Goal: Task Accomplishment & Management: Manage account settings

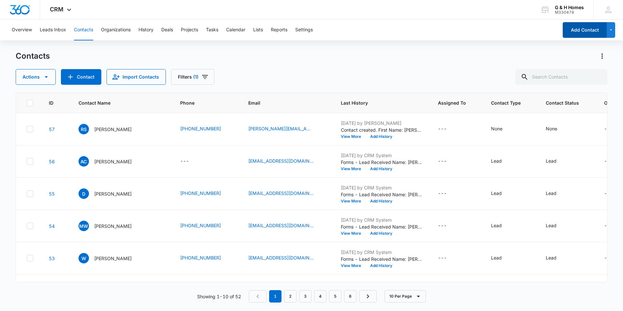
click at [589, 34] on button "Add Contact" at bounding box center [585, 30] width 44 height 16
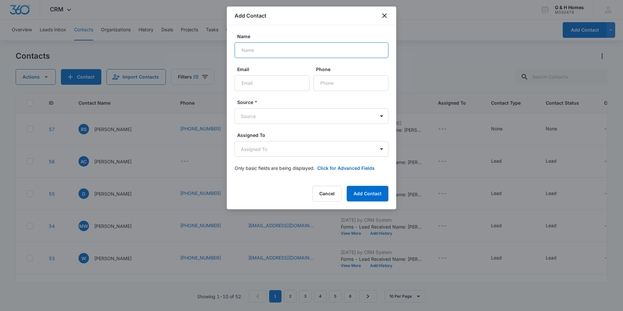
click at [282, 54] on input "Name" at bounding box center [312, 50] width 154 height 16
type input "[PERSON_NAME]"
click at [267, 85] on input "Email" at bounding box center [272, 83] width 75 height 16
click at [280, 83] on input "Email" at bounding box center [272, 83] width 75 height 16
type input "[EMAIL_ADDRESS][DOMAIN_NAME]"
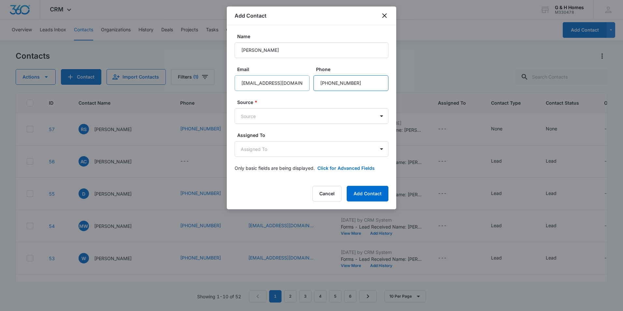
type input "[PHONE_NUMBER]"
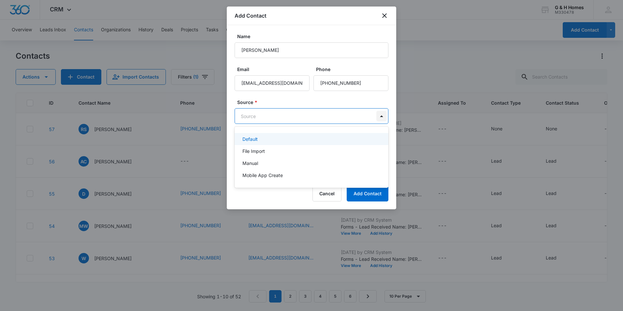
click at [383, 115] on body "CRM Apps Reputation Websites Forms CRM Email Social Payments POS Content Ads In…" at bounding box center [311, 155] width 623 height 311
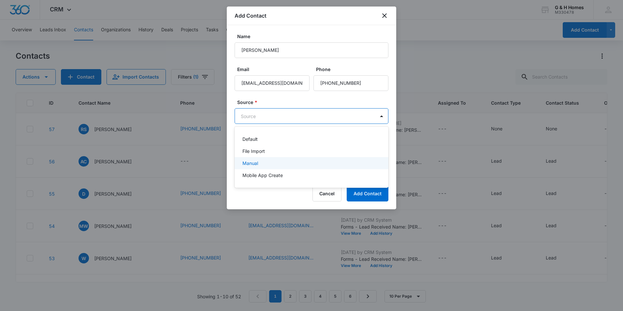
click at [274, 162] on div "Manual" at bounding box center [310, 163] width 137 height 7
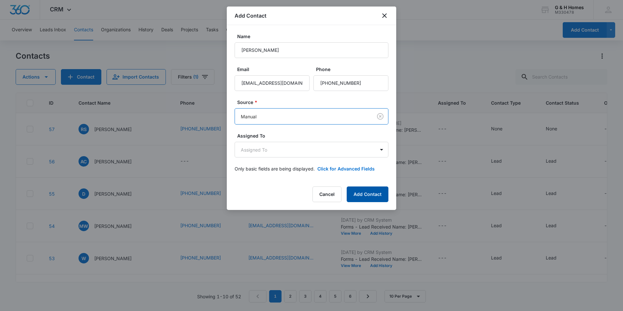
click at [371, 198] on button "Add Contact" at bounding box center [368, 194] width 42 height 16
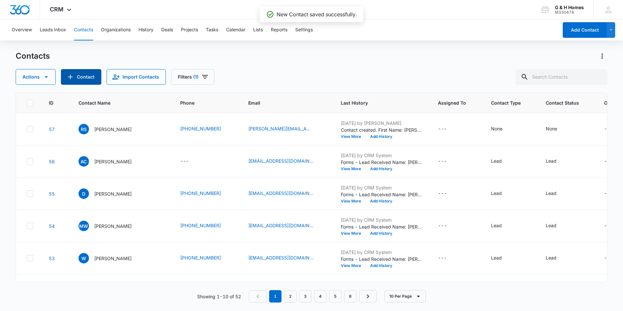
click at [82, 76] on button "Contact" at bounding box center [81, 77] width 40 height 16
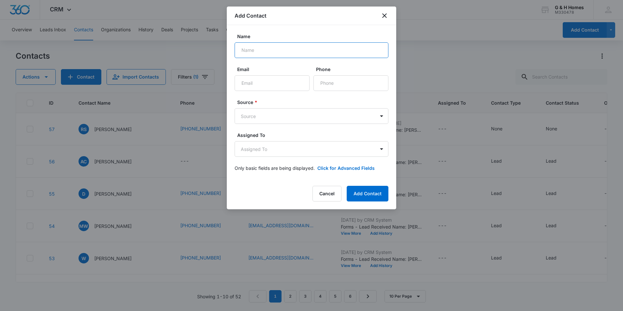
click at [290, 51] on input "Name" at bounding box center [312, 50] width 154 height 16
type input "[PERSON_NAME]"
click at [262, 85] on input "Email" at bounding box center [272, 83] width 75 height 16
type input "[EMAIL_ADDRESS][DOMAIN_NAME]"
click at [325, 82] on input "Phone" at bounding box center [350, 83] width 75 height 16
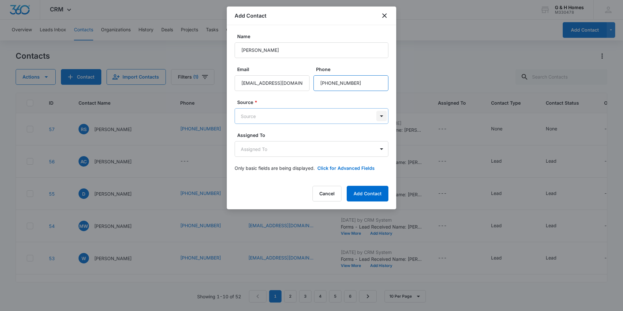
type input "[PHONE_NUMBER]"
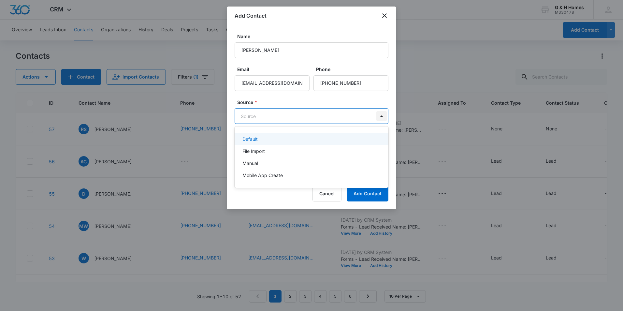
click at [380, 117] on body "CRM Apps Reputation Websites Forms CRM Email Social Payments POS Content Ads In…" at bounding box center [311, 155] width 623 height 311
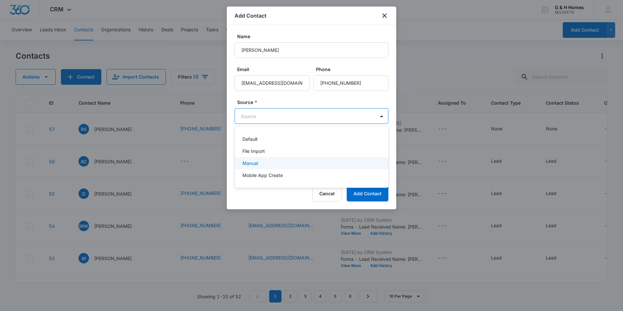
click at [257, 167] on div "Manual" at bounding box center [312, 163] width 154 height 12
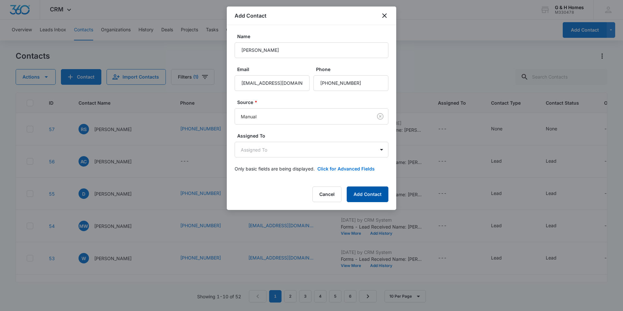
click at [372, 197] on button "Add Contact" at bounding box center [368, 194] width 42 height 16
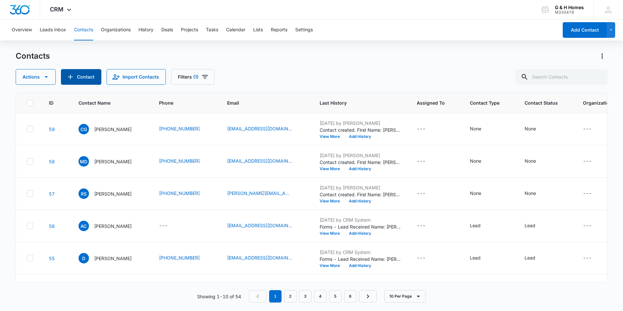
click at [90, 77] on button "Contact" at bounding box center [81, 77] width 40 height 16
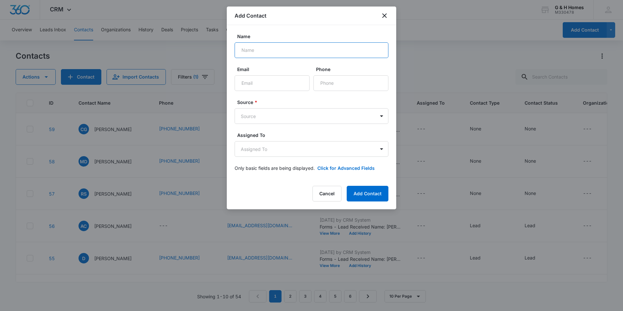
click at [250, 48] on input "Name" at bounding box center [312, 50] width 154 height 16
type input "[PERSON_NAME]"
click at [278, 80] on input "Email" at bounding box center [272, 83] width 75 height 16
type input "[EMAIL_ADDRESS][DOMAIN_NAME]"
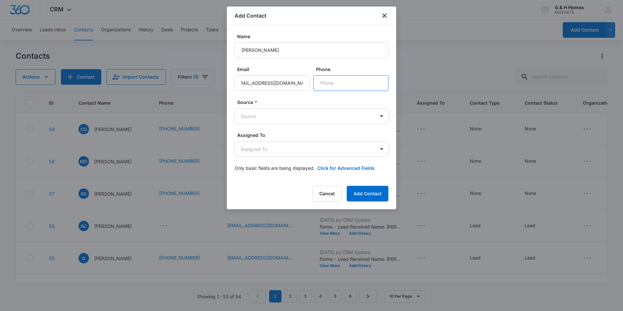
scroll to position [0, 0]
click at [342, 84] on input "Phone" at bounding box center [350, 83] width 75 height 16
type input "[PHONE_NUMBER]"
click at [258, 115] on body "CRM Apps Reputation Websites Forms CRM Email Social Payments POS Content Ads In…" at bounding box center [311, 155] width 623 height 311
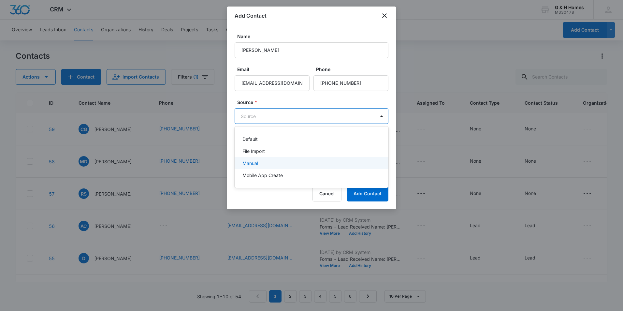
click at [260, 164] on div "Manual" at bounding box center [310, 163] width 137 height 7
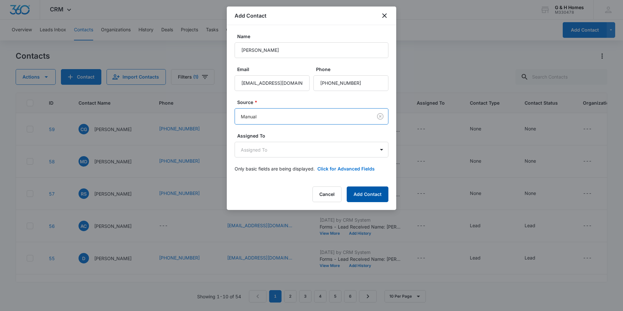
click at [371, 193] on button "Add Contact" at bounding box center [368, 194] width 42 height 16
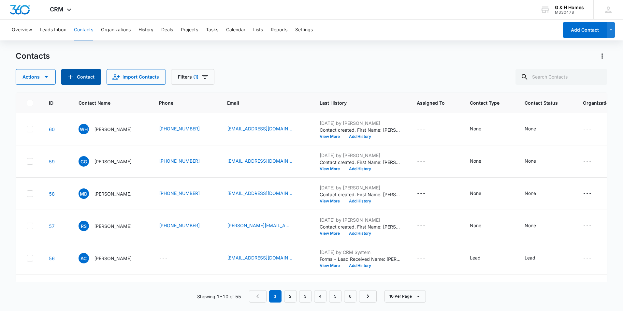
click at [75, 77] on button "Contact" at bounding box center [81, 77] width 40 height 16
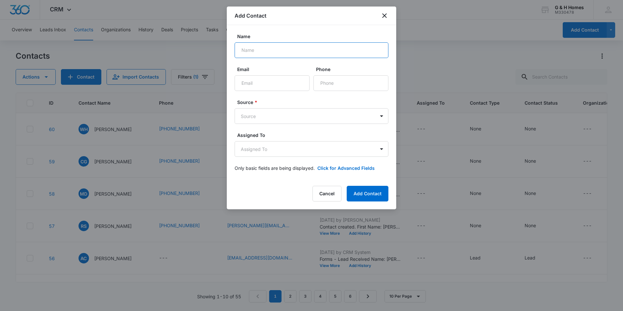
click at [260, 53] on input "Name" at bounding box center [312, 50] width 154 height 16
click at [268, 87] on input "Email" at bounding box center [272, 83] width 75 height 16
click at [321, 53] on input "Kyson [EMAIL_ADDRESS][DOMAIN_NAME]" at bounding box center [312, 50] width 154 height 16
type input "[PERSON_NAME]"
click at [264, 78] on input "Email" at bounding box center [272, 83] width 75 height 16
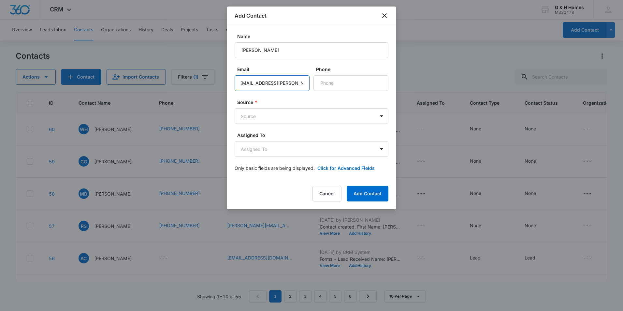
scroll to position [0, 7]
type input "[EMAIL_ADDRESS][PERSON_NAME][DOMAIN_NAME]"
type input "[PHONE_NUMBER]"
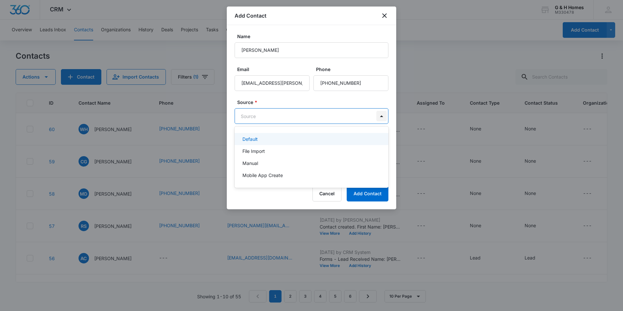
click at [384, 118] on body "CRM Apps Reputation Websites Forms CRM Email Social Payments POS Content Ads In…" at bounding box center [311, 155] width 623 height 311
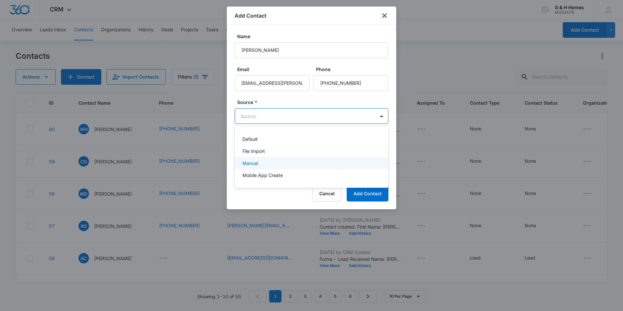
click at [271, 162] on div "Manual" at bounding box center [310, 163] width 137 height 7
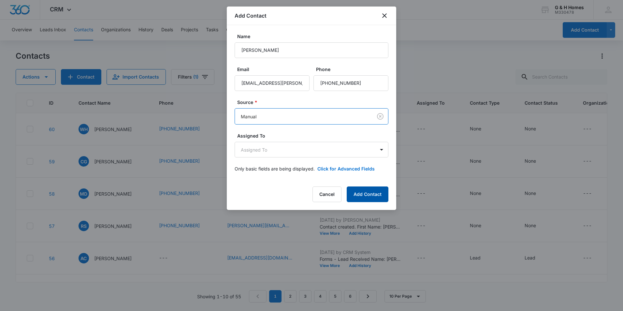
click at [372, 194] on button "Add Contact" at bounding box center [368, 194] width 42 height 16
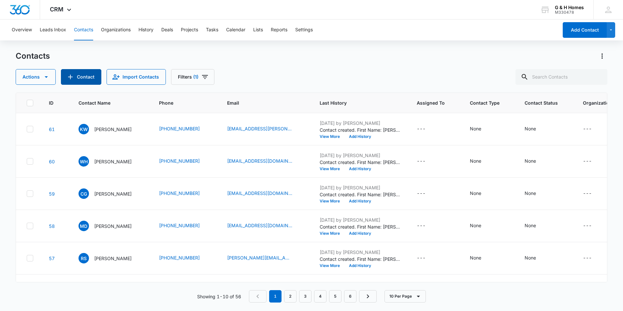
click at [81, 77] on button "Contact" at bounding box center [81, 77] width 40 height 16
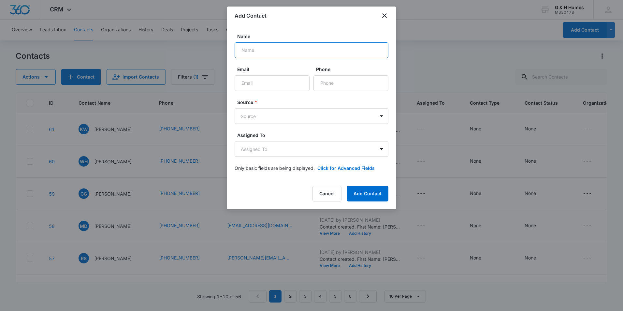
click at [255, 55] on input "Name" at bounding box center [312, 50] width 154 height 16
type input "[PERSON_NAME]"
click at [253, 84] on input "Email" at bounding box center [272, 83] width 75 height 16
type input "[EMAIL_ADDRESS][DOMAIN_NAME]"
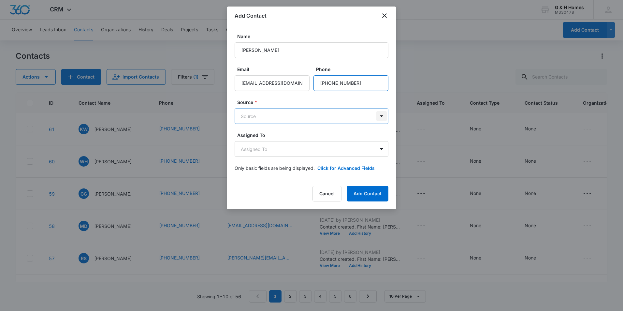
type input "[PHONE_NUMBER]"
click at [386, 117] on body "CRM Apps Reputation Websites Forms CRM Email Social Payments POS Content Ads In…" at bounding box center [311, 155] width 623 height 311
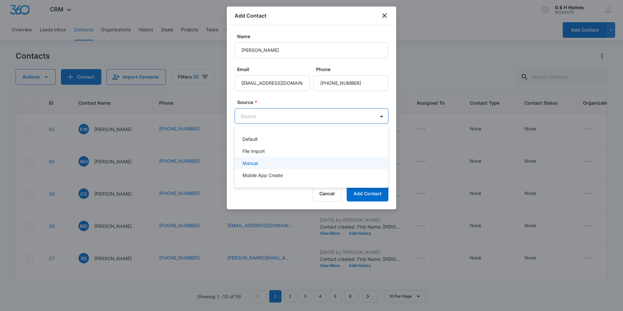
click at [245, 165] on p "Manual" at bounding box center [250, 163] width 16 height 7
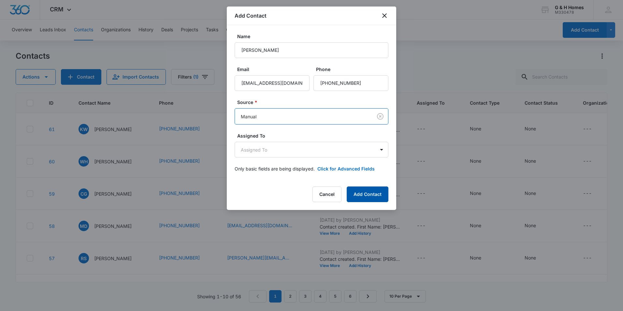
click at [372, 196] on button "Add Contact" at bounding box center [368, 194] width 42 height 16
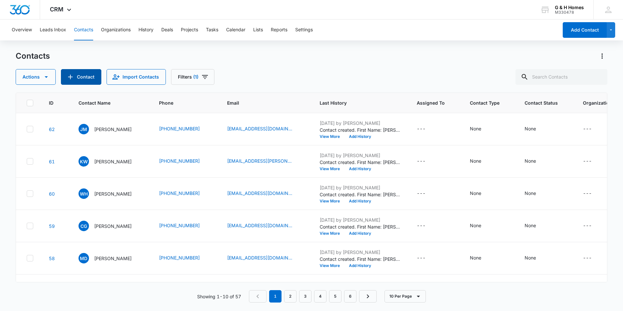
click at [71, 74] on icon "Add Contact" at bounding box center [70, 77] width 8 height 8
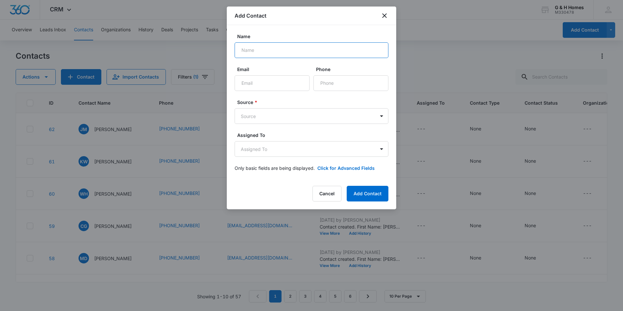
click at [263, 56] on input "Name" at bounding box center [312, 50] width 154 height 16
type input "D"
type input "Cayden [PERSON_NAME]"
click at [253, 82] on input "Email" at bounding box center [272, 83] width 75 height 16
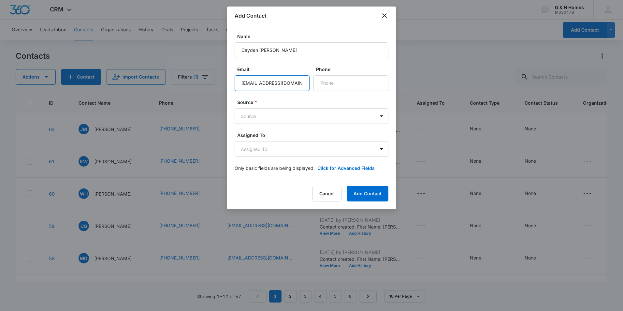
type input "[EMAIL_ADDRESS][DOMAIN_NAME]"
type input "[PHONE_NUMBER]"
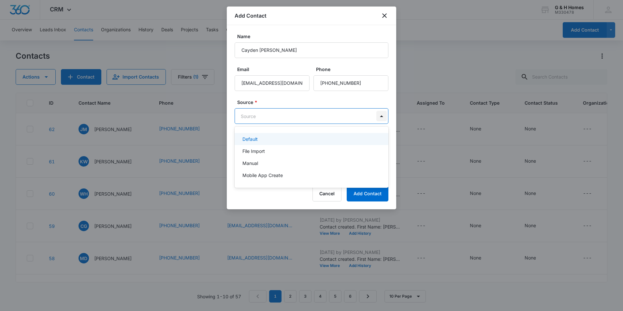
click at [383, 115] on body "CRM Apps Reputation Websites Forms CRM Email Social Payments POS Content Ads In…" at bounding box center [311, 155] width 623 height 311
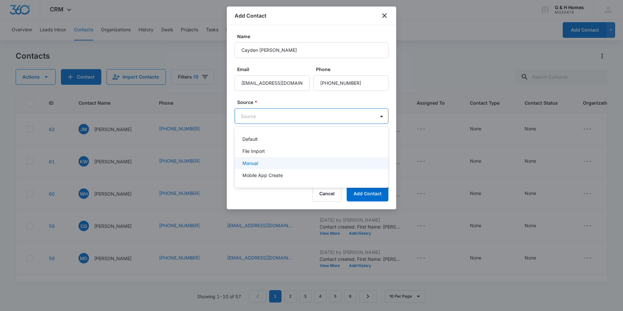
click at [263, 164] on div "Manual" at bounding box center [310, 163] width 137 height 7
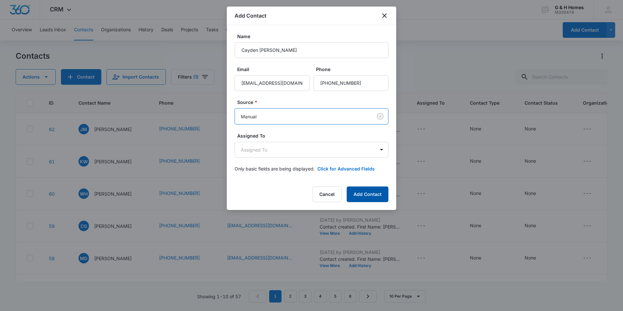
click at [377, 195] on button "Add Contact" at bounding box center [368, 194] width 42 height 16
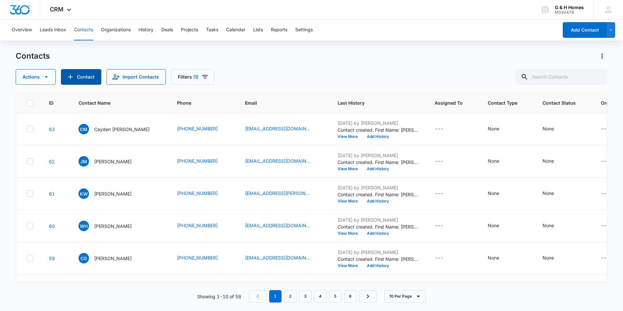
click at [87, 76] on button "Contact" at bounding box center [81, 77] width 40 height 16
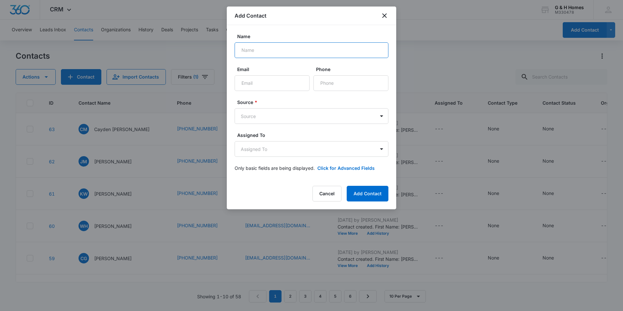
click at [243, 54] on input "Name" at bounding box center [312, 50] width 154 height 16
type input "[PERSON_NAME]"
click at [265, 81] on input "Email" at bounding box center [272, 83] width 75 height 16
type input "[EMAIL_ADDRESS][DOMAIN_NAME]"
click at [325, 83] on input "Phone" at bounding box center [350, 83] width 75 height 16
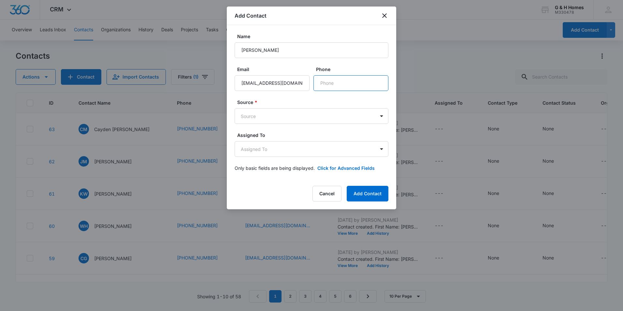
click at [330, 83] on input "Phone" at bounding box center [350, 83] width 75 height 16
type input "[PHONE_NUMBER]"
click at [384, 114] on body "CRM Apps Reputation Websites Forms CRM Email Social Payments POS Content Ads In…" at bounding box center [311, 155] width 623 height 311
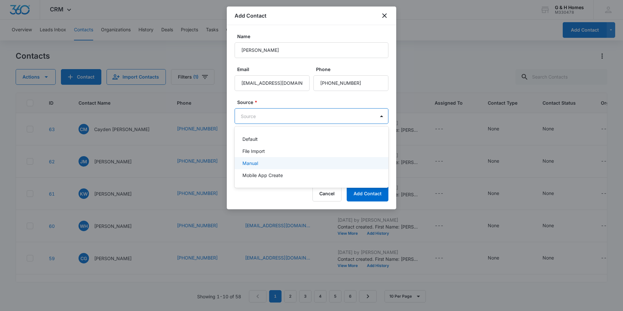
click at [259, 160] on div "Manual" at bounding box center [310, 163] width 137 height 7
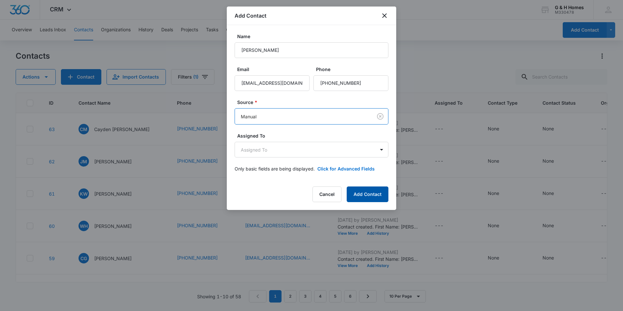
click at [378, 196] on button "Add Contact" at bounding box center [368, 194] width 42 height 16
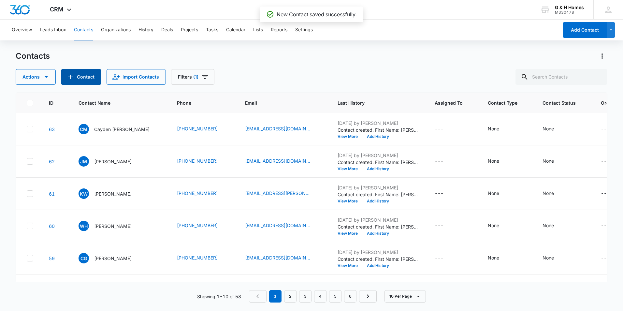
click at [75, 77] on button "Contact" at bounding box center [81, 77] width 40 height 16
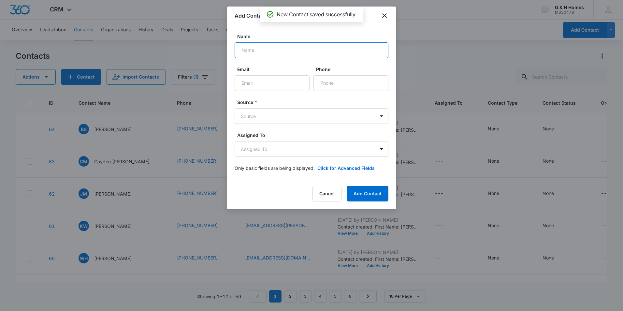
click at [271, 53] on input "Name" at bounding box center [312, 50] width 154 height 16
type input "[PERSON_NAME]"
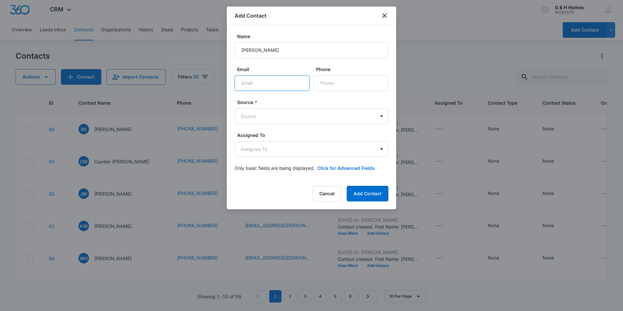
click at [244, 84] on input "Email" at bounding box center [272, 83] width 75 height 16
type input "[EMAIL_ADDRESS][DOMAIN_NAME]"
type input "[PHONE_NUMBER]"
click at [385, 115] on body "CRM Apps Reputation Websites Forms CRM Email Social Payments POS Content Ads In…" at bounding box center [311, 155] width 623 height 311
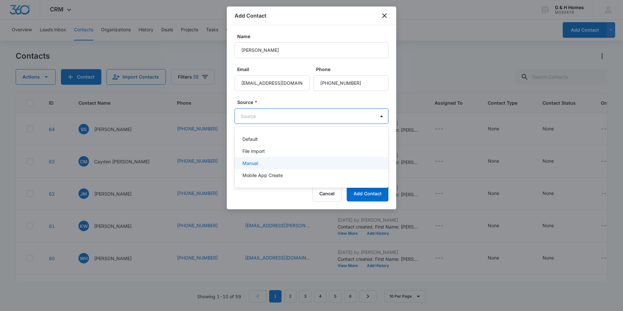
click at [253, 162] on p "Manual" at bounding box center [250, 163] width 16 height 7
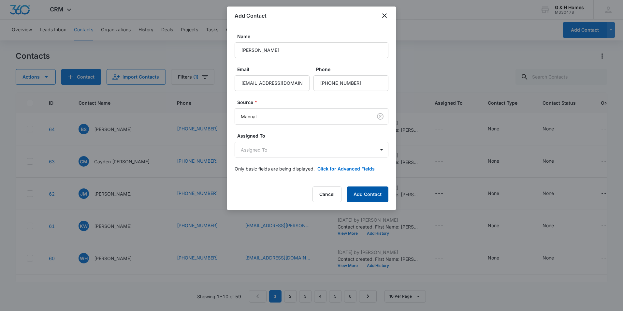
click at [371, 193] on button "Add Contact" at bounding box center [368, 194] width 42 height 16
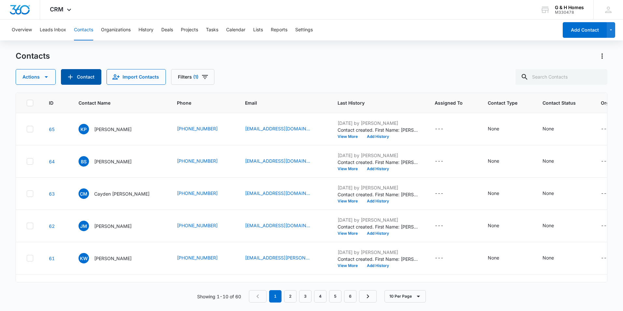
click at [74, 77] on icon "Add Contact" at bounding box center [70, 77] width 8 height 8
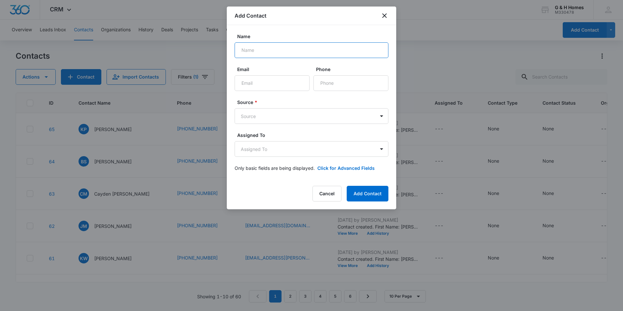
click at [251, 56] on input "Name" at bounding box center [312, 50] width 154 height 16
type input "[PERSON_NAME]"
click at [270, 83] on input "Email" at bounding box center [272, 83] width 75 height 16
type input "[EMAIL_ADDRESS][DOMAIN_NAME]"
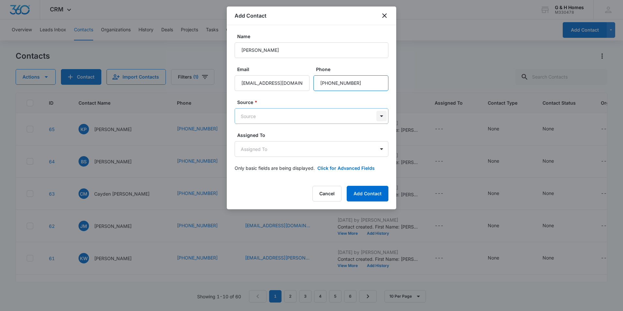
type input "[PHONE_NUMBER]"
click at [384, 113] on body "CRM Apps Reputation Websites Forms CRM Email Social Payments POS Content Ads In…" at bounding box center [311, 155] width 623 height 311
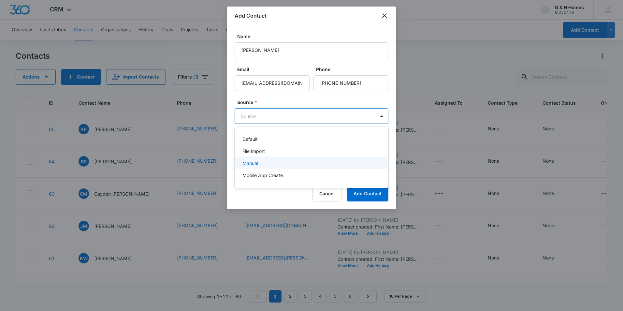
click at [254, 162] on p "Manual" at bounding box center [250, 163] width 16 height 7
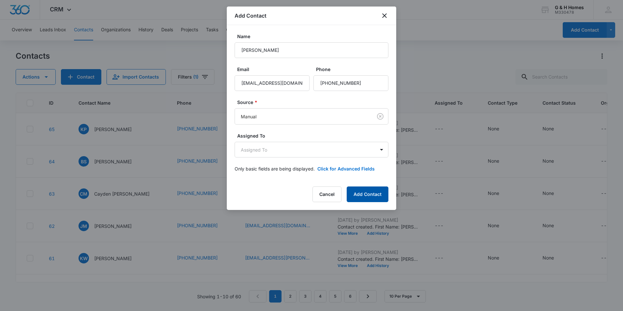
click at [373, 192] on button "Add Contact" at bounding box center [368, 194] width 42 height 16
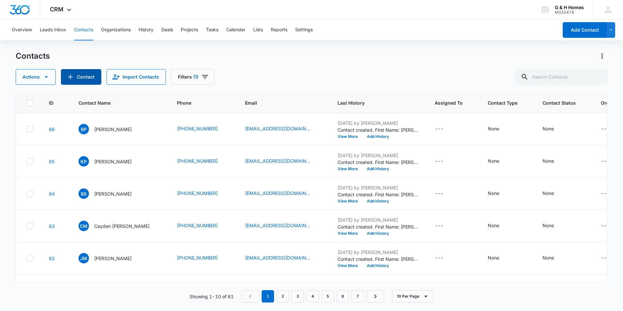
click at [89, 81] on button "Contact" at bounding box center [81, 77] width 40 height 16
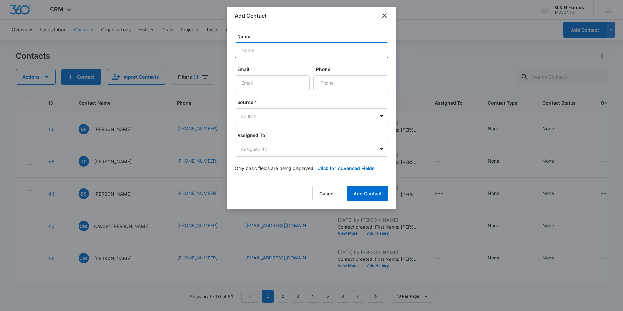
click at [294, 56] on input "Name" at bounding box center [312, 50] width 154 height 16
type input "[PERSON_NAME]"
click at [260, 83] on input "Email" at bounding box center [272, 83] width 75 height 16
type input "[EMAIL_ADDRESS][DOMAIN_NAME]"
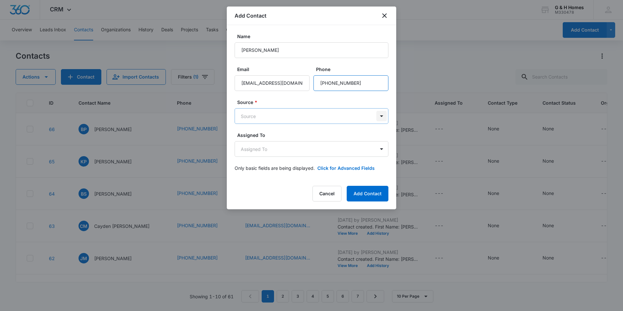
type input "[PHONE_NUMBER]"
click at [383, 116] on body "CRM Apps Reputation Websites Forms CRM Email Social Payments POS Content Ads In…" at bounding box center [311, 155] width 623 height 311
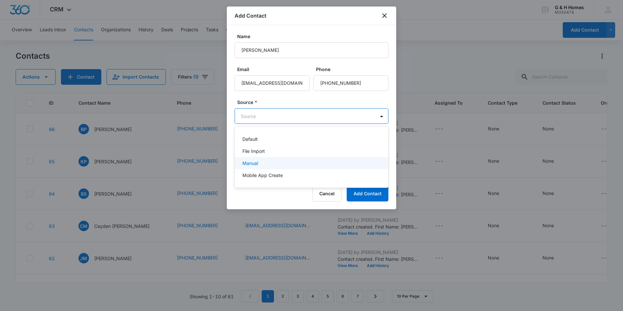
click at [264, 164] on div "Manual" at bounding box center [310, 163] width 137 height 7
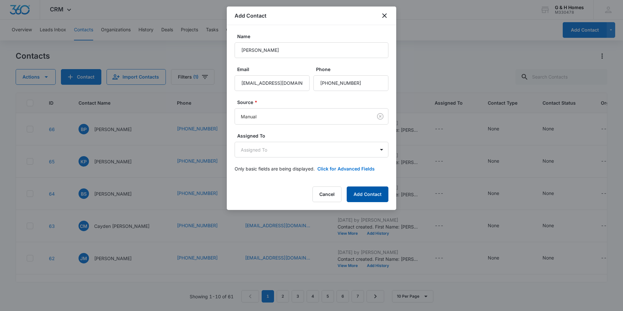
click at [371, 196] on button "Add Contact" at bounding box center [368, 194] width 42 height 16
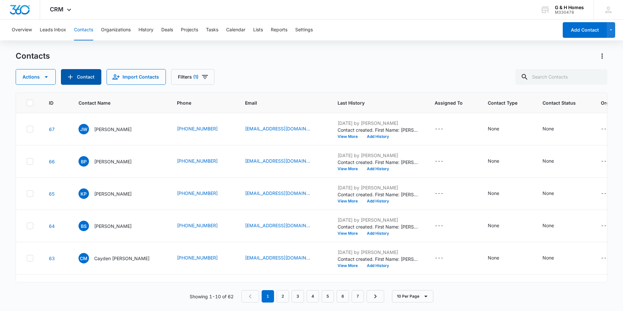
click at [90, 77] on button "Contact" at bounding box center [81, 77] width 40 height 16
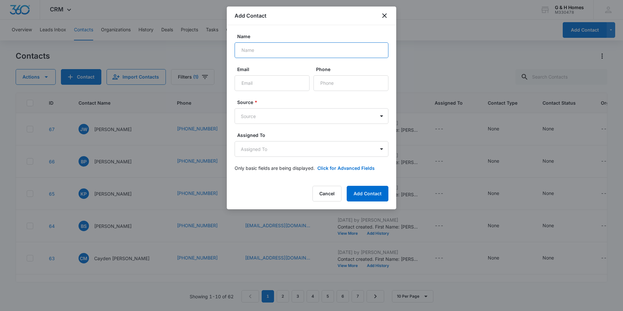
click at [253, 55] on input "Name" at bounding box center [312, 50] width 154 height 16
type input "K"
type input "[PERSON_NAME]"
click at [263, 81] on input "Email" at bounding box center [272, 83] width 75 height 16
type input "[EMAIL_ADDRESS][DOMAIN_NAME]"
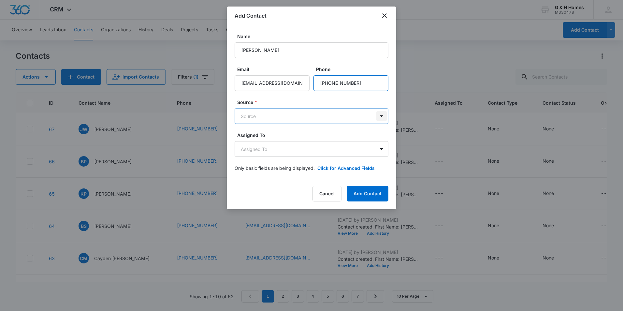
type input "[PHONE_NUMBER]"
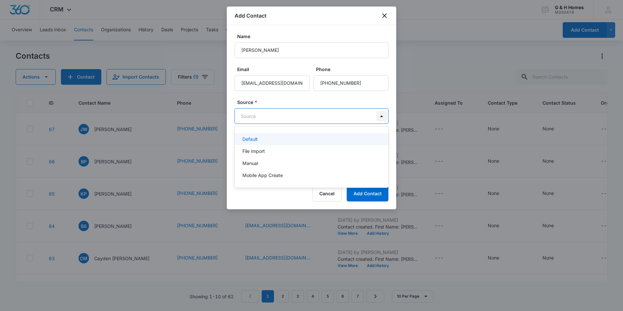
click at [384, 115] on body "CRM Apps Reputation Websites Forms CRM Email Social Payments POS Content Ads In…" at bounding box center [311, 155] width 623 height 311
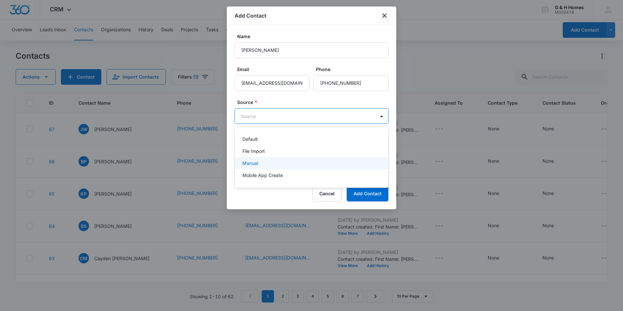
click at [259, 161] on div "Manual" at bounding box center [310, 163] width 137 height 7
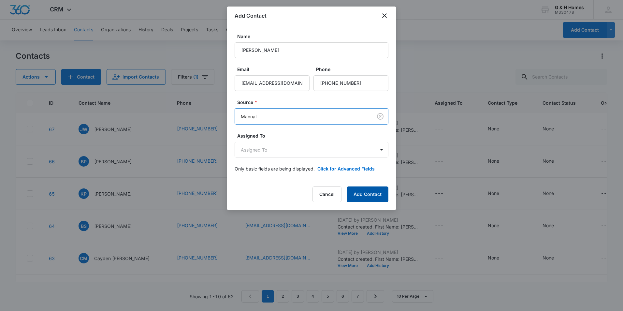
click at [370, 192] on button "Add Contact" at bounding box center [368, 194] width 42 height 16
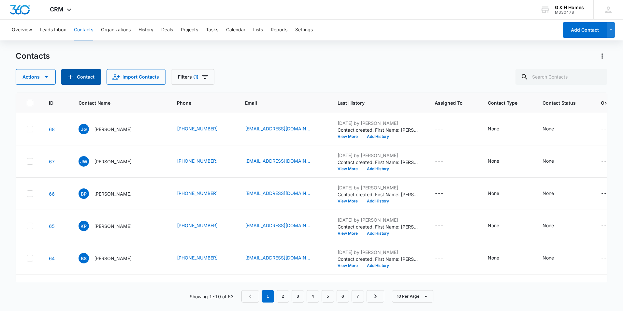
click at [90, 79] on button "Contact" at bounding box center [81, 77] width 40 height 16
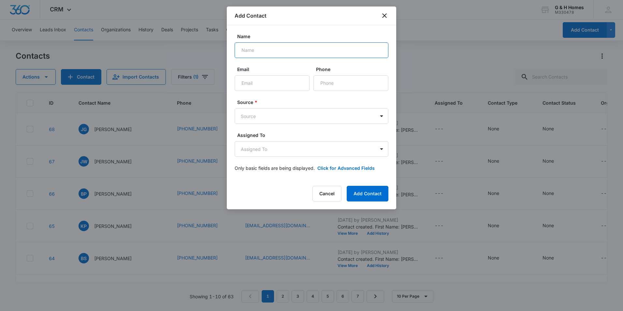
click at [255, 54] on input "Name" at bounding box center [312, 50] width 154 height 16
type input "[PERSON_NAME]"
click at [275, 85] on input "Email" at bounding box center [272, 83] width 75 height 16
type input "[EMAIL_ADDRESS][DOMAIN_NAME]"
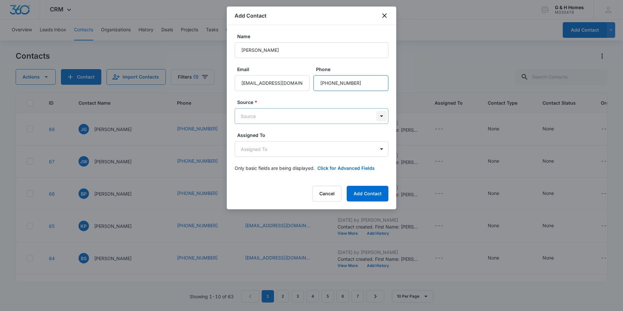
type input "[PHONE_NUMBER]"
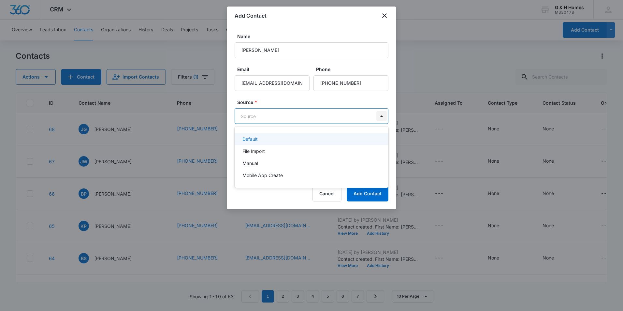
click at [384, 117] on body "CRM Apps Reputation Websites Forms CRM Email Social Payments POS Content Ads In…" at bounding box center [311, 155] width 623 height 311
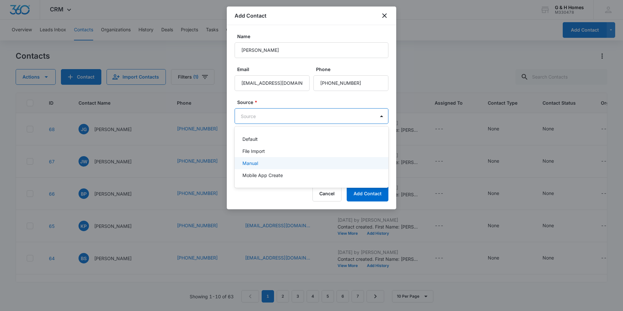
click at [248, 162] on p "Manual" at bounding box center [250, 163] width 16 height 7
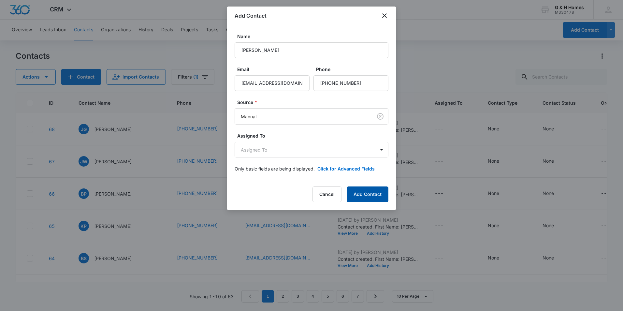
click at [373, 195] on button "Add Contact" at bounding box center [368, 194] width 42 height 16
click at [367, 195] on button "Add Contact" at bounding box center [368, 194] width 42 height 16
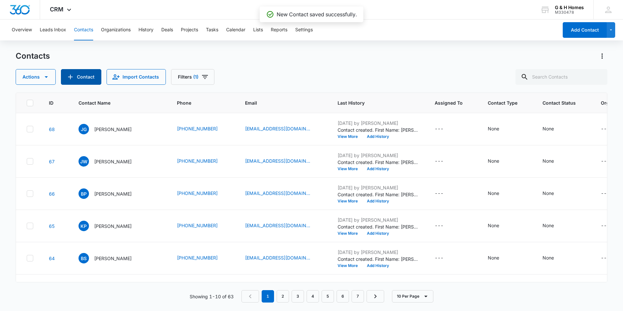
click at [81, 80] on button "Contact" at bounding box center [81, 77] width 40 height 16
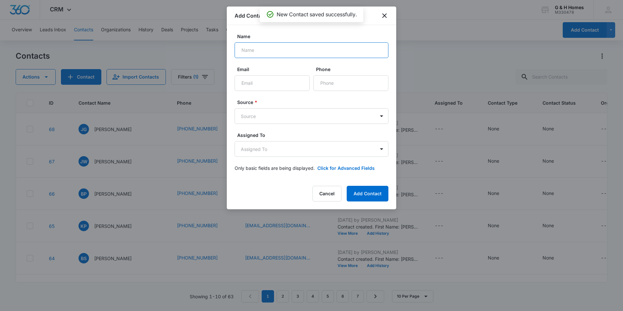
click at [258, 50] on input "Name" at bounding box center [312, 50] width 154 height 16
type input "[PERSON_NAME]"
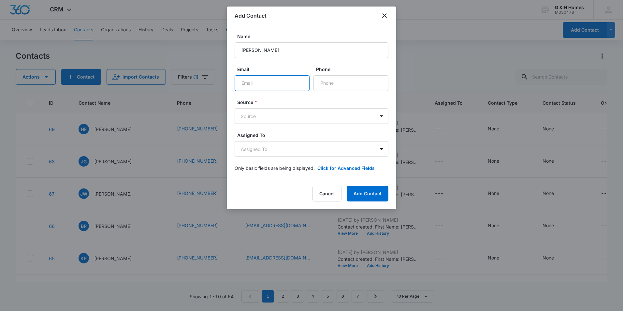
click at [258, 86] on input "Email" at bounding box center [272, 83] width 75 height 16
type input "[EMAIL_ADDRESS][DOMAIN_NAME]"
type input "[PHONE_NUMBER]"
click at [380, 118] on body "CRM Apps Reputation Websites Forms CRM Email Social Payments POS Content Ads In…" at bounding box center [311, 155] width 623 height 311
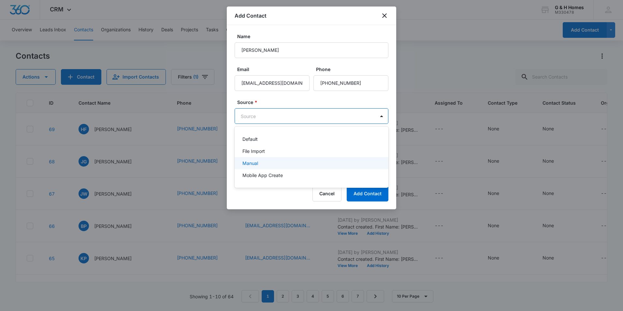
click at [253, 160] on p "Manual" at bounding box center [250, 163] width 16 height 7
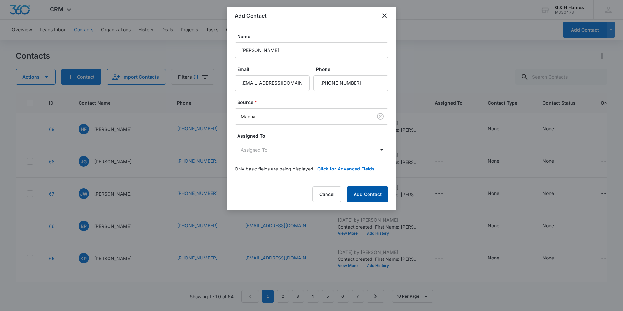
click at [375, 194] on button "Add Contact" at bounding box center [368, 194] width 42 height 16
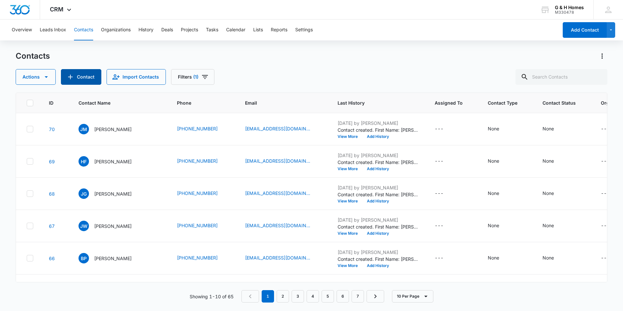
click at [80, 78] on button "Contact" at bounding box center [81, 77] width 40 height 16
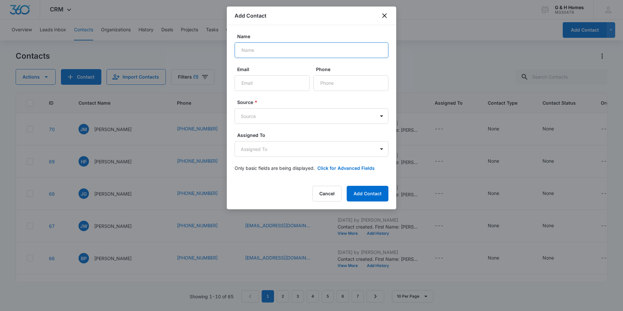
click at [282, 56] on input "Name" at bounding box center [312, 50] width 154 height 16
type input "[PERSON_NAME]"
click at [260, 87] on input "Email" at bounding box center [272, 83] width 75 height 16
type input "[EMAIL_ADDRESS][DOMAIN_NAME]"
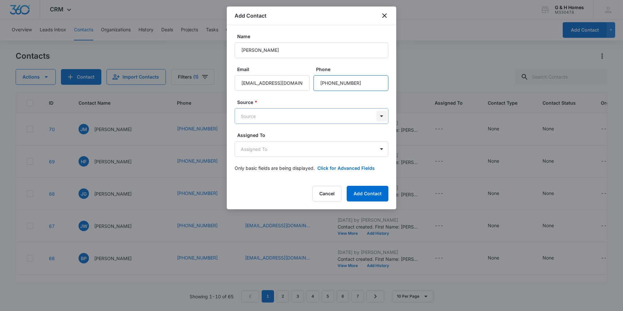
type input "[PHONE_NUMBER]"
click at [384, 117] on body "CRM Apps Reputation Websites Forms CRM Email Social Payments POS Content Ads In…" at bounding box center [311, 155] width 623 height 311
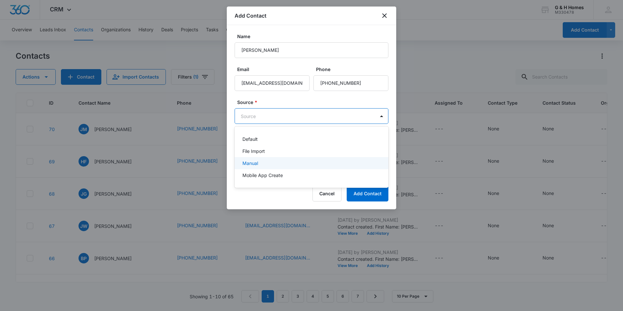
click at [255, 165] on p "Manual" at bounding box center [250, 163] width 16 height 7
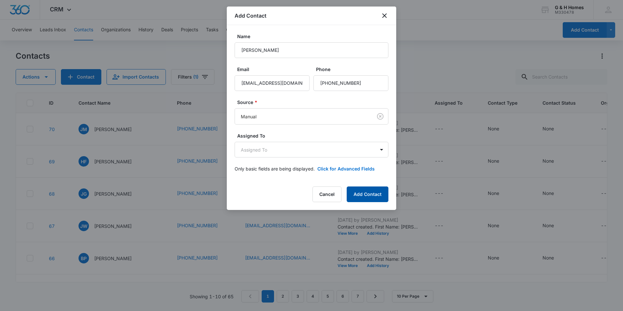
click at [371, 193] on button "Add Contact" at bounding box center [368, 194] width 42 height 16
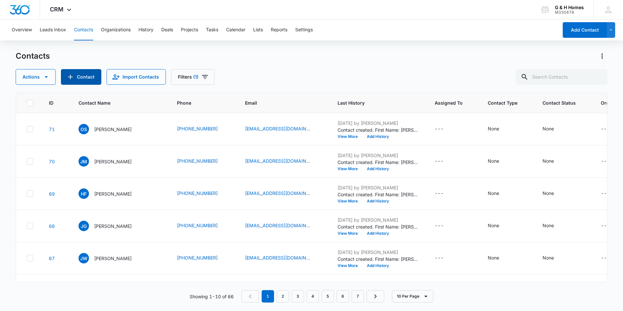
click at [74, 81] on button "Contact" at bounding box center [81, 77] width 40 height 16
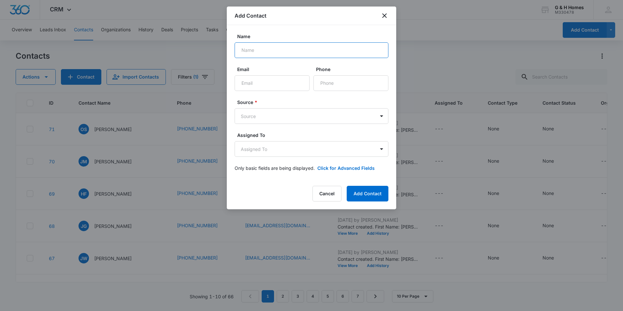
click at [246, 54] on input "Name" at bounding box center [312, 50] width 154 height 16
type input "[PERSON_NAME]"
click at [256, 82] on input "Email" at bounding box center [272, 83] width 75 height 16
type input "[EMAIL_ADDRESS][DOMAIN_NAME]"
click at [333, 85] on input "Phone" at bounding box center [350, 83] width 75 height 16
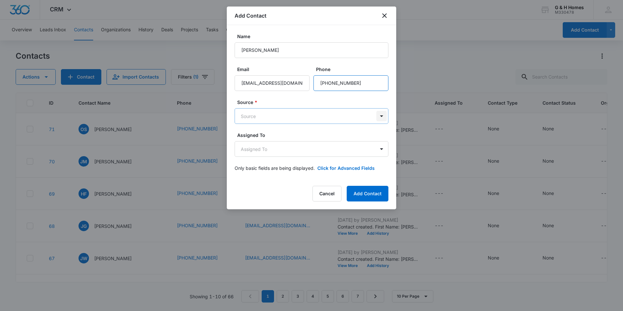
type input "[PHONE_NUMBER]"
click at [384, 116] on body "CRM Apps Reputation Websites Forms CRM Email Social Payments POS Content Ads In…" at bounding box center [311, 155] width 623 height 311
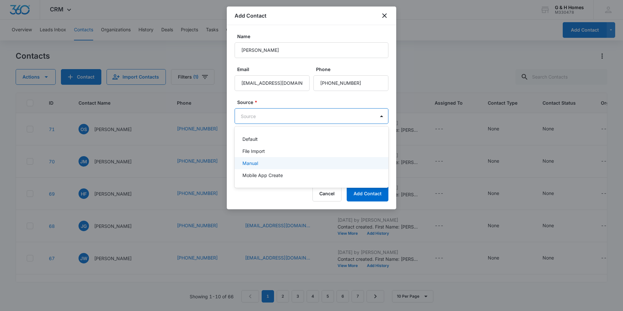
click at [267, 163] on div "Manual" at bounding box center [310, 163] width 137 height 7
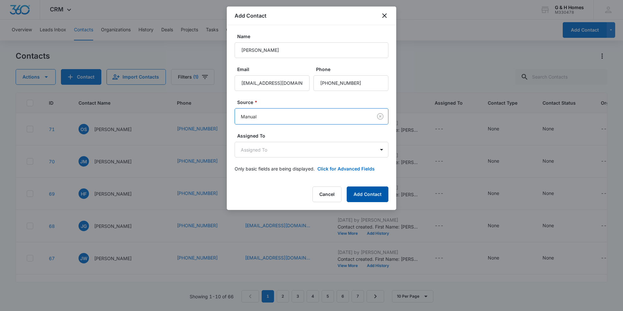
click at [381, 193] on button "Add Contact" at bounding box center [368, 194] width 42 height 16
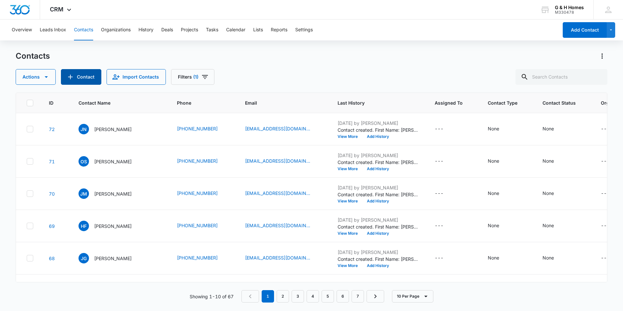
click at [89, 72] on button "Contact" at bounding box center [81, 77] width 40 height 16
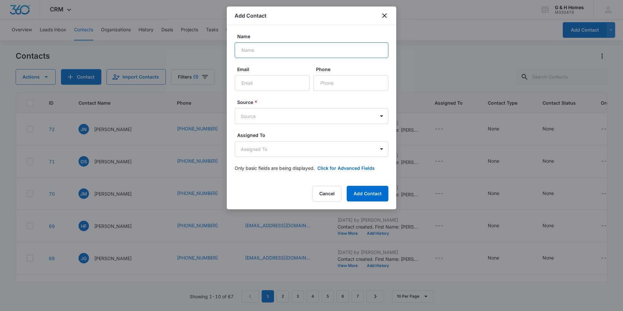
click at [257, 52] on input "Name" at bounding box center [312, 50] width 154 height 16
type input "Corionah [PERSON_NAME]"
click at [269, 82] on input "Email" at bounding box center [272, 83] width 75 height 16
type input "8037476717"
click at [328, 83] on input "Phone" at bounding box center [350, 83] width 75 height 16
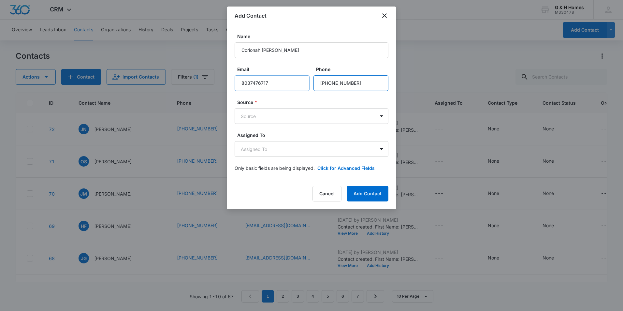
type input "[PHONE_NUMBER]"
click at [294, 85] on input "8037476717" at bounding box center [272, 83] width 75 height 16
type input "8"
type input "[EMAIL_ADDRESS][DOMAIN_NAME]"
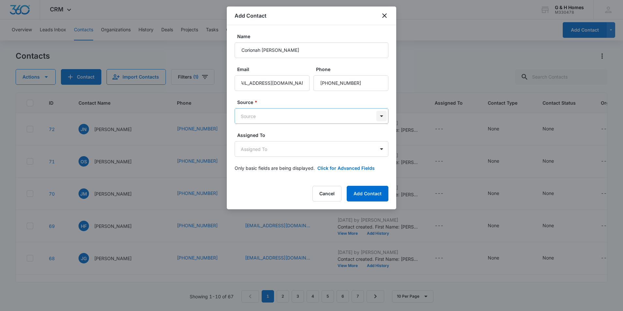
click at [380, 115] on body "CRM Apps Reputation Websites Forms CRM Email Social Payments POS Content Ads In…" at bounding box center [311, 155] width 623 height 311
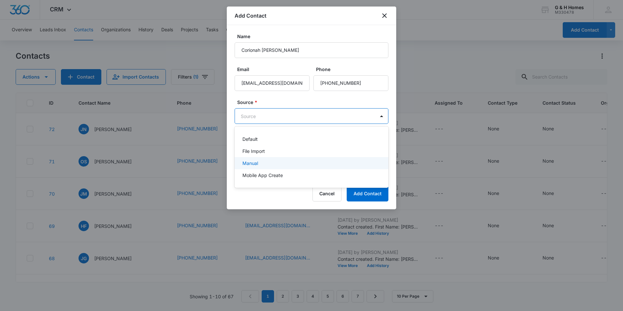
click at [253, 166] on p "Manual" at bounding box center [250, 163] width 16 height 7
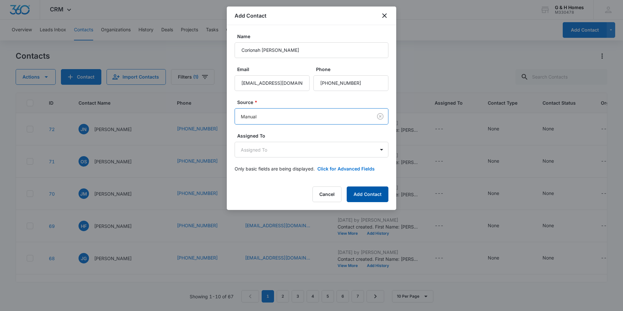
click at [373, 196] on button "Add Contact" at bounding box center [368, 194] width 42 height 16
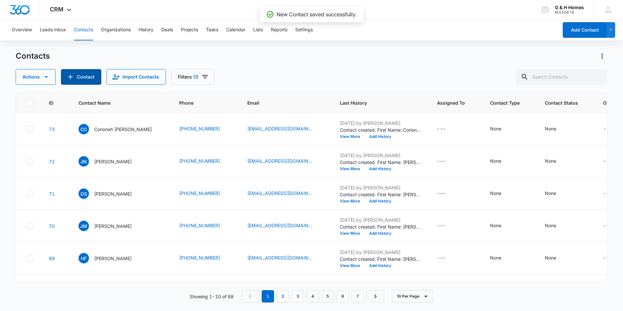
click at [87, 74] on button "Contact" at bounding box center [81, 77] width 40 height 16
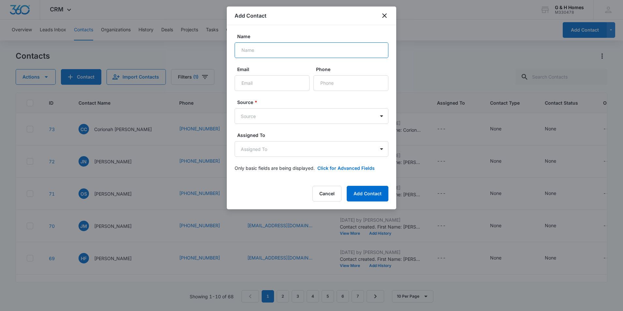
click at [257, 50] on input "Name" at bounding box center [312, 50] width 154 height 16
type input "Myaisakellymoore@gmail.c"
click at [246, 84] on input "Email" at bounding box center [272, 83] width 75 height 16
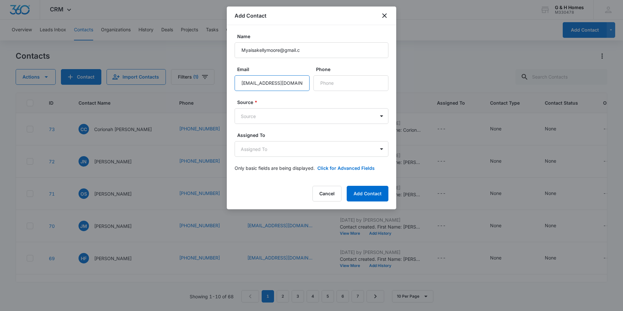
click at [254, 81] on input "[EMAIL_ADDRESS][DOMAIN_NAME]" at bounding box center [272, 83] width 75 height 16
type input "[EMAIL_ADDRESS][DOMAIN_NAME]"
click at [302, 49] on input "Myaisakellymoore@gmail.c" at bounding box center [312, 50] width 154 height 16
type input "[PERSON_NAME]"
click at [362, 88] on input "Phone" at bounding box center [350, 83] width 75 height 16
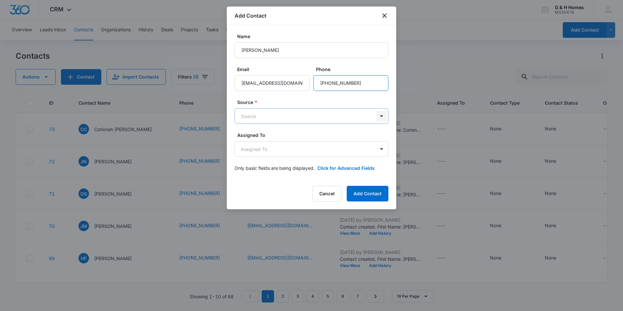
type input "[PHONE_NUMBER]"
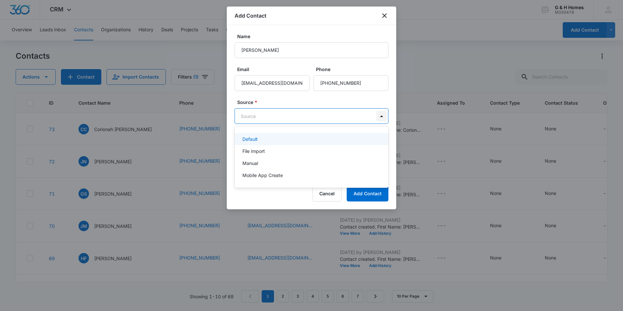
click at [380, 114] on body "CRM Apps Reputation Websites Forms CRM Email Social Payments POS Content Ads In…" at bounding box center [311, 155] width 623 height 311
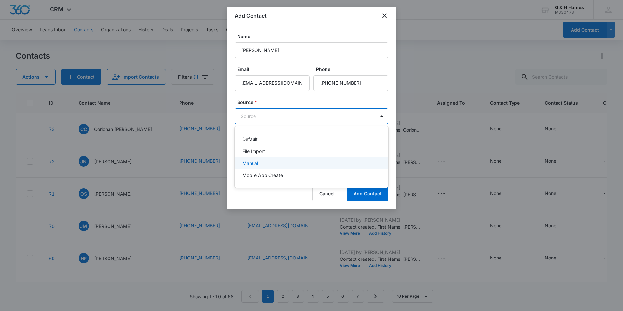
click at [257, 161] on p "Manual" at bounding box center [250, 163] width 16 height 7
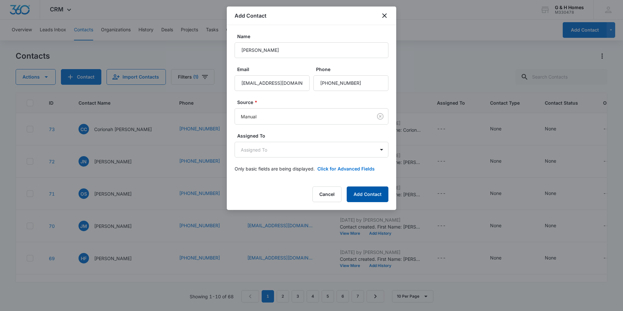
click at [371, 198] on button "Add Contact" at bounding box center [368, 194] width 42 height 16
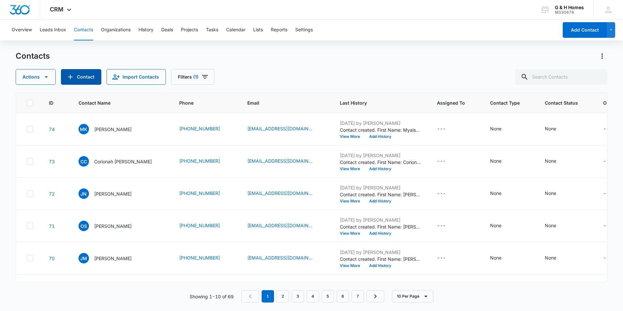
click at [84, 81] on button "Contact" at bounding box center [81, 77] width 40 height 16
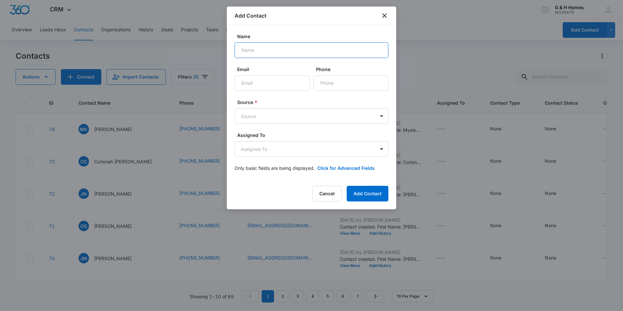
click at [275, 50] on input "Name" at bounding box center [312, 50] width 154 height 16
type input "[PERSON_NAME]"
click at [260, 90] on input "Email" at bounding box center [272, 83] width 75 height 16
type input "[EMAIL_ADDRESS][DOMAIN_NAME]"
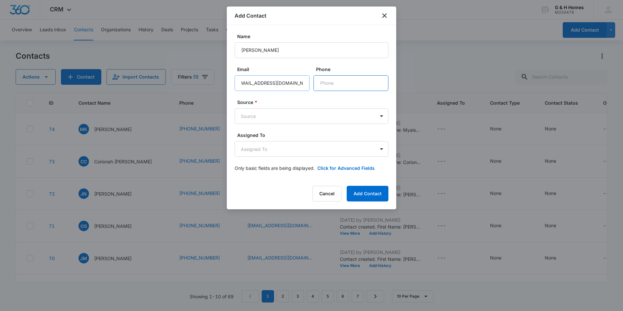
scroll to position [0, 0]
type input "[PHONE_NUMBER]"
click at [385, 118] on body "CRM Apps Reputation Websites Forms CRM Email Social Payments POS Content Ads In…" at bounding box center [311, 155] width 623 height 311
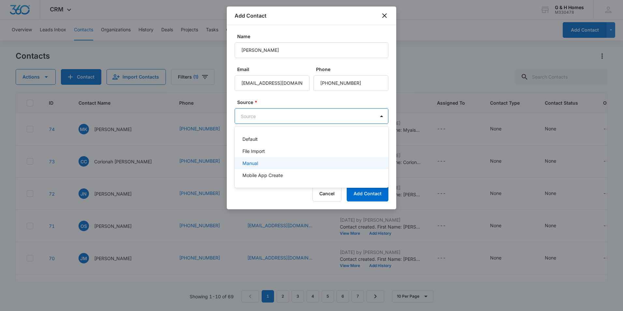
click at [272, 166] on div "Manual" at bounding box center [310, 163] width 137 height 7
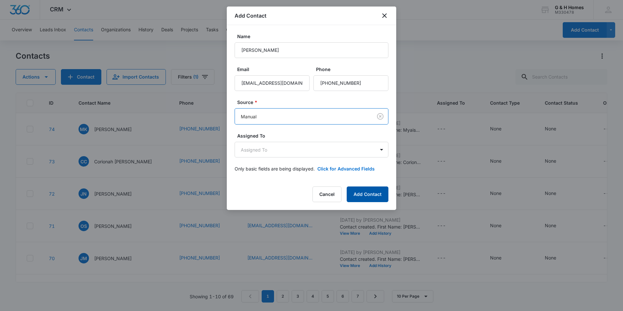
click at [369, 198] on button "Add Contact" at bounding box center [368, 194] width 42 height 16
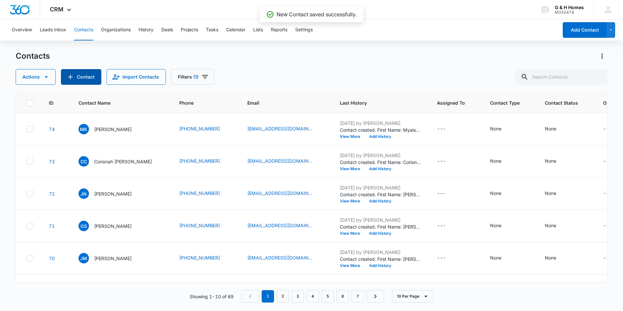
click at [82, 78] on button "Contact" at bounding box center [81, 77] width 40 height 16
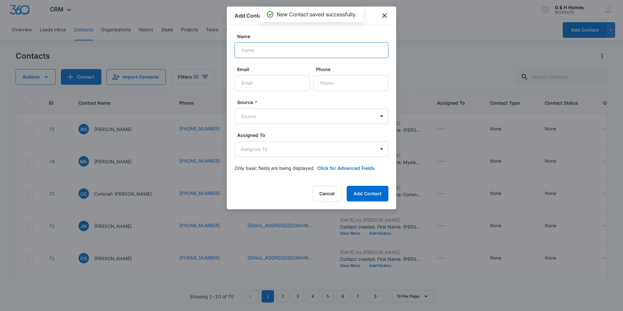
click at [294, 51] on input "Name" at bounding box center [312, 50] width 154 height 16
type input "[PERSON_NAME]"
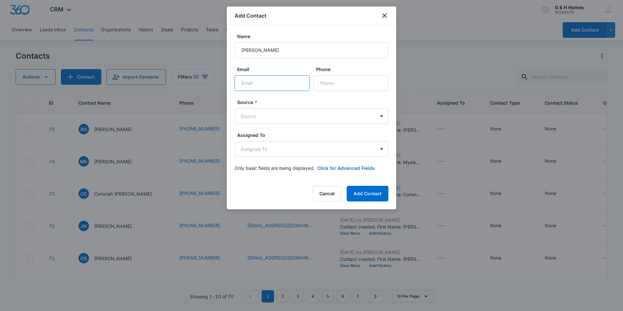
click at [261, 82] on input "Email" at bounding box center [272, 83] width 75 height 16
type input "[EMAIL_ADDRESS][DOMAIN_NAME]"
type input "[PHONE_NUMBER]"
click at [379, 119] on body "CRM Apps Reputation Websites Forms CRM Email Social Payments POS Content Ads In…" at bounding box center [311, 155] width 623 height 311
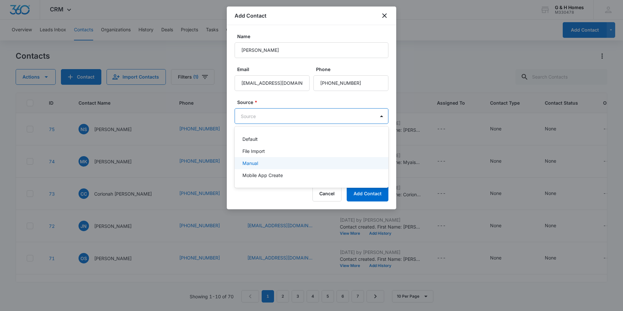
click at [261, 162] on div "Manual" at bounding box center [310, 163] width 137 height 7
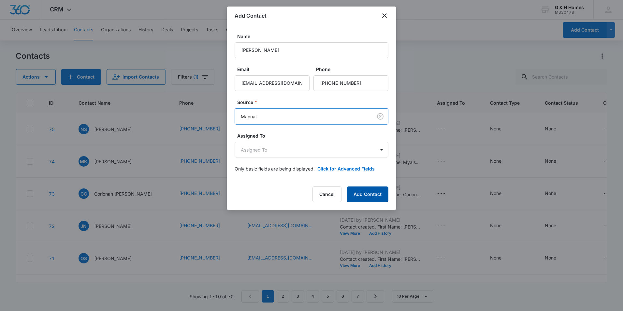
click at [368, 193] on button "Add Contact" at bounding box center [368, 194] width 42 height 16
click at [363, 195] on button "Add Contact" at bounding box center [368, 194] width 42 height 16
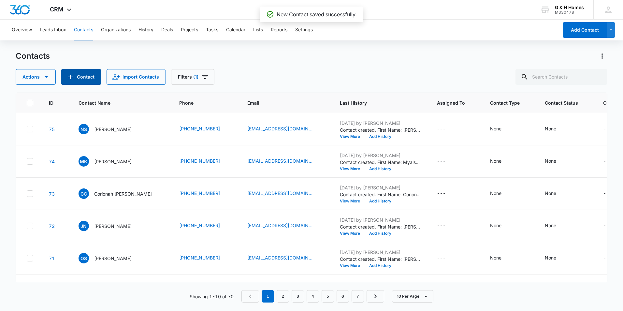
click at [78, 78] on button "Contact" at bounding box center [81, 77] width 40 height 16
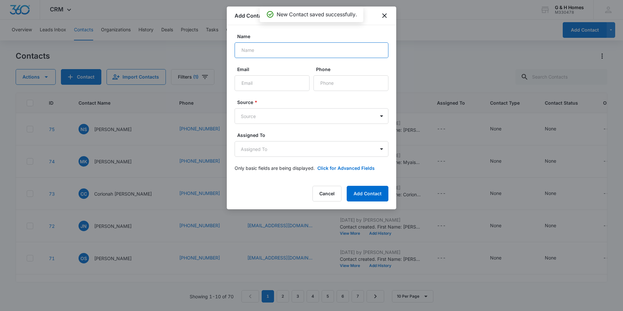
click at [248, 54] on input "Name" at bounding box center [312, 50] width 154 height 16
type input "[PERSON_NAME]"
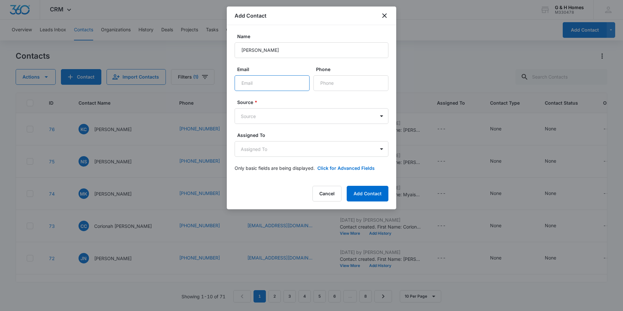
click at [269, 83] on input "Email" at bounding box center [272, 83] width 75 height 16
type input "[EMAIL_ADDRESS][DOMAIN_NAME]"
click at [335, 82] on input "Phone" at bounding box center [350, 83] width 75 height 16
type input "[PHONE_NUMBER]"
click at [380, 115] on body "CRM Apps Reputation Websites Forms CRM Email Social Payments POS Content Ads In…" at bounding box center [311, 155] width 623 height 311
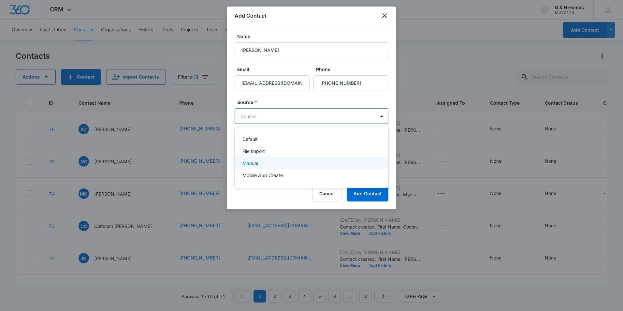
click at [253, 165] on p "Manual" at bounding box center [250, 163] width 16 height 7
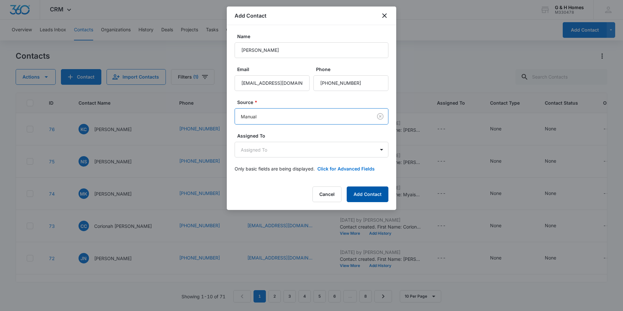
click at [370, 193] on button "Add Contact" at bounding box center [368, 194] width 42 height 16
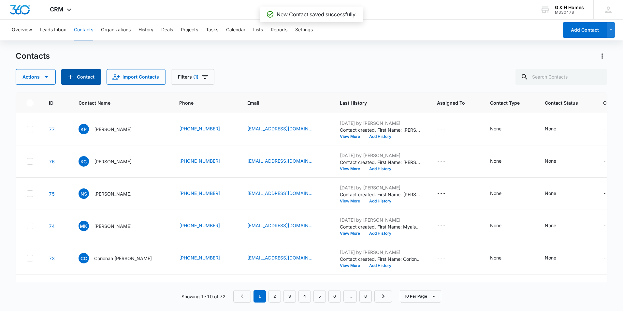
click at [68, 77] on icon "Add Contact" at bounding box center [70, 77] width 5 height 5
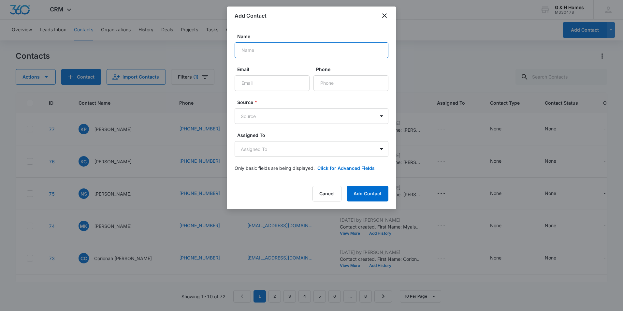
click at [261, 51] on input "Name" at bounding box center [312, 50] width 154 height 16
type input "[PERSON_NAME]"
click at [255, 83] on input "Email" at bounding box center [272, 83] width 75 height 16
type input "[PERSON_NAME][EMAIL_ADDRESS][PERSON_NAME][DOMAIN_NAME]"
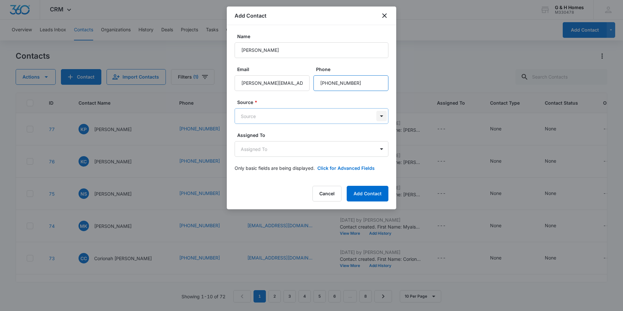
type input "[PHONE_NUMBER]"
click at [384, 116] on body "CRM Apps Reputation Websites Forms CRM Email Social Payments POS Content Ads In…" at bounding box center [311, 155] width 623 height 311
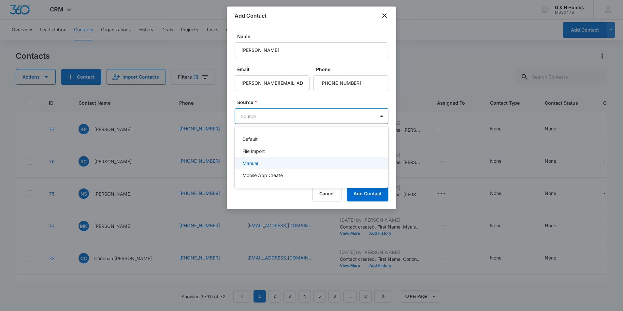
click at [256, 162] on p "Manual" at bounding box center [250, 163] width 16 height 7
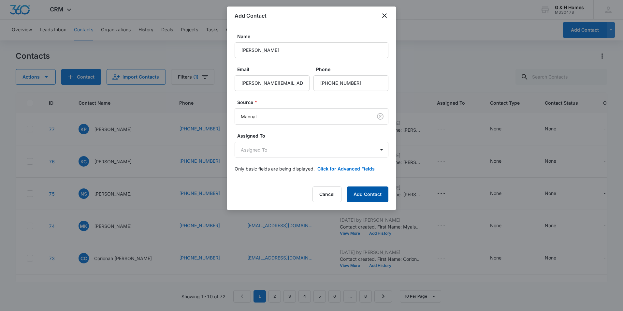
click at [361, 194] on button "Add Contact" at bounding box center [368, 194] width 42 height 16
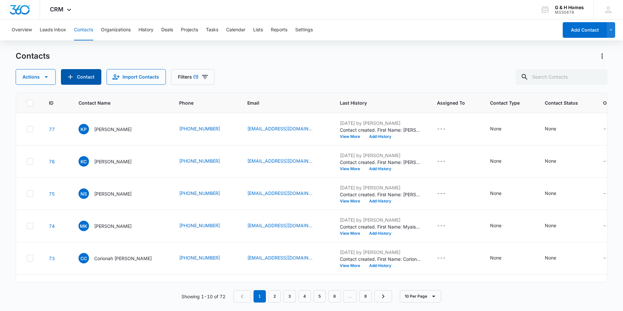
click at [69, 75] on icon "Add Contact" at bounding box center [70, 77] width 8 height 8
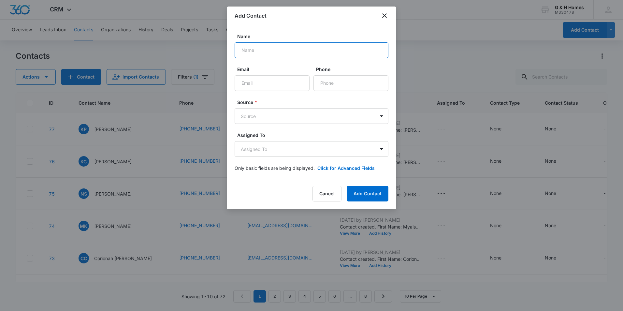
click at [262, 54] on input "Name" at bounding box center [312, 50] width 154 height 16
type input "[PERSON_NAME]"
click at [261, 86] on input "Email" at bounding box center [272, 83] width 75 height 16
type input "[EMAIL_ADDRESS][DOMAIN_NAME]"
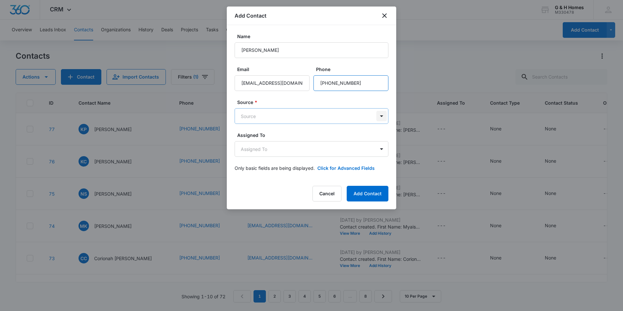
type input "[PHONE_NUMBER]"
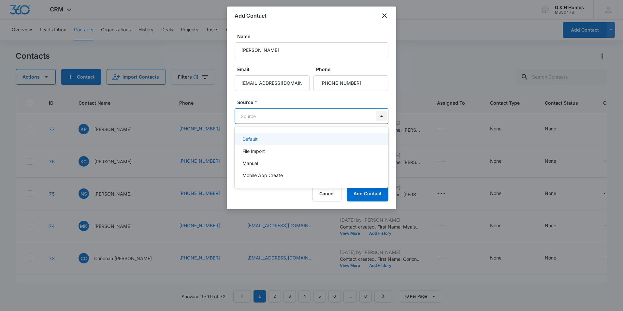
click at [383, 116] on body "CRM Apps Reputation Websites Forms CRM Email Social Payments POS Content Ads In…" at bounding box center [311, 155] width 623 height 311
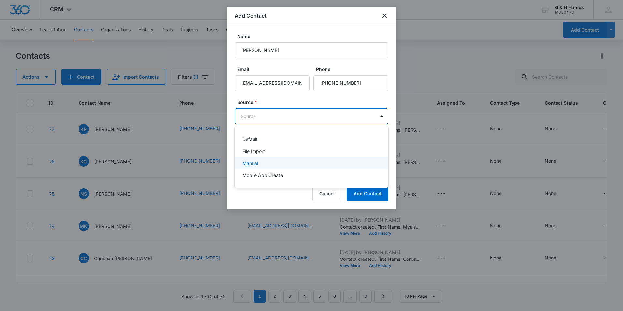
click at [255, 160] on p "Manual" at bounding box center [250, 163] width 16 height 7
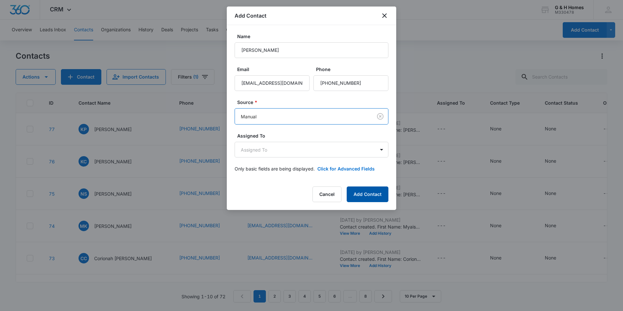
click at [377, 195] on button "Add Contact" at bounding box center [368, 194] width 42 height 16
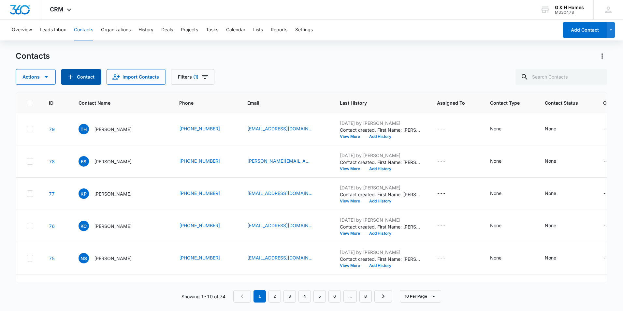
click at [66, 77] on button "Contact" at bounding box center [81, 77] width 40 height 16
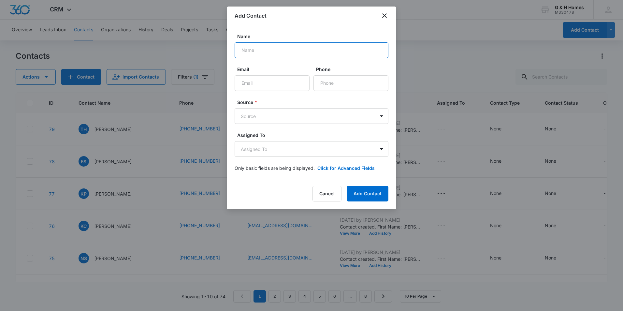
click at [257, 47] on input "Name" at bounding box center [312, 50] width 154 height 16
type input "[PERSON_NAME]"
click at [260, 84] on input "Email" at bounding box center [272, 83] width 75 height 16
type input "[PERSON_NAME][EMAIL_ADDRESS][DOMAIN_NAME]"
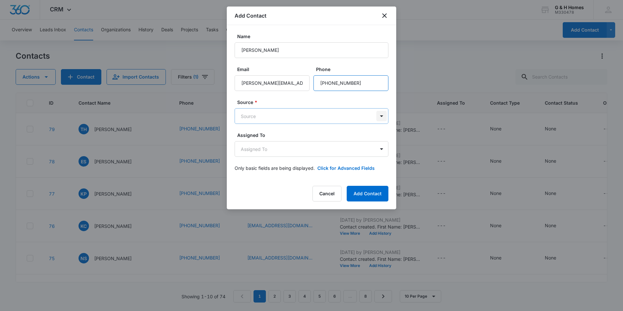
type input "[PHONE_NUMBER]"
click at [381, 116] on body "CRM Apps Reputation Websites Forms CRM Email Social Payments POS Content Ads In…" at bounding box center [311, 155] width 623 height 311
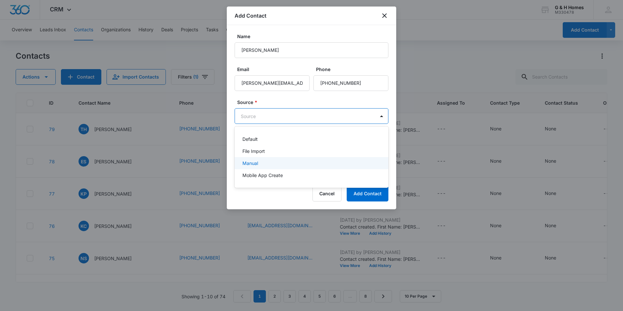
click at [259, 164] on div "Manual" at bounding box center [310, 163] width 137 height 7
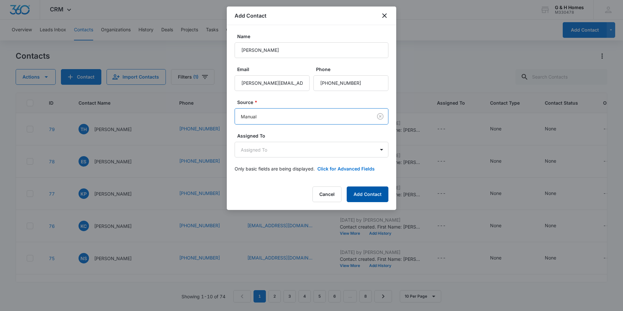
click at [380, 196] on button "Add Contact" at bounding box center [368, 194] width 42 height 16
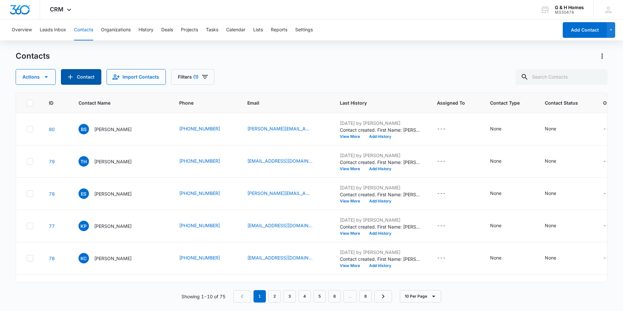
click at [85, 82] on button "Contact" at bounding box center [81, 77] width 40 height 16
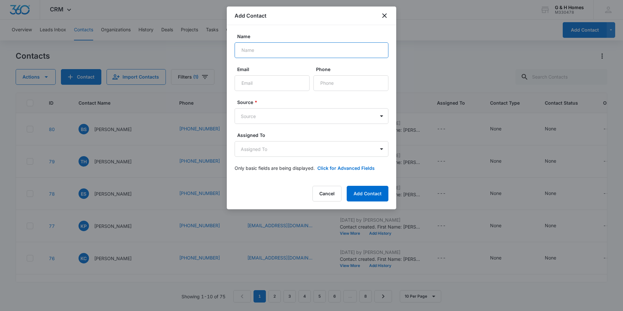
click at [255, 54] on input "Name" at bounding box center [312, 50] width 154 height 16
type input "[PERSON_NAME]"
click at [268, 83] on input "Email" at bounding box center [272, 83] width 75 height 16
type input "[EMAIL_ADDRESS][DOMAIN_NAME]"
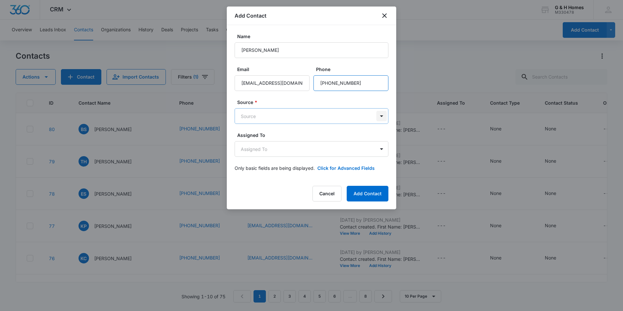
type input "[PHONE_NUMBER]"
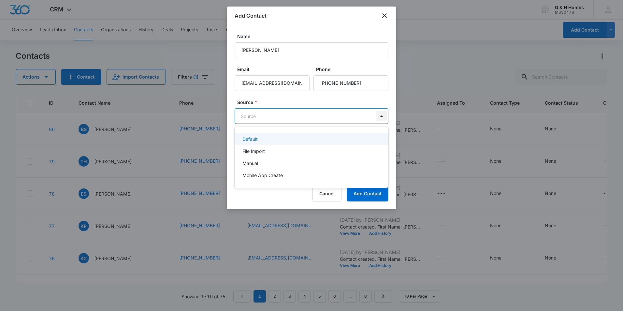
click at [384, 120] on body "CRM Apps Reputation Websites Forms CRM Email Social Payments POS Content Ads In…" at bounding box center [311, 155] width 623 height 311
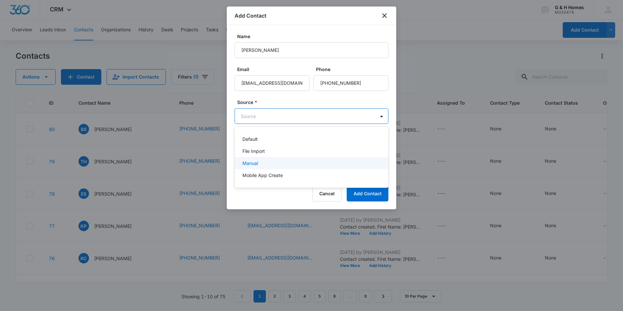
click at [250, 164] on p "Manual" at bounding box center [250, 163] width 16 height 7
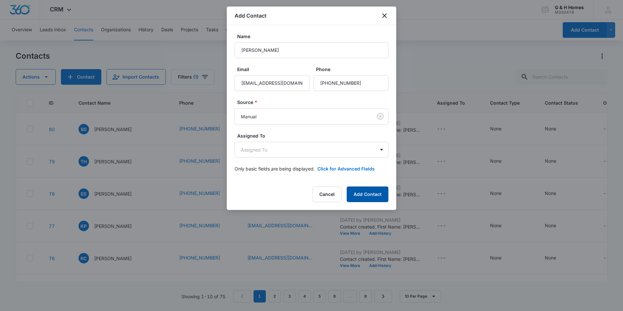
click at [368, 191] on button "Add Contact" at bounding box center [368, 194] width 42 height 16
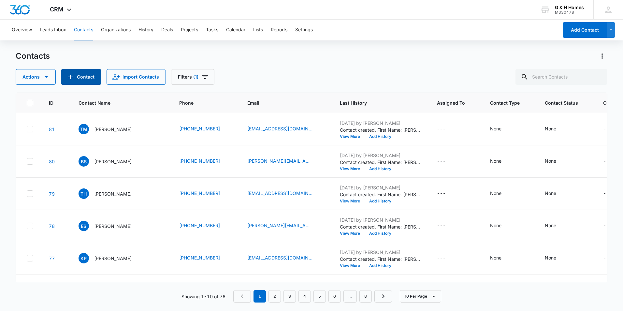
click at [77, 76] on button "Contact" at bounding box center [81, 77] width 40 height 16
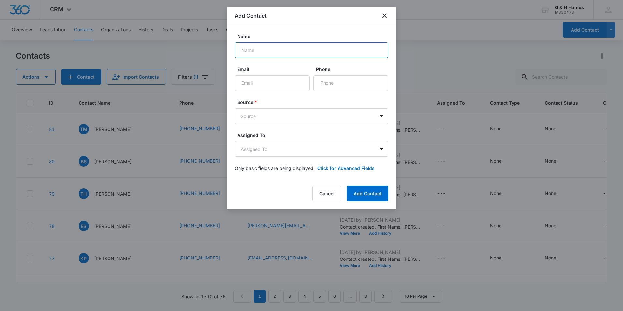
click at [253, 50] on input "Name" at bounding box center [312, 50] width 154 height 16
type input "[PERSON_NAME]"
click at [250, 80] on input "Email" at bounding box center [272, 83] width 75 height 16
type input "[EMAIL_ADDRESS][DOMAIN_NAME]"
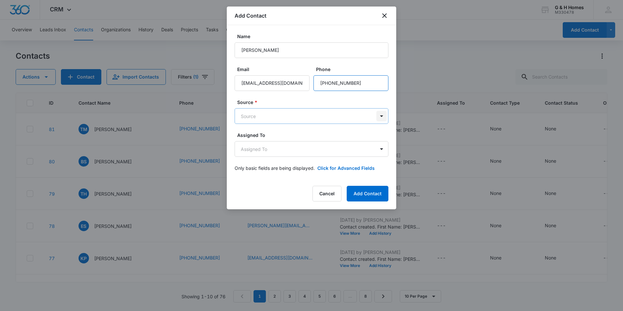
type input "[PHONE_NUMBER]"
click at [382, 119] on body "CRM Apps Reputation Websites Forms CRM Email Social Payments POS Content Ads In…" at bounding box center [311, 155] width 623 height 311
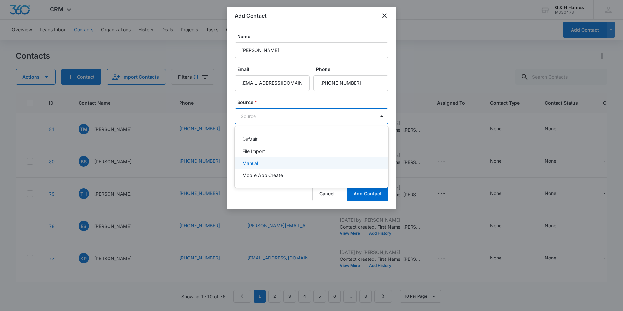
click at [261, 161] on div "Manual" at bounding box center [310, 163] width 137 height 7
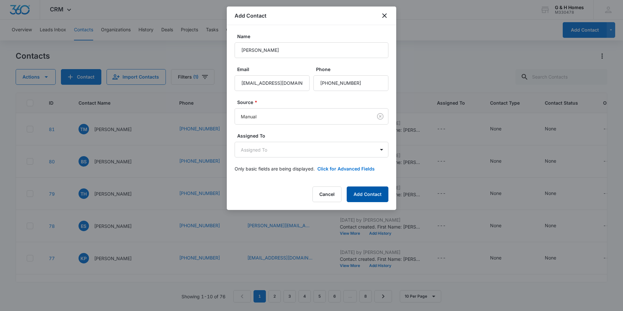
click at [376, 192] on button "Add Contact" at bounding box center [368, 194] width 42 height 16
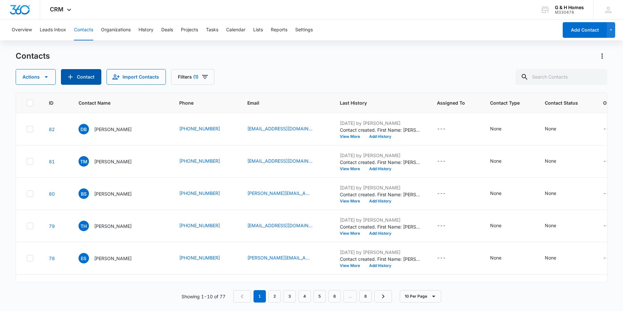
click at [87, 77] on button "Contact" at bounding box center [81, 77] width 40 height 16
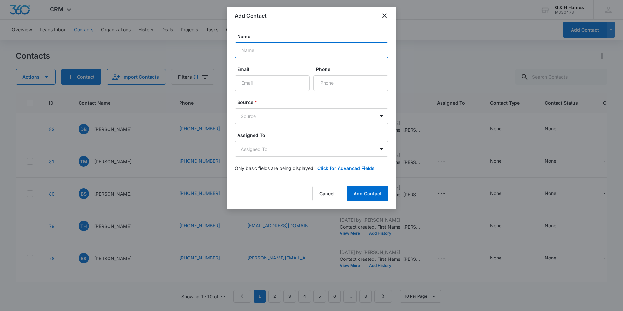
click at [281, 50] on input "Name" at bounding box center [312, 50] width 154 height 16
type input "[PERSON_NAME]"
click at [255, 86] on input "Email" at bounding box center [272, 83] width 75 height 16
type input "[EMAIL_ADDRESS][DOMAIN_NAME]"
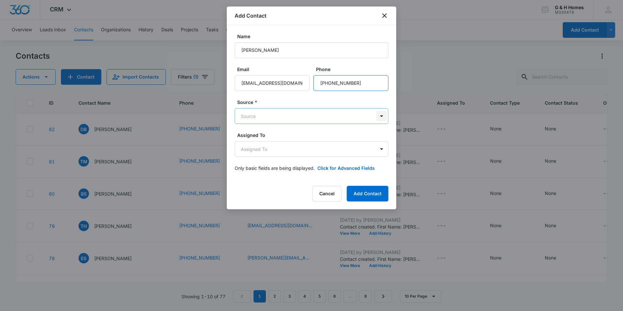
type input "[PHONE_NUMBER]"
click at [383, 116] on body "CRM Apps Reputation Websites Forms CRM Email Social Payments POS Content Ads In…" at bounding box center [311, 155] width 623 height 311
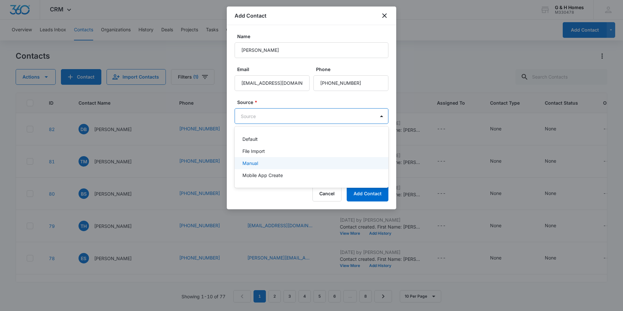
click at [258, 166] on div "Manual" at bounding box center [310, 163] width 137 height 7
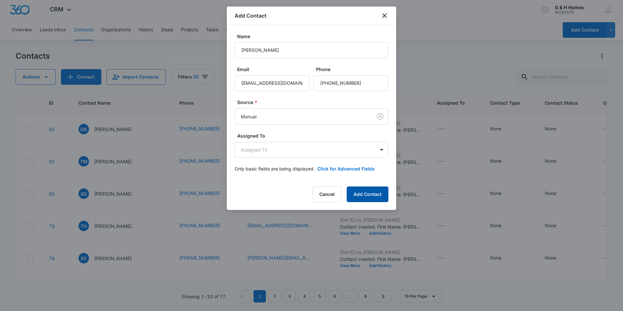
click at [374, 195] on button "Add Contact" at bounding box center [368, 194] width 42 height 16
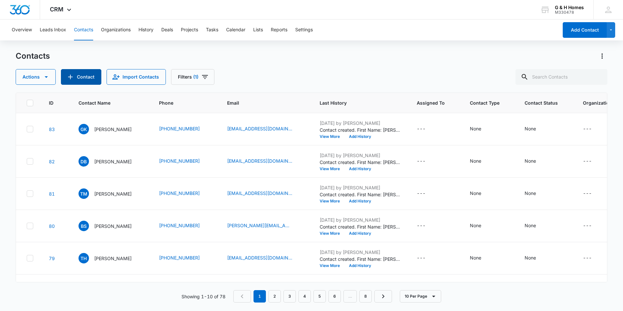
click at [78, 76] on button "Contact" at bounding box center [81, 77] width 40 height 16
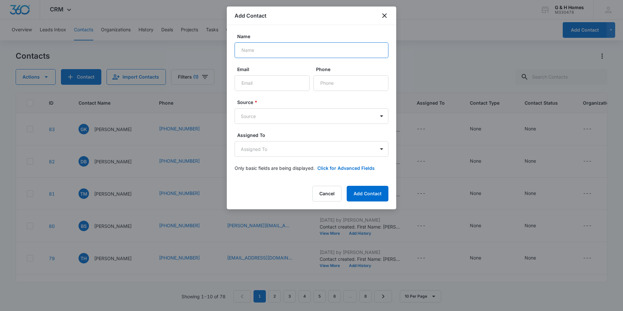
click at [276, 52] on input "Name" at bounding box center [312, 50] width 154 height 16
type input "[PERSON_NAME]"
click at [254, 86] on input "Email" at bounding box center [272, 83] width 75 height 16
type input "[EMAIL_ADDRESS][DOMAIN_NAME]"
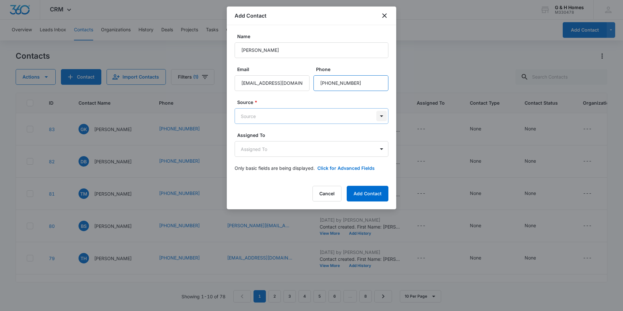
type input "[PHONE_NUMBER]"
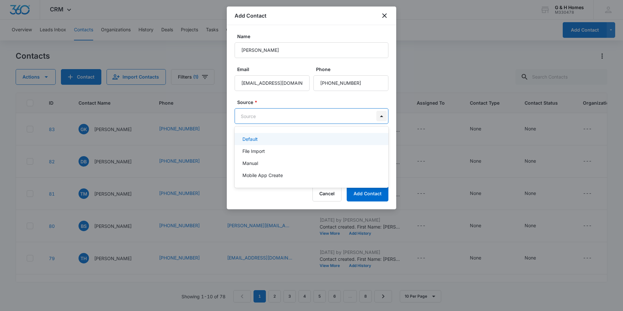
click at [385, 115] on body "CRM Apps Reputation Websites Forms CRM Email Social Payments POS Content Ads In…" at bounding box center [311, 155] width 623 height 311
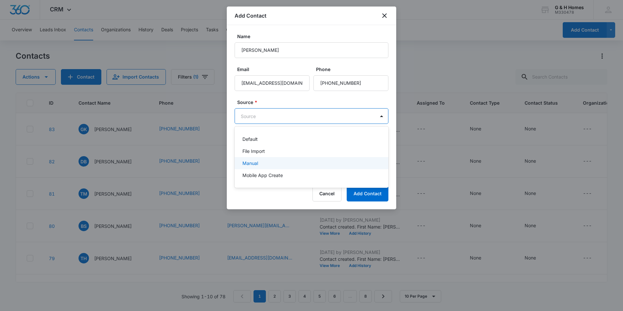
click at [257, 166] on p "Manual" at bounding box center [250, 163] width 16 height 7
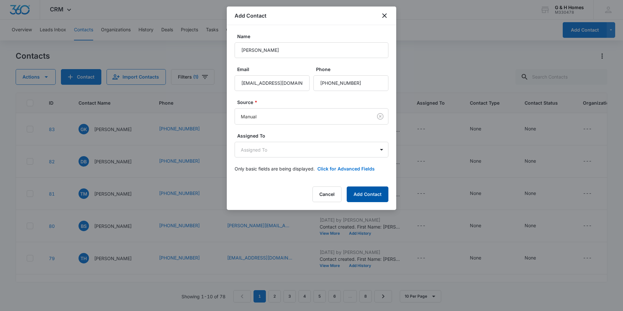
click at [367, 195] on button "Add Contact" at bounding box center [368, 194] width 42 height 16
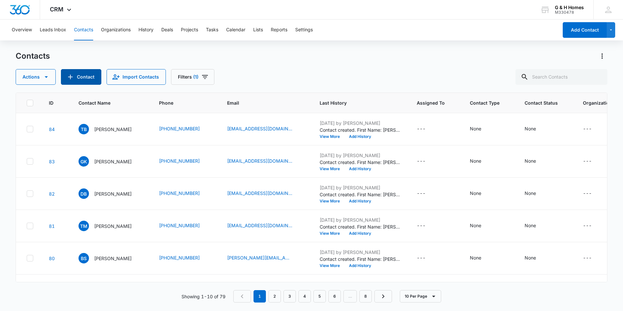
click at [83, 75] on button "Contact" at bounding box center [81, 77] width 40 height 16
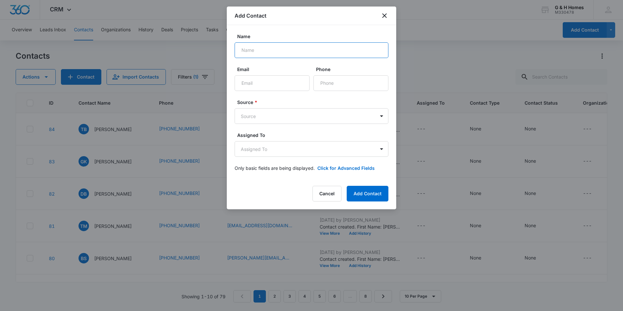
click at [241, 54] on input "Name" at bounding box center [312, 50] width 154 height 16
type input "[PERSON_NAME]"
click at [255, 85] on input "Email" at bounding box center [272, 83] width 75 height 16
type input "[EMAIL_ADDRESS][DOMAIN_NAME]"
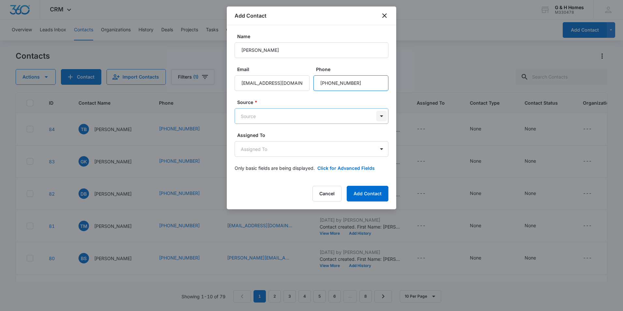
type input "[PHONE_NUMBER]"
click at [383, 117] on body "CRM Apps Reputation Websites Forms CRM Email Social Payments POS Content Ads In…" at bounding box center [311, 155] width 623 height 311
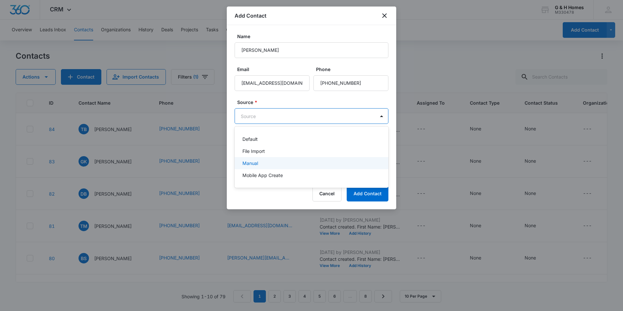
click at [246, 164] on p "Manual" at bounding box center [250, 163] width 16 height 7
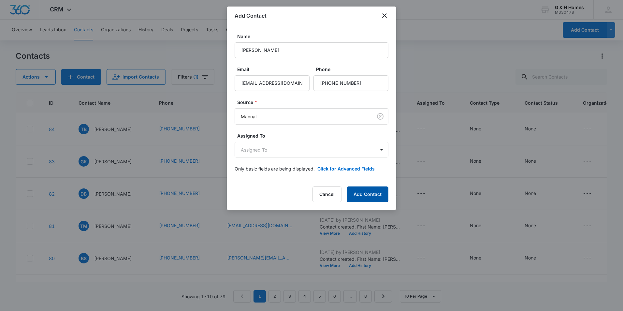
click at [380, 193] on button "Add Contact" at bounding box center [368, 194] width 42 height 16
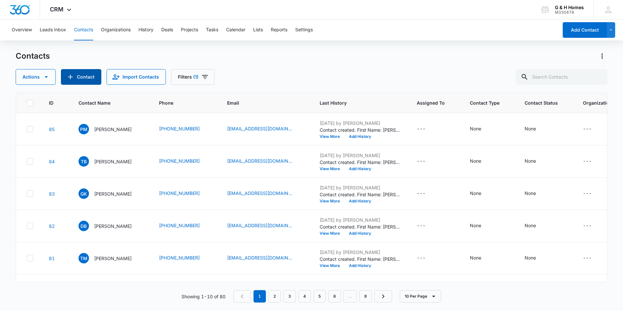
click at [83, 75] on button "Contact" at bounding box center [81, 77] width 40 height 16
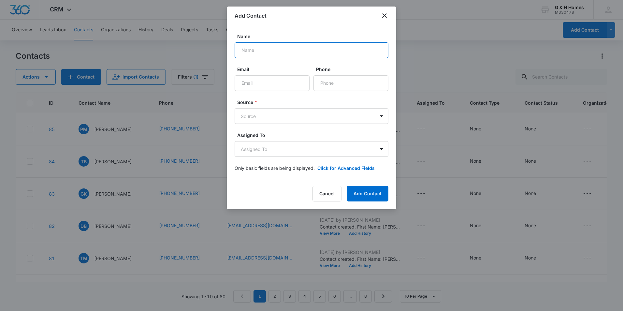
click at [252, 52] on input "Name" at bounding box center [312, 50] width 154 height 16
type input "[PERSON_NAME]"
click at [285, 83] on input "Email" at bounding box center [272, 83] width 75 height 16
type input "[EMAIL_ADDRESS][DOMAIN_NAME]"
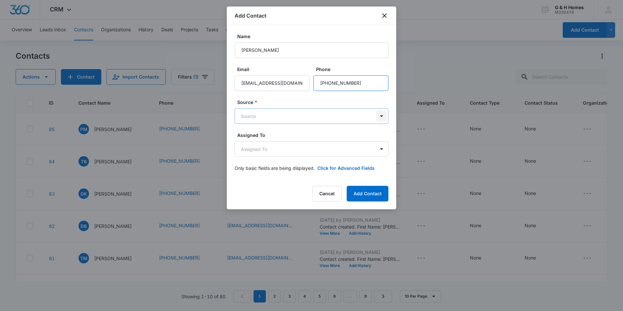
type input "[PHONE_NUMBER]"
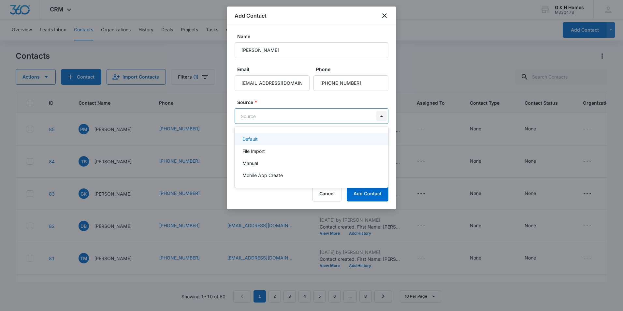
click at [383, 115] on body "CRM Apps Reputation Websites Forms CRM Email Social Payments POS Content Ads In…" at bounding box center [311, 155] width 623 height 311
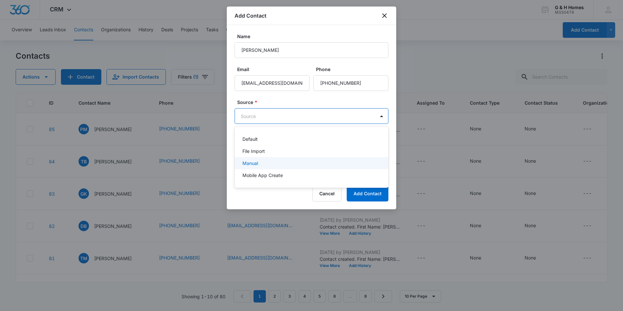
click at [255, 161] on p "Manual" at bounding box center [250, 163] width 16 height 7
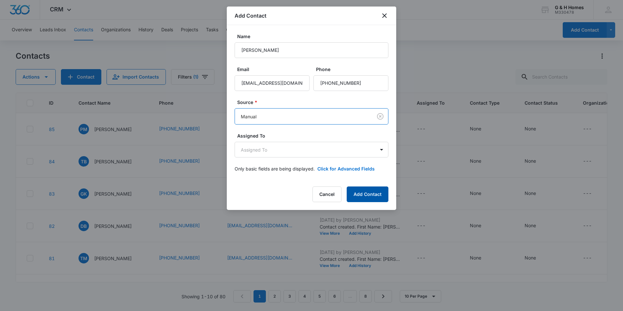
click at [376, 196] on button "Add Contact" at bounding box center [368, 194] width 42 height 16
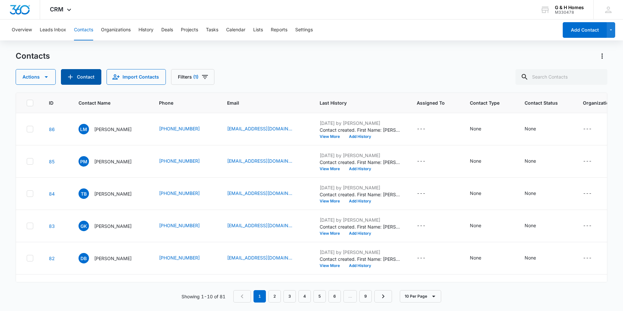
click at [77, 75] on button "Contact" at bounding box center [81, 77] width 40 height 16
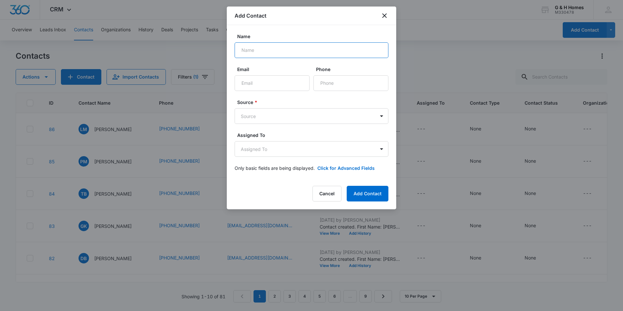
click at [285, 49] on input "Name" at bounding box center [312, 50] width 154 height 16
type input "[PERSON_NAME]"
click at [258, 83] on input "Email" at bounding box center [272, 83] width 75 height 16
type input "[EMAIL_ADDRESS][DOMAIN_NAME]"
click at [333, 83] on input "Phone" at bounding box center [350, 83] width 75 height 16
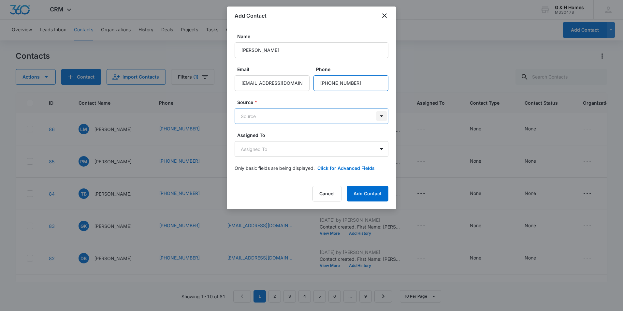
type input "[PHONE_NUMBER]"
click at [384, 114] on body "CRM Apps Reputation Websites Forms CRM Email Social Payments POS Content Ads In…" at bounding box center [311, 155] width 623 height 311
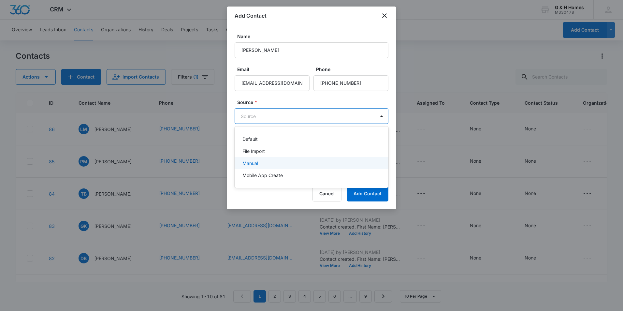
click at [246, 162] on p "Manual" at bounding box center [250, 163] width 16 height 7
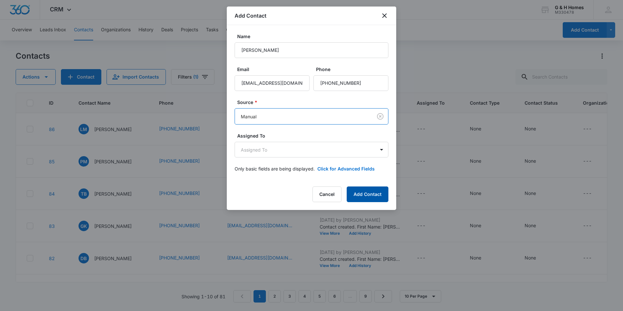
click at [358, 194] on button "Add Contact" at bounding box center [368, 194] width 42 height 16
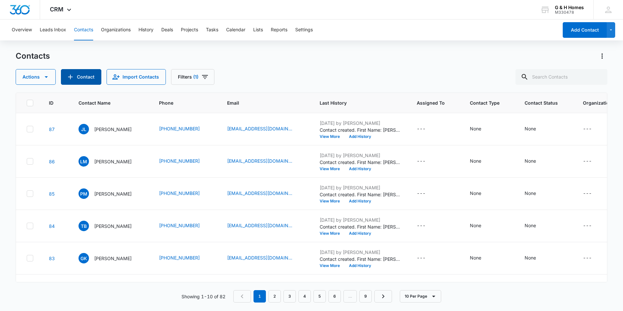
click at [74, 80] on button "Contact" at bounding box center [81, 77] width 40 height 16
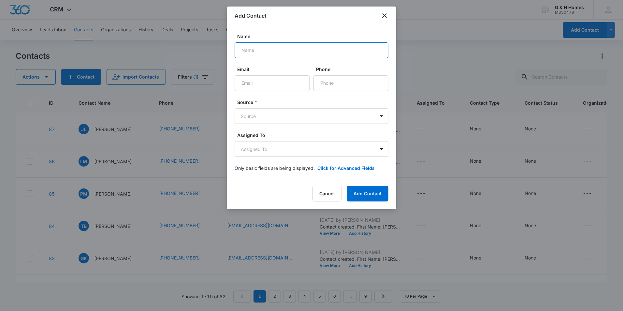
click at [276, 51] on input "Name" at bounding box center [312, 50] width 154 height 16
type input "[PERSON_NAME]"
click at [279, 80] on input "Email" at bounding box center [272, 83] width 75 height 16
type input "[EMAIL_ADDRESS][DOMAIN_NAME]"
click at [338, 82] on input "Phone" at bounding box center [350, 83] width 75 height 16
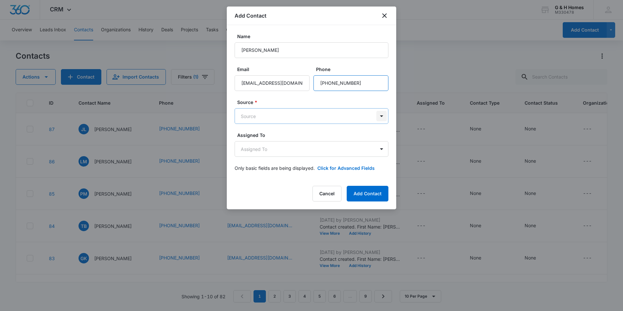
type input "[PHONE_NUMBER]"
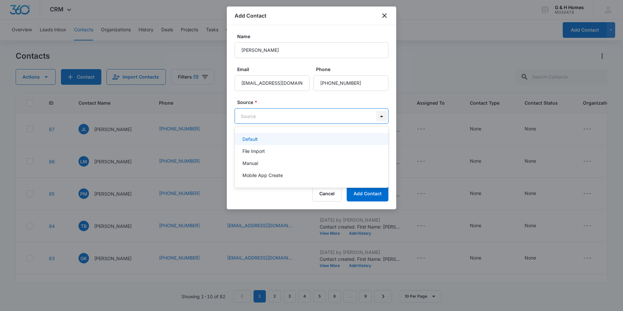
click at [381, 116] on body "CRM Apps Reputation Websites Forms CRM Email Social Payments POS Content Ads In…" at bounding box center [311, 155] width 623 height 311
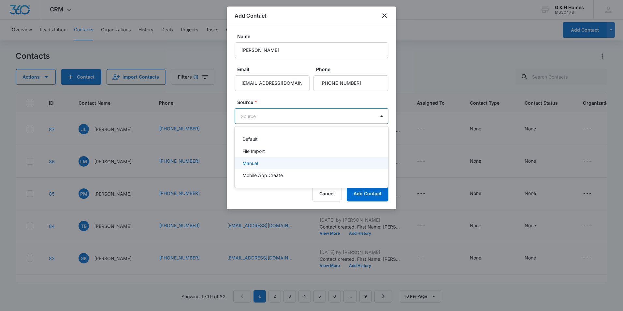
click at [245, 163] on p "Manual" at bounding box center [250, 163] width 16 height 7
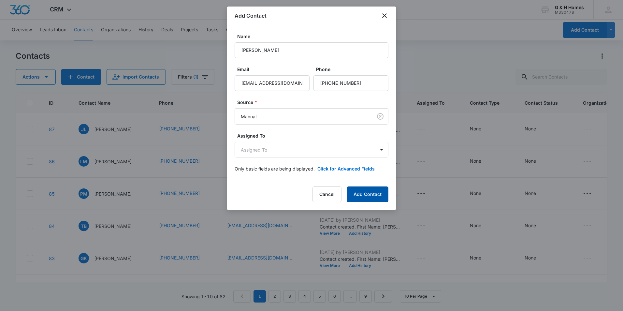
click at [375, 193] on button "Add Contact" at bounding box center [368, 194] width 42 height 16
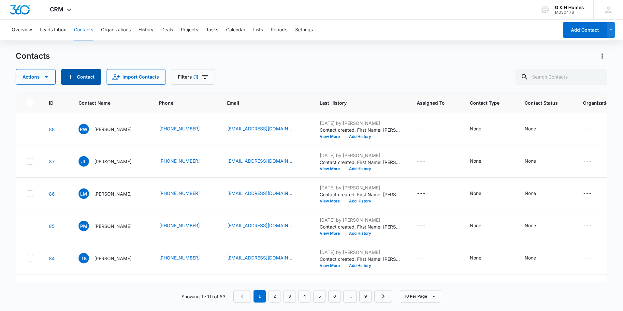
click at [83, 79] on button "Contact" at bounding box center [81, 77] width 40 height 16
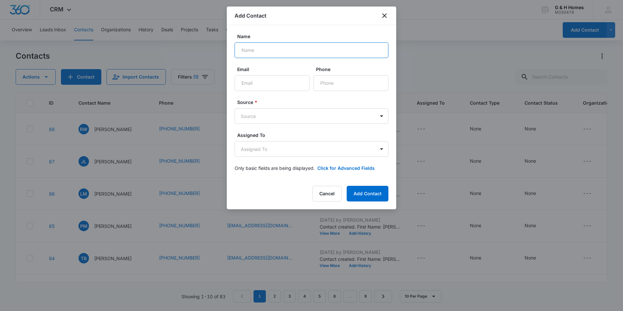
click at [301, 50] on input "Name" at bounding box center [312, 50] width 154 height 16
type input "[PERSON_NAME]"
click at [273, 85] on input "Email" at bounding box center [272, 83] width 75 height 16
type input "[EMAIL_ADDRESS][DOMAIN_NAME]"
click at [347, 83] on input "Phone" at bounding box center [350, 83] width 75 height 16
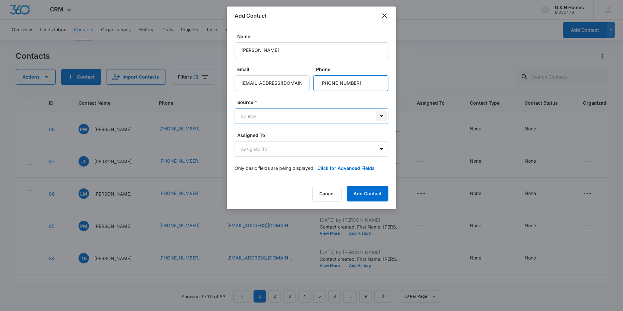
type input "[PHONE_NUMBER]"
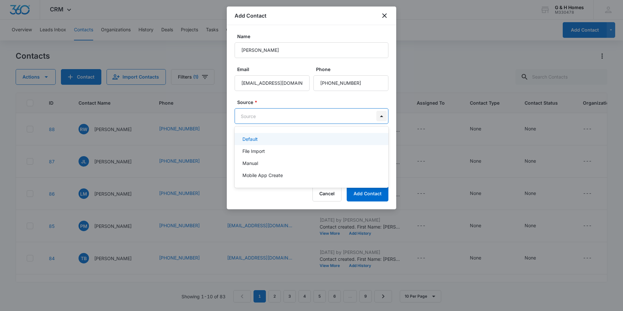
click at [380, 117] on body "CRM Apps Reputation Websites Forms CRM Email Social Payments POS Content Ads In…" at bounding box center [311, 155] width 623 height 311
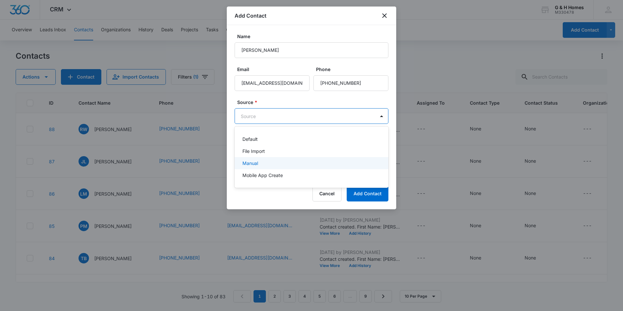
click at [267, 162] on div "Manual" at bounding box center [310, 163] width 137 height 7
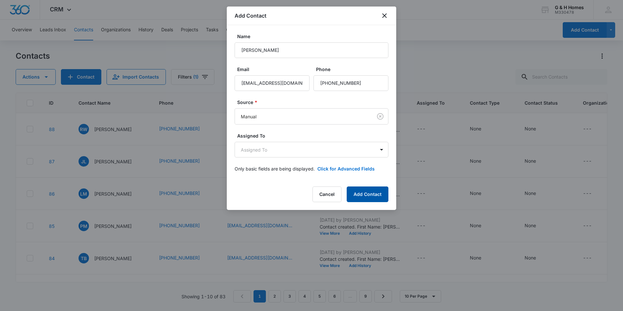
click at [366, 192] on button "Add Contact" at bounding box center [368, 194] width 42 height 16
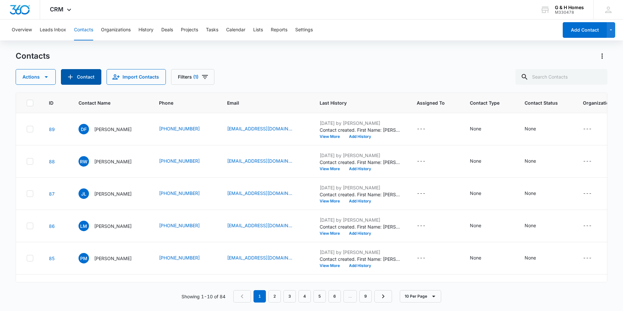
click at [78, 74] on button "Contact" at bounding box center [81, 77] width 40 height 16
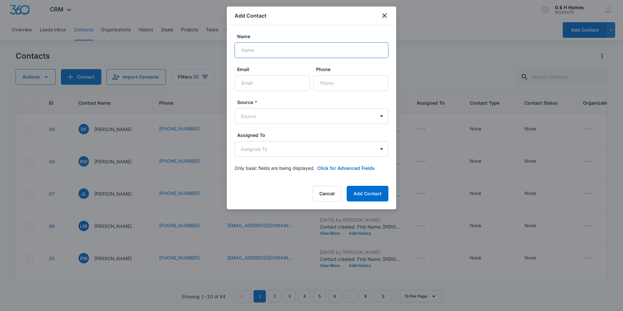
click at [254, 52] on input "Name" at bounding box center [312, 50] width 154 height 16
type input "[PERSON_NAME]"
click at [264, 83] on input "Email" at bounding box center [272, 83] width 75 height 16
type input "[PERSON_NAME][EMAIL_ADDRESS][DOMAIN_NAME]"
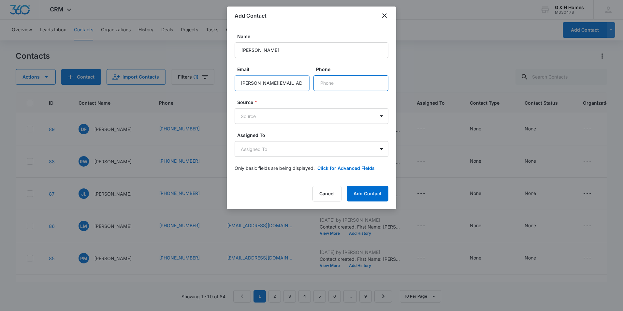
scroll to position [0, 0]
type input "[PHONE_NUMBER]"
click at [383, 118] on body "CRM Apps Reputation Websites Forms CRM Email Social Payments POS Content Ads In…" at bounding box center [311, 155] width 623 height 311
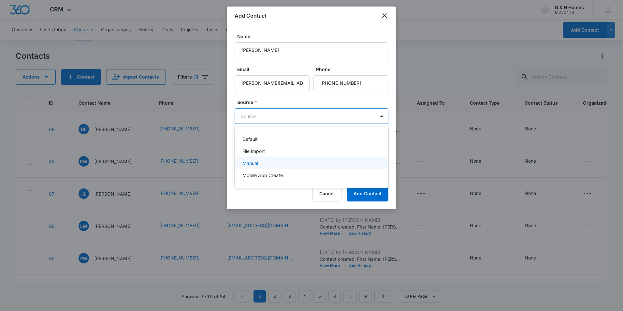
click at [262, 164] on div "Manual" at bounding box center [310, 163] width 137 height 7
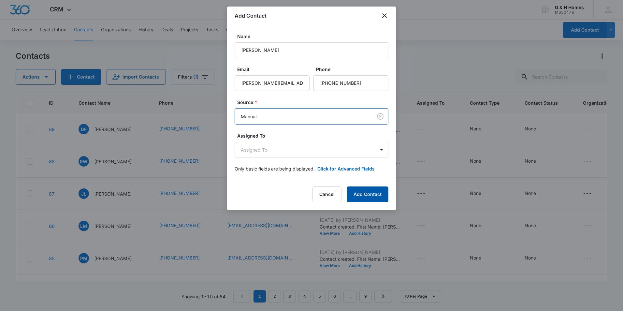
click at [378, 198] on button "Add Contact" at bounding box center [368, 194] width 42 height 16
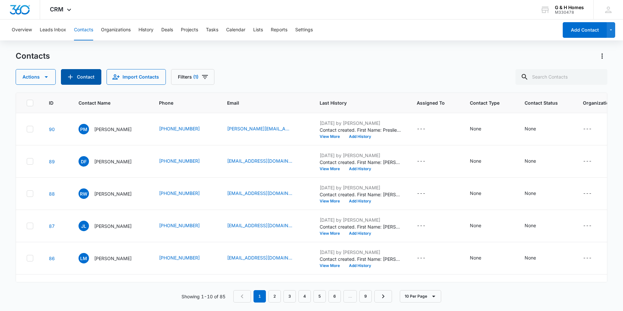
click at [79, 76] on button "Contact" at bounding box center [81, 77] width 40 height 16
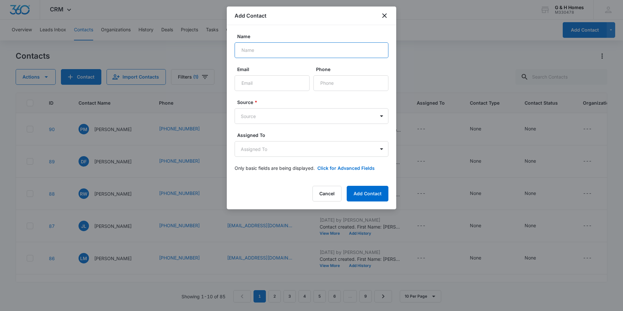
click at [275, 53] on input "Name" at bounding box center [312, 50] width 154 height 16
type input "[PERSON_NAME]"
click at [270, 87] on input "Email" at bounding box center [272, 83] width 75 height 16
type input "[EMAIL_ADDRESS][DOMAIN_NAME]"
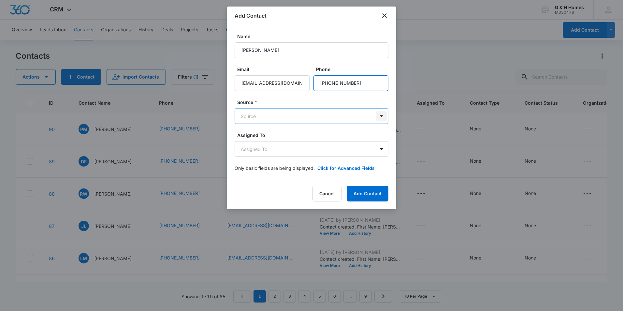
type input "[PHONE_NUMBER]"
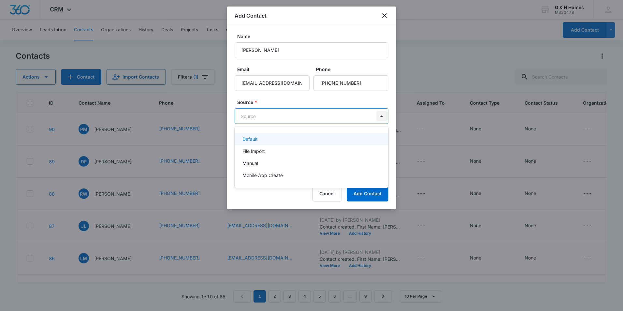
click at [377, 115] on body "CRM Apps Reputation Websites Forms CRM Email Social Payments POS Content Ads In…" at bounding box center [311, 155] width 623 height 311
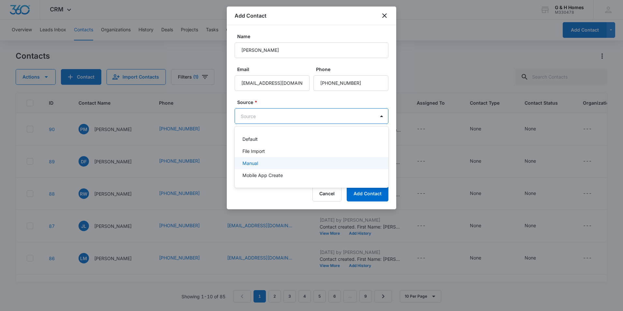
click at [256, 162] on p "Manual" at bounding box center [250, 163] width 16 height 7
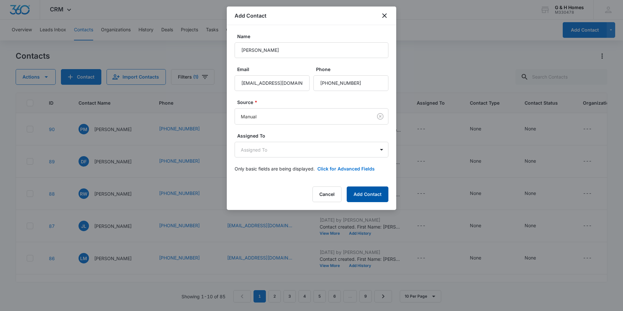
click at [370, 194] on button "Add Contact" at bounding box center [368, 194] width 42 height 16
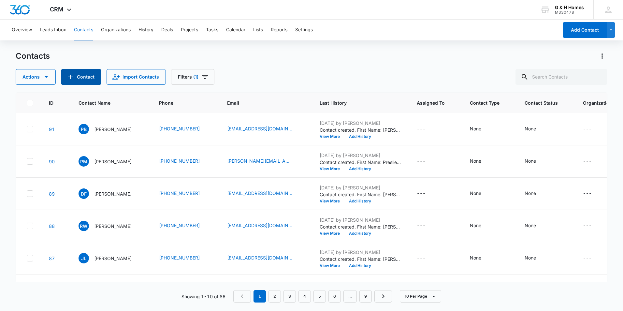
click at [85, 79] on button "Contact" at bounding box center [81, 77] width 40 height 16
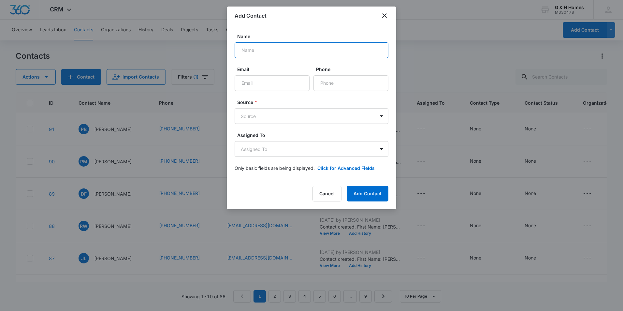
click at [266, 51] on input "Name" at bounding box center [312, 50] width 154 height 16
type input "[PERSON_NAME]"
type input "[EMAIL_ADDRESS][DOMAIN_NAME]"
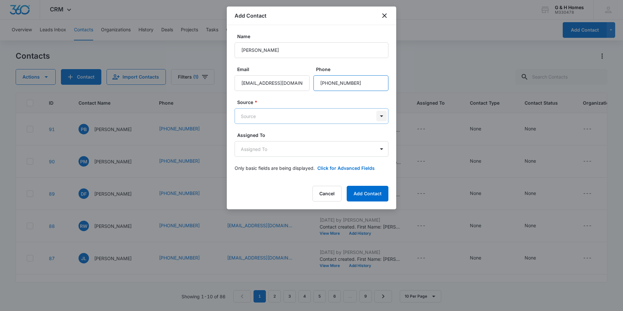
type input "[PHONE_NUMBER]"
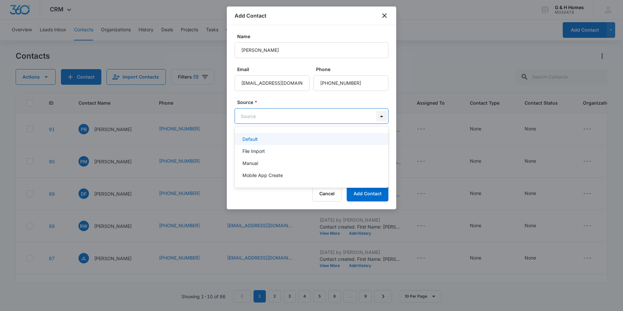
click at [380, 118] on body "CRM Apps Reputation Websites Forms CRM Email Social Payments POS Content Ads In…" at bounding box center [311, 155] width 623 height 311
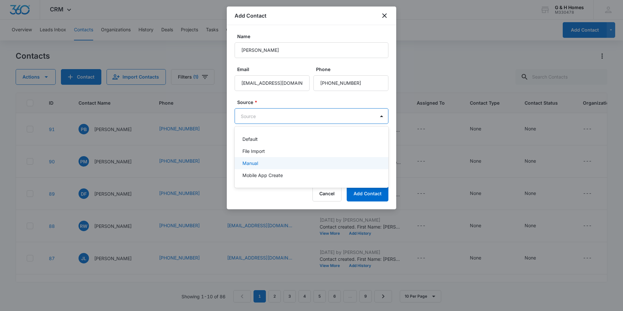
click at [250, 165] on p "Manual" at bounding box center [250, 163] width 16 height 7
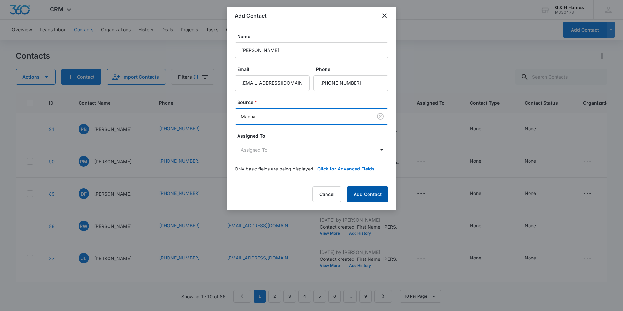
click at [366, 194] on button "Add Contact" at bounding box center [368, 194] width 42 height 16
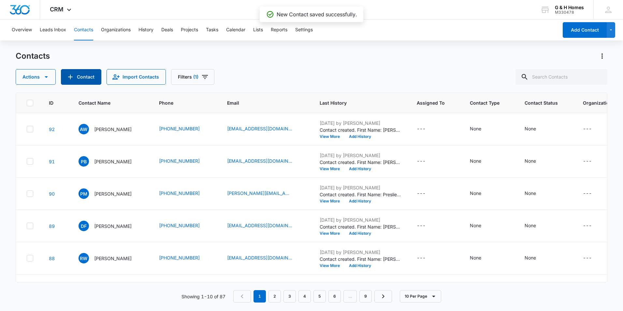
click at [81, 74] on button "Contact" at bounding box center [81, 77] width 40 height 16
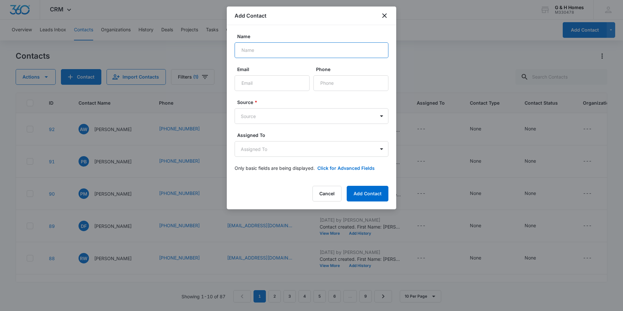
click at [266, 55] on input "Name" at bounding box center [312, 50] width 154 height 16
type input "[PERSON_NAME]"
click at [262, 84] on input "Email" at bounding box center [272, 83] width 75 height 16
type input "[EMAIL_ADDRESS][DOMAIN_NAME]"
click at [347, 81] on input "Phone" at bounding box center [350, 83] width 75 height 16
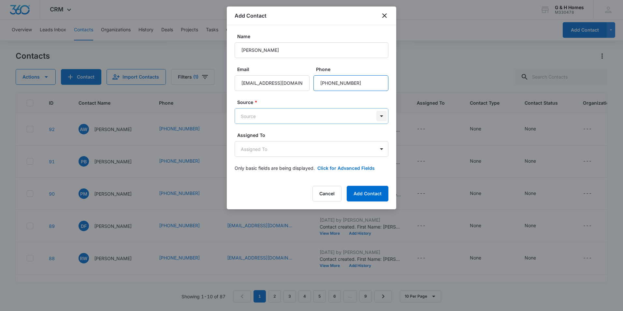
type input "[PHONE_NUMBER]"
click at [384, 118] on body "CRM Apps Reputation Websites Forms CRM Email Social Payments POS Content Ads In…" at bounding box center [311, 155] width 623 height 311
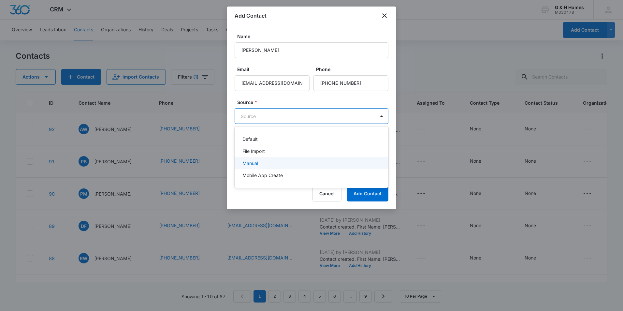
click at [255, 161] on p "Manual" at bounding box center [250, 163] width 16 height 7
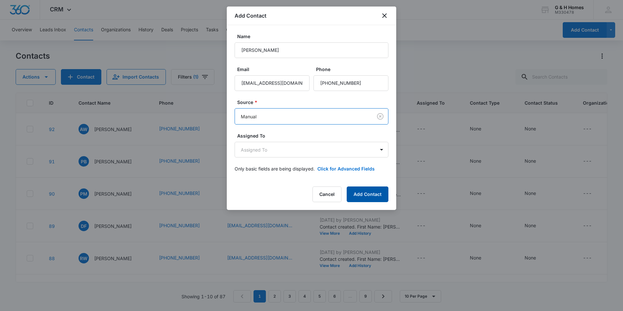
click at [374, 195] on button "Add Contact" at bounding box center [368, 194] width 42 height 16
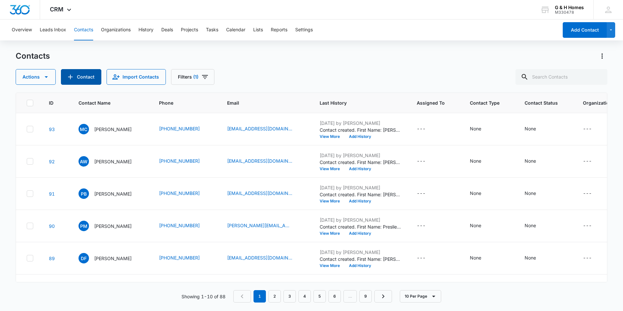
click at [91, 77] on button "Contact" at bounding box center [81, 77] width 40 height 16
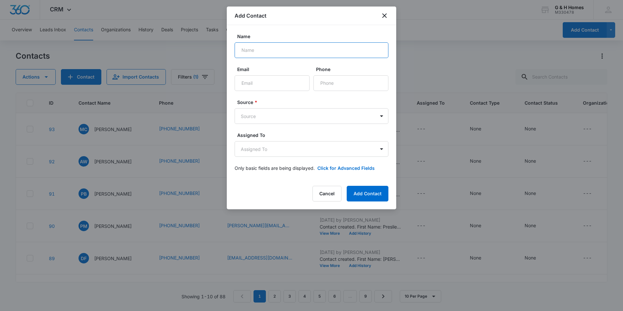
click at [278, 53] on input "Name" at bounding box center [312, 50] width 154 height 16
type input "[PERSON_NAME]"
click at [255, 86] on input "Email" at bounding box center [272, 83] width 75 height 16
type input "[PERSON_NAME][EMAIL_ADDRESS][DOMAIN_NAME]"
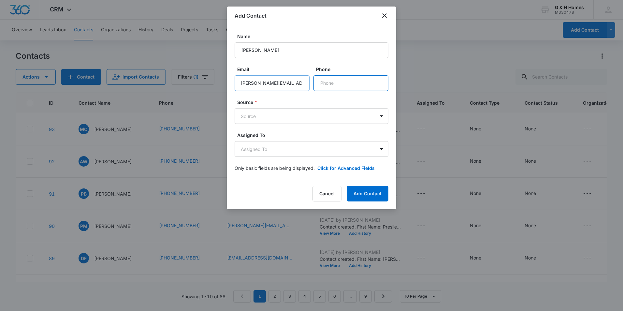
scroll to position [0, 0]
type input "[PHONE_NUMBER]"
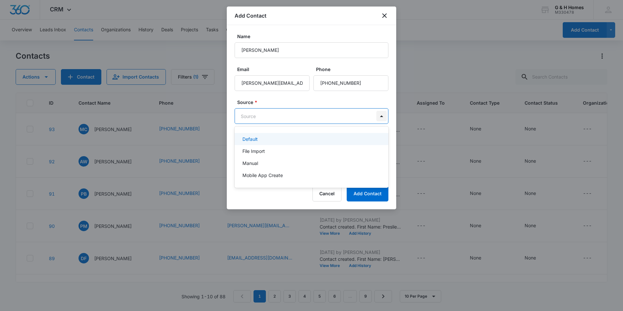
click at [379, 115] on body "CRM Apps Reputation Websites Forms CRM Email Social Payments POS Content Ads In…" at bounding box center [311, 155] width 623 height 311
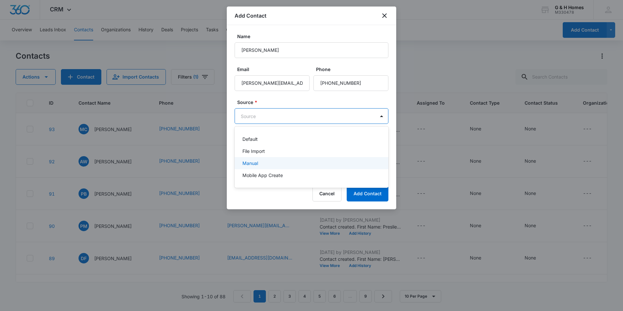
click at [249, 161] on p "Manual" at bounding box center [250, 163] width 16 height 7
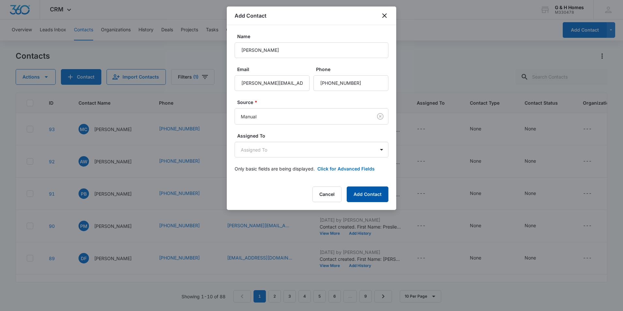
click at [374, 195] on button "Add Contact" at bounding box center [368, 194] width 42 height 16
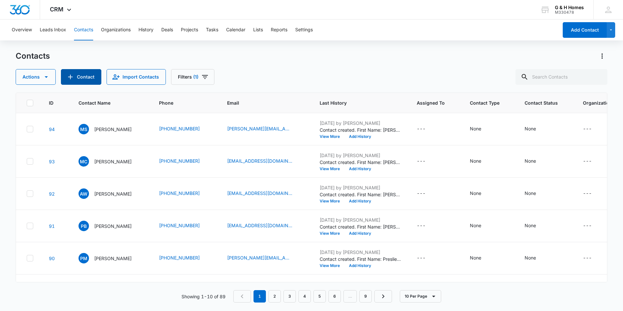
click at [86, 72] on button "Contact" at bounding box center [81, 77] width 40 height 16
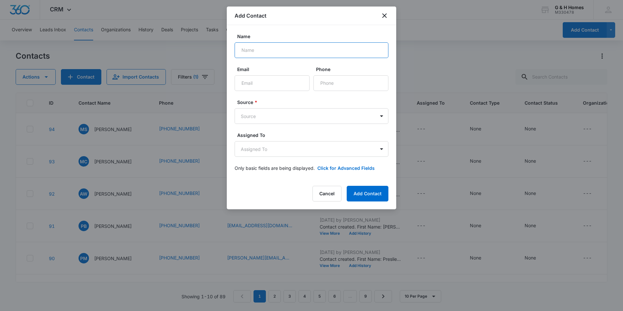
click at [267, 52] on input "Name" at bounding box center [312, 50] width 154 height 16
type input "[PERSON_NAME]"
click at [259, 87] on input "Email" at bounding box center [272, 83] width 75 height 16
type input "[EMAIL_ADDRESS][DOMAIN_NAME]"
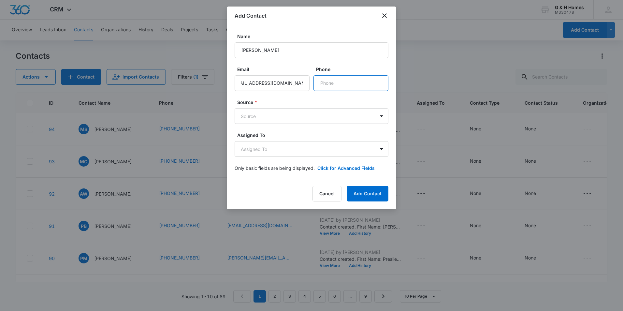
scroll to position [0, 0]
click at [330, 85] on input "Phone" at bounding box center [350, 83] width 75 height 16
type input "[PHONE_NUMBER]"
click at [378, 114] on body "CRM Apps Reputation Websites Forms CRM Email Social Payments POS Content Ads In…" at bounding box center [311, 155] width 623 height 311
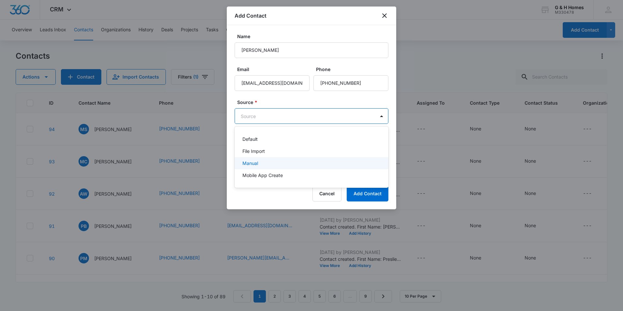
click at [267, 163] on div "Manual" at bounding box center [310, 163] width 137 height 7
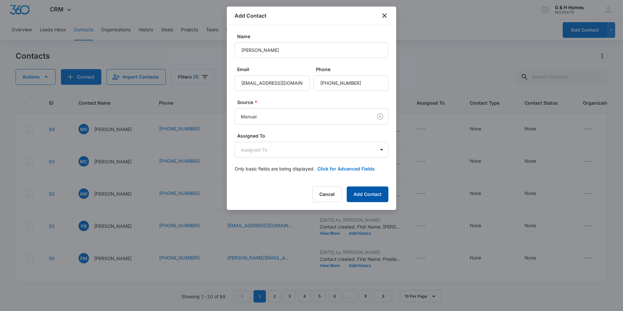
click at [373, 196] on button "Add Contact" at bounding box center [368, 194] width 42 height 16
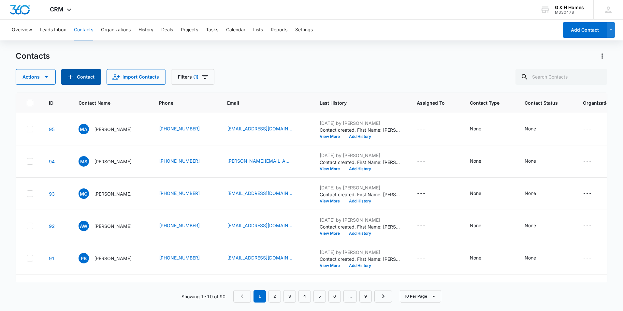
click at [79, 73] on button "Contact" at bounding box center [81, 77] width 40 height 16
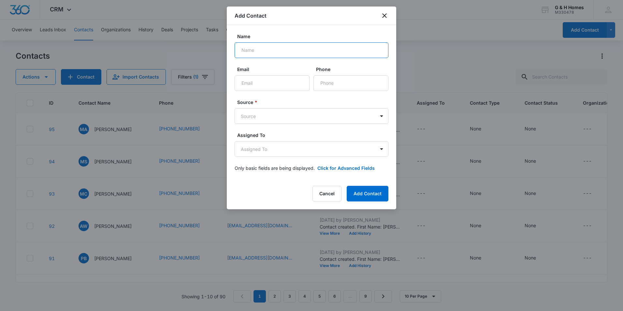
click at [244, 51] on input "Name" at bounding box center [312, 50] width 154 height 16
type input "[PERSON_NAME] Leopard"
click at [251, 84] on input "Email" at bounding box center [272, 83] width 75 height 16
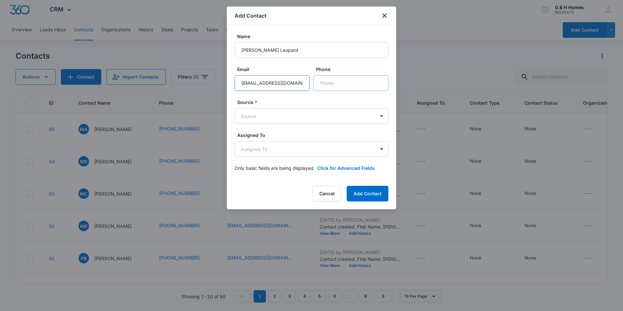
type input "[EMAIL_ADDRESS][DOMAIN_NAME]"
click at [331, 83] on input "Phone" at bounding box center [350, 83] width 75 height 16
type input "[PHONE_NUMBER]"
click at [383, 115] on body "CRM Apps Reputation Websites Forms CRM Email Social Payments POS Content Ads In…" at bounding box center [311, 155] width 623 height 311
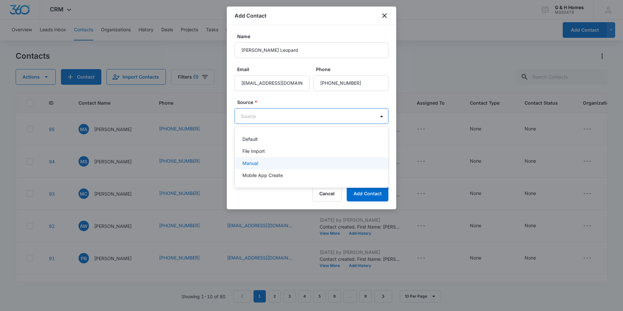
click at [261, 166] on div "Manual" at bounding box center [310, 163] width 137 height 7
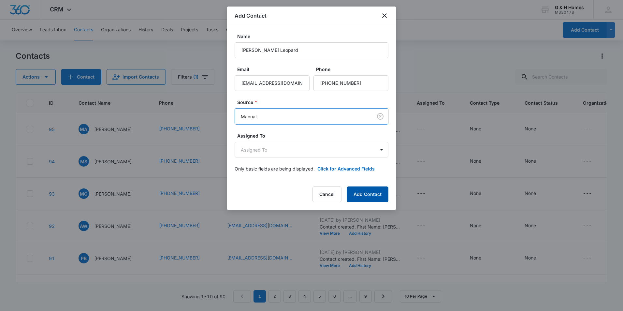
click at [373, 192] on button "Add Contact" at bounding box center [368, 194] width 42 height 16
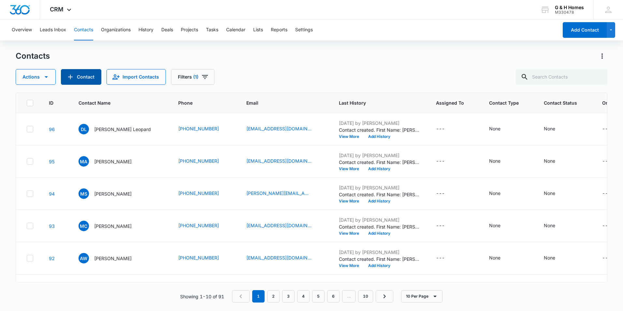
click at [80, 83] on button "Contact" at bounding box center [81, 77] width 40 height 16
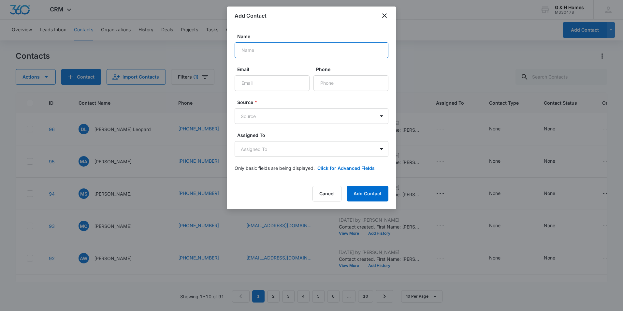
click at [270, 43] on input "Name" at bounding box center [312, 50] width 154 height 16
type input "[PERSON_NAME]"
click at [265, 83] on input "Email" at bounding box center [272, 83] width 75 height 16
type input "[EMAIL_ADDRESS][DOMAIN_NAME]"
click at [337, 83] on input "Phone" at bounding box center [350, 83] width 75 height 16
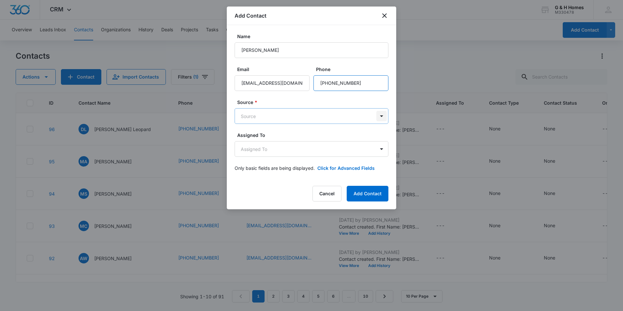
type input "[PHONE_NUMBER]"
click at [382, 114] on body "CRM Apps Reputation Websites Forms CRM Email Social Payments POS Content Ads In…" at bounding box center [311, 155] width 623 height 311
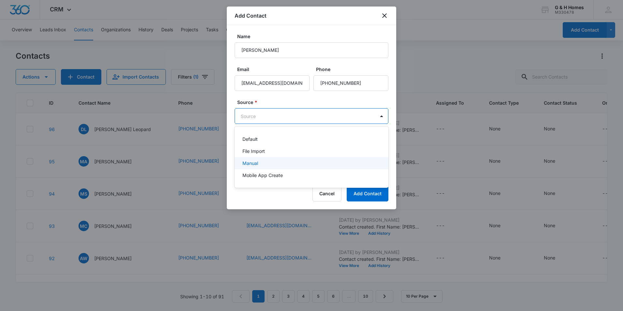
click at [273, 165] on div "Manual" at bounding box center [310, 163] width 137 height 7
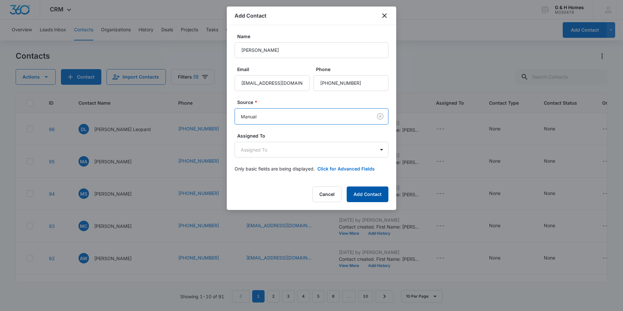
click at [382, 194] on button "Add Contact" at bounding box center [368, 194] width 42 height 16
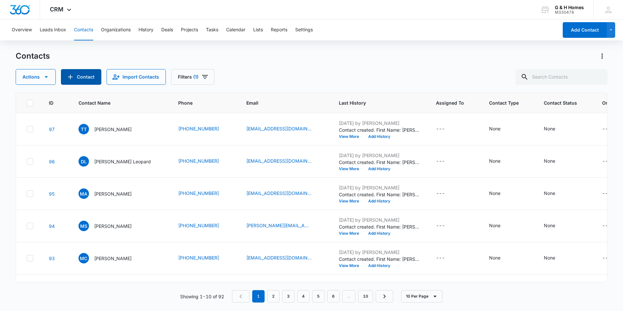
click at [86, 74] on button "Contact" at bounding box center [81, 77] width 40 height 16
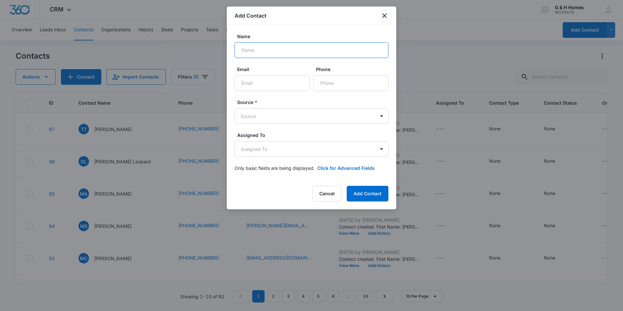
click at [270, 50] on input "Name" at bounding box center [312, 50] width 154 height 16
type input "[PERSON_NAME]"
click at [255, 82] on input "Email" at bounding box center [272, 83] width 75 height 16
type input "[EMAIL_ADDRESS][DOMAIN_NAME]"
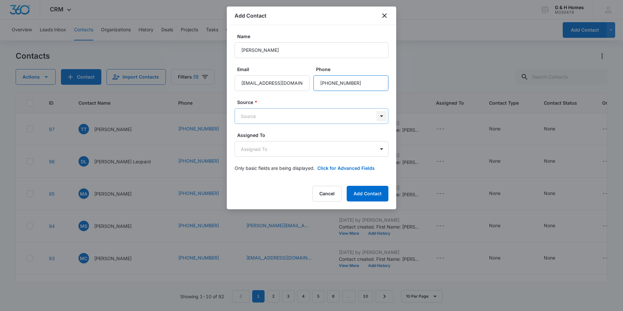
type input "[PHONE_NUMBER]"
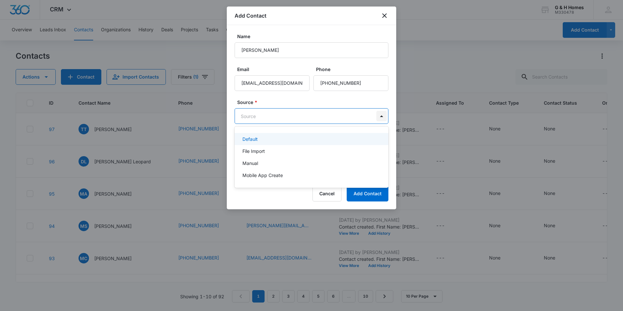
click at [379, 116] on body "CRM Apps Reputation Websites Forms CRM Email Social Payments POS Content Ads In…" at bounding box center [311, 155] width 623 height 311
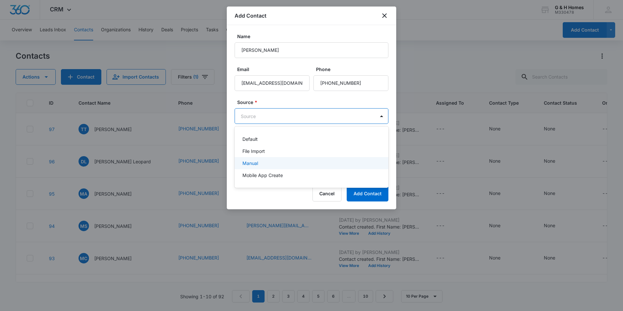
click at [252, 161] on p "Manual" at bounding box center [250, 163] width 16 height 7
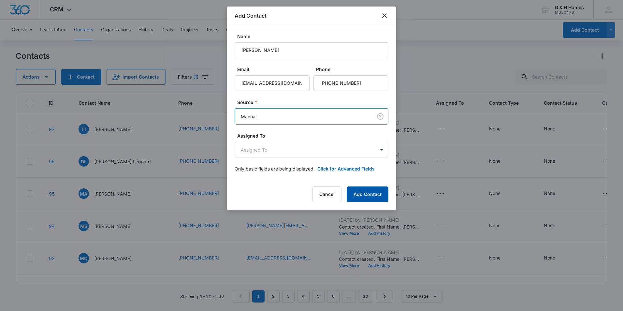
click at [371, 193] on button "Add Contact" at bounding box center [368, 194] width 42 height 16
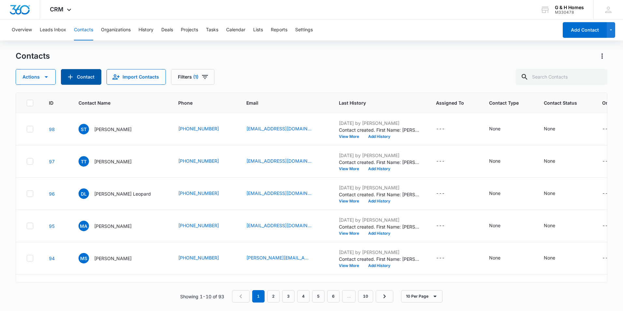
click at [86, 78] on button "Contact" at bounding box center [81, 77] width 40 height 16
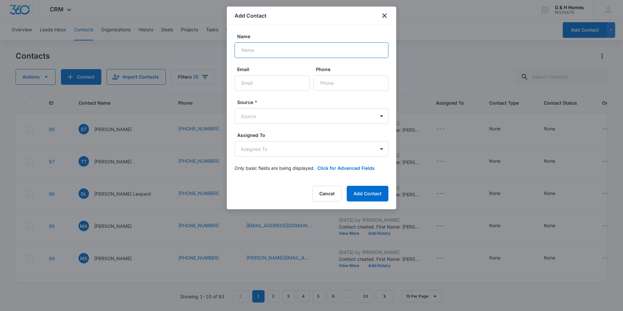
click at [326, 57] on input "Name" at bounding box center [312, 50] width 154 height 16
type input "H"
type input "[PERSON_NAME]"
click at [259, 82] on input "Email" at bounding box center [272, 83] width 75 height 16
type input "[EMAIL_ADDRESS][DOMAIN_NAME]"
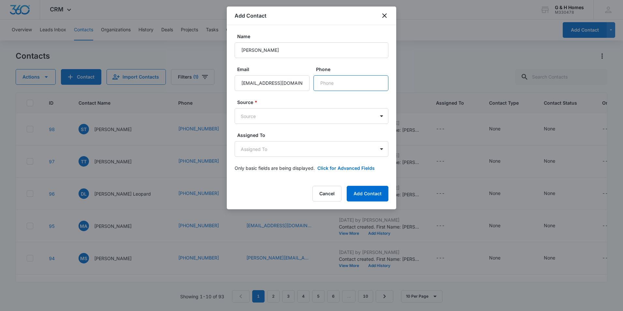
click at [330, 83] on input "Phone" at bounding box center [350, 83] width 75 height 16
type input "[PHONE_NUMBER]"
click at [380, 117] on body "CRM Apps Reputation Websites Forms CRM Email Social Payments POS Content Ads In…" at bounding box center [311, 155] width 623 height 311
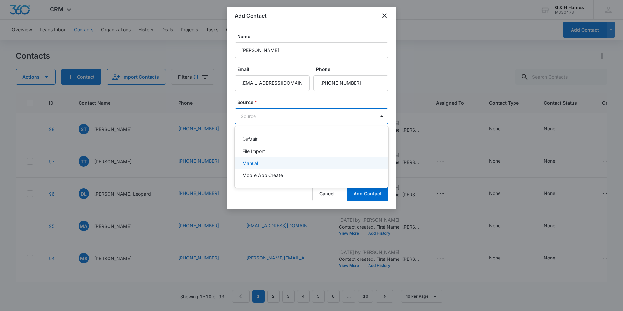
click at [283, 162] on div "Manual" at bounding box center [310, 163] width 137 height 7
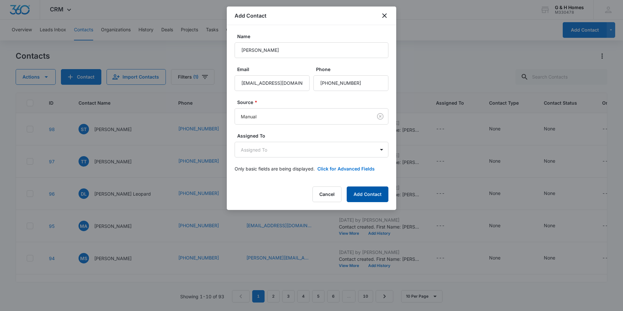
click at [370, 195] on button "Add Contact" at bounding box center [368, 194] width 42 height 16
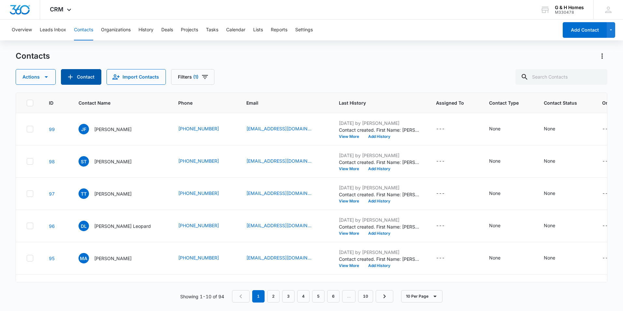
click at [88, 77] on button "Contact" at bounding box center [81, 77] width 40 height 16
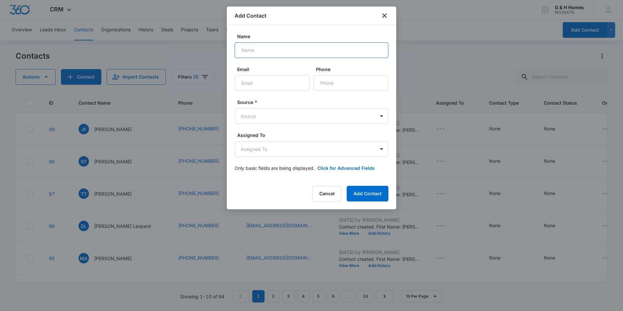
click at [280, 52] on input "Name" at bounding box center [312, 50] width 154 height 16
type input "[PERSON_NAME]"
click at [255, 87] on input "Email" at bounding box center [272, 83] width 75 height 16
type input "[EMAIL_ADDRESS][DOMAIN_NAME]"
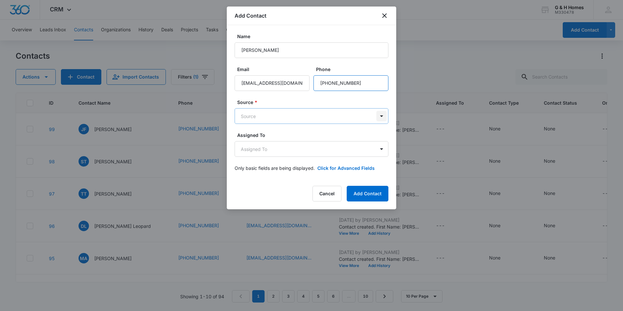
type input "[PHONE_NUMBER]"
click at [380, 115] on body "CRM Apps Reputation Websites Forms CRM Email Social Payments POS Content Ads In…" at bounding box center [311, 155] width 623 height 311
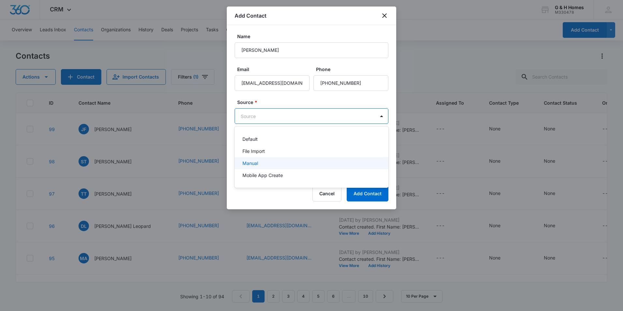
click at [254, 161] on p "Manual" at bounding box center [250, 163] width 16 height 7
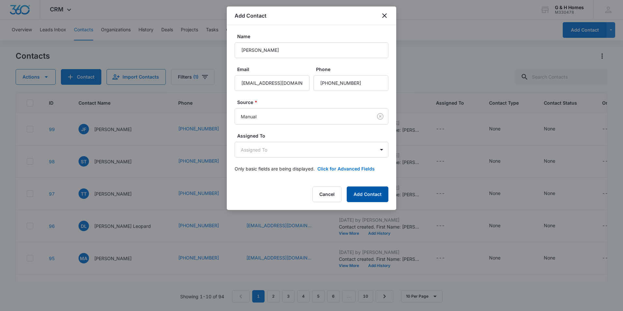
click at [376, 196] on button "Add Contact" at bounding box center [368, 194] width 42 height 16
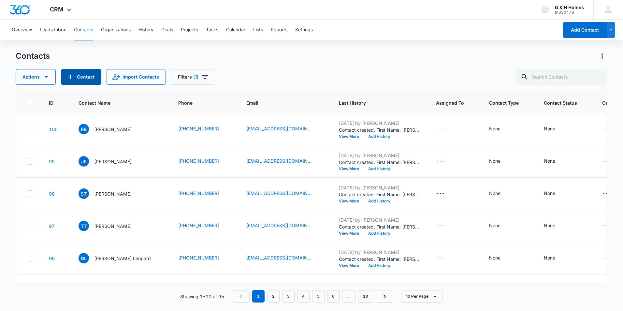
click at [85, 77] on button "Contact" at bounding box center [81, 77] width 40 height 16
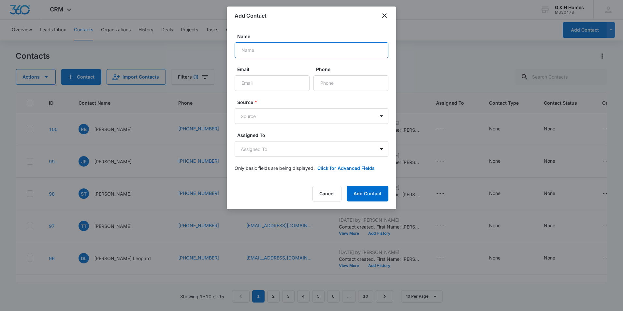
click at [269, 49] on input "Name" at bounding box center [312, 50] width 154 height 16
type input "[PERSON_NAME]"
click at [290, 87] on input "Email" at bounding box center [272, 83] width 75 height 16
type input "[EMAIL_ADDRESS][DOMAIN_NAME]"
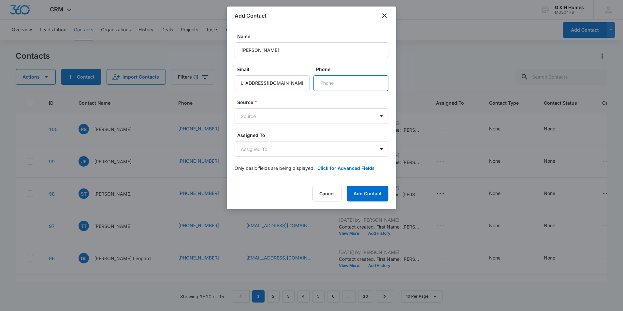
scroll to position [0, 0]
type input "[PHONE_NUMBER]"
click at [383, 116] on body "CRM Apps Reputation Websites Forms CRM Email Social Payments POS Content Ads In…" at bounding box center [311, 155] width 623 height 311
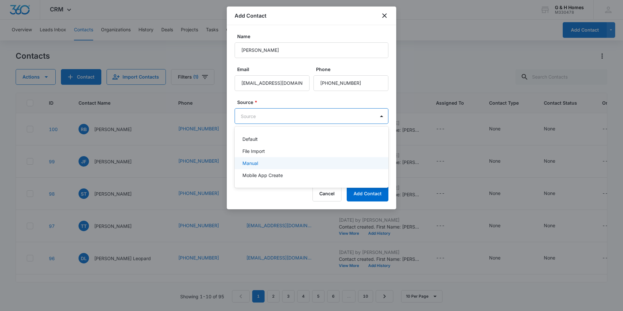
click at [247, 163] on p "Manual" at bounding box center [250, 163] width 16 height 7
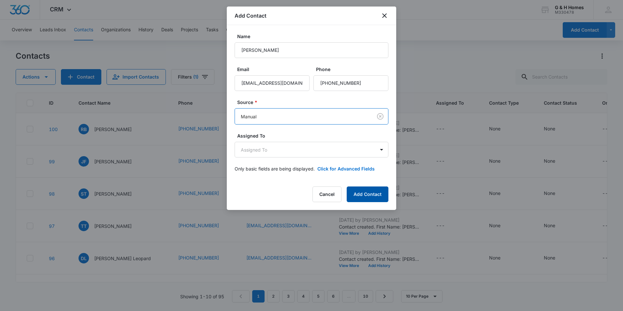
click at [377, 193] on button "Add Contact" at bounding box center [368, 194] width 42 height 16
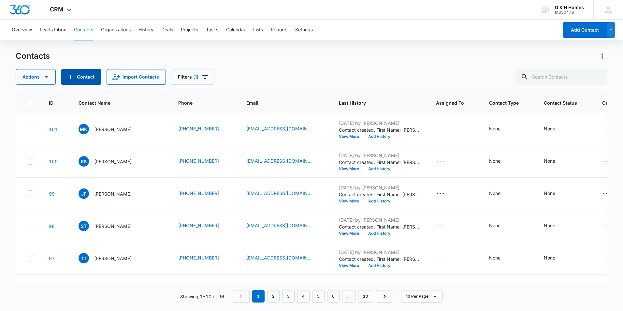
click at [80, 79] on button "Contact" at bounding box center [81, 77] width 40 height 16
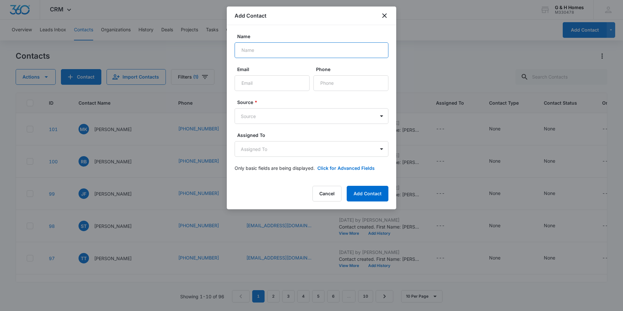
click at [267, 53] on input "Name" at bounding box center [312, 50] width 154 height 16
type input "[PERSON_NAME]"
click at [252, 86] on input "Email" at bounding box center [272, 83] width 75 height 16
type input "[EMAIL_ADDRESS][DOMAIN_NAME]"
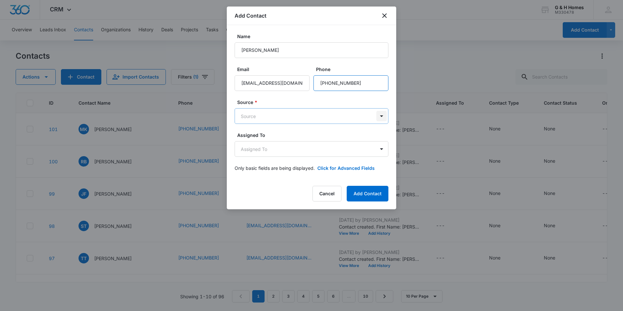
type input "[PHONE_NUMBER]"
click at [379, 119] on body "CRM Apps Reputation Websites Forms CRM Email Social Payments POS Content Ads In…" at bounding box center [311, 155] width 623 height 311
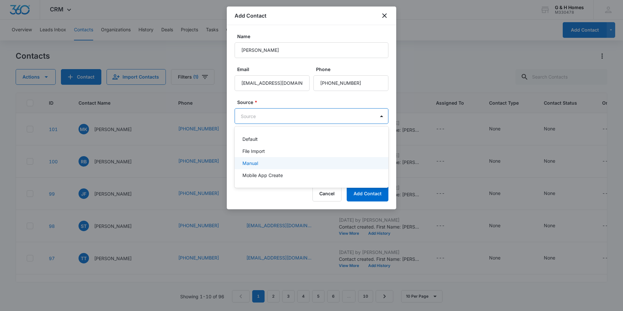
click at [250, 160] on p "Manual" at bounding box center [250, 163] width 16 height 7
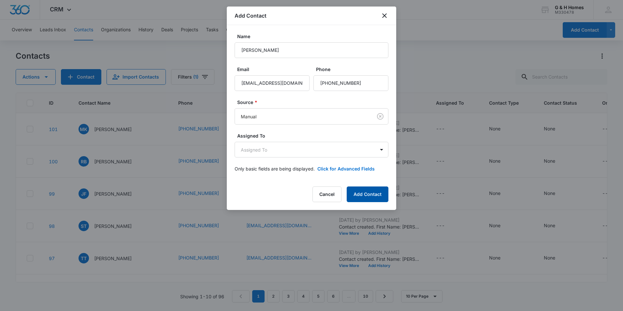
click at [363, 193] on button "Add Contact" at bounding box center [368, 194] width 42 height 16
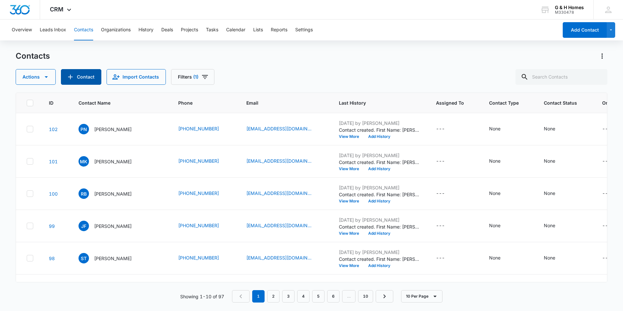
click at [86, 82] on button "Contact" at bounding box center [81, 77] width 40 height 16
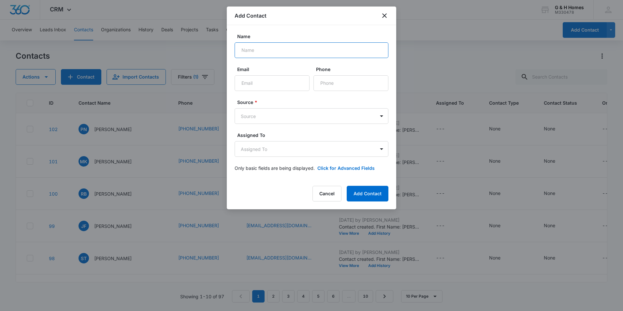
click at [266, 48] on input "Name" at bounding box center [312, 50] width 154 height 16
click at [347, 186] on button "Add Contact" at bounding box center [368, 194] width 42 height 16
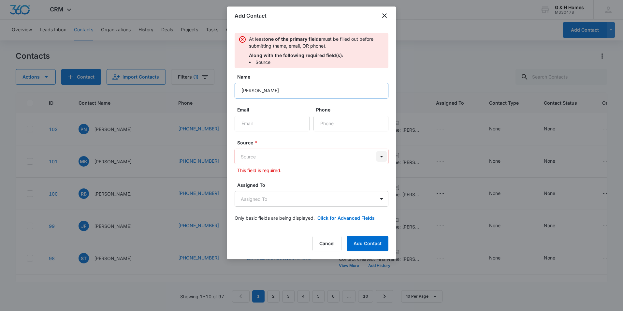
type input "[PERSON_NAME]"
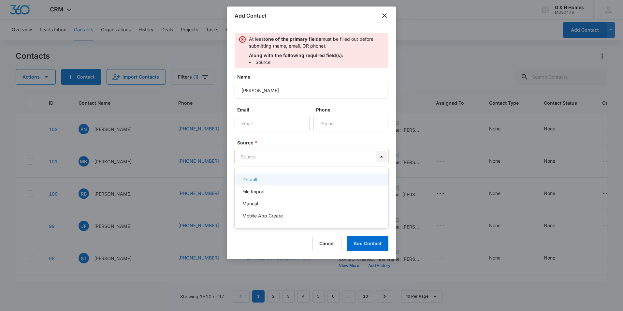
click at [383, 156] on body "CRM Apps Reputation Websites Forms CRM Email Social Payments POS Content Ads In…" at bounding box center [311, 155] width 623 height 311
click at [251, 202] on p "Manual" at bounding box center [250, 203] width 16 height 7
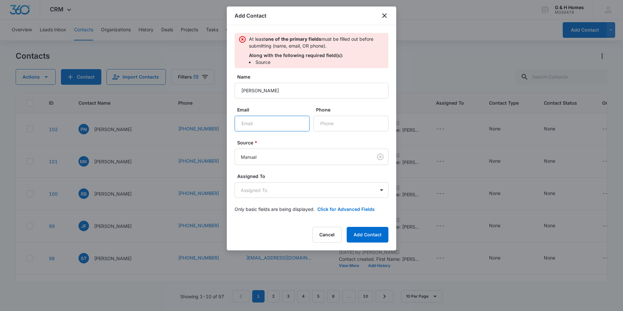
click at [253, 127] on input "Email" at bounding box center [272, 124] width 75 height 16
type input "[EMAIL_ADDRESS][DOMAIN_NAME]"
click at [335, 126] on input "Phone" at bounding box center [350, 124] width 75 height 16
type input "[PHONE_NUMBER]"
click at [276, 154] on body "CRM Apps Reputation Websites Forms CRM Email Social Payments POS Content Ads In…" at bounding box center [311, 155] width 623 height 311
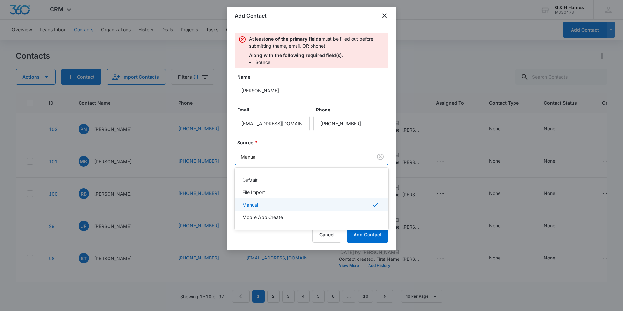
click at [276, 157] on div at bounding box center [311, 155] width 623 height 311
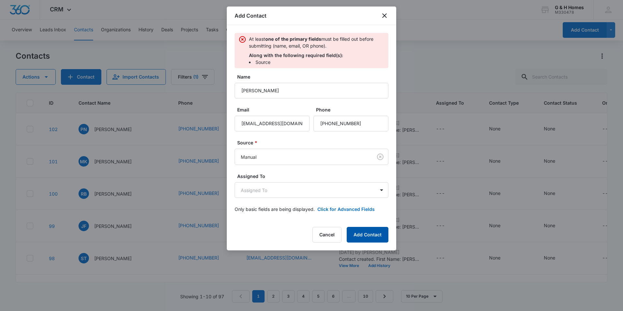
click at [369, 232] on button "Add Contact" at bounding box center [368, 235] width 42 height 16
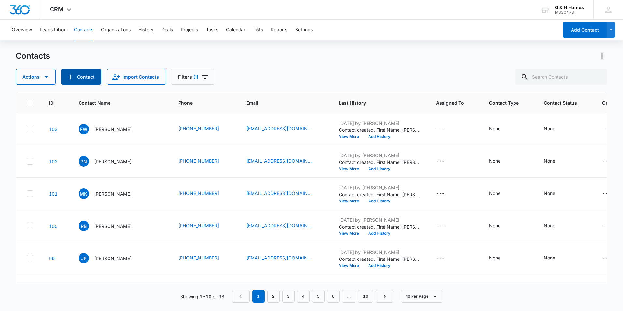
click at [82, 76] on button "Contact" at bounding box center [81, 77] width 40 height 16
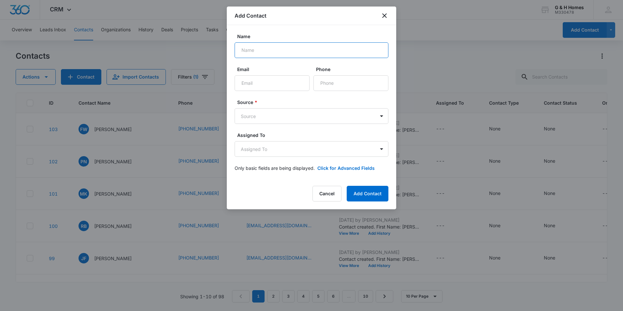
click at [267, 48] on input "Name" at bounding box center [312, 50] width 154 height 16
type input "[PERSON_NAME]"
click at [258, 82] on input "Email" at bounding box center [272, 83] width 75 height 16
type input "[PERSON_NAME][EMAIL_ADDRESS][PERSON_NAME][DOMAIN_NAME]"
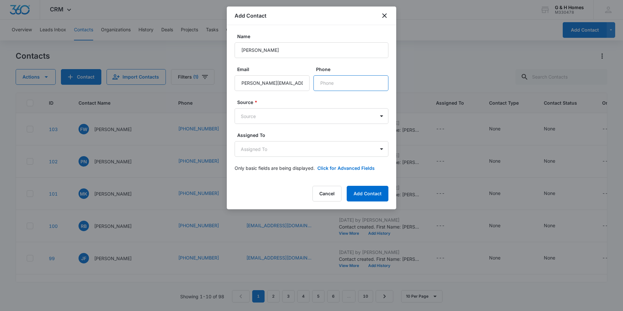
click at [354, 85] on input "Phone" at bounding box center [350, 83] width 75 height 16
type input "[PHONE_NUMBER]"
click at [380, 119] on body "CRM Apps Reputation Websites Forms CRM Email Social Payments POS Content Ads In…" at bounding box center [311, 155] width 623 height 311
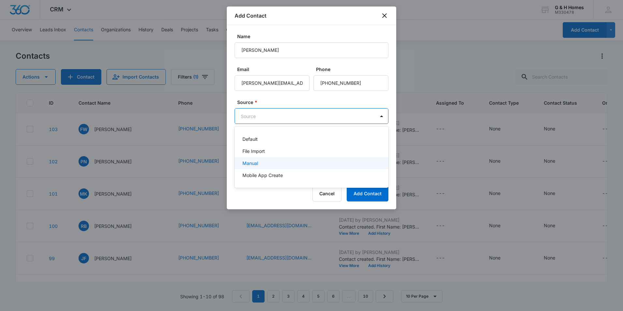
click at [249, 165] on p "Manual" at bounding box center [250, 163] width 16 height 7
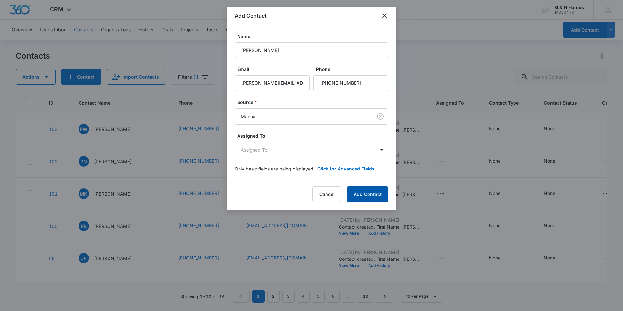
click at [363, 194] on button "Add Contact" at bounding box center [368, 194] width 42 height 16
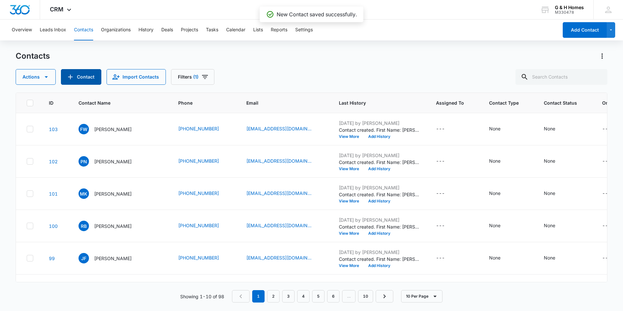
click at [89, 78] on button "Contact" at bounding box center [81, 77] width 40 height 16
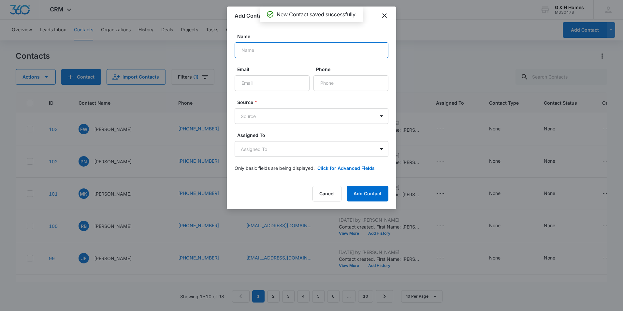
click at [267, 53] on input "Name" at bounding box center [312, 50] width 154 height 16
type input "[PERSON_NAME]"
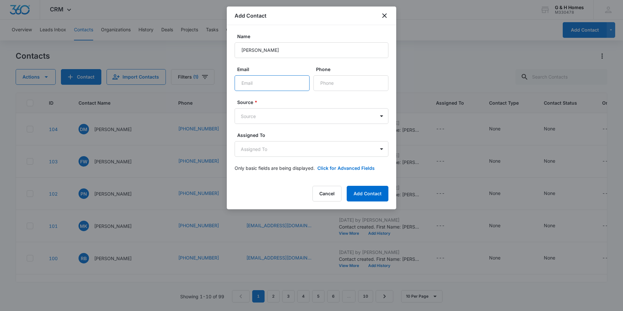
click at [288, 87] on input "Email" at bounding box center [272, 83] width 75 height 16
type input "[EMAIL_ADDRESS][DOMAIN_NAME]"
type input "[PHONE_NUMBER]"
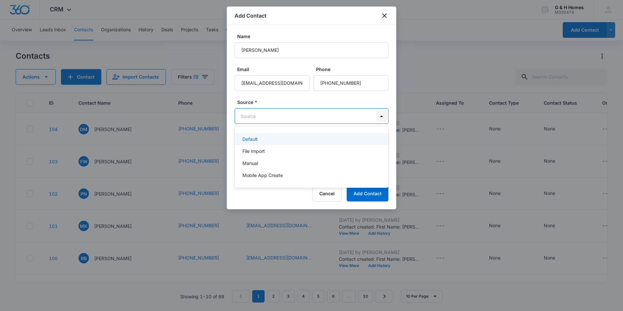
click at [385, 118] on body "CRM Apps Reputation Websites Forms CRM Email Social Payments POS Content Ads In…" at bounding box center [311, 155] width 623 height 311
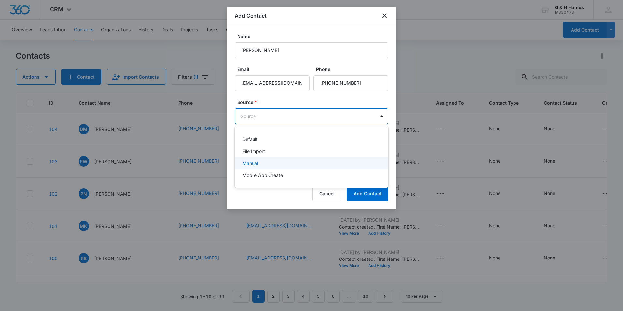
click at [271, 162] on div "Manual" at bounding box center [310, 163] width 137 height 7
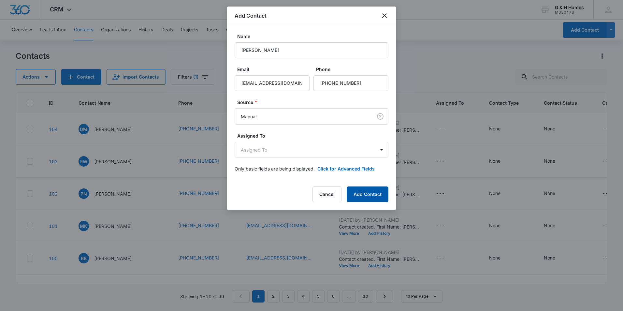
click at [373, 195] on button "Add Contact" at bounding box center [368, 194] width 42 height 16
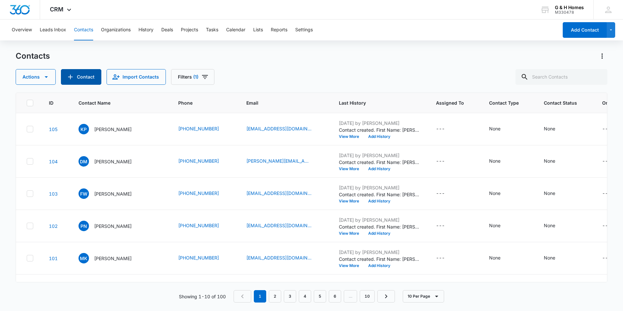
click at [78, 75] on button "Contact" at bounding box center [81, 77] width 40 height 16
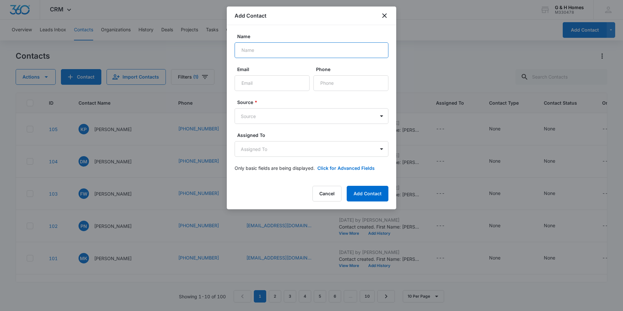
click at [263, 50] on input "Name" at bounding box center [312, 50] width 154 height 16
type input "[PERSON_NAME]"
click at [261, 81] on input "Email" at bounding box center [272, 83] width 75 height 16
type input "[EMAIL_ADDRESS][DOMAIN_NAME]"
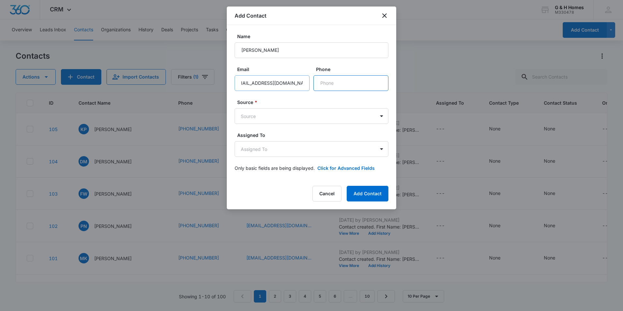
scroll to position [0, 0]
type input "[PHONE_NUMBER]"
click at [377, 118] on body "CRM Apps Reputation Websites Forms CRM Email Social Payments POS Content Ads In…" at bounding box center [311, 155] width 623 height 311
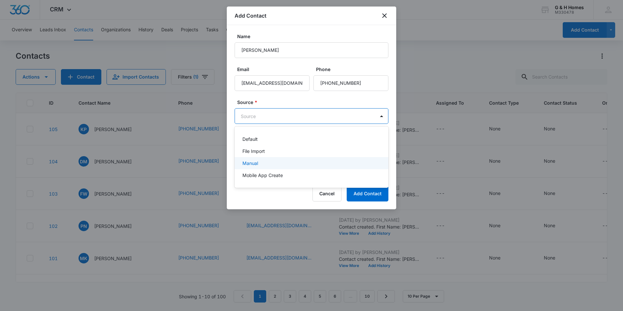
click at [247, 163] on p "Manual" at bounding box center [250, 163] width 16 height 7
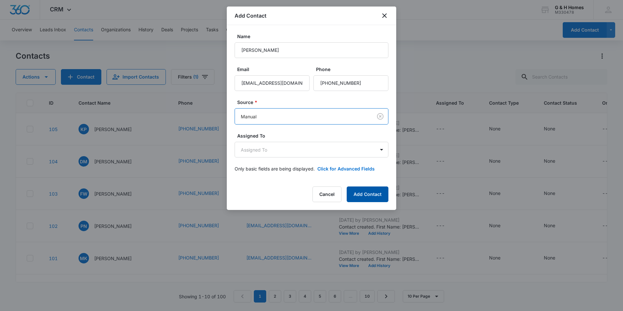
click at [360, 196] on button "Add Contact" at bounding box center [368, 194] width 42 height 16
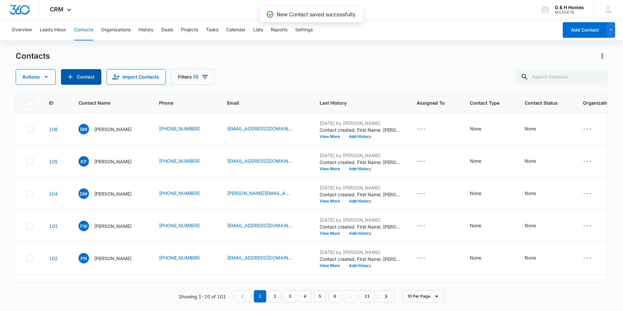
click at [79, 77] on button "Contact" at bounding box center [81, 77] width 40 height 16
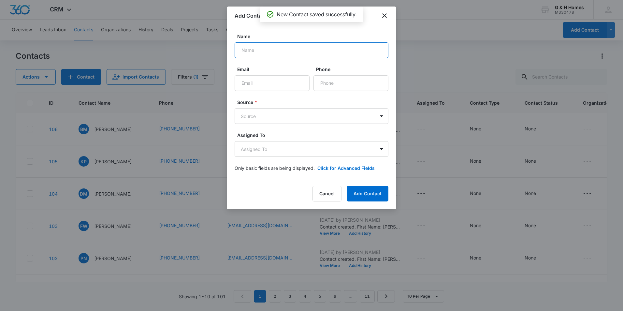
click at [277, 48] on input "Name" at bounding box center [312, 50] width 154 height 16
type input "[PERSON_NAME]"
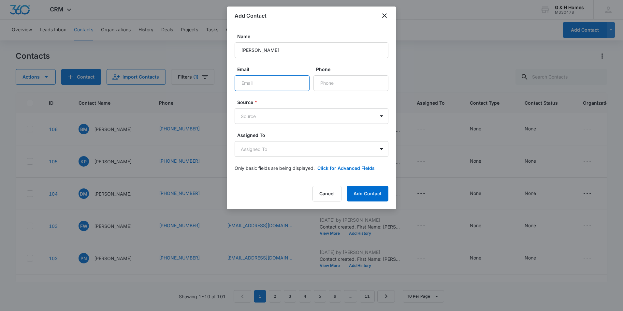
click at [265, 82] on input "Email" at bounding box center [272, 83] width 75 height 16
type input "[EMAIL_ADDRESS][DOMAIN_NAME]"
type input "[PHONE_NUMBER]"
click at [385, 117] on body "CRM Apps Reputation Websites Forms CRM Email Social Payments POS Content Ads In…" at bounding box center [311, 155] width 623 height 311
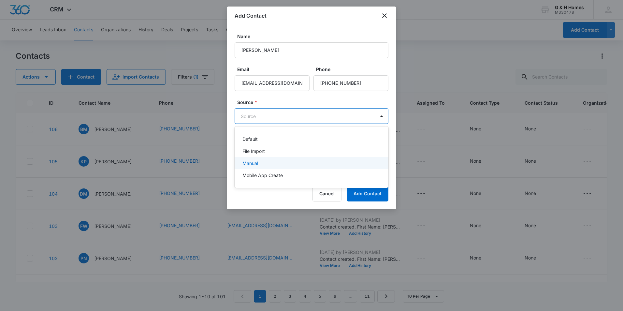
click at [279, 163] on div "Manual" at bounding box center [310, 163] width 137 height 7
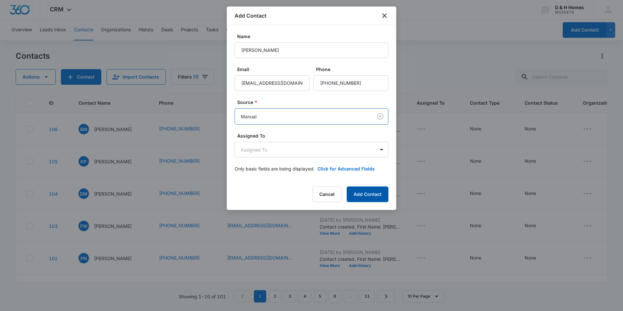
click at [381, 194] on button "Add Contact" at bounding box center [368, 194] width 42 height 16
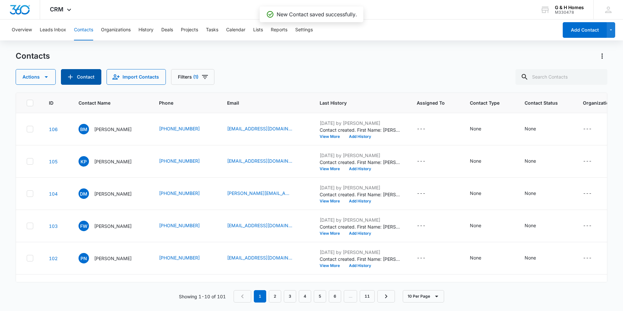
click at [72, 77] on icon "Add Contact" at bounding box center [70, 77] width 8 height 8
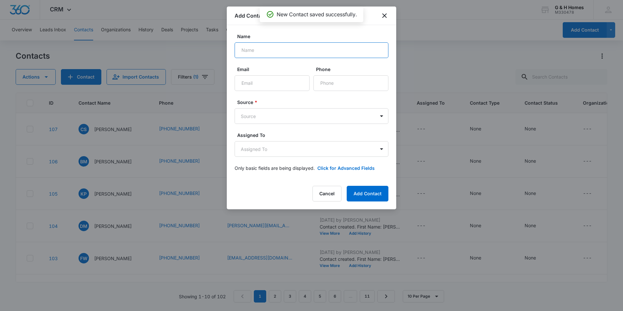
click at [285, 53] on input "Name" at bounding box center [312, 50] width 154 height 16
type input "[PERSON_NAME]"
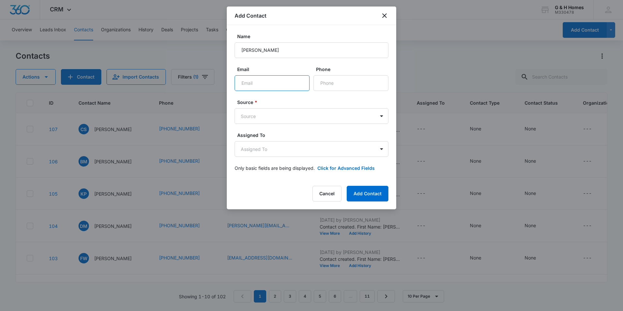
click at [283, 84] on input "Email" at bounding box center [272, 83] width 75 height 16
type input "[EMAIL_ADDRESS][DOMAIN_NAME]"
type input "[PHONE_NUMBER]"
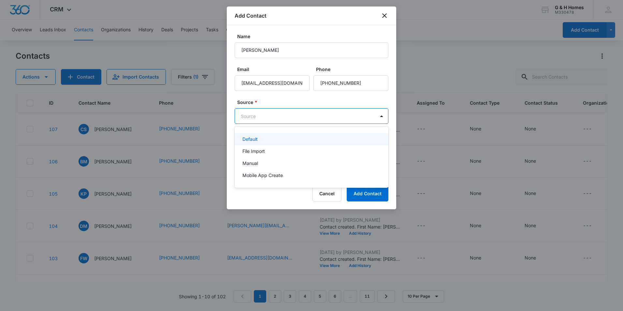
drag, startPoint x: 377, startPoint y: 117, endPoint x: 357, endPoint y: 123, distance: 20.7
click at [378, 117] on body "CRM Apps Reputation Websites Forms CRM Email Social Payments POS Content Ads In…" at bounding box center [311, 155] width 623 height 311
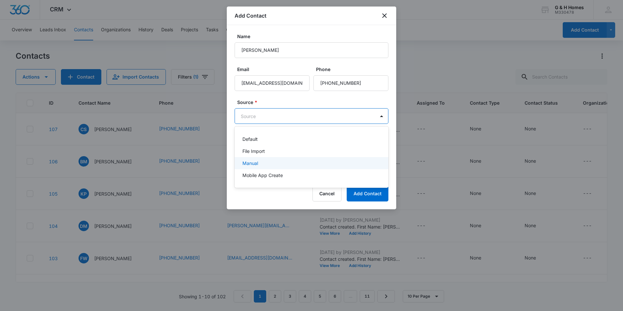
click at [252, 164] on p "Manual" at bounding box center [250, 163] width 16 height 7
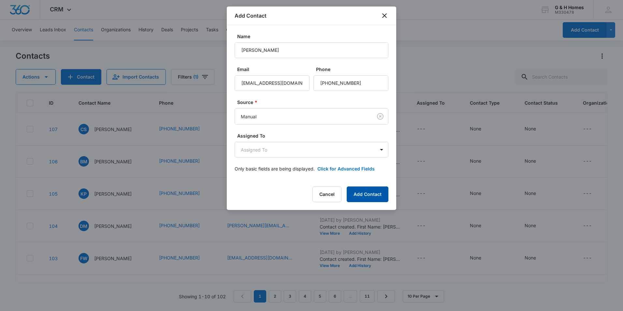
click at [380, 193] on button "Add Contact" at bounding box center [368, 194] width 42 height 16
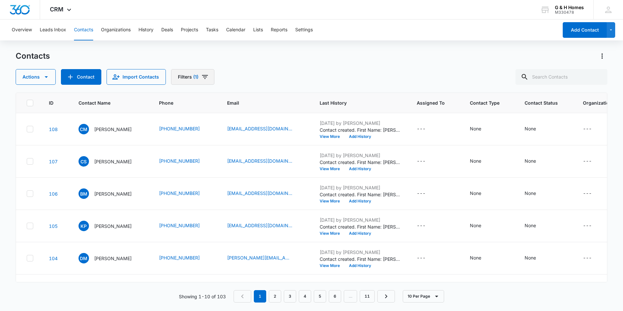
click at [204, 75] on icon "Filters" at bounding box center [205, 77] width 6 height 4
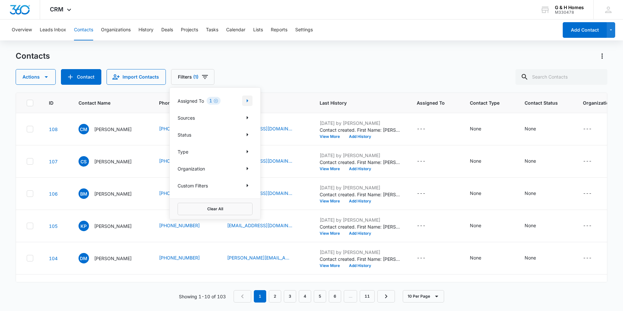
click at [242, 101] on button "Show Assigned To filters" at bounding box center [247, 100] width 10 height 10
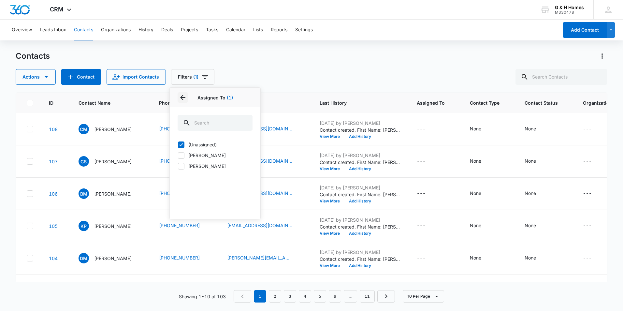
click at [184, 96] on icon "Back" at bounding box center [183, 98] width 8 height 8
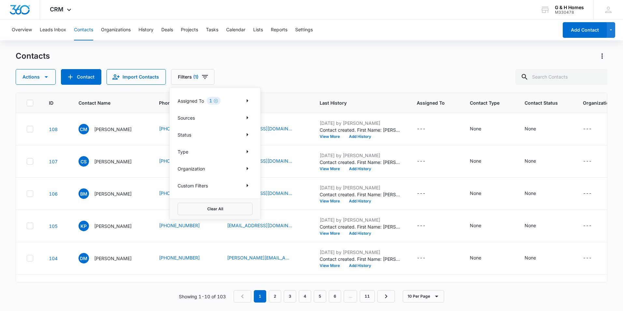
click at [353, 55] on div "Contacts" at bounding box center [312, 56] width 592 height 10
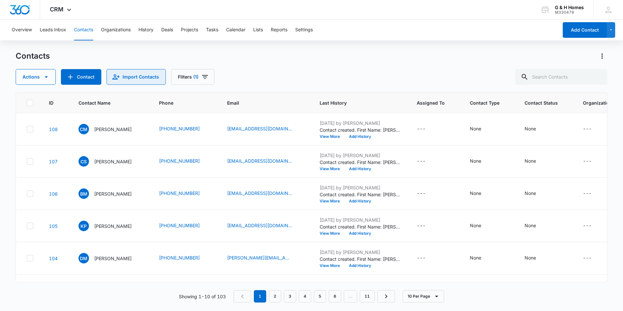
click at [142, 75] on button "Import Contacts" at bounding box center [136, 77] width 59 height 16
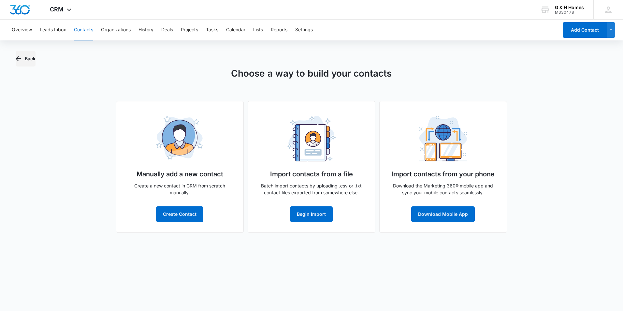
click at [30, 57] on button "Back" at bounding box center [26, 59] width 20 height 16
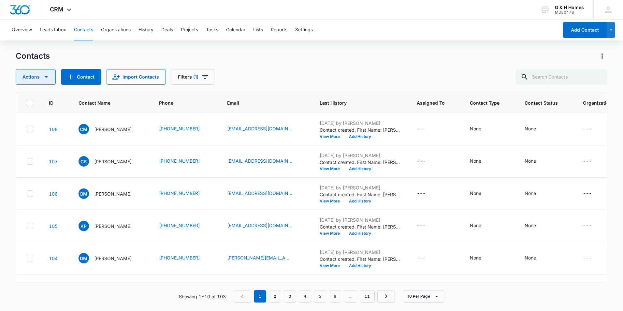
click at [49, 79] on icon "button" at bounding box center [46, 77] width 8 height 8
click at [28, 93] on div "Export Duplicate Assign Type Assign Status Delete Manage by Filters" at bounding box center [52, 129] width 72 height 84
click at [48, 75] on icon "button" at bounding box center [46, 77] width 8 height 8
click at [339, 56] on div "Contacts" at bounding box center [312, 56] width 592 height 10
click at [29, 102] on icon at bounding box center [30, 103] width 6 height 6
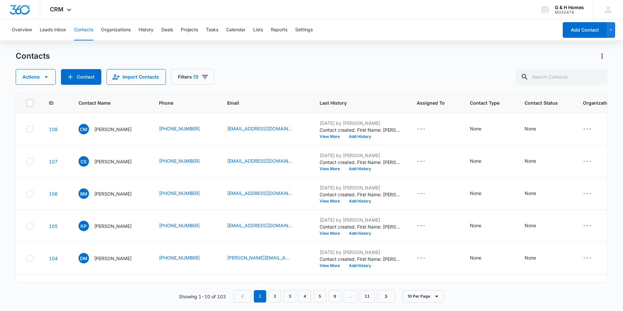
click at [27, 103] on input "checkbox" at bounding box center [26, 103] width 0 height 0
click at [37, 79] on button "Actions" at bounding box center [36, 77] width 40 height 16
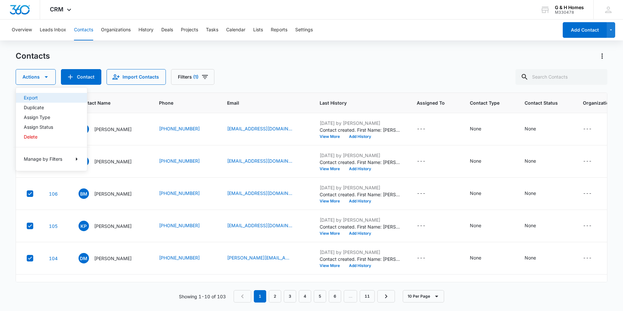
click at [34, 99] on div "Export" at bounding box center [48, 97] width 48 height 5
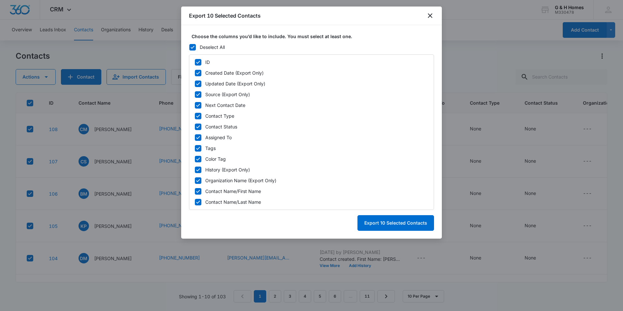
click at [200, 60] on icon at bounding box center [198, 62] width 6 height 6
click at [195, 62] on input "ID" at bounding box center [195, 62] width 0 height 0
checkbox input "false"
drag, startPoint x: 325, startPoint y: 17, endPoint x: 408, endPoint y: 18, distance: 83.1
click at [408, 18] on div "Export 10 Selected Contacts" at bounding box center [311, 16] width 261 height 19
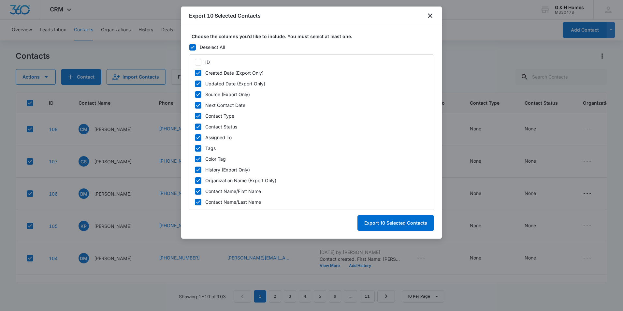
click at [198, 158] on icon at bounding box center [198, 159] width 6 height 6
click at [195, 159] on input "Color Tag" at bounding box center [195, 159] width 0 height 0
checkbox input "false"
click at [199, 149] on icon at bounding box center [198, 148] width 6 height 6
click at [195, 148] on input "Tags" at bounding box center [195, 148] width 0 height 0
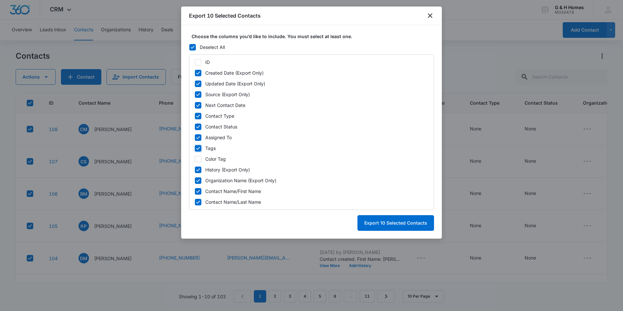
checkbox input "false"
click at [197, 137] on icon at bounding box center [198, 138] width 6 height 6
click at [195, 137] on input "Assigned To" at bounding box center [195, 137] width 0 height 0
checkbox input "false"
click at [200, 178] on icon at bounding box center [198, 181] width 6 height 6
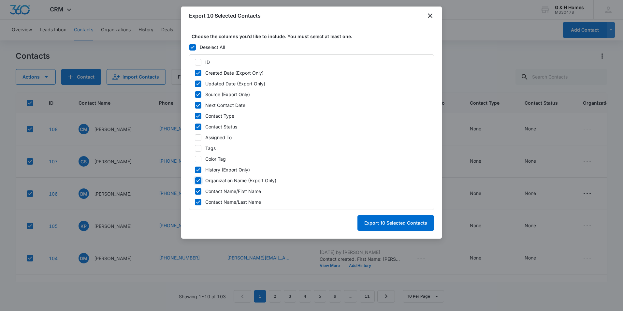
click at [195, 180] on input "Organization Name (Export Only)" at bounding box center [195, 180] width 0 height 0
checkbox input "false"
click at [200, 169] on icon at bounding box center [198, 170] width 6 height 6
click at [195, 169] on input "History (Export Only)" at bounding box center [195, 169] width 0 height 0
checkbox input "false"
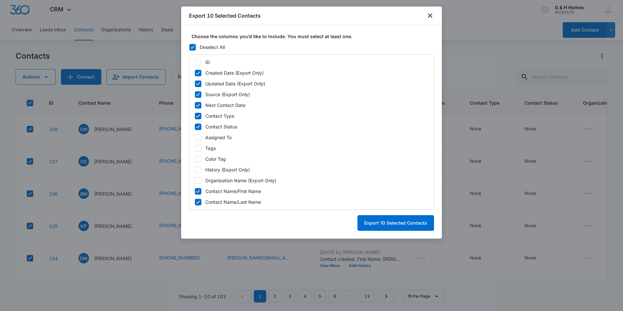
click at [198, 125] on icon at bounding box center [198, 127] width 6 height 6
click at [195, 126] on input "Contact Status" at bounding box center [195, 126] width 0 height 0
checkbox input "false"
click at [198, 114] on icon at bounding box center [198, 116] width 6 height 6
click at [195, 116] on input "Contact Type" at bounding box center [195, 116] width 0 height 0
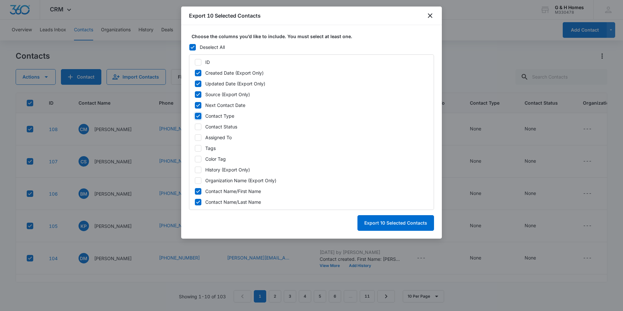
checkbox input "false"
click at [198, 103] on icon at bounding box center [198, 105] width 6 height 6
click at [195, 105] on input "Next Contact Date" at bounding box center [195, 105] width 0 height 0
checkbox input "false"
click at [197, 73] on icon at bounding box center [198, 73] width 6 height 6
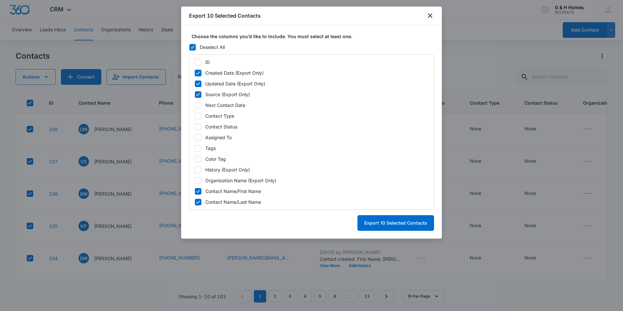
click at [195, 73] on input "Created Date (Export Only)" at bounding box center [195, 73] width 0 height 0
checkbox input "false"
click at [198, 82] on icon at bounding box center [198, 84] width 6 height 6
click at [195, 83] on input "Updated Date (Export Only)" at bounding box center [195, 83] width 0 height 0
checkbox input "false"
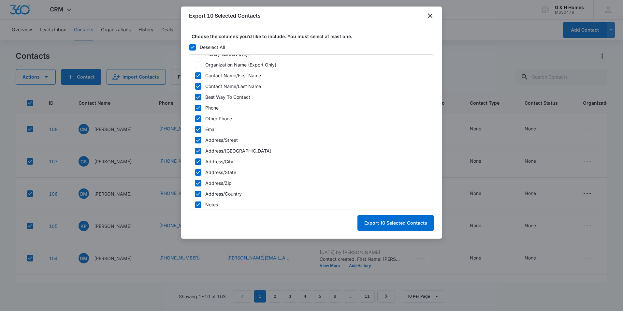
scroll to position [130, 0]
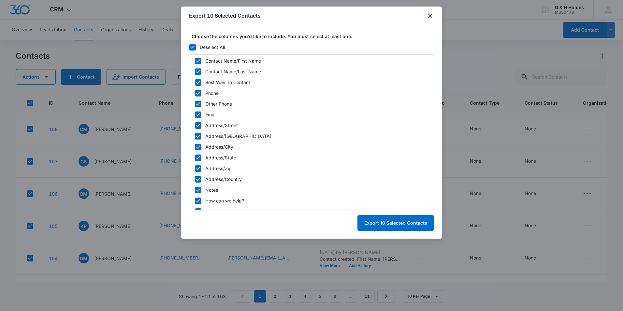
click at [199, 81] on icon at bounding box center [198, 82] width 4 height 3
click at [195, 82] on input "Best Way To Contact" at bounding box center [195, 82] width 0 height 0
checkbox input "false"
click at [200, 104] on icon at bounding box center [198, 104] width 6 height 6
click at [195, 104] on input "Other Phone" at bounding box center [195, 104] width 0 height 0
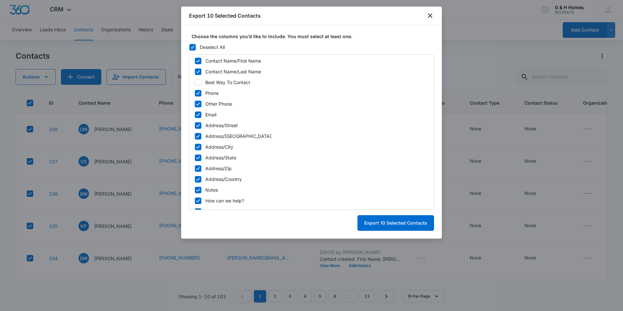
checkbox input "false"
click at [201, 125] on icon at bounding box center [198, 126] width 6 height 6
click at [195, 125] on input "Address/Street" at bounding box center [195, 125] width 0 height 0
checkbox input "false"
click at [200, 137] on icon at bounding box center [198, 136] width 6 height 6
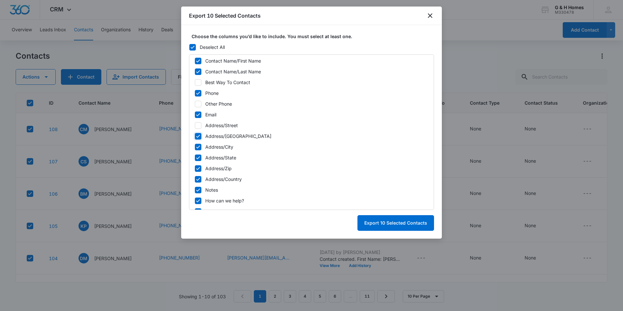
click at [195, 136] on input "Address/Street 2" at bounding box center [195, 136] width 0 height 0
checkbox input "false"
click at [196, 146] on icon at bounding box center [198, 147] width 6 height 6
click at [195, 147] on input "Address/City" at bounding box center [195, 147] width 0 height 0
checkbox input "false"
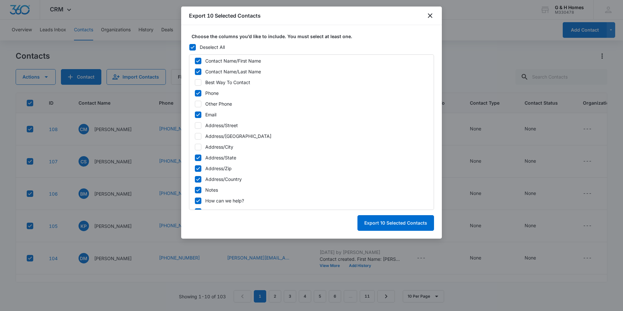
click at [197, 156] on icon at bounding box center [198, 158] width 6 height 6
click at [195, 157] on input "Address/State" at bounding box center [195, 157] width 0 height 0
checkbox input "false"
click at [198, 169] on icon at bounding box center [198, 169] width 6 height 6
click at [195, 168] on input "Address/Zip" at bounding box center [195, 168] width 0 height 0
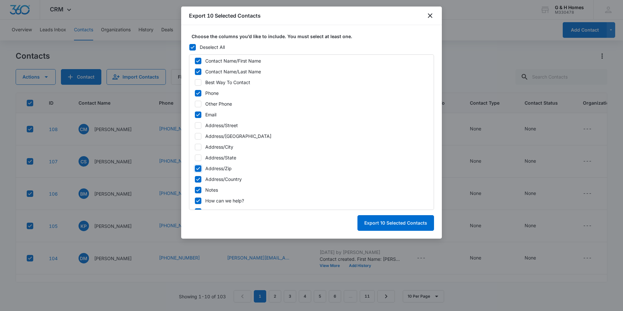
checkbox input "false"
click at [197, 183] on div "ID Created Date (Export Only) Updated Date (Export Only) Source (Export Only) N…" at bounding box center [311, 131] width 245 height 155
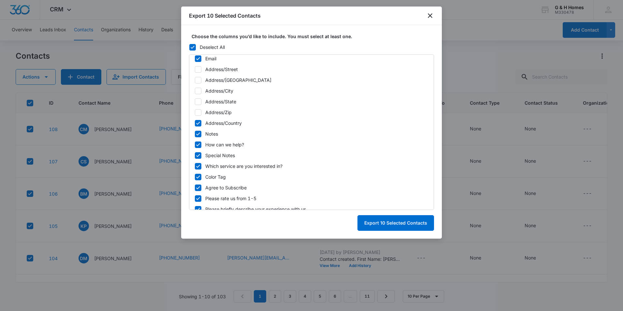
scroll to position [195, 0]
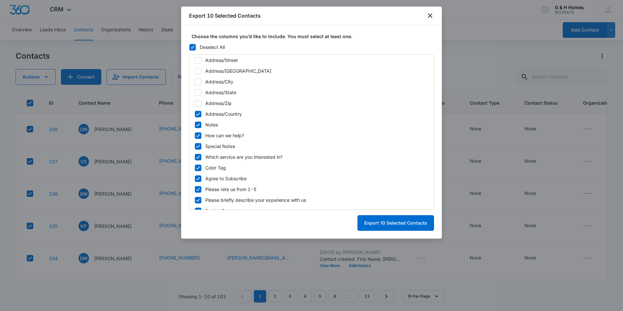
click at [198, 146] on icon at bounding box center [198, 146] width 6 height 6
click at [195, 146] on input "Special Notes" at bounding box center [195, 146] width 0 height 0
checkbox input "false"
click at [197, 133] on icon at bounding box center [198, 136] width 6 height 6
click at [195, 135] on input "How can we help?" at bounding box center [195, 135] width 0 height 0
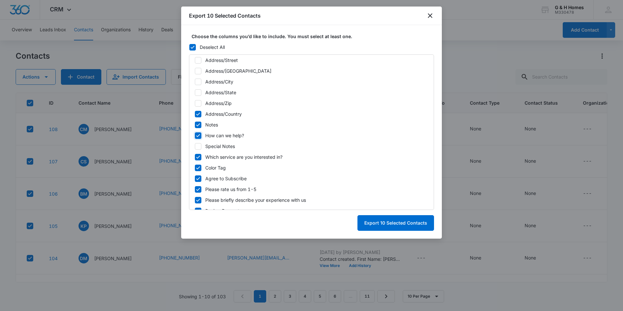
checkbox input "false"
click at [197, 123] on icon at bounding box center [198, 125] width 6 height 6
click at [195, 124] on input "Notes" at bounding box center [195, 124] width 0 height 0
checkbox input "false"
click at [197, 112] on icon at bounding box center [198, 114] width 6 height 6
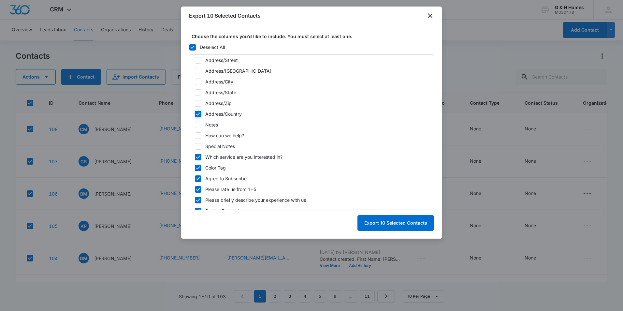
click at [195, 114] on input "Address/Country" at bounding box center [195, 114] width 0 height 0
checkbox input "false"
click at [199, 155] on icon at bounding box center [198, 157] width 6 height 6
click at [195, 157] on input "Which service are you interested in?" at bounding box center [195, 157] width 0 height 0
checkbox input "false"
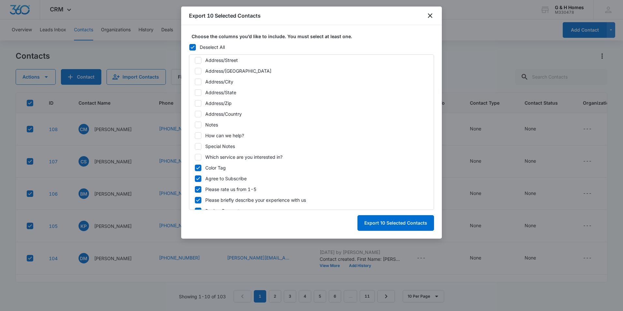
click at [200, 170] on icon at bounding box center [198, 168] width 6 height 6
click at [195, 168] on input "Color Tag" at bounding box center [195, 167] width 0 height 0
checkbox input "false"
click at [199, 178] on icon at bounding box center [198, 178] width 4 height 3
click at [195, 178] on input "Agree to Subscribe" at bounding box center [195, 178] width 0 height 0
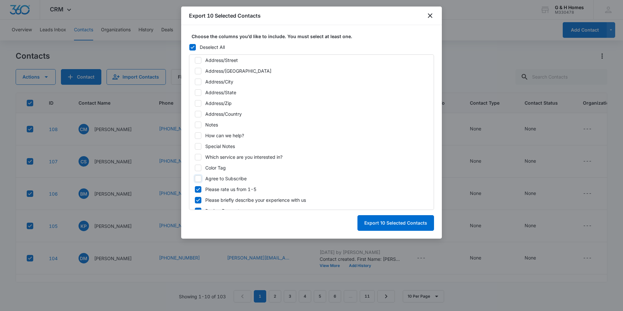
checkbox input "false"
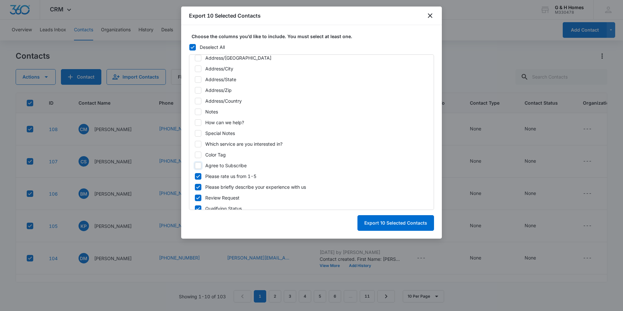
scroll to position [215, 0]
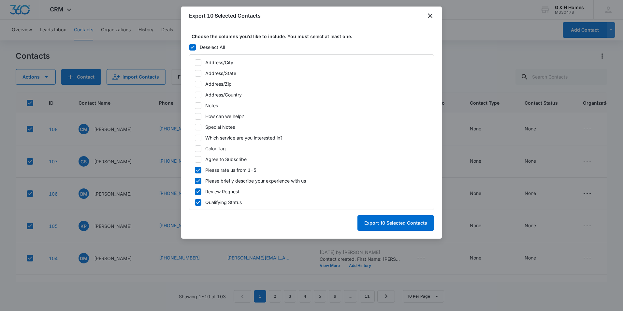
click at [197, 170] on icon at bounding box center [198, 169] width 4 height 3
click at [195, 170] on input "Please rate us from 1-5" at bounding box center [195, 170] width 0 height 0
checkbox input "false"
click at [199, 179] on icon at bounding box center [198, 181] width 6 height 6
click at [195, 181] on input "Please briefly describe your experience with us" at bounding box center [195, 181] width 0 height 0
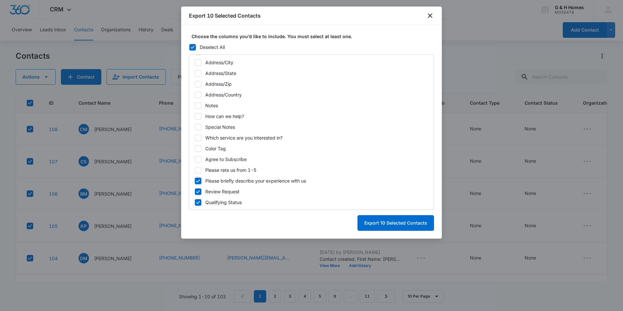
checkbox input "false"
click at [198, 190] on icon at bounding box center [198, 192] width 6 height 6
click at [195, 191] on input "Review Request" at bounding box center [195, 191] width 0 height 0
checkbox input "false"
click at [199, 199] on icon at bounding box center [198, 202] width 6 height 6
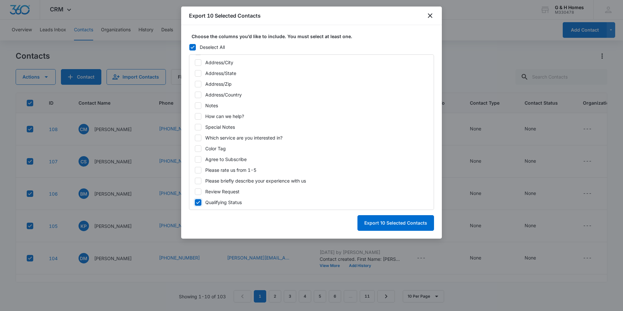
click at [195, 202] on input "Qualifying Status" at bounding box center [195, 202] width 0 height 0
checkbox input "false"
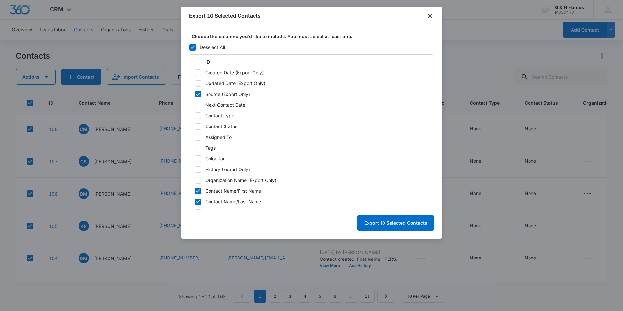
scroll to position [0, 0]
click at [199, 92] on icon at bounding box center [198, 95] width 6 height 6
click at [195, 94] on input "Source (Export Only)" at bounding box center [195, 94] width 0 height 0
checkbox input "false"
click at [431, 14] on icon "close" at bounding box center [430, 16] width 8 height 8
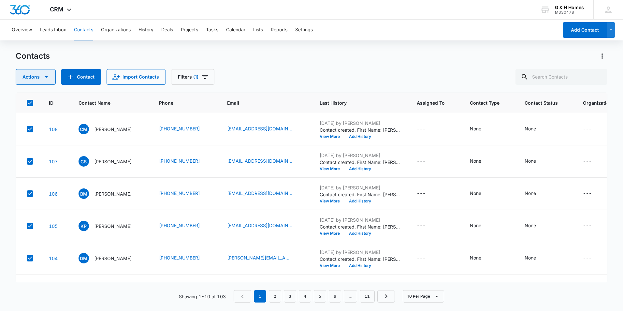
click at [46, 79] on icon "button" at bounding box center [46, 77] width 8 height 8
click at [310, 76] on div "Actions Contact Import Contacts Filters (1)" at bounding box center [312, 77] width 592 height 16
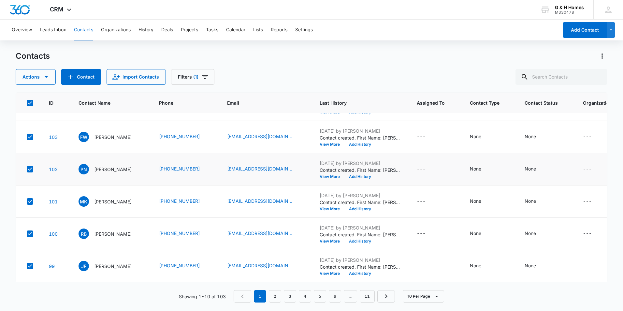
scroll to position [158, 0]
click at [50, 74] on icon "button" at bounding box center [46, 77] width 8 height 8
click at [279, 300] on link "2" at bounding box center [275, 296] width 12 height 12
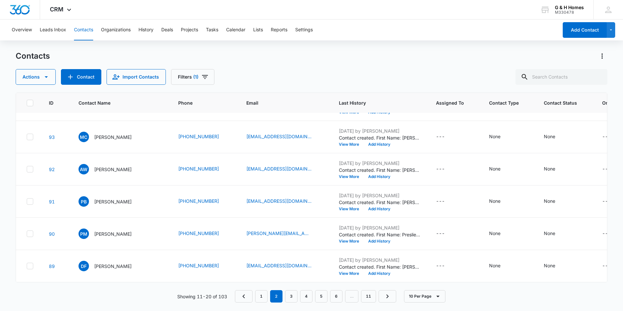
scroll to position [0, 0]
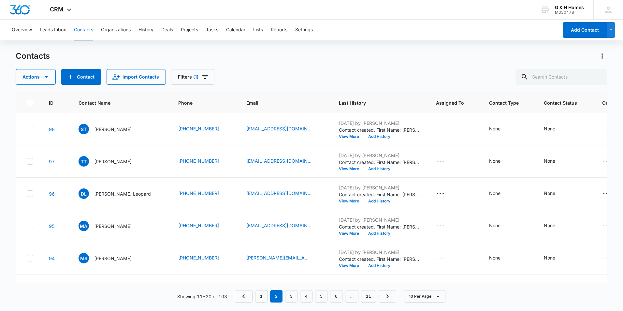
click at [29, 102] on icon at bounding box center [30, 103] width 6 height 6
click at [27, 103] on input "checkbox" at bounding box center [26, 103] width 0 height 0
click at [48, 77] on icon "button" at bounding box center [46, 77] width 8 height 8
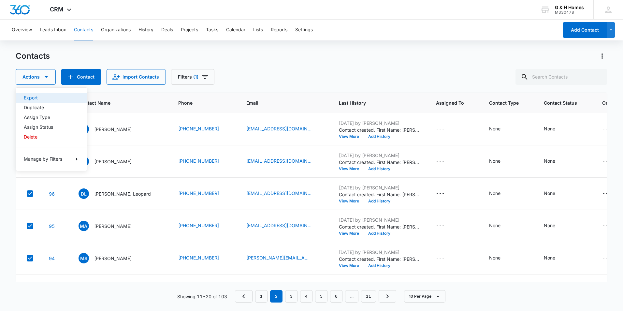
click at [35, 97] on div "Export" at bounding box center [48, 97] width 48 height 5
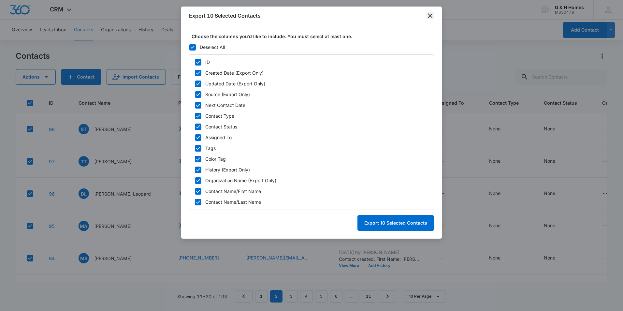
click at [429, 17] on icon "close" at bounding box center [430, 15] width 5 height 5
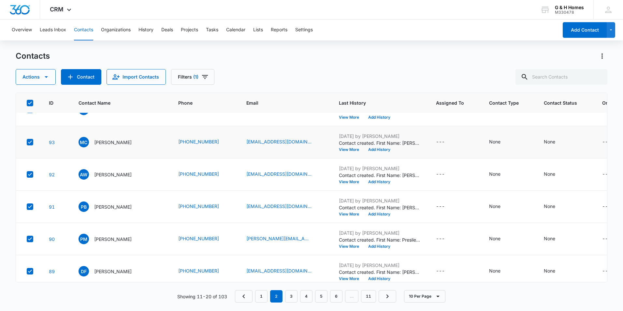
scroll to position [158, 0]
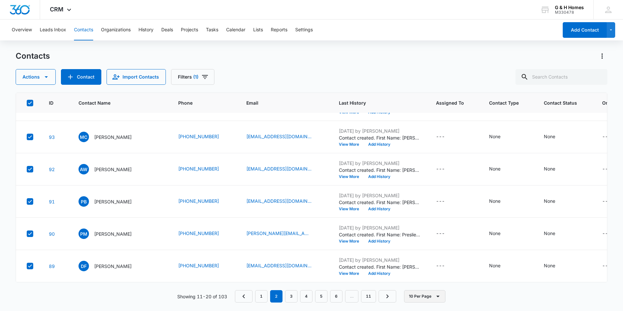
click at [437, 297] on icon "button" at bounding box center [438, 296] width 8 height 8
click at [437, 276] on div "50 Per Page" at bounding box center [426, 277] width 27 height 5
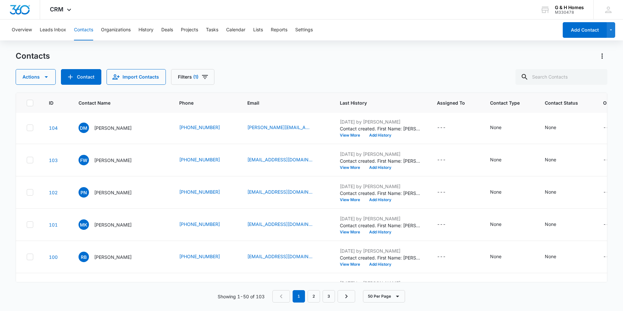
scroll to position [0, 0]
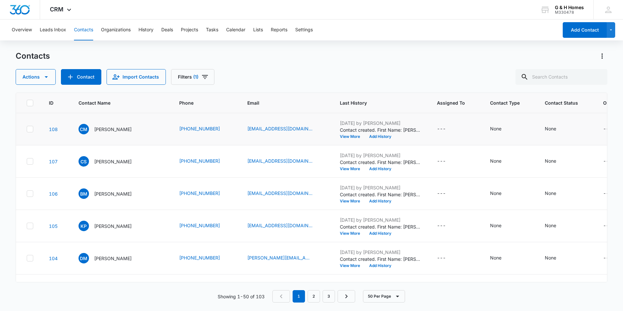
click at [30, 102] on icon at bounding box center [30, 103] width 6 height 6
click at [27, 103] on input "checkbox" at bounding box center [26, 103] width 0 height 0
click at [50, 79] on button "Actions" at bounding box center [36, 77] width 40 height 16
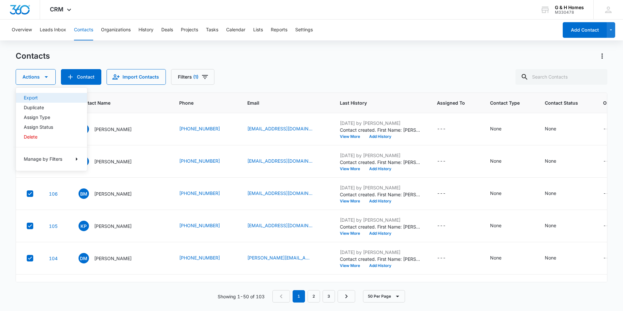
click at [42, 96] on div "Export" at bounding box center [48, 97] width 48 height 5
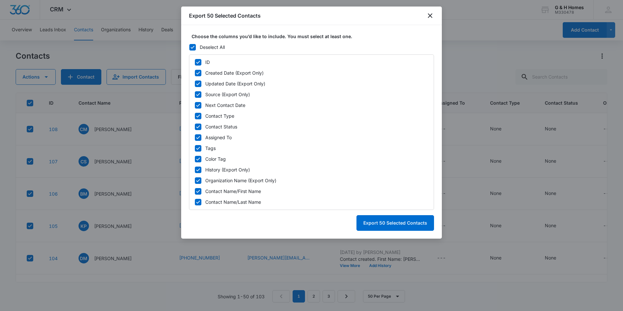
click at [201, 63] on icon at bounding box center [198, 62] width 6 height 6
click at [195, 62] on input "ID" at bounding box center [195, 62] width 0 height 0
checkbox input "false"
click at [196, 72] on icon at bounding box center [198, 73] width 6 height 6
click at [195, 73] on input "Created Date (Export Only)" at bounding box center [195, 73] width 0 height 0
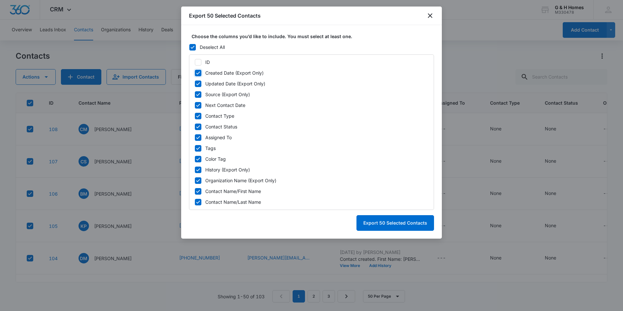
checkbox input "false"
click at [198, 83] on icon at bounding box center [198, 84] width 6 height 6
click at [195, 83] on input "Updated Date (Export Only)" at bounding box center [195, 83] width 0 height 0
checkbox input "false"
click at [197, 93] on icon at bounding box center [198, 95] width 6 height 6
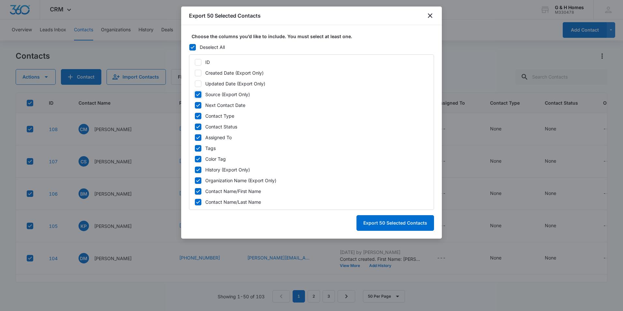
click at [195, 94] on input "Source (Export Only)" at bounding box center [195, 94] width 0 height 0
checkbox input "false"
click at [198, 102] on icon at bounding box center [198, 105] width 6 height 6
click at [195, 105] on input "Next Contact Date" at bounding box center [195, 105] width 0 height 0
checkbox input "false"
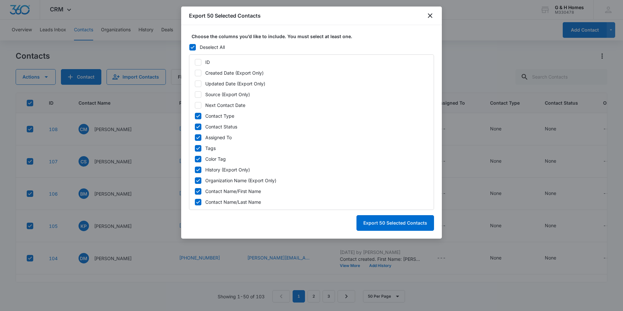
click at [198, 113] on icon at bounding box center [198, 116] width 6 height 6
click at [195, 116] on input "Contact Type" at bounding box center [195, 116] width 0 height 0
checkbox input "false"
drag, startPoint x: 197, startPoint y: 123, endPoint x: 198, endPoint y: 128, distance: 4.3
click at [198, 124] on icon at bounding box center [198, 127] width 6 height 6
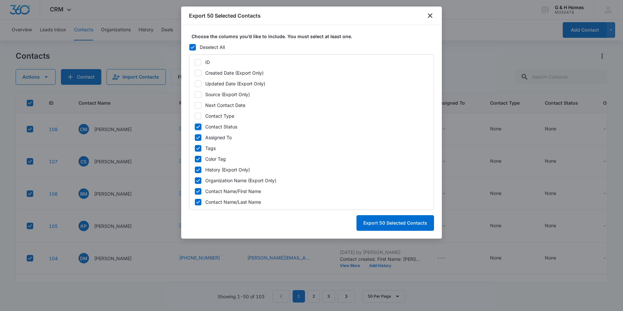
click at [195, 126] on input "Contact Status" at bounding box center [195, 126] width 0 height 0
checkbox input "false"
click at [196, 133] on div "ID Created Date (Export Only) Updated Date (Export Only) Source (Export Only) N…" at bounding box center [311, 131] width 245 height 155
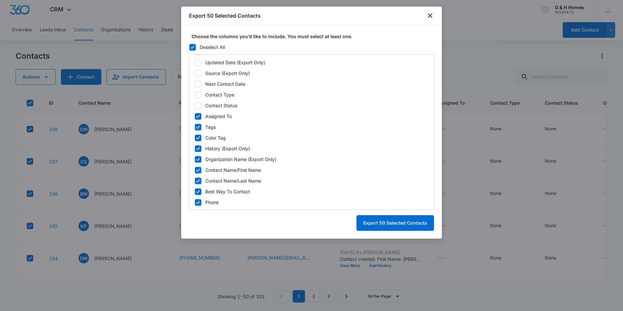
scroll to position [33, 0]
click at [200, 103] on icon at bounding box center [198, 105] width 6 height 6
click at [195, 105] on input "Assigned To" at bounding box center [195, 105] width 0 height 0
checkbox input "false"
click at [195, 114] on icon at bounding box center [198, 116] width 6 height 6
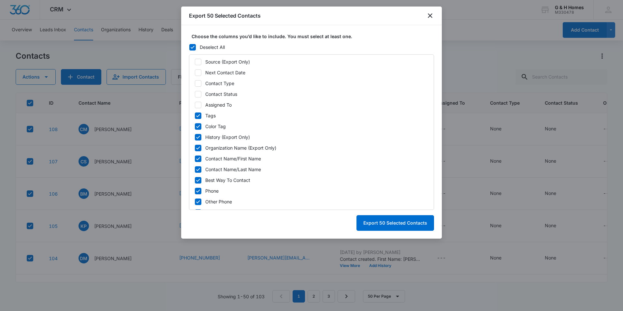
click at [195, 115] on input "Tags" at bounding box center [195, 115] width 0 height 0
checkbox input "false"
click at [197, 124] on icon at bounding box center [198, 126] width 6 height 6
click at [195, 126] on input "Color Tag" at bounding box center [195, 126] width 0 height 0
checkbox input "false"
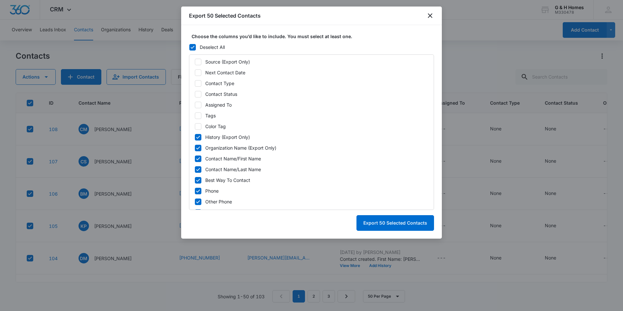
click at [196, 134] on icon at bounding box center [198, 137] width 6 height 6
click at [195, 137] on input "History (Export Only)" at bounding box center [195, 137] width 0 height 0
checkbox input "false"
click at [197, 148] on icon at bounding box center [198, 147] width 4 height 3
click at [195, 148] on input "Organization Name (Export Only)" at bounding box center [195, 148] width 0 height 0
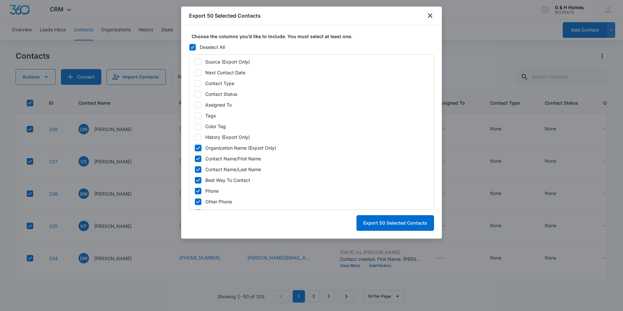
checkbox input "false"
click at [201, 178] on div at bounding box center [198, 180] width 7 height 7
click at [195, 180] on input "Best Way To Contact" at bounding box center [195, 180] width 0 height 0
checkbox input "false"
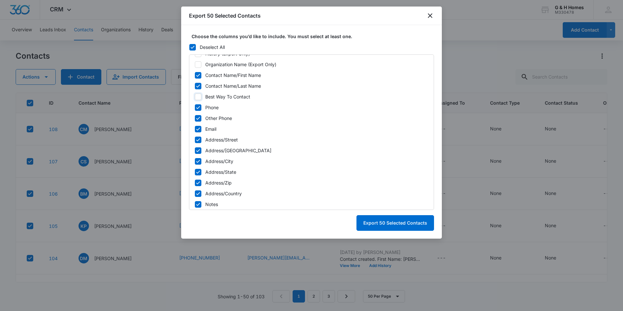
scroll to position [130, 0]
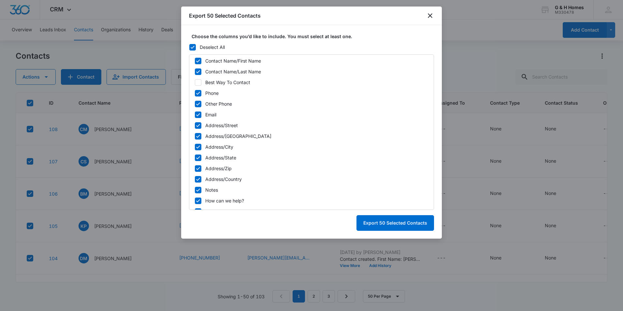
drag, startPoint x: 196, startPoint y: 105, endPoint x: 204, endPoint y: 125, distance: 22.3
click at [197, 105] on icon at bounding box center [198, 104] width 6 height 6
click at [195, 104] on input "Other Phone" at bounding box center [195, 104] width 0 height 0
checkbox input "false"
click at [198, 128] on icon at bounding box center [198, 126] width 6 height 6
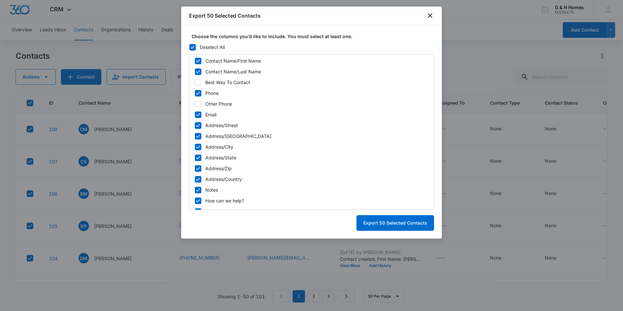
click at [195, 125] on input "Address/Street" at bounding box center [195, 125] width 0 height 0
checkbox input "false"
click at [198, 139] on div "ID Created Date (Export Only) Updated Date (Export Only) Source (Export Only) N…" at bounding box center [311, 131] width 245 height 155
click at [197, 137] on icon at bounding box center [198, 136] width 6 height 6
click at [195, 136] on input "Address/Street 2" at bounding box center [195, 136] width 0 height 0
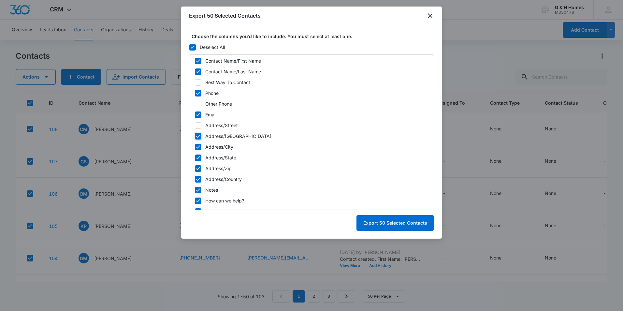
checkbox input "false"
click at [197, 145] on icon at bounding box center [198, 147] width 6 height 6
click at [195, 147] on input "Address/City" at bounding box center [195, 147] width 0 height 0
checkbox input "false"
click at [197, 158] on icon at bounding box center [198, 158] width 6 height 6
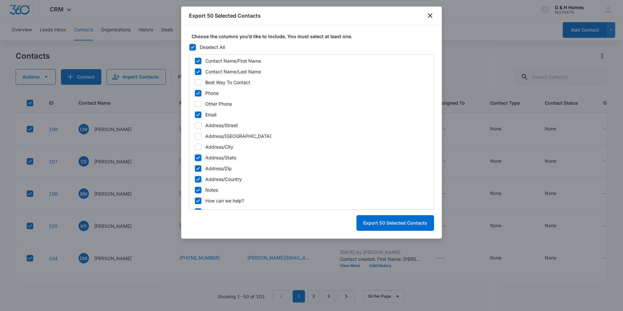
click at [195, 158] on input "Address/State" at bounding box center [195, 157] width 0 height 0
checkbox input "false"
click at [197, 169] on icon at bounding box center [198, 168] width 4 height 3
click at [195, 168] on input "Address/Zip" at bounding box center [195, 168] width 0 height 0
checkbox input "false"
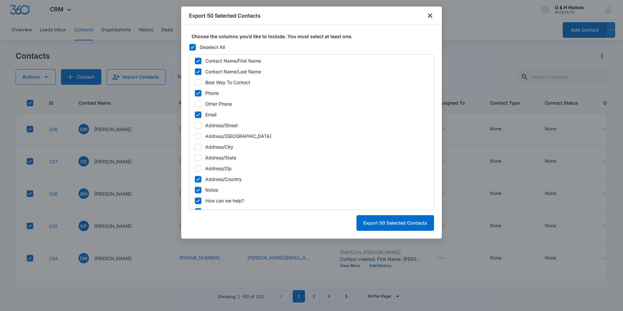
click at [197, 180] on icon at bounding box center [198, 179] width 4 height 3
click at [195, 179] on input "Address/Country" at bounding box center [195, 179] width 0 height 0
checkbox input "false"
click at [198, 192] on icon at bounding box center [198, 190] width 6 height 6
click at [195, 190] on input "Notes" at bounding box center [195, 190] width 0 height 0
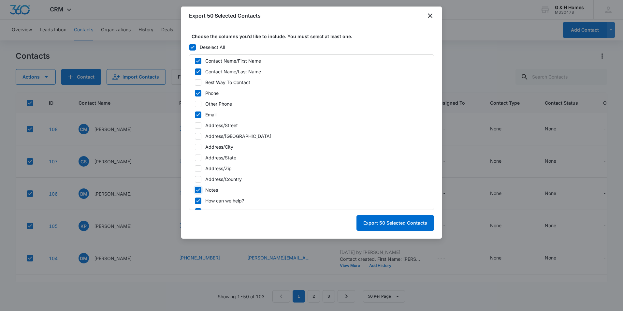
checkbox input "false"
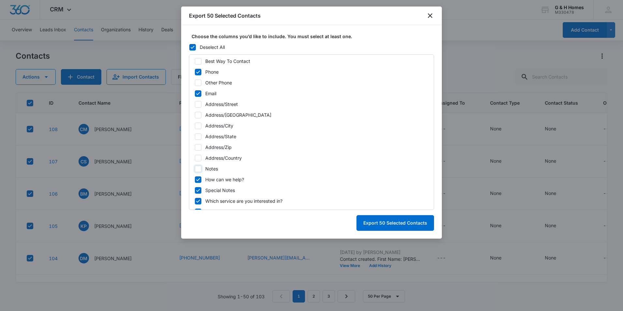
scroll to position [163, 0]
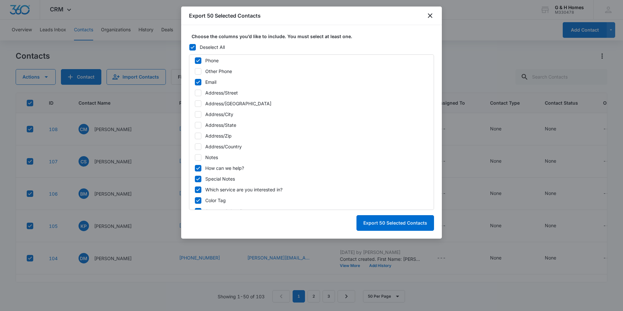
click at [199, 168] on icon at bounding box center [198, 168] width 6 height 6
click at [195, 168] on input "How can we help?" at bounding box center [195, 168] width 0 height 0
checkbox input "false"
click at [198, 179] on icon at bounding box center [198, 178] width 4 height 3
click at [195, 179] on input "Special Notes" at bounding box center [195, 179] width 0 height 0
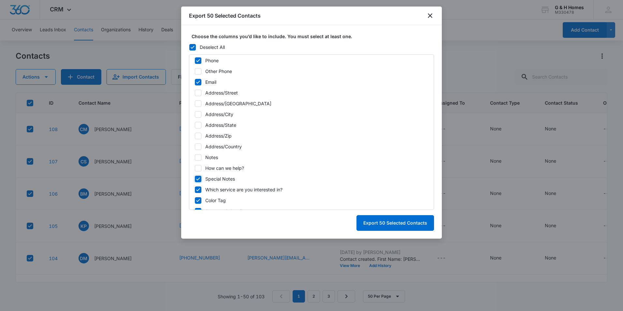
checkbox input "false"
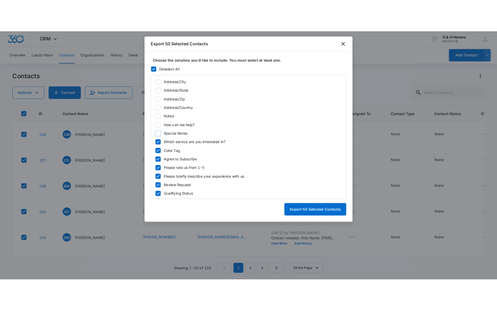
scroll to position [215, 0]
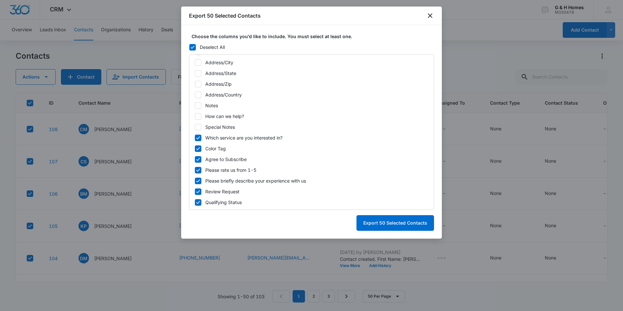
click at [199, 138] on icon at bounding box center [198, 137] width 4 height 3
click at [195, 138] on input "Which service are you interested in?" at bounding box center [195, 138] width 0 height 0
checkbox input "false"
click at [197, 149] on icon at bounding box center [198, 148] width 4 height 3
click at [195, 149] on input "Color Tag" at bounding box center [195, 148] width 0 height 0
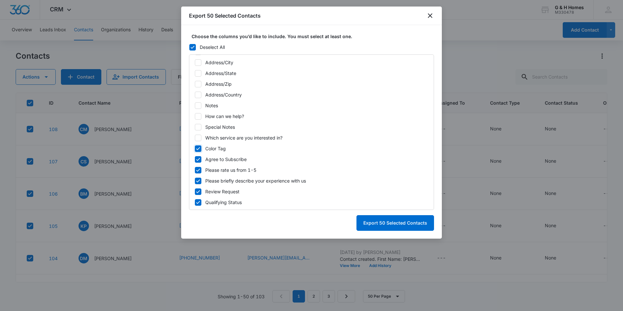
checkbox input "false"
click at [198, 159] on icon at bounding box center [198, 159] width 6 height 6
click at [195, 159] on input "Agree to Subscribe" at bounding box center [195, 159] width 0 height 0
checkbox input "false"
click at [198, 169] on icon at bounding box center [198, 170] width 6 height 6
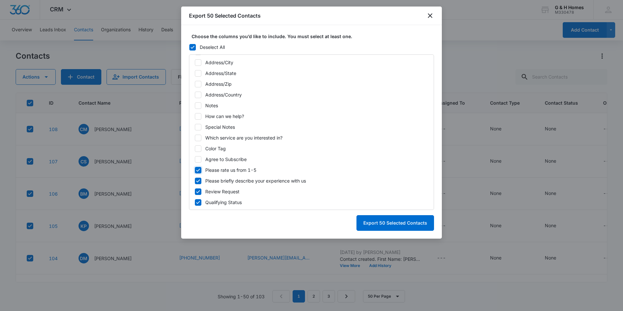
click at [195, 170] on input "Please rate us from 1-5" at bounding box center [195, 170] width 0 height 0
checkbox input "false"
click at [197, 181] on icon at bounding box center [198, 180] width 4 height 3
click at [195, 181] on input "Please briefly describe your experience with us" at bounding box center [195, 181] width 0 height 0
checkbox input "false"
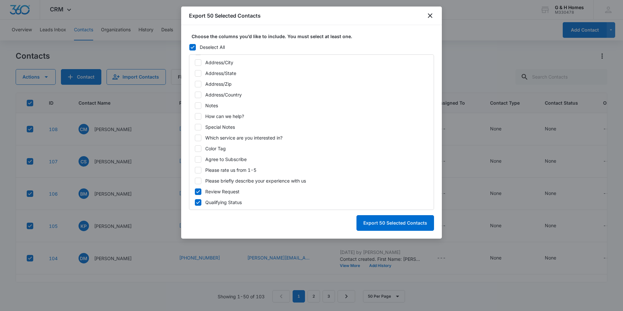
click at [197, 191] on icon at bounding box center [198, 192] width 6 height 6
click at [195, 191] on input "Review Request" at bounding box center [195, 191] width 0 height 0
checkbox input "false"
click at [199, 203] on icon at bounding box center [198, 202] width 6 height 6
click at [195, 202] on input "Qualifying Status" at bounding box center [195, 202] width 0 height 0
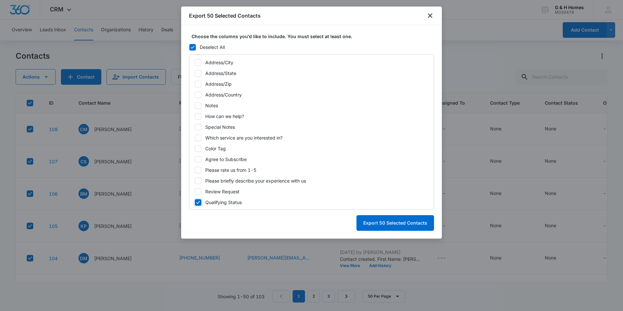
checkbox input "false"
click at [395, 224] on button "Export 50 Selected Contacts" at bounding box center [395, 223] width 78 height 16
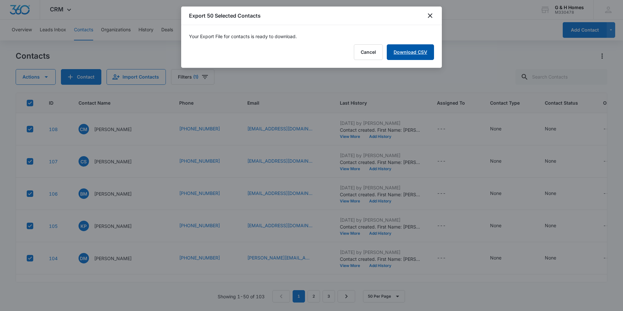
click at [412, 53] on link "Download CSV" at bounding box center [410, 52] width 47 height 16
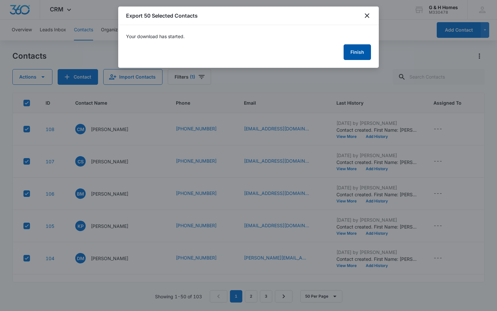
click at [359, 55] on button "Finish" at bounding box center [357, 52] width 27 height 16
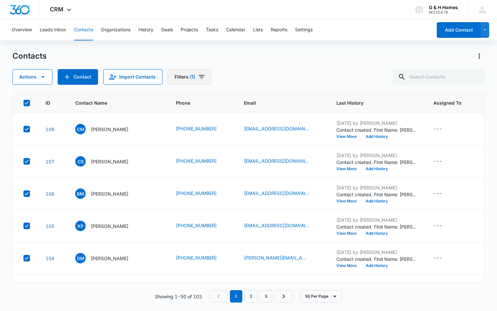
click at [208, 76] on button "Filters (1)" at bounding box center [189, 77] width 43 height 16
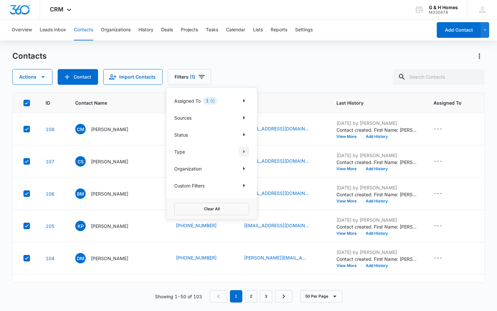
click at [243, 150] on icon "Show Type filters" at bounding box center [244, 152] width 8 height 8
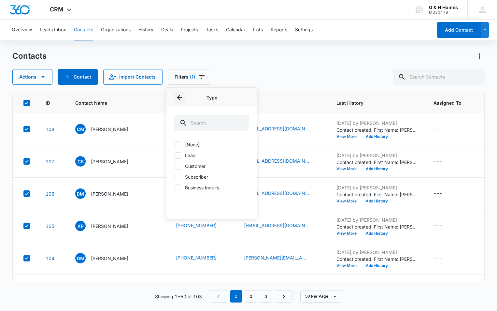
click at [181, 96] on icon "Back" at bounding box center [180, 98] width 8 height 8
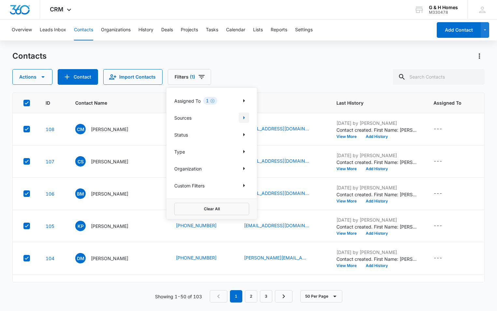
click at [240, 116] on icon "Show Sources filters" at bounding box center [244, 118] width 8 height 8
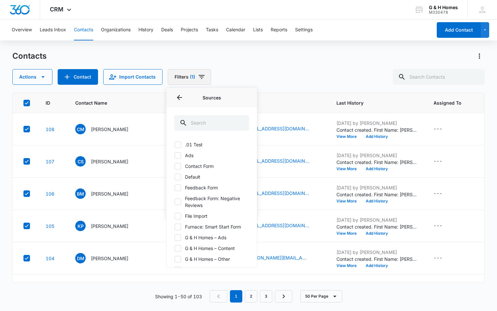
click at [199, 76] on icon "Filters" at bounding box center [202, 77] width 8 height 8
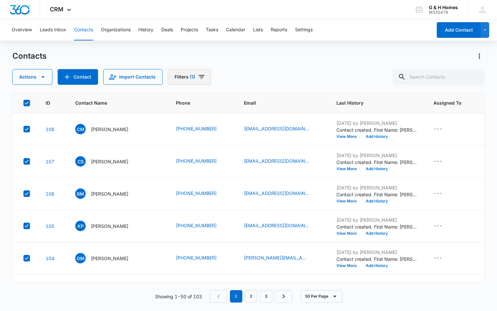
click at [201, 75] on icon "Filters" at bounding box center [202, 77] width 6 height 4
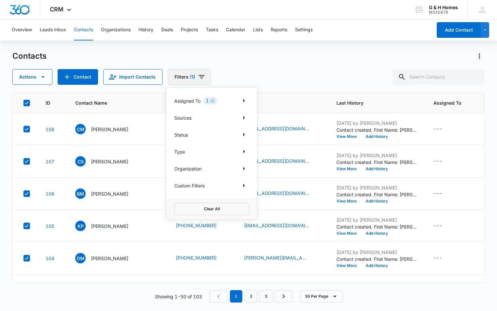
click at [201, 77] on icon "Filters" at bounding box center [202, 77] width 6 height 4
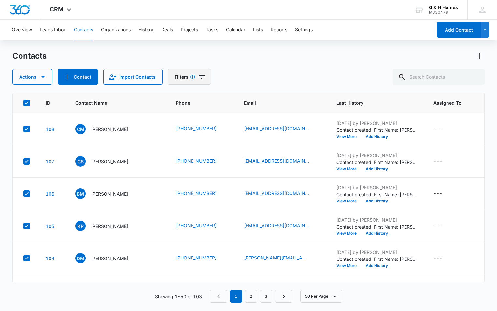
click at [203, 74] on icon "Filters" at bounding box center [202, 77] width 8 height 8
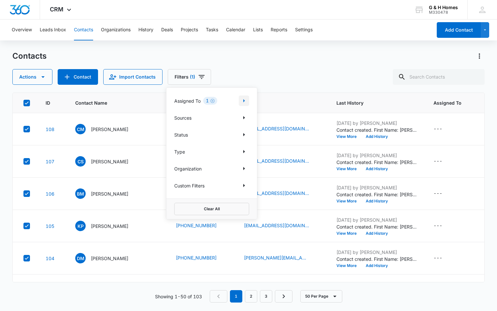
click at [243, 99] on icon "Show Assigned To filters" at bounding box center [244, 101] width 8 height 8
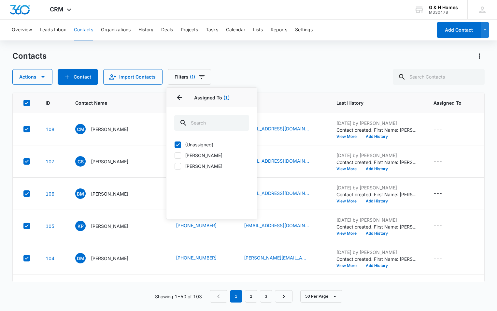
click at [178, 145] on icon at bounding box center [178, 144] width 4 height 3
click at [175, 145] on input "(Unassigned)" at bounding box center [174, 144] width 0 height 0
checkbox input "false"
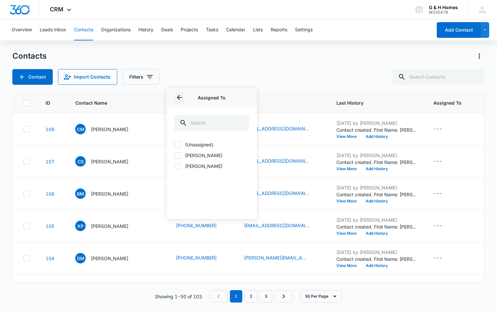
click at [179, 97] on icon "Back" at bounding box center [179, 97] width 5 height 5
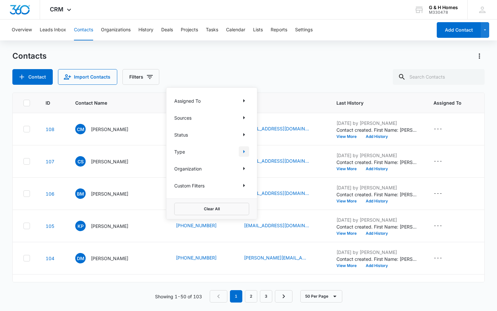
click at [243, 151] on icon "Show Type filters" at bounding box center [244, 151] width 2 height 3
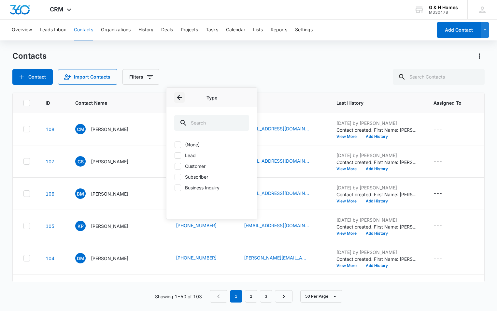
click at [181, 96] on icon "Back" at bounding box center [180, 98] width 8 height 8
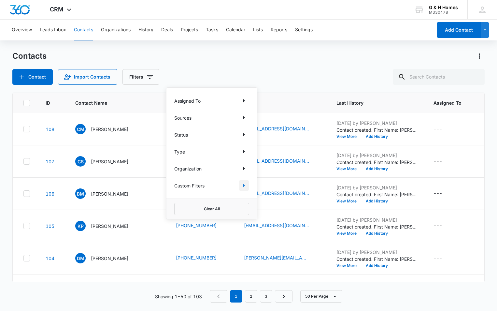
click at [243, 185] on icon "Show Custom Filters filters" at bounding box center [244, 185] width 8 height 8
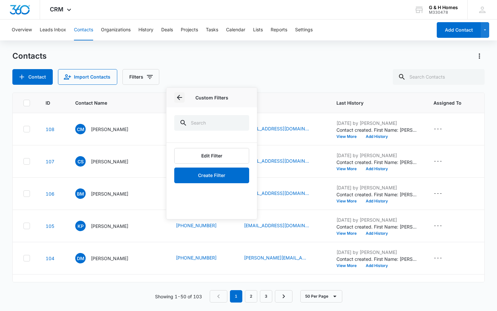
click at [179, 98] on icon "Back" at bounding box center [179, 97] width 5 height 5
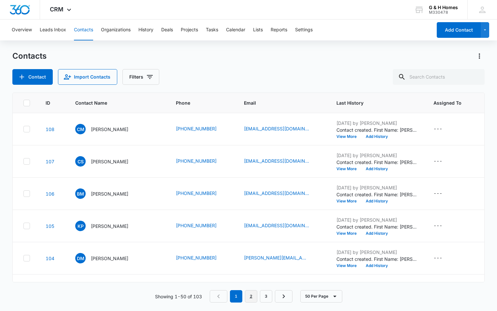
click at [251, 295] on link "2" at bounding box center [251, 296] width 12 height 12
click at [28, 103] on icon at bounding box center [27, 103] width 6 height 6
click at [23, 103] on input "checkbox" at bounding box center [23, 103] width 0 height 0
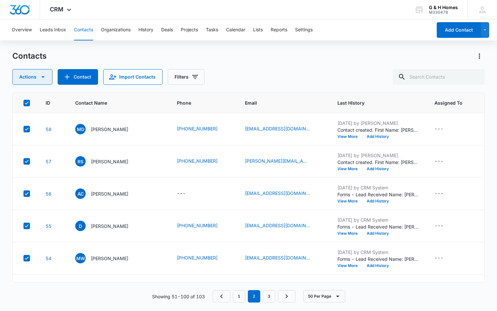
click at [43, 78] on icon "button" at bounding box center [43, 77] width 8 height 8
click at [33, 97] on div "Export" at bounding box center [35, 97] width 29 height 5
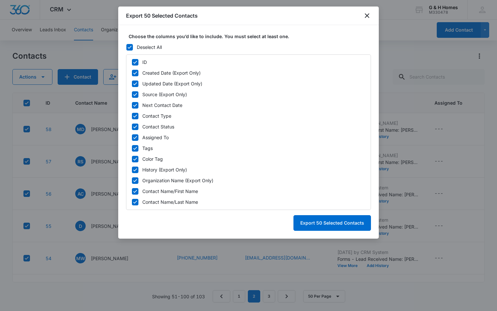
click at [136, 62] on icon at bounding box center [135, 62] width 4 height 3
click at [132, 62] on input "ID" at bounding box center [132, 62] width 0 height 0
checkbox input "false"
click at [137, 75] on icon at bounding box center [135, 73] width 6 height 6
click at [132, 73] on input "Created Date (Export Only)" at bounding box center [132, 73] width 0 height 0
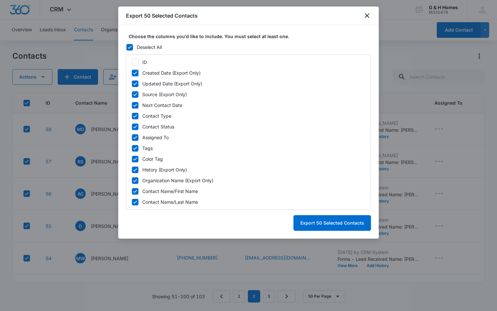
checkbox input "false"
click at [137, 82] on icon at bounding box center [135, 84] width 6 height 6
click at [132, 83] on input "Updated Date (Export Only)" at bounding box center [132, 83] width 0 height 0
checkbox input "false"
click at [138, 92] on label "Source (Export Only)" at bounding box center [249, 94] width 234 height 7
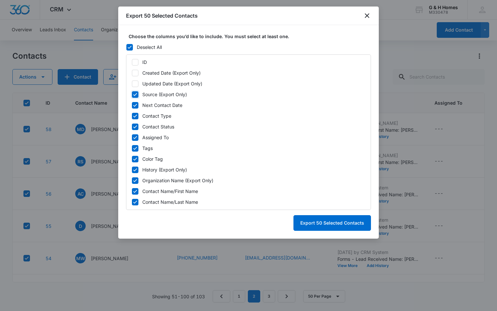
click at [132, 94] on input "Source (Export Only)" at bounding box center [132, 94] width 0 height 0
checkbox input "false"
click at [138, 104] on label "Next Contact Date" at bounding box center [249, 105] width 234 height 7
click at [132, 105] on input "Next Contact Date" at bounding box center [132, 105] width 0 height 0
checkbox input "false"
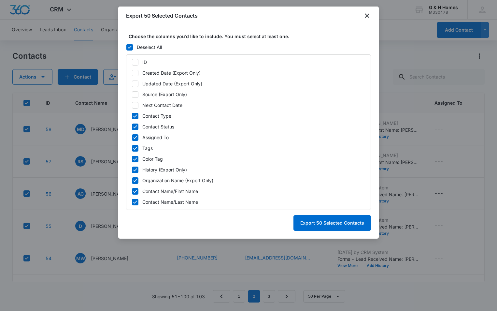
click at [139, 116] on label "Contact Type" at bounding box center [249, 115] width 234 height 7
click at [132, 116] on input "Contact Type" at bounding box center [132, 116] width 0 height 0
checkbox input "false"
click at [133, 127] on icon at bounding box center [135, 127] width 6 height 6
click at [132, 127] on input "Contact Status" at bounding box center [132, 126] width 0 height 0
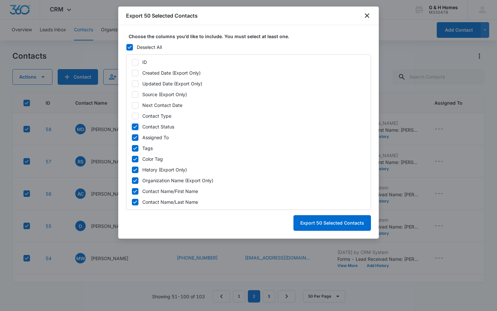
checkbox input "false"
click at [132, 136] on icon at bounding box center [135, 138] width 6 height 6
click at [132, 137] on input "Assigned To" at bounding box center [132, 137] width 0 height 0
checkbox input "false"
drag, startPoint x: 135, startPoint y: 146, endPoint x: 135, endPoint y: 150, distance: 3.3
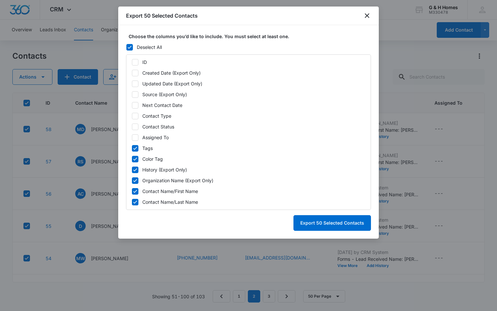
click at [135, 146] on icon at bounding box center [135, 148] width 6 height 6
click at [132, 148] on input "Tags" at bounding box center [132, 148] width 0 height 0
checkbox input "false"
drag, startPoint x: 136, startPoint y: 157, endPoint x: 132, endPoint y: 170, distance: 13.7
click at [136, 157] on icon at bounding box center [135, 159] width 6 height 6
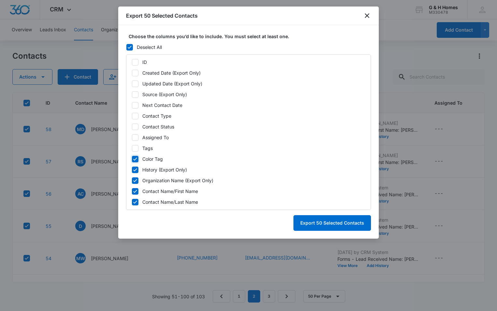
click at [132, 159] on input "Color Tag" at bounding box center [132, 159] width 0 height 0
checkbox input "false"
click at [137, 169] on icon at bounding box center [135, 169] width 4 height 3
click at [132, 169] on input "History (Export Only)" at bounding box center [132, 169] width 0 height 0
checkbox input "false"
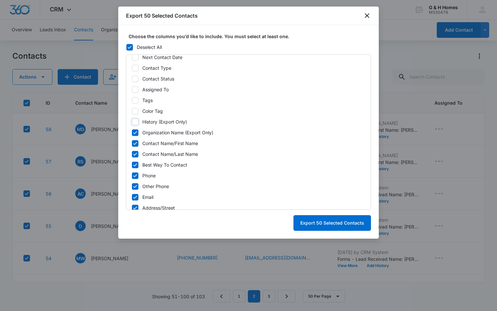
scroll to position [65, 0]
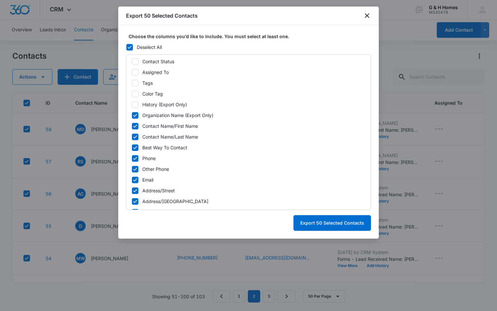
click at [136, 112] on div at bounding box center [135, 115] width 7 height 7
click at [132, 115] on input "Organization Name (Export Only)" at bounding box center [132, 115] width 0 height 0
checkbox input "false"
click at [136, 147] on icon at bounding box center [135, 147] width 4 height 3
click at [132, 147] on input "Best Way To Contact" at bounding box center [132, 147] width 0 height 0
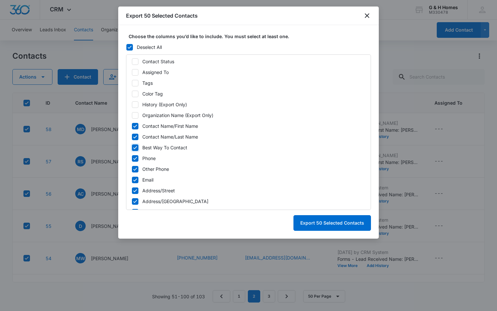
checkbox input "false"
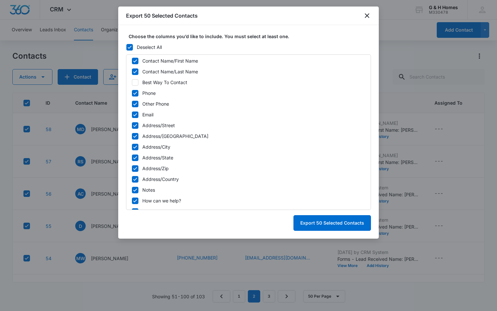
click at [137, 101] on div at bounding box center [135, 104] width 7 height 7
click at [132, 104] on input "Other Phone" at bounding box center [132, 104] width 0 height 0
checkbox input "false"
click at [136, 128] on icon at bounding box center [135, 126] width 6 height 6
click at [132, 125] on input "Address/Street" at bounding box center [132, 125] width 0 height 0
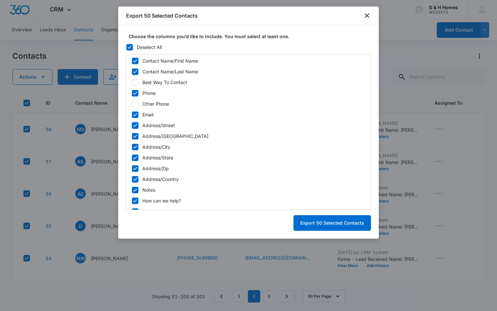
checkbox input "false"
click at [136, 138] on icon at bounding box center [135, 136] width 6 height 6
click at [132, 136] on input "Address/Street 2" at bounding box center [132, 136] width 0 height 0
checkbox input "false"
drag, startPoint x: 134, startPoint y: 150, endPoint x: 148, endPoint y: 156, distance: 15.9
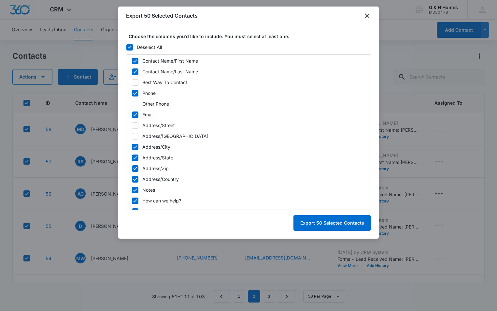
click at [135, 150] on icon at bounding box center [135, 147] width 6 height 6
click at [132, 147] on input "Address/City" at bounding box center [132, 147] width 0 height 0
checkbox input "false"
click at [134, 157] on icon at bounding box center [135, 158] width 6 height 6
click at [132, 157] on input "Address/State" at bounding box center [132, 157] width 0 height 0
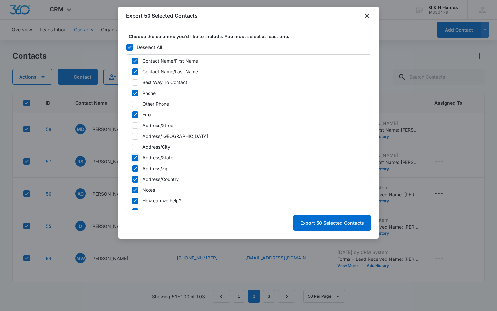
checkbox input "false"
click at [133, 167] on icon at bounding box center [135, 169] width 6 height 6
click at [132, 168] on input "Address/Zip" at bounding box center [132, 168] width 0 height 0
checkbox input "false"
click at [134, 179] on icon at bounding box center [135, 179] width 6 height 6
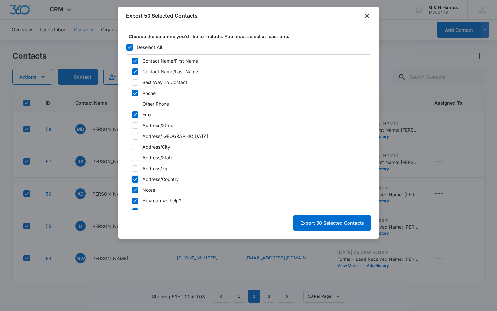
click at [132, 179] on input "Address/Country" at bounding box center [132, 179] width 0 height 0
checkbox input "false"
click at [136, 189] on icon at bounding box center [135, 189] width 4 height 3
click at [132, 190] on input "Notes" at bounding box center [132, 190] width 0 height 0
checkbox input "false"
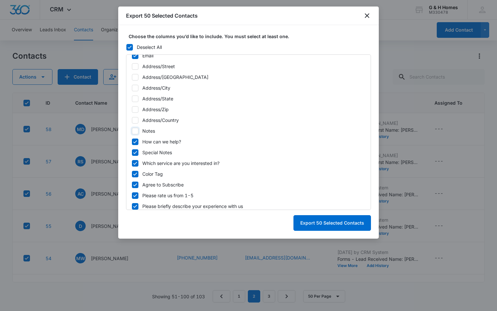
scroll to position [195, 0]
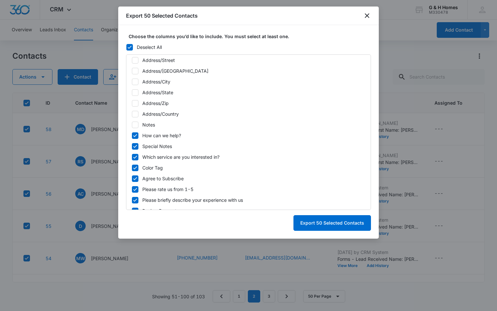
click at [132, 134] on label "How can we help?" at bounding box center [249, 135] width 234 height 7
click at [132, 135] on input "How can we help?" at bounding box center [132, 135] width 0 height 0
checkbox input "false"
click at [134, 146] on icon at bounding box center [135, 146] width 6 height 6
click at [132, 146] on input "Special Notes" at bounding box center [132, 146] width 0 height 0
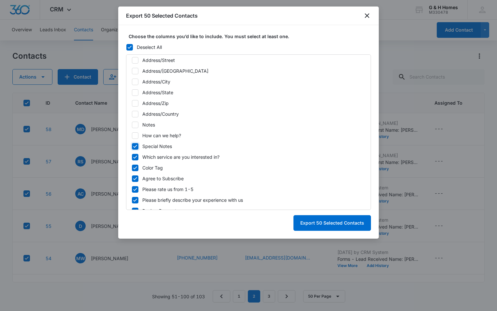
checkbox input "false"
click at [136, 157] on icon at bounding box center [135, 156] width 4 height 3
click at [132, 157] on input "Which service are you interested in?" at bounding box center [132, 157] width 0 height 0
checkbox input "false"
click at [135, 168] on icon at bounding box center [135, 167] width 4 height 3
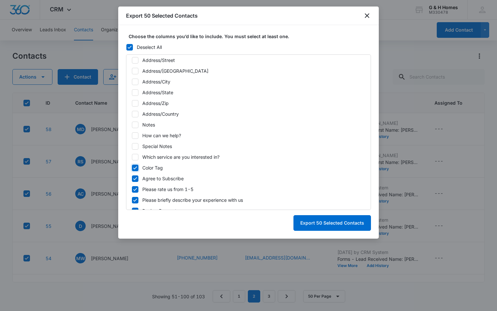
click at [132, 168] on input "Color Tag" at bounding box center [132, 167] width 0 height 0
checkbox input "false"
click at [368, 17] on icon "close" at bounding box center [367, 15] width 5 height 5
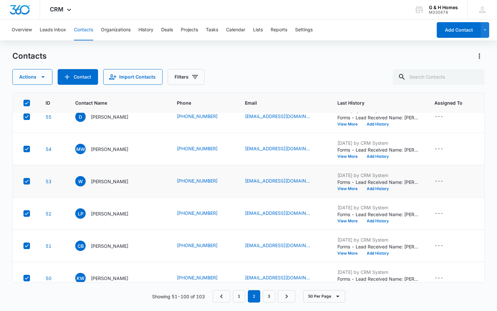
scroll to position [130, 0]
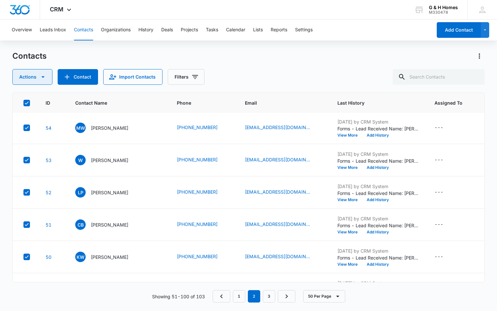
click at [46, 76] on icon "button" at bounding box center [43, 77] width 8 height 8
click at [235, 53] on div "Contacts" at bounding box center [248, 56] width 472 height 10
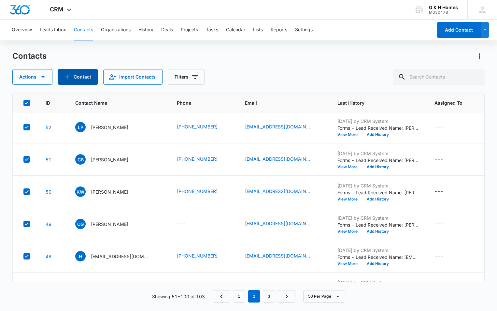
click at [80, 77] on button "Contact" at bounding box center [78, 77] width 40 height 16
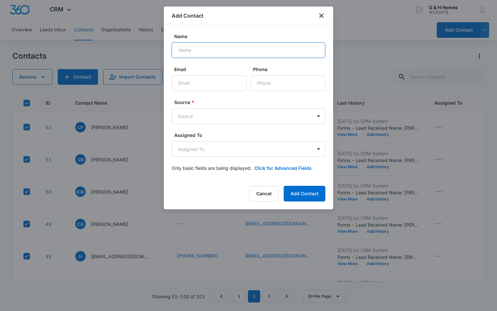
click at [197, 52] on input "Name" at bounding box center [249, 50] width 154 height 16
type input "Alton Fort"
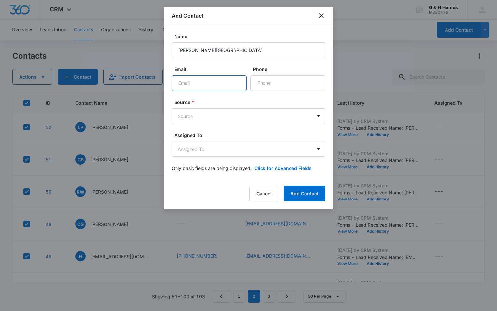
click at [204, 83] on input "Email" at bounding box center [209, 83] width 75 height 16
type input "altonfort@gmail.com"
click at [279, 87] on input "Phone" at bounding box center [288, 83] width 75 height 16
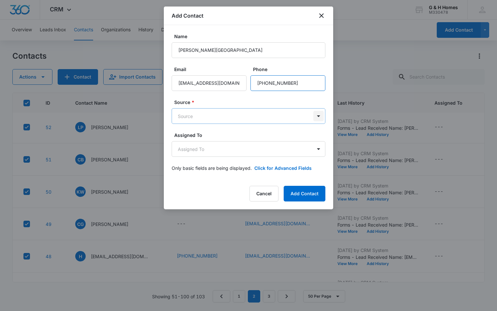
type input "(843) 708-2666"
click at [320, 117] on body "CRM Apps Reputation Websites Forms CRM Email Social Payments POS Content Ads In…" at bounding box center [248, 155] width 497 height 311
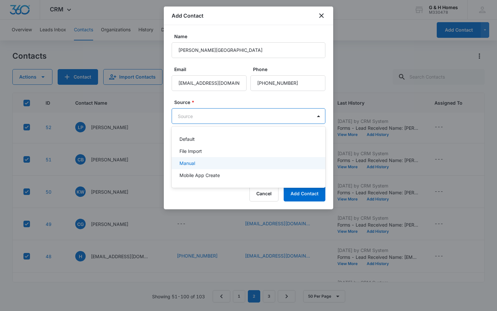
click at [200, 163] on div "Manual" at bounding box center [248, 163] width 137 height 7
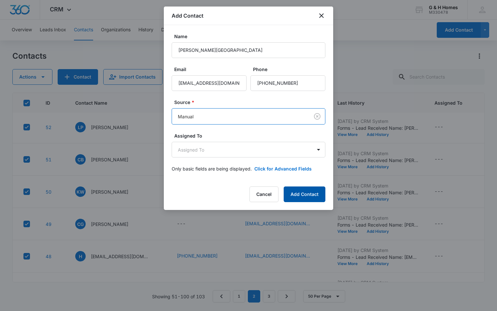
click at [316, 192] on button "Add Contact" at bounding box center [305, 194] width 42 height 16
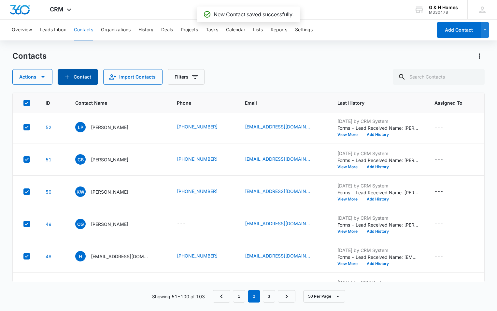
click at [82, 80] on button "Contact" at bounding box center [78, 77] width 40 height 16
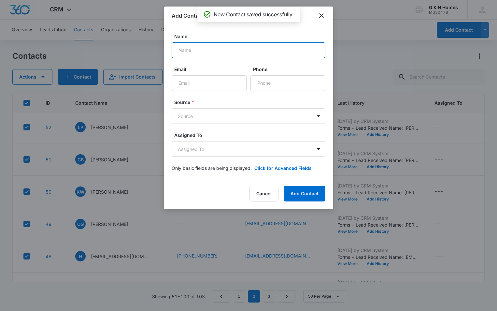
click at [235, 50] on input "Name" at bounding box center [249, 50] width 154 height 16
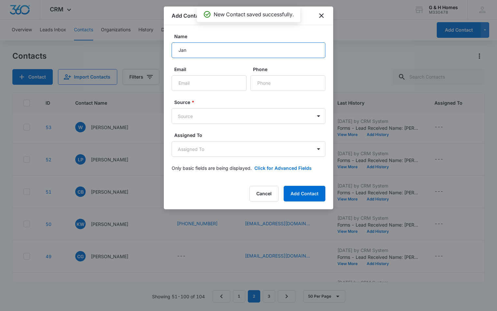
scroll to position [228, 0]
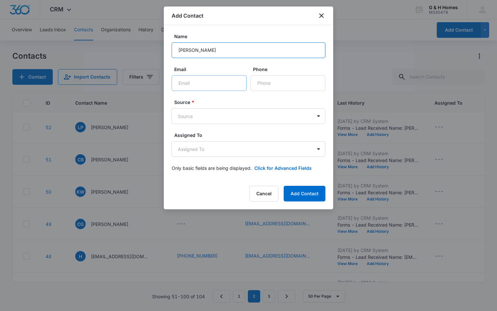
type input "Janet Fort"
click at [192, 86] on input "Email" at bounding box center [209, 83] width 75 height 16
click at [282, 83] on input "Phone" at bounding box center [288, 83] width 75 height 16
type input "4"
click at [202, 88] on input "Email" at bounding box center [209, 83] width 75 height 16
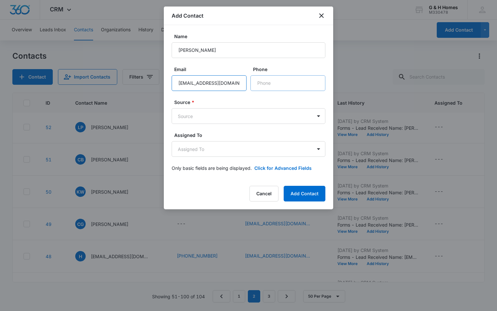
type input "fortbriggs@gmail.com"
click at [261, 88] on input "Phone" at bounding box center [288, 83] width 75 height 16
click at [320, 115] on body "CRM Apps Reputation Websites Forms CRM Email Social Payments POS Content Ads In…" at bounding box center [248, 155] width 497 height 311
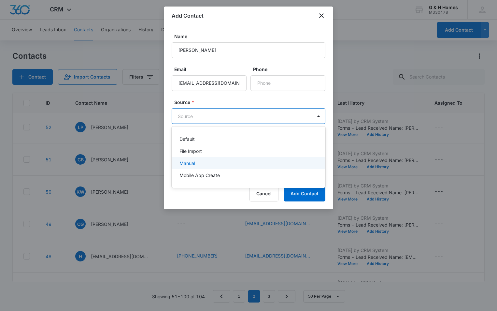
click at [197, 160] on div "Manual" at bounding box center [248, 163] width 137 height 7
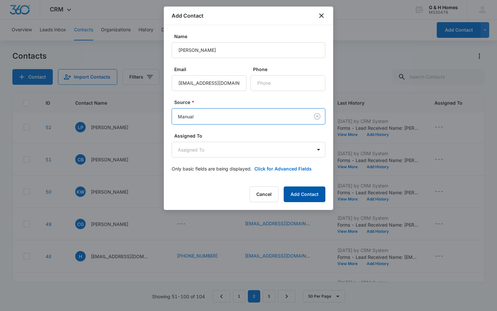
click at [315, 195] on button "Add Contact" at bounding box center [305, 194] width 42 height 16
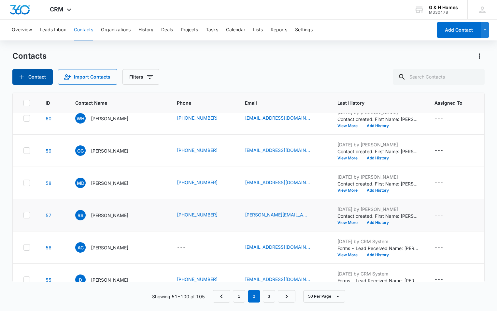
scroll to position [0, 0]
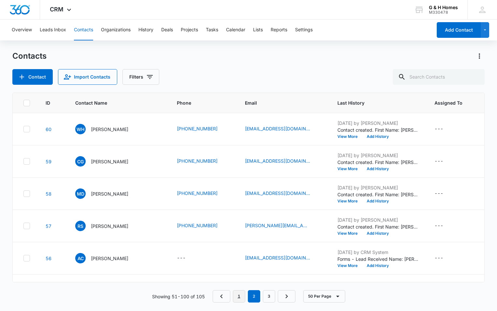
drag, startPoint x: 238, startPoint y: 297, endPoint x: 235, endPoint y: 283, distance: 14.0
click at [238, 297] on link "1" at bounding box center [239, 296] width 12 height 12
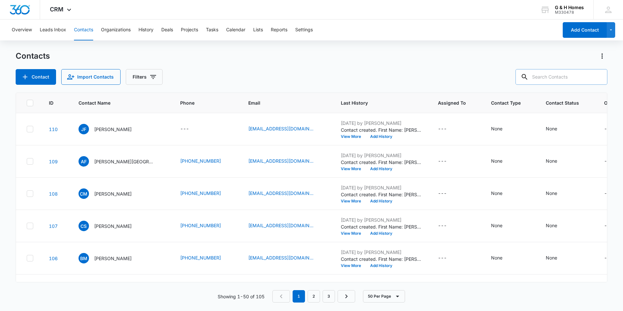
click at [562, 75] on input "text" at bounding box center [561, 77] width 92 height 16
type input "amber"
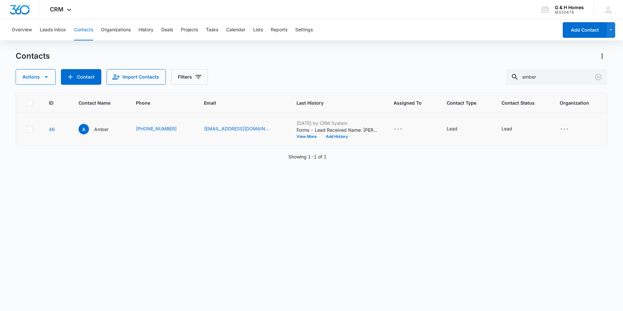
click at [28, 131] on icon at bounding box center [30, 129] width 6 height 6
click at [27, 129] on input "checkbox" at bounding box center [26, 129] width 0 height 0
click at [51, 81] on button "Actions" at bounding box center [36, 77] width 40 height 16
click at [47, 116] on div "Assign Type" at bounding box center [48, 117] width 48 height 5
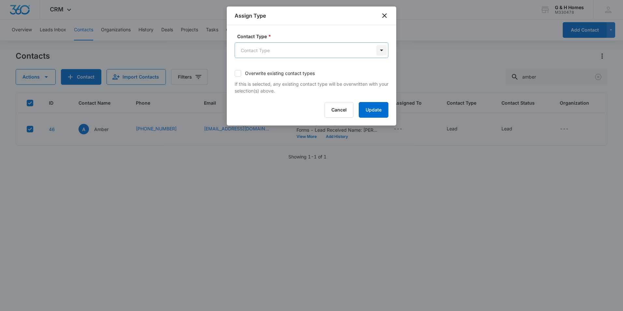
click at [381, 49] on body "CRM Apps Reputation Websites Forms CRM Email Social Payments POS Content Ads In…" at bounding box center [311, 155] width 623 height 311
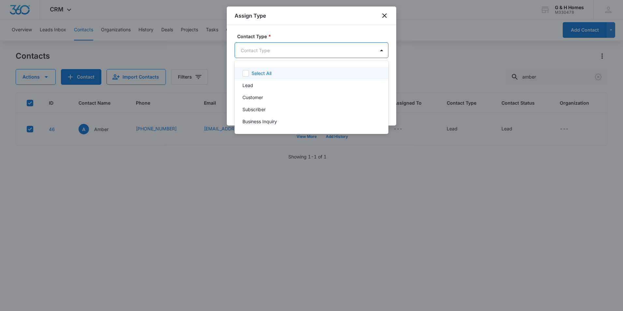
click at [383, 49] on div at bounding box center [311, 155] width 623 height 311
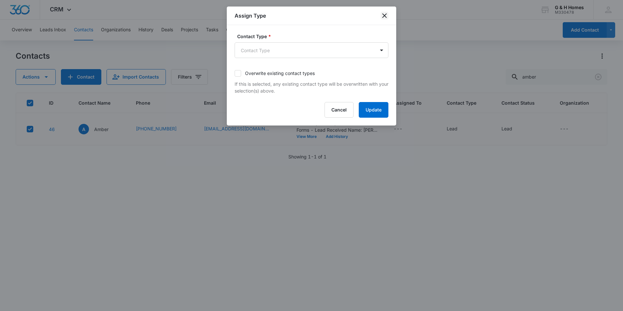
click at [384, 14] on icon "close" at bounding box center [385, 16] width 8 height 8
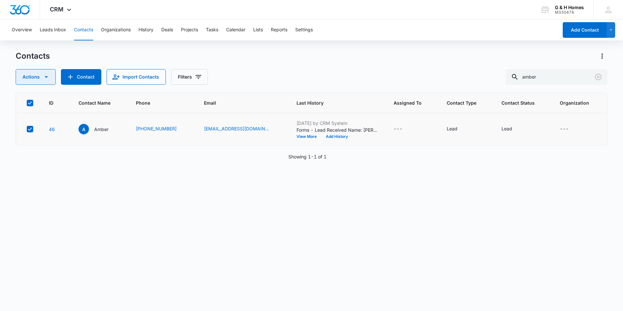
click at [45, 79] on icon "button" at bounding box center [46, 77] width 8 height 8
click at [47, 128] on div "Assign Status" at bounding box center [48, 127] width 48 height 5
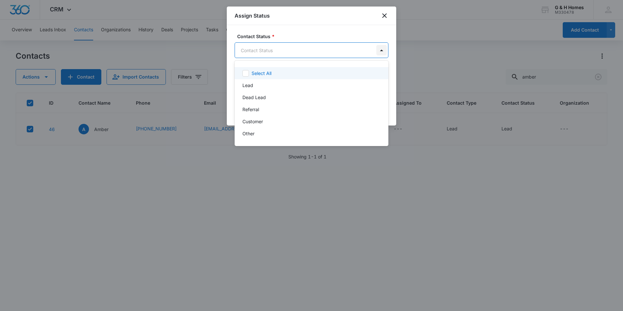
click at [381, 48] on body "CRM Apps Reputation Websites Forms CRM Email Social Payments POS Content Ads In…" at bounding box center [311, 155] width 623 height 311
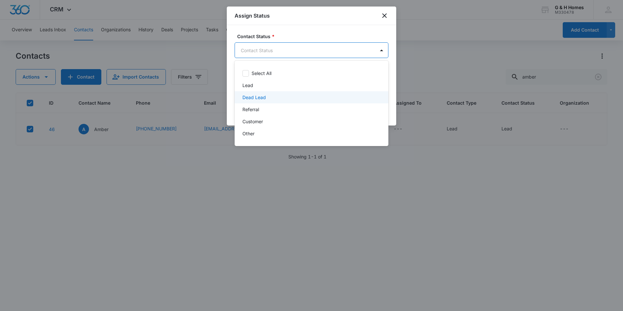
click at [264, 96] on p "Dead Lead" at bounding box center [253, 97] width 23 height 7
click at [427, 70] on div at bounding box center [311, 155] width 623 height 311
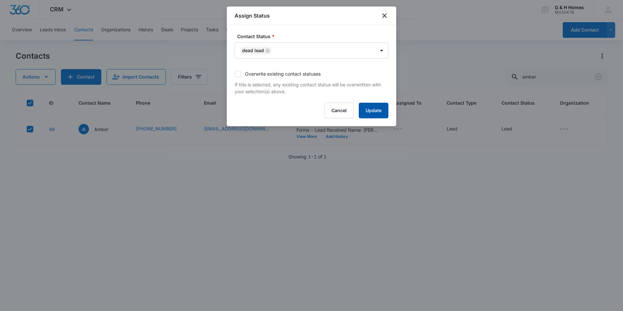
click at [371, 110] on button "Update" at bounding box center [374, 111] width 30 height 16
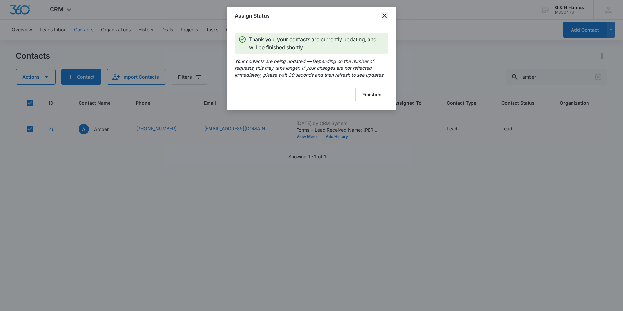
click at [385, 18] on icon "close" at bounding box center [385, 16] width 8 height 8
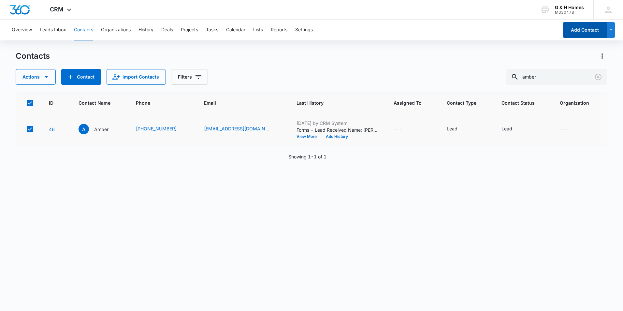
click at [584, 31] on button "Add Contact" at bounding box center [585, 30] width 44 height 16
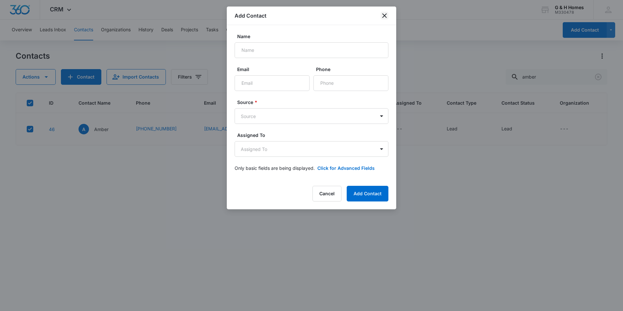
click at [384, 16] on icon "close" at bounding box center [384, 15] width 5 height 5
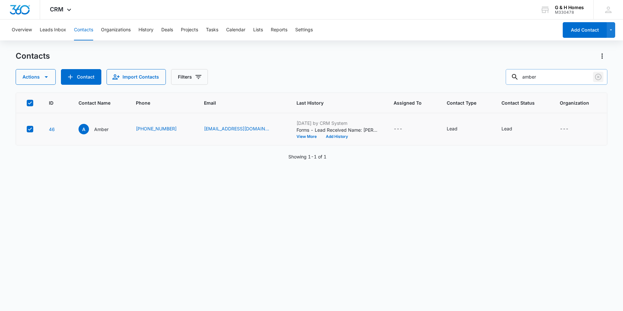
drag, startPoint x: 601, startPoint y: 77, endPoint x: 595, endPoint y: 77, distance: 5.5
click at [601, 77] on icon "Clear" at bounding box center [598, 77] width 8 height 8
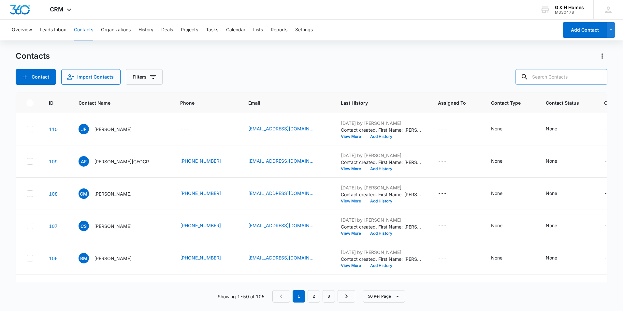
click at [553, 78] on input "text" at bounding box center [561, 77] width 92 height 16
type input "claire"
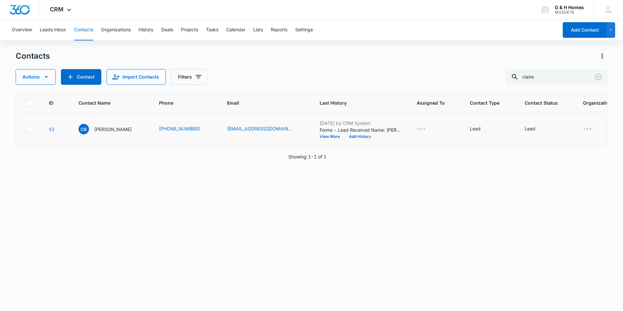
click at [30, 127] on icon at bounding box center [30, 129] width 6 height 6
click at [27, 129] on input "checkbox" at bounding box center [26, 129] width 0 height 0
click at [49, 80] on icon "button" at bounding box center [46, 77] width 8 height 8
click at [43, 126] on div "Assign Status" at bounding box center [48, 127] width 48 height 5
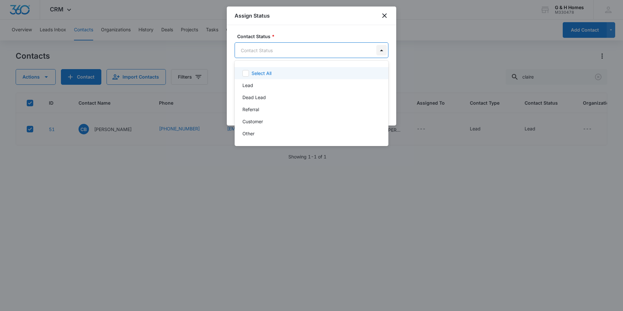
click at [384, 49] on body "CRM Apps Reputation Websites Forms CRM Email Social Payments POS Content Ads In…" at bounding box center [311, 155] width 623 height 311
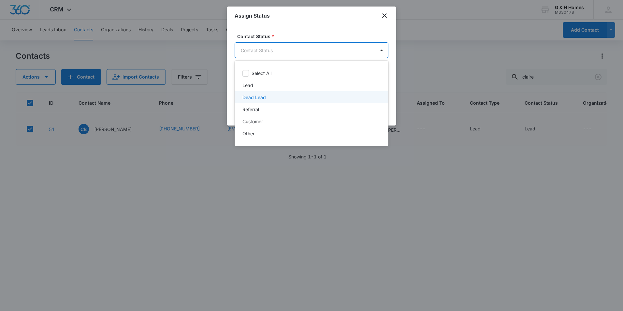
click at [251, 97] on p "Dead Lead" at bounding box center [253, 97] width 23 height 7
click at [425, 59] on div at bounding box center [311, 155] width 623 height 311
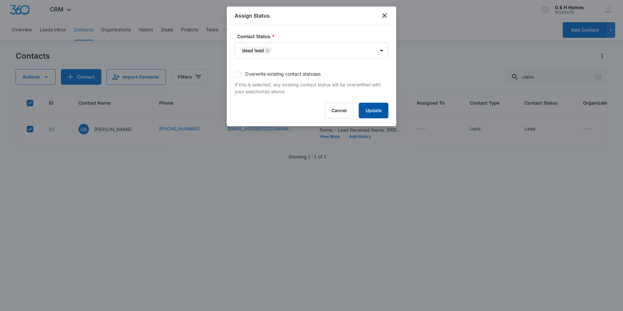
click at [381, 111] on button "Update" at bounding box center [374, 111] width 30 height 16
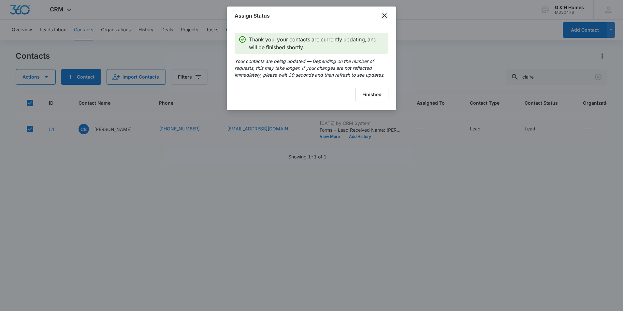
click at [385, 17] on icon "close" at bounding box center [384, 15] width 5 height 5
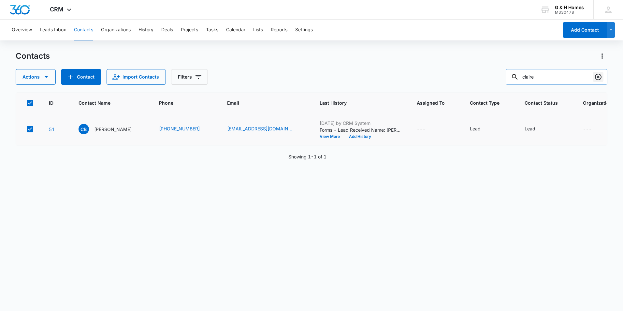
click at [602, 77] on icon "Clear" at bounding box center [598, 77] width 8 height 8
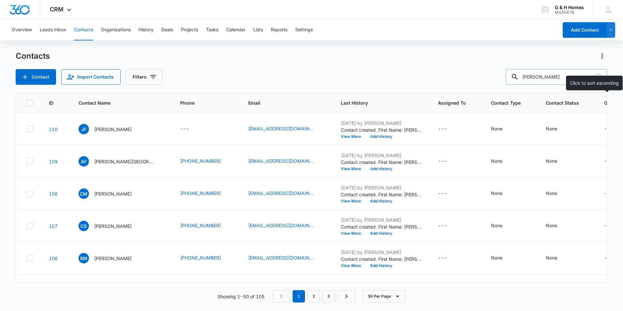
type input "william"
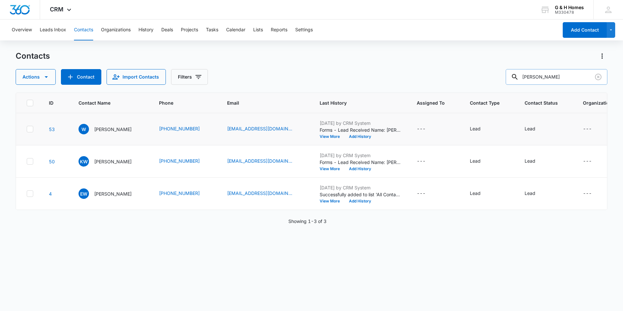
click at [29, 130] on icon at bounding box center [30, 129] width 6 height 6
click at [27, 129] on input "checkbox" at bounding box center [26, 129] width 0 height 0
click at [46, 79] on icon "button" at bounding box center [46, 77] width 8 height 8
click at [37, 127] on div "Assign Status" at bounding box center [48, 127] width 48 height 5
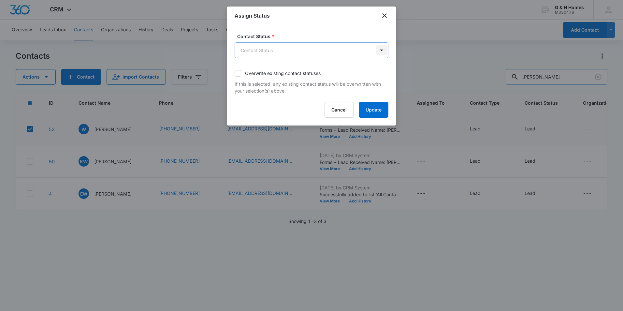
click at [381, 52] on body "CRM Apps Reputation Websites Forms CRM Email Social Payments POS Content Ads In…" at bounding box center [311, 155] width 623 height 311
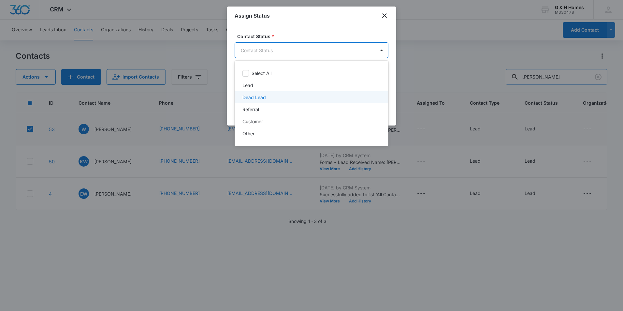
click at [263, 94] on p "Dead Lead" at bounding box center [253, 97] width 23 height 7
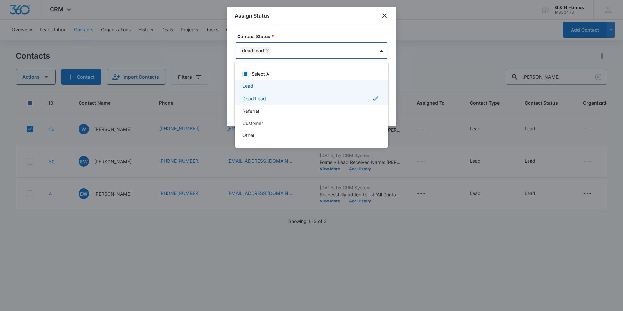
click at [447, 51] on div at bounding box center [311, 155] width 623 height 311
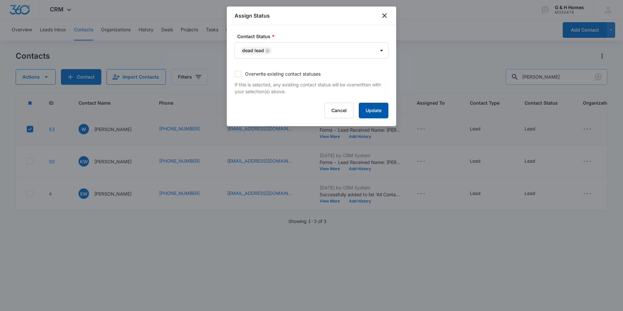
click at [371, 109] on button "Update" at bounding box center [374, 111] width 30 height 16
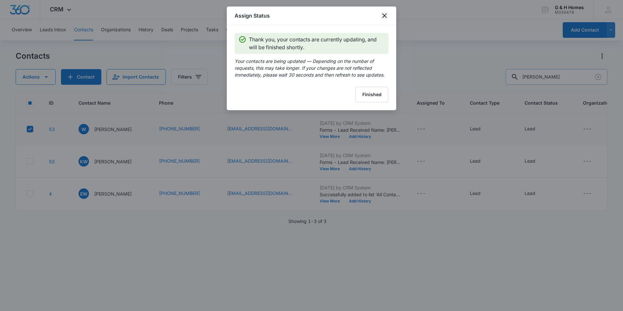
click at [386, 15] on icon "close" at bounding box center [385, 16] width 8 height 8
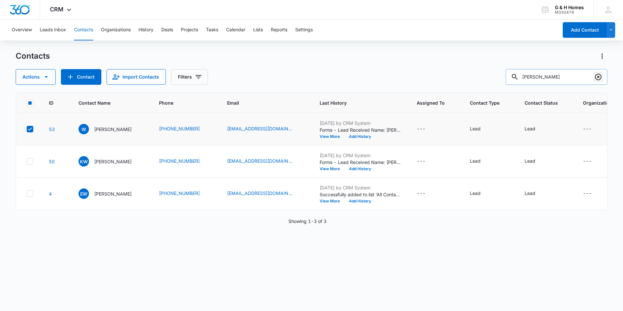
click at [598, 78] on icon "Clear" at bounding box center [598, 77] width 8 height 8
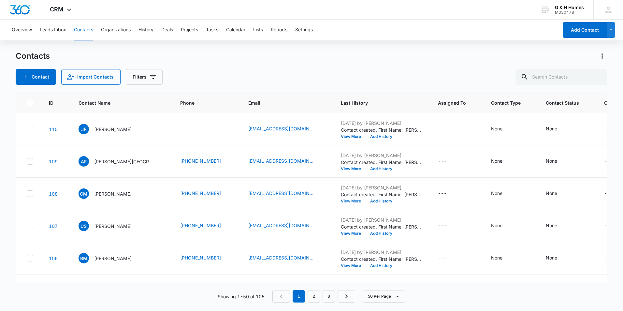
click at [195, 78] on div "Contact Import Contacts Filters" at bounding box center [312, 77] width 592 height 16
click at [149, 73] on icon "Filters" at bounding box center [153, 77] width 8 height 8
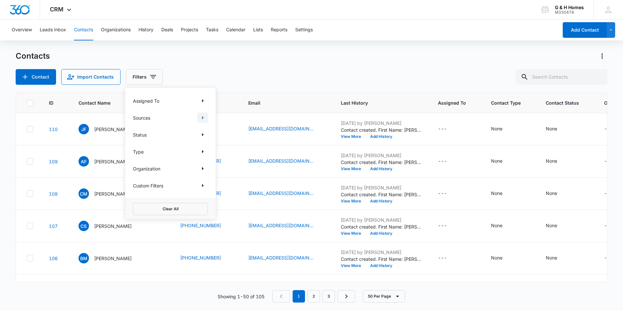
click at [204, 118] on icon "Show Sources filters" at bounding box center [203, 118] width 8 height 8
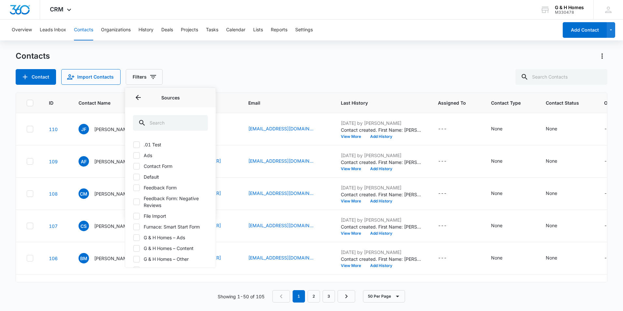
click at [139, 165] on icon at bounding box center [137, 166] width 6 height 6
click at [133, 166] on input "Contact Form" at bounding box center [133, 166] width 0 height 0
checkbox input "true"
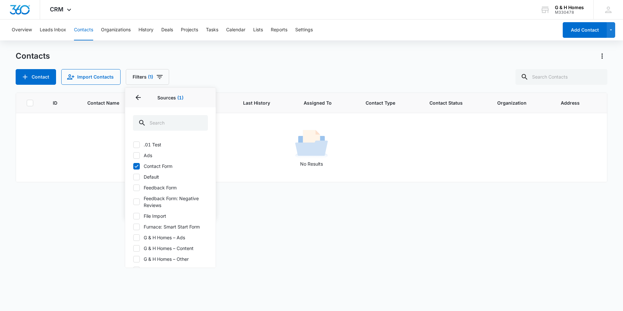
click at [136, 154] on icon at bounding box center [137, 155] width 6 height 6
click at [133, 155] on input "Ads" at bounding box center [133, 155] width 0 height 0
checkbox input "true"
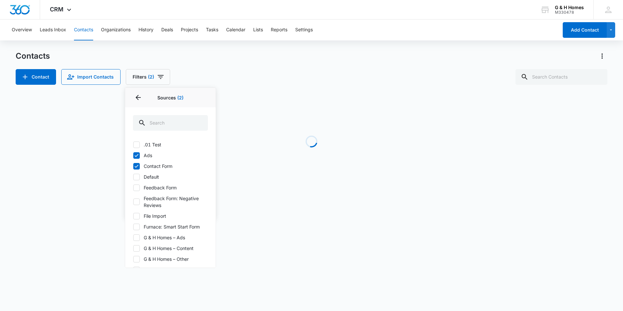
click at [137, 165] on icon at bounding box center [137, 166] width 6 height 6
click at [133, 166] on input "Contact Form" at bounding box center [133, 166] width 0 height 0
checkbox input "false"
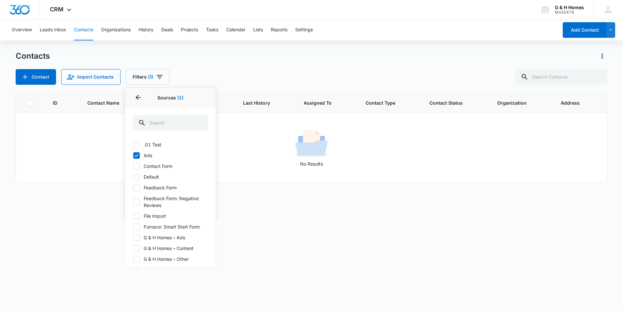
click at [138, 154] on icon at bounding box center [137, 155] width 4 height 3
click at [133, 155] on input "Ads" at bounding box center [133, 155] width 0 height 0
checkbox input "false"
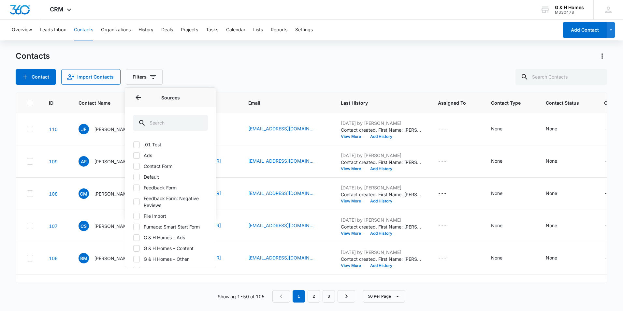
click at [138, 187] on icon at bounding box center [137, 187] width 4 height 3
click at [133, 187] on input "Feedback Form" at bounding box center [133, 187] width 0 height 0
checkbox input "true"
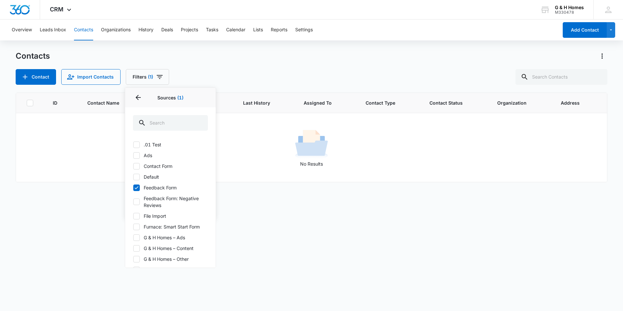
click at [138, 156] on icon at bounding box center [137, 155] width 6 height 6
click at [133, 155] on input "Ads" at bounding box center [133, 155] width 0 height 0
checkbox input "true"
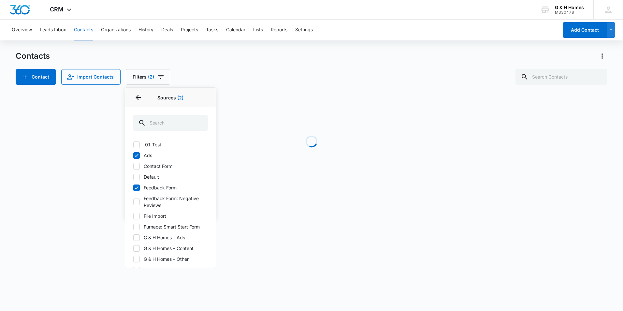
click at [140, 187] on label "Feedback Form" at bounding box center [170, 187] width 75 height 7
click at [133, 187] on input "Feedback Form" at bounding box center [133, 187] width 0 height 0
checkbox input "false"
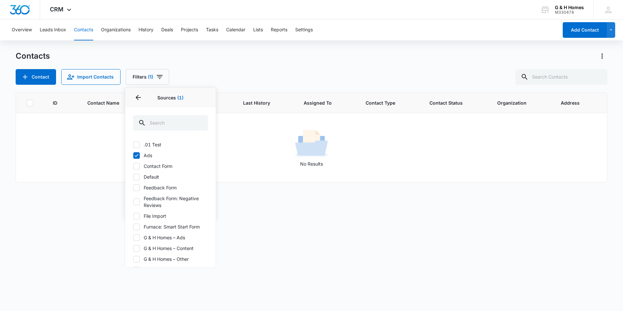
click at [136, 167] on icon at bounding box center [137, 166] width 4 height 3
click at [133, 166] on input "Contact Form" at bounding box center [133, 166] width 0 height 0
checkbox input "true"
click at [138, 155] on icon at bounding box center [137, 155] width 4 height 3
click at [133, 155] on input "Ads" at bounding box center [133, 155] width 0 height 0
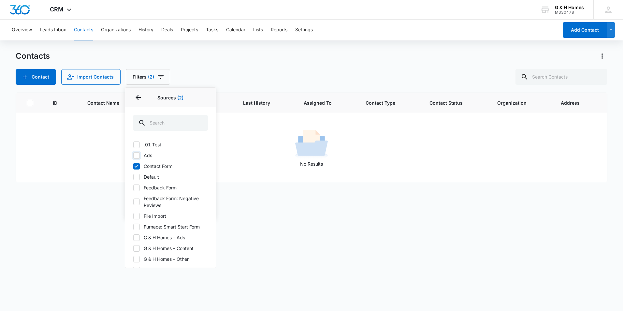
checkbox input "false"
click at [140, 177] on label "Default" at bounding box center [170, 176] width 75 height 7
click at [133, 177] on input "Default" at bounding box center [133, 177] width 0 height 0
checkbox input "true"
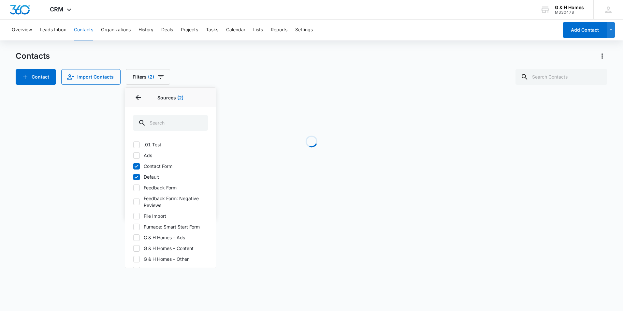
click at [138, 167] on icon at bounding box center [137, 166] width 6 height 6
click at [133, 166] on input "Contact Form" at bounding box center [133, 166] width 0 height 0
checkbox input "false"
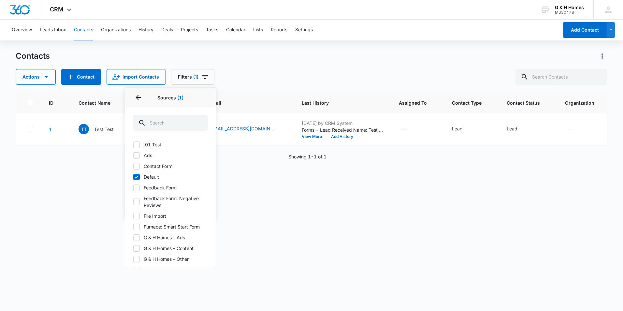
click at [139, 187] on icon at bounding box center [137, 188] width 6 height 6
click at [133, 187] on input "Feedback Form" at bounding box center [133, 187] width 0 height 0
checkbox input "true"
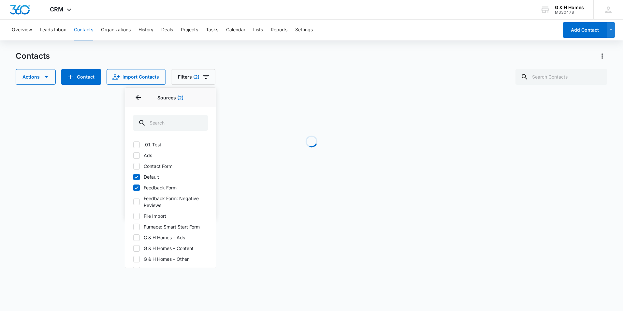
click at [138, 177] on icon at bounding box center [137, 177] width 6 height 6
click at [133, 177] on input "Default" at bounding box center [133, 177] width 0 height 0
checkbox input "false"
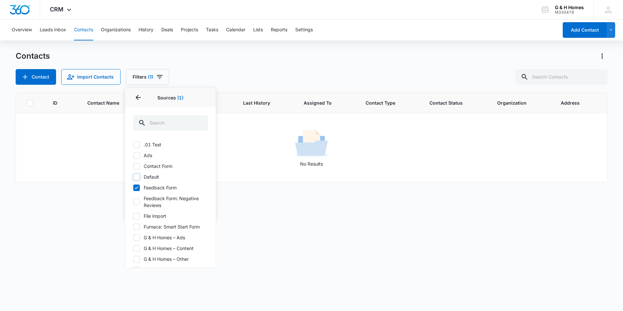
scroll to position [33, 0]
click at [135, 204] on icon at bounding box center [137, 205] width 6 height 6
click at [133, 205] on input "G & H Homes – Ads" at bounding box center [133, 205] width 0 height 0
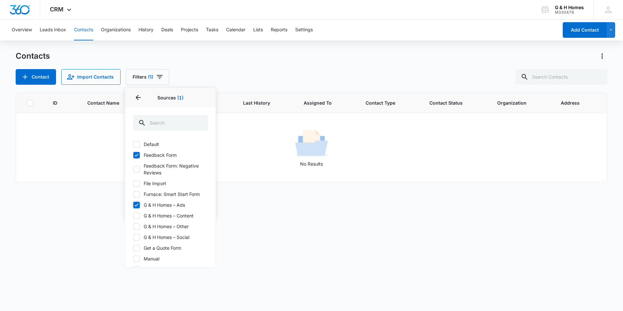
checkbox input "true"
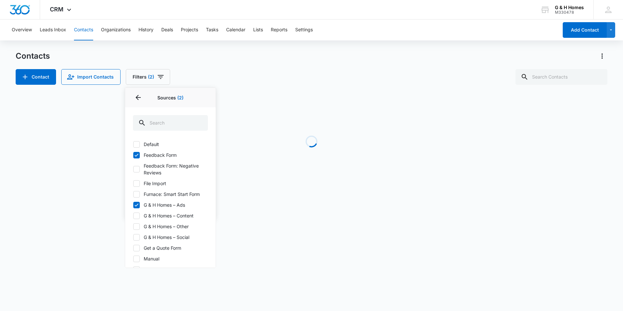
click at [136, 154] on icon at bounding box center [137, 155] width 6 height 6
click at [133, 155] on input "Feedback Form" at bounding box center [133, 155] width 0 height 0
checkbox input "false"
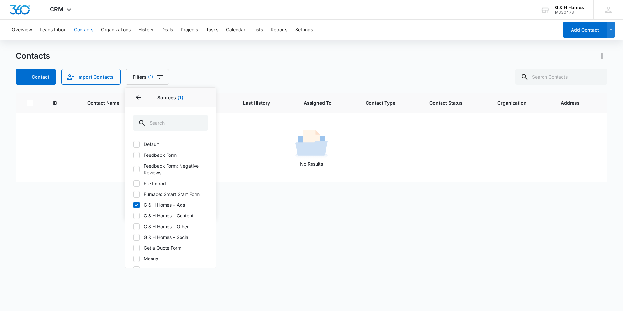
click at [137, 215] on icon at bounding box center [137, 216] width 6 height 6
click at [133, 215] on input "G & H Homes – Content" at bounding box center [133, 215] width 0 height 0
checkbox input "true"
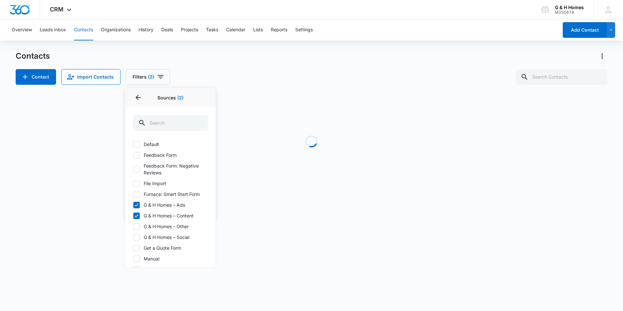
click at [135, 204] on icon at bounding box center [137, 205] width 6 height 6
click at [133, 205] on input "G & H Homes – Ads" at bounding box center [133, 205] width 0 height 0
checkbox input "false"
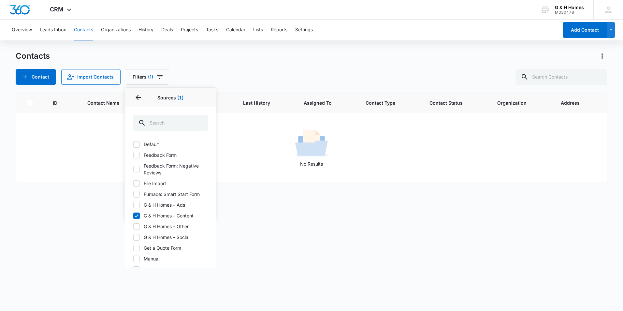
click at [136, 214] on icon at bounding box center [137, 216] width 6 height 6
click at [133, 215] on input "G & H Homes – Content" at bounding box center [133, 215] width 0 height 0
checkbox input "false"
click at [137, 227] on icon at bounding box center [137, 227] width 6 height 6
click at [133, 226] on input "G & H Homes – Other" at bounding box center [133, 226] width 0 height 0
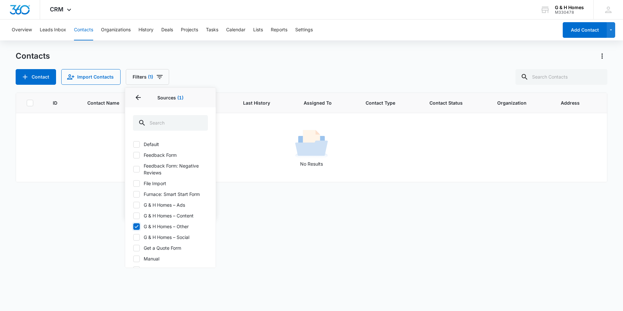
checkbox input "true"
click at [135, 214] on icon at bounding box center [137, 216] width 6 height 6
click at [133, 215] on input "G & H Homes – Content" at bounding box center [133, 215] width 0 height 0
checkbox input "true"
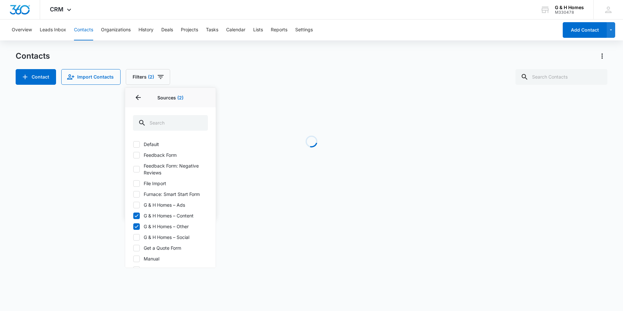
click at [138, 225] on icon at bounding box center [137, 226] width 4 height 3
click at [133, 226] on input "G & H Homes – Other" at bounding box center [133, 226] width 0 height 0
checkbox input "false"
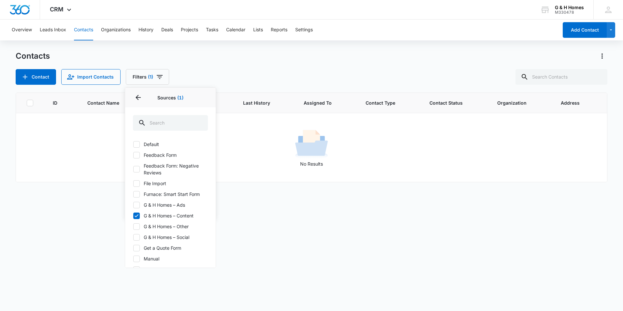
drag, startPoint x: 138, startPoint y: 213, endPoint x: 210, endPoint y: 224, distance: 72.5
click at [138, 213] on icon at bounding box center [137, 216] width 6 height 6
click at [133, 215] on input "G & H Homes – Content" at bounding box center [133, 215] width 0 height 0
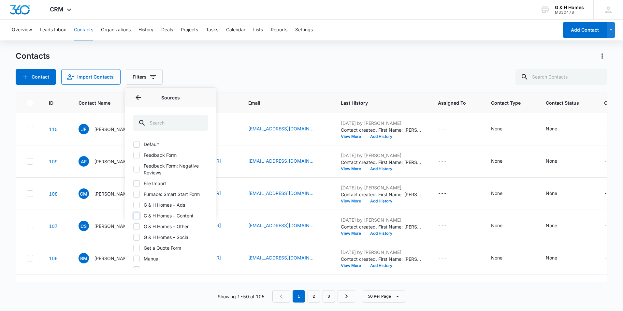
click at [139, 216] on div at bounding box center [136, 215] width 7 height 7
click at [133, 216] on input "G & H Homes – Content" at bounding box center [133, 215] width 0 height 0
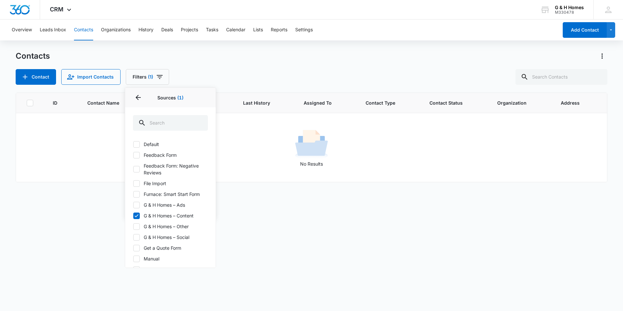
click at [137, 215] on icon at bounding box center [137, 216] width 6 height 6
click at [133, 215] on input "G & H Homes – Content" at bounding box center [133, 215] width 0 height 0
checkbox input "false"
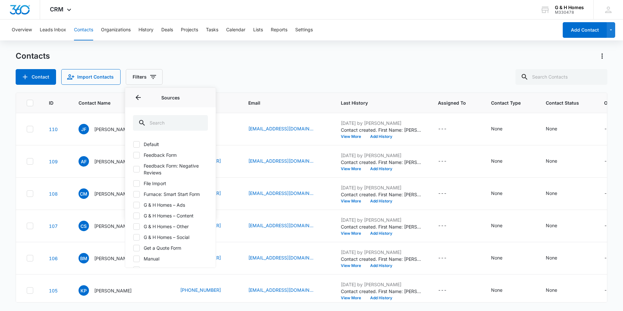
click at [135, 204] on icon at bounding box center [137, 205] width 6 height 6
click at [133, 205] on input "G & H Homes – Ads" at bounding box center [133, 205] width 0 height 0
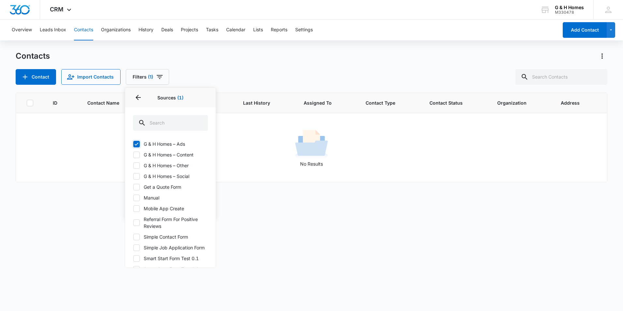
scroll to position [65, 0]
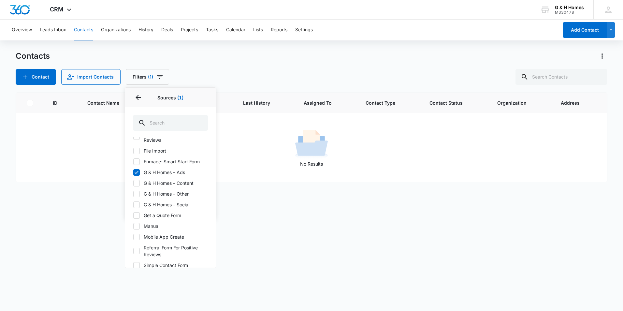
click at [136, 171] on icon at bounding box center [137, 172] width 6 height 6
click at [133, 172] on input "G & H Homes – Ads" at bounding box center [133, 172] width 0 height 0
checkbox input "false"
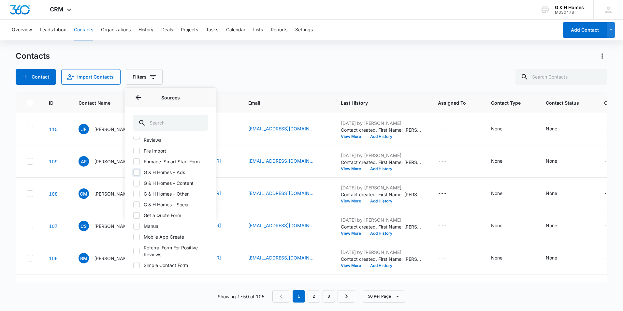
scroll to position [98, 0]
click at [138, 231] on icon at bounding box center [137, 233] width 6 height 6
click at [133, 232] on input "Simple Contact Form" at bounding box center [133, 232] width 0 height 0
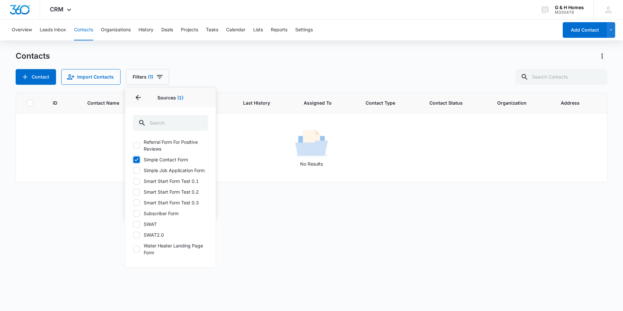
scroll to position [178, 0]
click at [136, 157] on icon at bounding box center [137, 160] width 6 height 6
click at [133, 159] on input "Simple Contact Form" at bounding box center [133, 159] width 0 height 0
checkbox input "false"
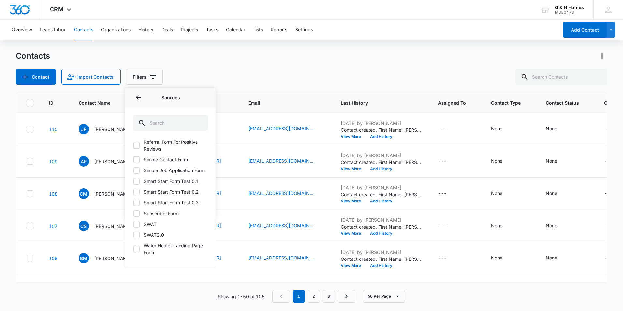
click at [138, 212] on icon at bounding box center [137, 213] width 4 height 3
click at [133, 213] on input "Subscriber Form" at bounding box center [133, 213] width 0 height 0
checkbox input "true"
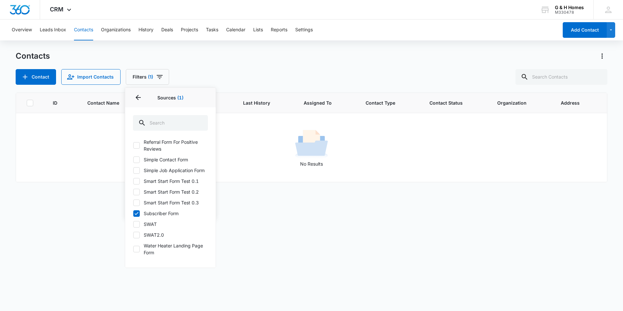
click at [113, 245] on div "ID Contact Name Phone Email Last History Assigned To Contact Type Contact Statu…" at bounding box center [312, 198] width 592 height 210
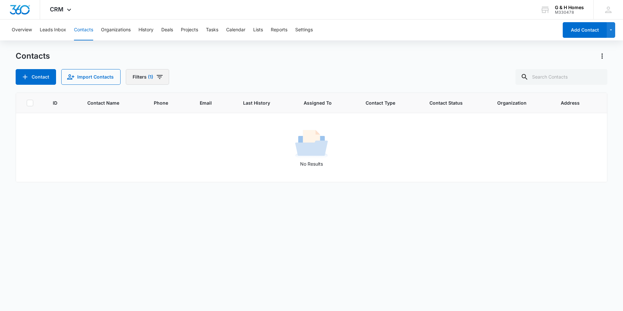
click at [162, 75] on icon "Filters" at bounding box center [160, 77] width 8 height 8
click at [239, 253] on div "ID Contact Name Phone Email Last History Assigned To Contact Type Contact Statu…" at bounding box center [312, 198] width 592 height 210
click at [159, 79] on icon "Filters" at bounding box center [160, 77] width 6 height 4
click at [201, 116] on icon "Show Sources filters" at bounding box center [203, 118] width 8 height 8
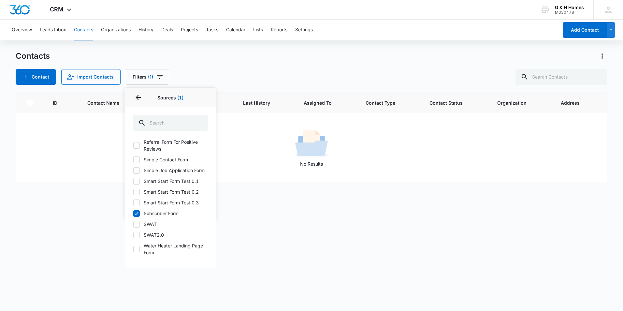
click at [135, 211] on icon at bounding box center [137, 213] width 6 height 6
click at [133, 213] on input "Subscriber Form" at bounding box center [133, 213] width 0 height 0
checkbox input "false"
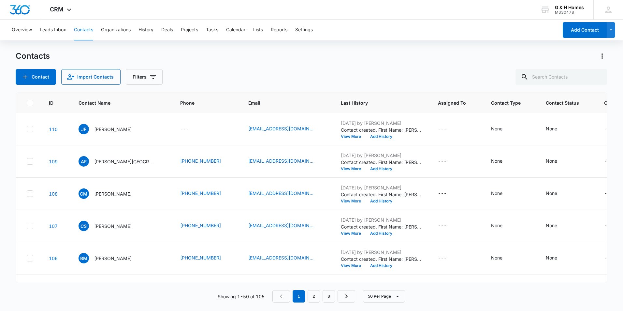
click at [244, 58] on div "Contacts" at bounding box center [312, 56] width 592 height 10
click at [404, 298] on button "50 Per Page" at bounding box center [384, 296] width 42 height 12
click at [27, 102] on icon at bounding box center [30, 103] width 6 height 6
click at [27, 103] on input "checkbox" at bounding box center [26, 103] width 0 height 0
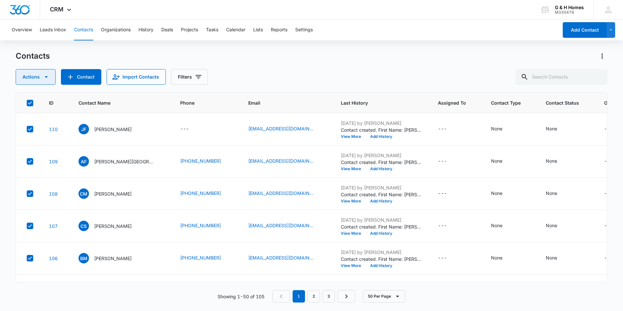
click at [41, 78] on button "Actions" at bounding box center [36, 77] width 40 height 16
click at [31, 95] on div "Export" at bounding box center [38, 97] width 29 height 5
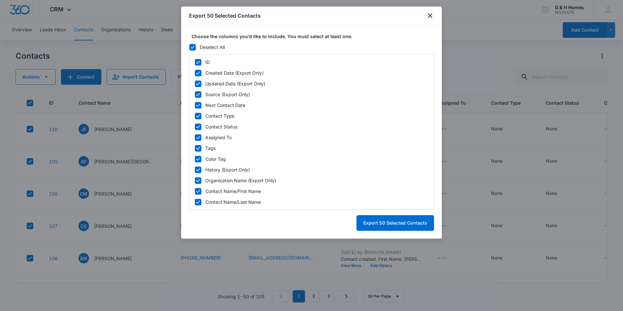
click at [195, 62] on label "ID" at bounding box center [312, 62] width 234 height 7
click at [195, 62] on input "ID" at bounding box center [195, 62] width 0 height 0
checkbox input "false"
click at [197, 71] on icon at bounding box center [198, 73] width 6 height 6
click at [195, 73] on input "Created Date (Export Only)" at bounding box center [195, 73] width 0 height 0
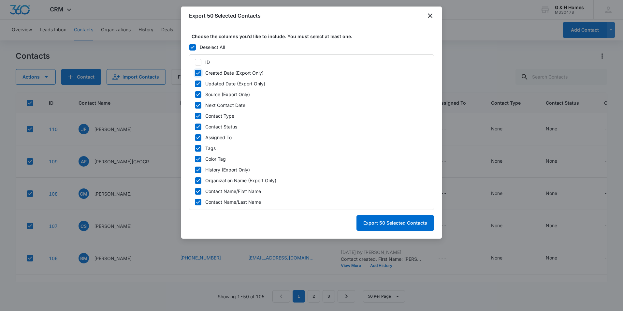
checkbox input "false"
click at [198, 82] on icon at bounding box center [198, 84] width 6 height 6
click at [195, 83] on input "Updated Date (Export Only)" at bounding box center [195, 83] width 0 height 0
checkbox input "false"
click at [198, 95] on icon at bounding box center [198, 94] width 4 height 3
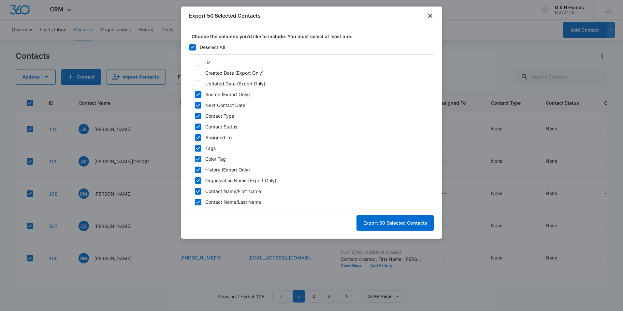
click at [195, 94] on input "Source (Export Only)" at bounding box center [195, 94] width 0 height 0
checkbox input "false"
click at [198, 108] on div at bounding box center [198, 105] width 7 height 7
click at [195, 105] on input "Next Contact Date" at bounding box center [195, 105] width 0 height 0
checkbox input "false"
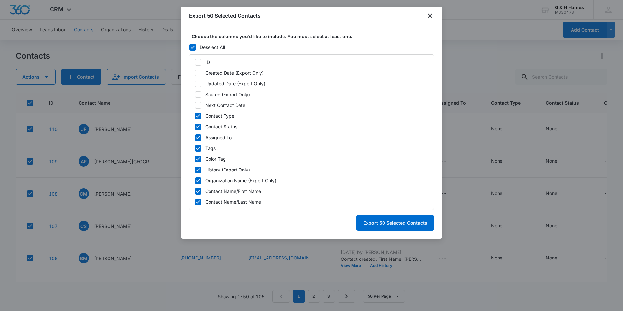
click at [200, 92] on icon at bounding box center [198, 95] width 6 height 6
click at [195, 94] on input "Source (Export Only)" at bounding box center [195, 94] width 0 height 0
checkbox input "true"
click at [197, 117] on icon at bounding box center [198, 116] width 6 height 6
click at [195, 116] on input "Contact Type" at bounding box center [195, 116] width 0 height 0
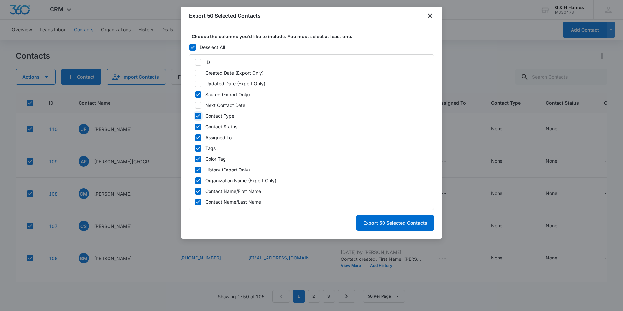
checkbox input "false"
click at [198, 128] on icon at bounding box center [198, 127] width 6 height 6
click at [195, 127] on input "Contact Status" at bounding box center [195, 126] width 0 height 0
checkbox input "false"
click at [198, 135] on icon at bounding box center [198, 138] width 6 height 6
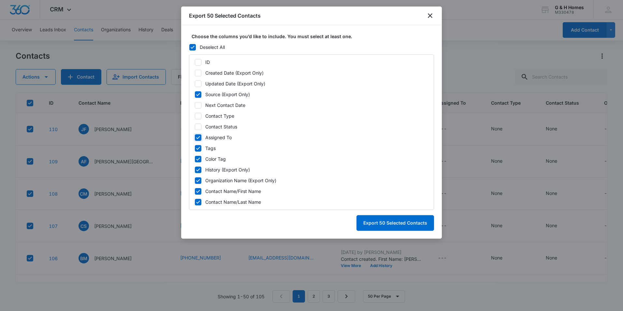
click at [195, 137] on input "Assigned To" at bounding box center [195, 137] width 0 height 0
checkbox input "false"
drag, startPoint x: 198, startPoint y: 145, endPoint x: 198, endPoint y: 149, distance: 3.6
click at [198, 145] on icon at bounding box center [198, 148] width 6 height 6
click at [195, 148] on input "Tags" at bounding box center [195, 148] width 0 height 0
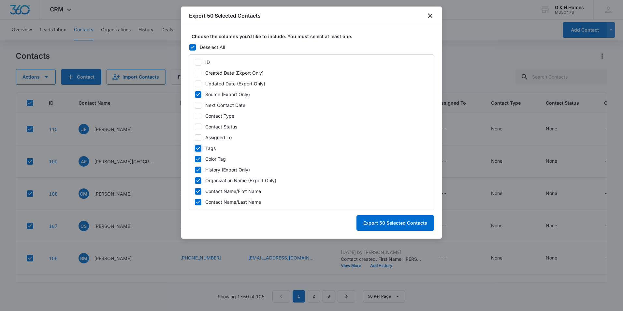
checkbox input "false"
click at [198, 158] on icon at bounding box center [198, 159] width 6 height 6
click at [195, 159] on input "Color Tag" at bounding box center [195, 159] width 0 height 0
checkbox input "false"
click at [197, 169] on icon at bounding box center [198, 170] width 6 height 6
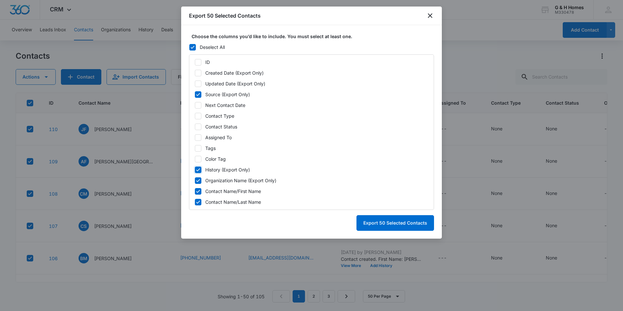
click at [195, 169] on input "History (Export Only)" at bounding box center [195, 169] width 0 height 0
checkbox input "false"
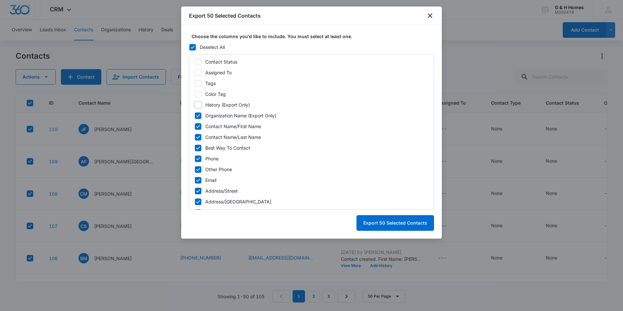
scroll to position [65, 0]
click at [198, 113] on icon at bounding box center [198, 115] width 6 height 6
click at [195, 115] on input "Organization Name (Export Only)" at bounding box center [195, 115] width 0 height 0
checkbox input "false"
click at [196, 146] on icon at bounding box center [198, 148] width 6 height 6
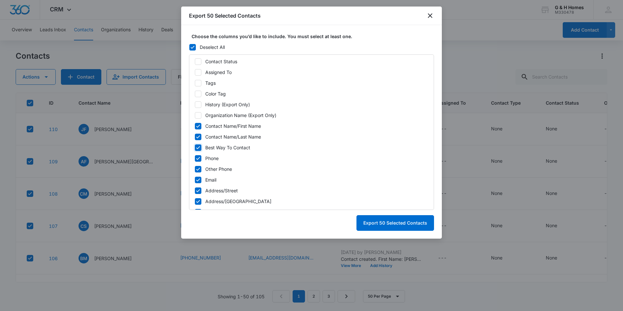
click at [195, 147] on input "Best Way To Contact" at bounding box center [195, 147] width 0 height 0
checkbox input "false"
click at [200, 167] on icon at bounding box center [198, 169] width 6 height 6
click at [195, 169] on input "Other Phone" at bounding box center [195, 169] width 0 height 0
checkbox input "false"
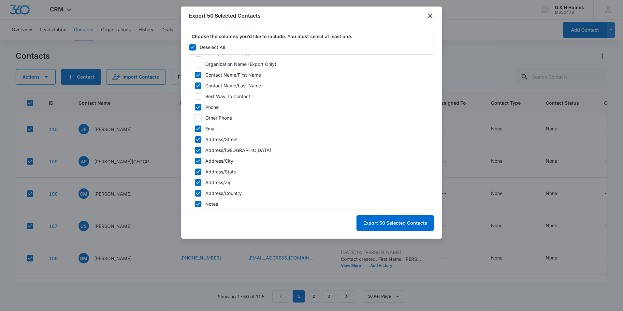
scroll to position [130, 0]
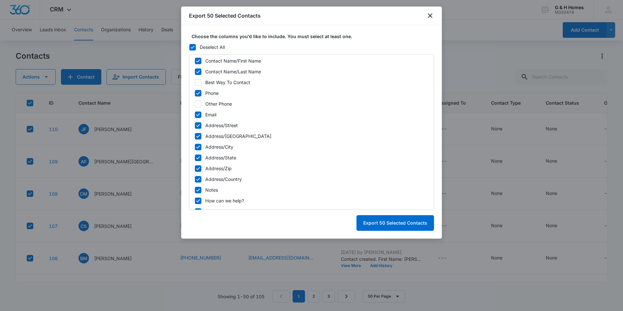
click at [200, 123] on icon at bounding box center [198, 126] width 6 height 6
click at [195, 125] on input "Address/Street" at bounding box center [195, 125] width 0 height 0
checkbox input "false"
click at [199, 137] on icon at bounding box center [198, 136] width 6 height 6
click at [195, 136] on input "Address/Street 2" at bounding box center [195, 136] width 0 height 0
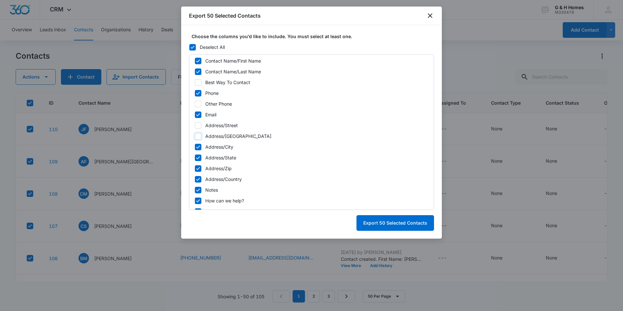
checkbox input "false"
click at [199, 148] on icon at bounding box center [198, 147] width 6 height 6
click at [195, 147] on input "Address/City" at bounding box center [195, 147] width 0 height 0
checkbox input "false"
click at [199, 156] on icon at bounding box center [198, 158] width 6 height 6
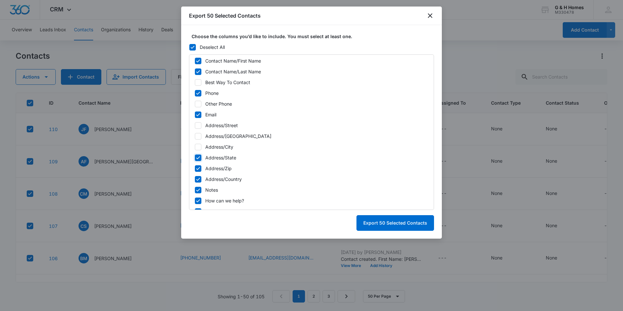
click at [195, 157] on input "Address/State" at bounding box center [195, 157] width 0 height 0
checkbox input "false"
click at [199, 168] on icon at bounding box center [198, 169] width 6 height 6
click at [195, 168] on input "Address/Zip" at bounding box center [195, 168] width 0 height 0
checkbox input "false"
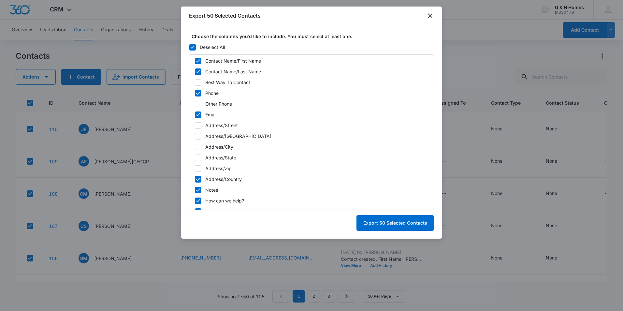
click at [198, 181] on icon at bounding box center [198, 179] width 6 height 6
click at [195, 179] on input "Address/Country" at bounding box center [195, 179] width 0 height 0
checkbox input "false"
click at [198, 188] on icon at bounding box center [198, 190] width 6 height 6
click at [195, 190] on input "Notes" at bounding box center [195, 190] width 0 height 0
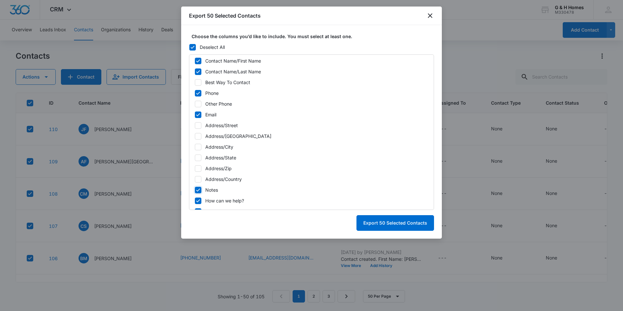
checkbox input "false"
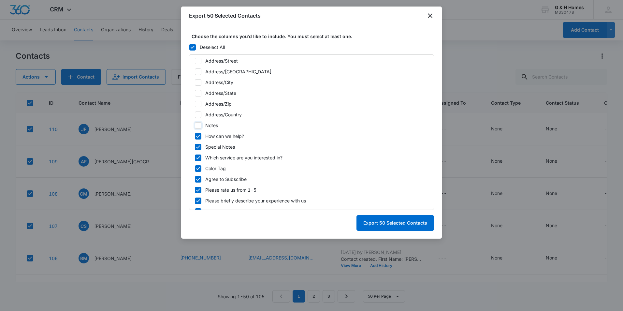
scroll to position [195, 0]
click at [196, 135] on icon at bounding box center [198, 136] width 6 height 6
click at [195, 135] on input "How can we help?" at bounding box center [195, 135] width 0 height 0
checkbox input "false"
click at [197, 145] on icon at bounding box center [198, 146] width 6 height 6
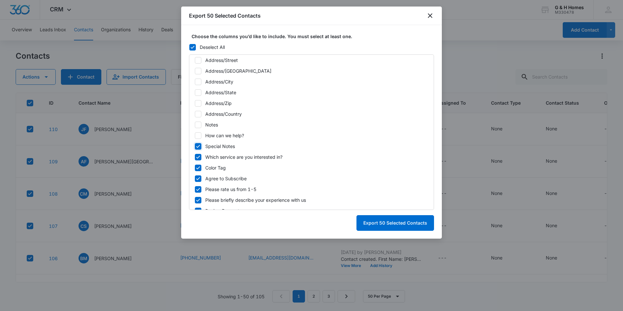
click at [195, 146] on input "Special Notes" at bounding box center [195, 146] width 0 height 0
checkbox input "false"
click at [199, 157] on icon at bounding box center [198, 156] width 4 height 3
click at [195, 157] on input "Which service are you interested in?" at bounding box center [195, 157] width 0 height 0
checkbox input "false"
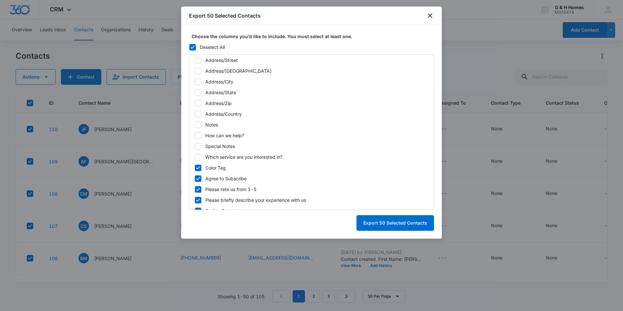
click at [199, 167] on icon at bounding box center [198, 168] width 6 height 6
click at [195, 167] on input "Color Tag" at bounding box center [195, 167] width 0 height 0
checkbox input "false"
click at [199, 179] on icon at bounding box center [198, 179] width 6 height 6
click at [195, 179] on input "Agree to Subscribe" at bounding box center [195, 178] width 0 height 0
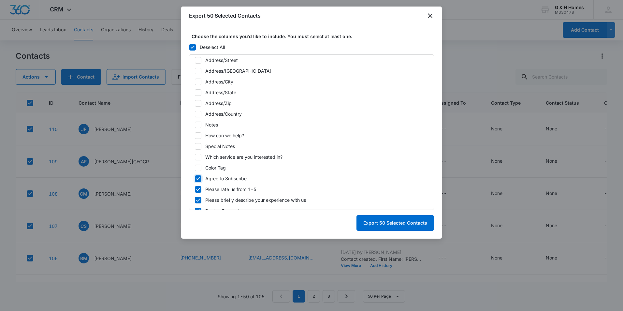
checkbox input "false"
drag, startPoint x: 200, startPoint y: 190, endPoint x: 200, endPoint y: 187, distance: 3.3
click at [200, 190] on icon at bounding box center [198, 189] width 6 height 6
click at [195, 189] on input "Please rate us from 1-5" at bounding box center [195, 189] width 0 height 0
checkbox input "false"
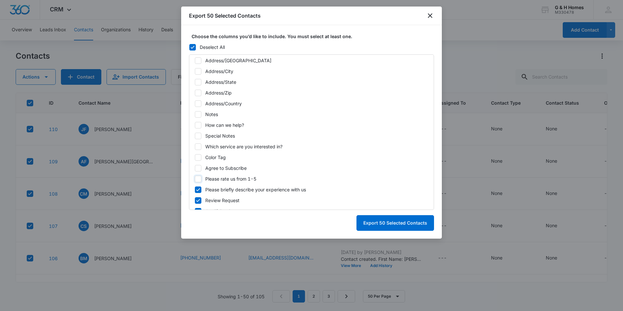
scroll to position [215, 0]
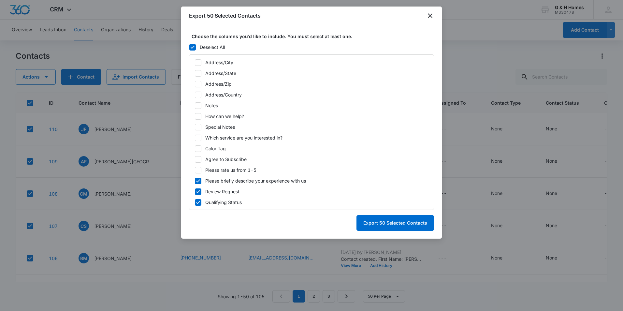
click at [199, 201] on icon at bounding box center [198, 202] width 6 height 6
click at [195, 202] on input "Qualifying Status" at bounding box center [195, 202] width 0 height 0
checkbox input "false"
click at [201, 185] on div "ID Created Date (Export Only) Updated Date (Export Only) Source (Export Only) N…" at bounding box center [311, 131] width 245 height 155
click at [196, 189] on icon at bounding box center [198, 192] width 6 height 6
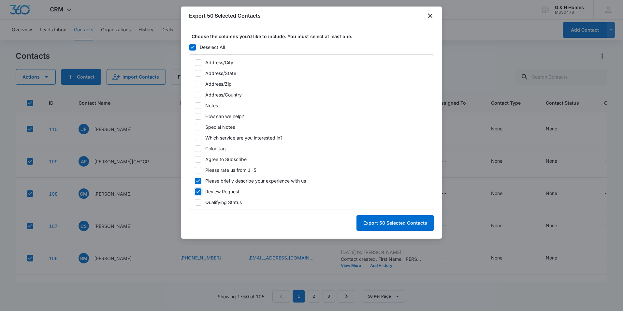
click at [195, 191] on input "Review Request" at bounding box center [195, 191] width 0 height 0
checkbox input "false"
click at [197, 181] on icon at bounding box center [198, 181] width 6 height 6
click at [195, 181] on input "Please briefly describe your experience with us" at bounding box center [195, 181] width 0 height 0
checkbox input "false"
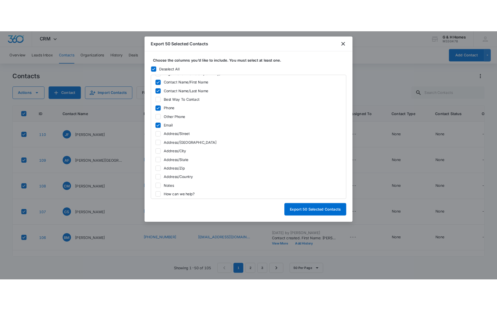
scroll to position [130, 0]
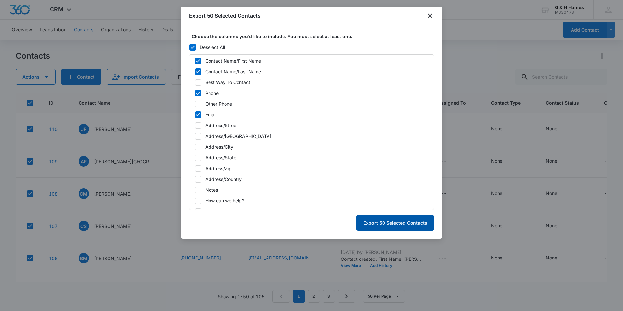
click at [400, 222] on button "Export 50 Selected Contacts" at bounding box center [395, 223] width 78 height 16
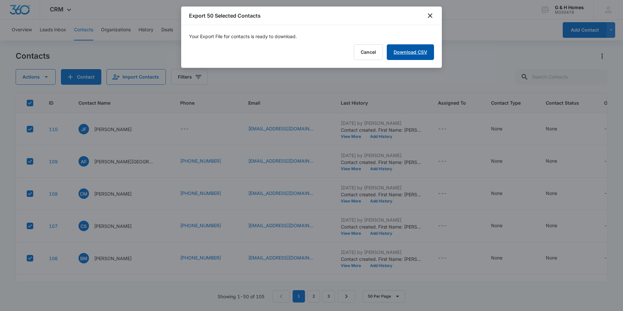
click at [424, 52] on link "Download CSV" at bounding box center [410, 52] width 47 height 16
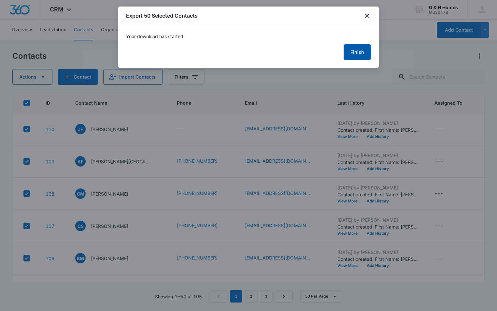
click at [355, 54] on button "Finish" at bounding box center [357, 52] width 27 height 16
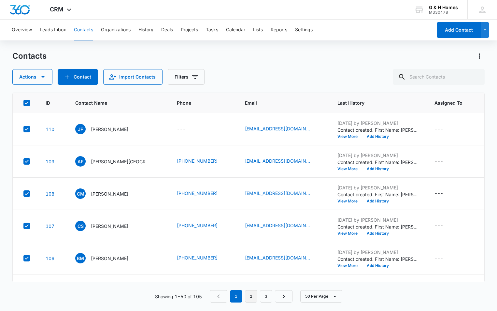
click at [249, 299] on link "2" at bounding box center [251, 296] width 12 height 12
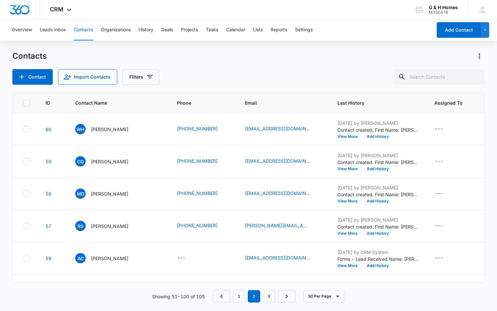
click at [26, 103] on icon at bounding box center [27, 103] width 6 height 6
click at [23, 103] on input "checkbox" at bounding box center [23, 103] width 0 height 0
click at [26, 102] on icon at bounding box center [27, 103] width 6 height 6
click at [23, 103] on input "checkbox" at bounding box center [23, 103] width 0 height 0
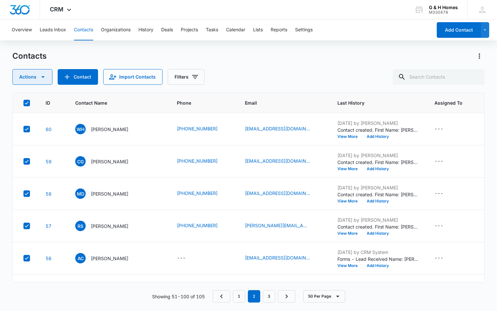
click at [45, 79] on icon "button" at bounding box center [43, 77] width 8 height 8
click at [28, 97] on div "Export" at bounding box center [35, 97] width 29 height 5
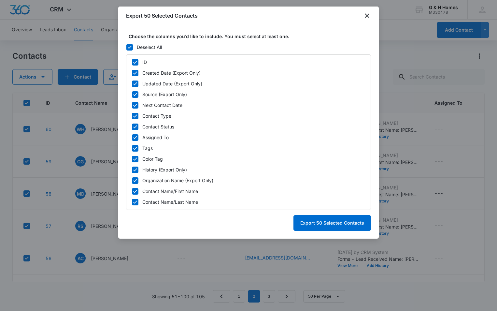
click at [137, 63] on icon at bounding box center [135, 62] width 6 height 6
click at [132, 62] on input "ID" at bounding box center [132, 62] width 0 height 0
checkbox input "false"
click at [135, 73] on icon at bounding box center [135, 73] width 6 height 6
click at [132, 73] on input "Created Date (Export Only)" at bounding box center [132, 73] width 0 height 0
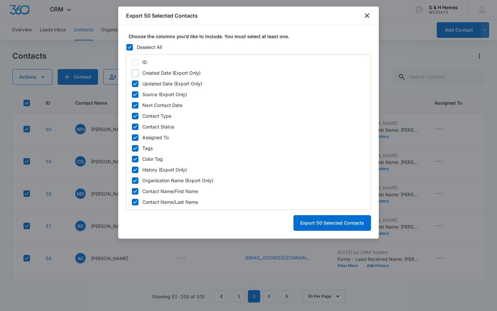
checkbox input "false"
click at [136, 82] on icon at bounding box center [135, 84] width 6 height 6
click at [132, 83] on input "Updated Date (Export Only)" at bounding box center [132, 83] width 0 height 0
checkbox input "false"
click at [139, 106] on label "Next Contact Date" at bounding box center [249, 105] width 234 height 7
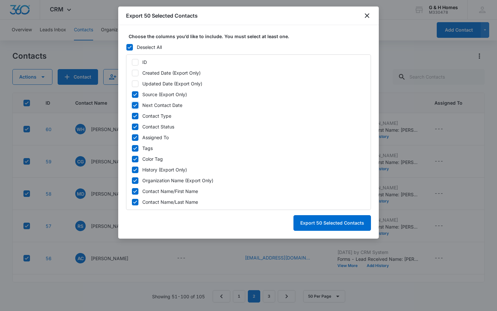
click at [132, 105] on input "Next Contact Date" at bounding box center [132, 105] width 0 height 0
checkbox input "false"
click at [135, 117] on icon at bounding box center [135, 115] width 4 height 3
click at [132, 116] on input "Contact Type" at bounding box center [132, 116] width 0 height 0
checkbox input "false"
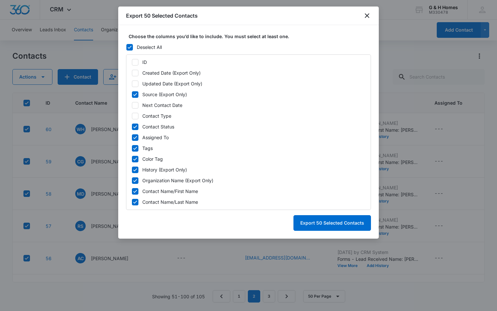
click at [134, 125] on icon at bounding box center [135, 127] width 6 height 6
click at [132, 126] on input "Contact Status" at bounding box center [132, 126] width 0 height 0
checkbox input "false"
click at [134, 137] on icon at bounding box center [135, 138] width 6 height 6
click at [132, 137] on input "Assigned To" at bounding box center [132, 137] width 0 height 0
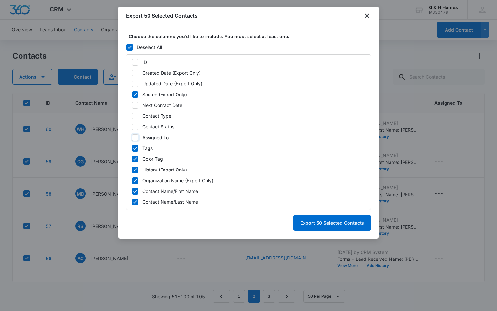
checkbox input "false"
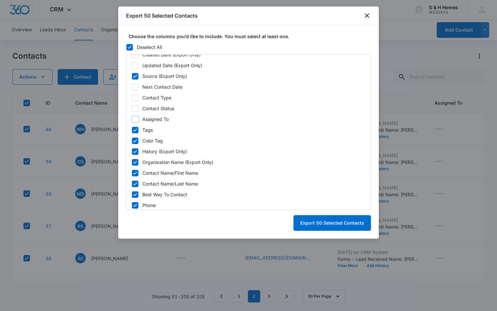
scroll to position [33, 0]
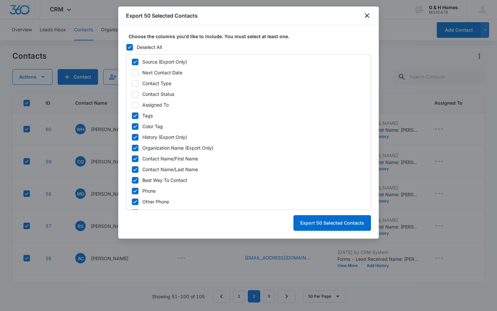
click at [135, 116] on icon at bounding box center [135, 116] width 6 height 6
click at [132, 116] on input "Tags" at bounding box center [132, 115] width 0 height 0
checkbox input "false"
click at [135, 127] on icon at bounding box center [135, 126] width 6 height 6
click at [132, 126] on input "Color Tag" at bounding box center [132, 126] width 0 height 0
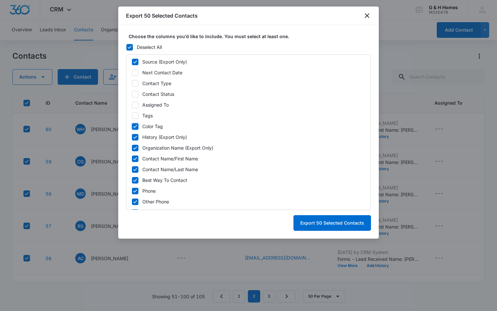
checkbox input "false"
click at [135, 137] on icon at bounding box center [135, 137] width 6 height 6
click at [132, 137] on input "History (Export Only)" at bounding box center [132, 137] width 0 height 0
checkbox input "false"
click at [135, 147] on icon at bounding box center [135, 148] width 6 height 6
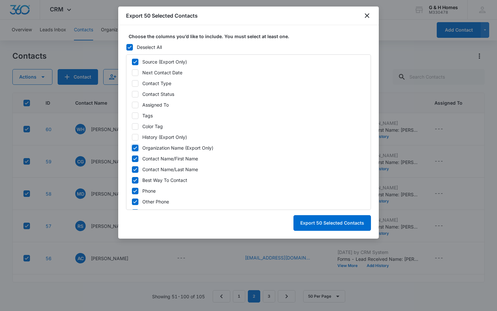
click at [132, 148] on input "Organization Name (Export Only)" at bounding box center [132, 148] width 0 height 0
checkbox input "false"
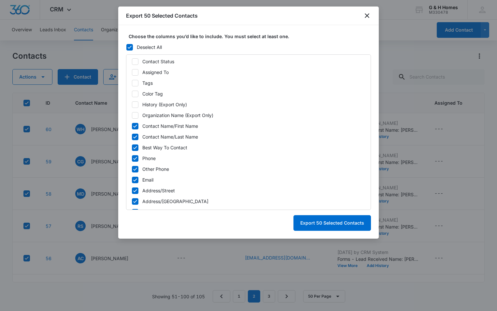
drag, startPoint x: 134, startPoint y: 147, endPoint x: 137, endPoint y: 158, distance: 12.0
click at [135, 147] on icon at bounding box center [135, 148] width 6 height 6
click at [132, 147] on input "Best Way To Contact" at bounding box center [132, 147] width 0 height 0
checkbox input "false"
click at [137, 169] on icon at bounding box center [135, 169] width 6 height 6
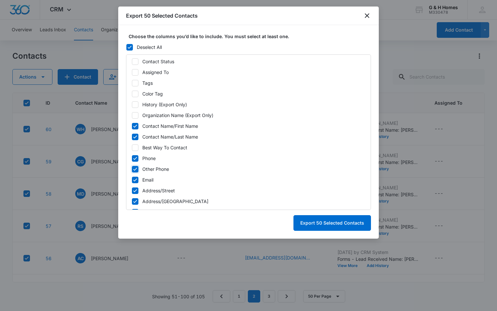
click at [132, 169] on input "Other Phone" at bounding box center [132, 169] width 0 height 0
checkbox input "false"
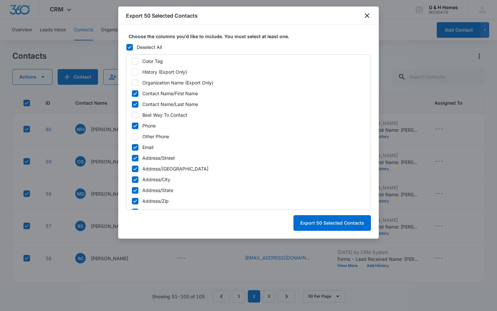
click at [137, 158] on icon at bounding box center [135, 158] width 6 height 6
click at [132, 158] on input "Address/Street" at bounding box center [132, 158] width 0 height 0
checkbox input "false"
click at [134, 168] on icon at bounding box center [135, 169] width 6 height 6
click at [132, 168] on input "Address/Street 2" at bounding box center [132, 168] width 0 height 0
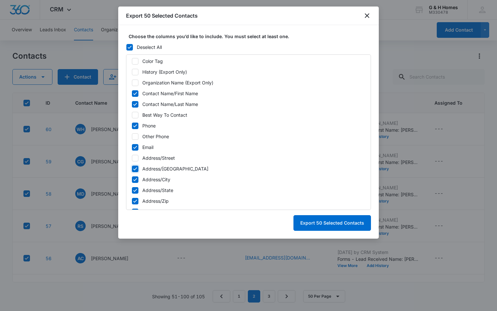
checkbox input "false"
click at [132, 182] on div at bounding box center [135, 179] width 7 height 7
click at [132, 180] on input "Address/City" at bounding box center [132, 179] width 0 height 0
checkbox input "false"
drag, startPoint x: 135, startPoint y: 193, endPoint x: 138, endPoint y: 191, distance: 3.5
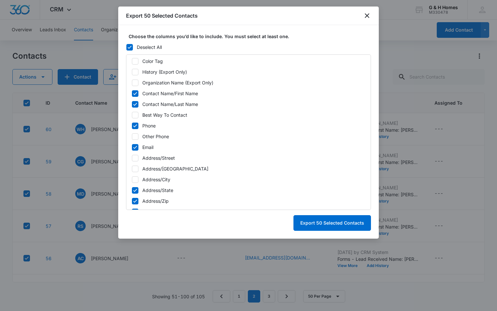
click at [136, 193] on div at bounding box center [135, 190] width 7 height 7
click at [132, 190] on input "Address/State" at bounding box center [132, 190] width 0 height 0
checkbox input "false"
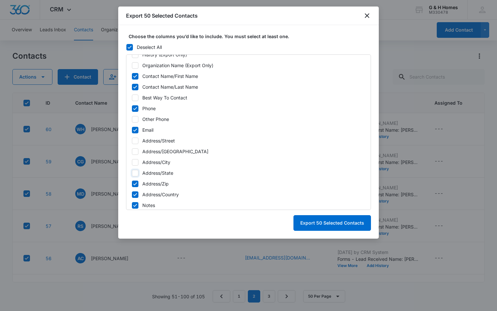
scroll to position [130, 0]
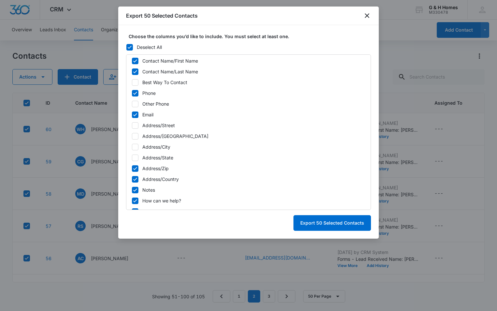
click at [136, 180] on icon at bounding box center [135, 179] width 6 height 6
click at [132, 179] on input "Address/Country" at bounding box center [132, 179] width 0 height 0
checkbox input "false"
click at [138, 169] on icon at bounding box center [135, 169] width 6 height 6
click at [132, 168] on input "Address/Zip" at bounding box center [132, 168] width 0 height 0
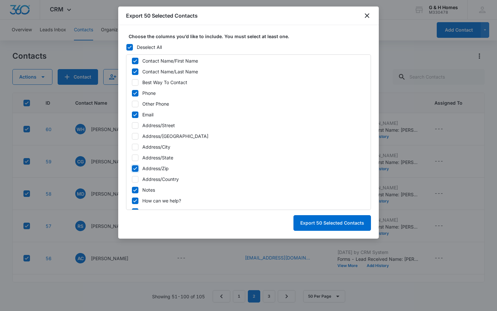
checkbox input "false"
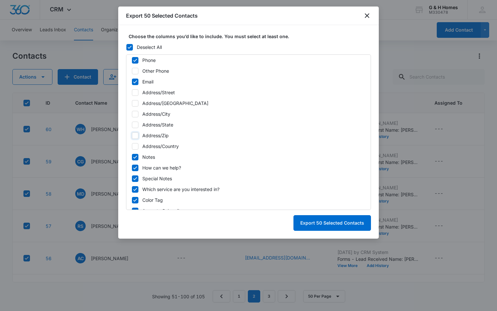
scroll to position [195, 0]
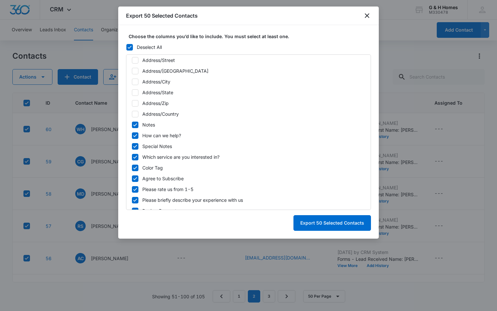
click at [137, 126] on icon at bounding box center [135, 125] width 6 height 6
click at [132, 125] on input "Notes" at bounding box center [132, 124] width 0 height 0
checkbox input "false"
click at [136, 137] on icon at bounding box center [135, 136] width 6 height 6
click at [132, 136] on input "How can we help?" at bounding box center [132, 135] width 0 height 0
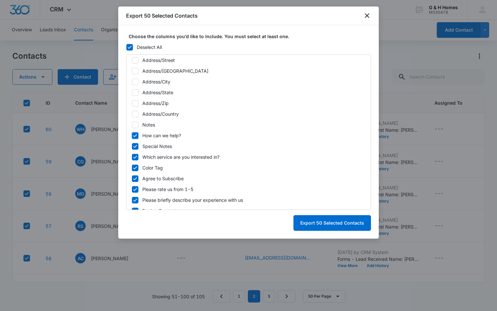
checkbox input "false"
click at [136, 145] on icon at bounding box center [135, 146] width 6 height 6
click at [132, 146] on input "Special Notes" at bounding box center [132, 146] width 0 height 0
checkbox input "false"
click at [135, 157] on icon at bounding box center [135, 157] width 6 height 6
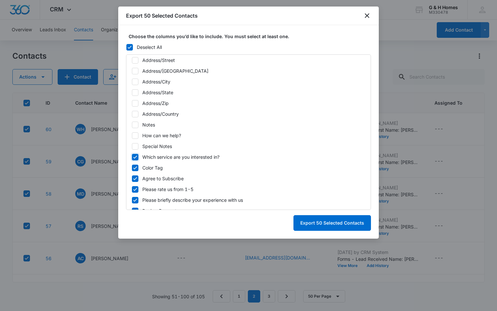
click at [132, 157] on input "Which service are you interested in?" at bounding box center [132, 157] width 0 height 0
checkbox input "false"
click at [133, 167] on icon at bounding box center [135, 168] width 6 height 6
click at [132, 167] on input "Color Tag" at bounding box center [132, 167] width 0 height 0
checkbox input "false"
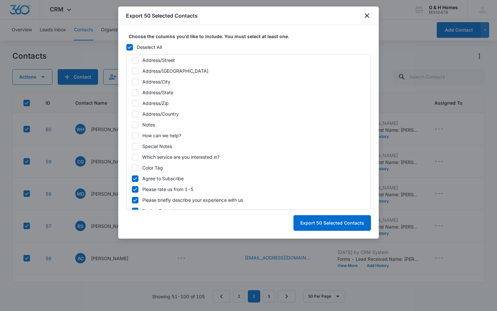
click at [135, 181] on icon at bounding box center [135, 179] width 6 height 6
click at [132, 179] on input "Agree to Subscribe" at bounding box center [132, 178] width 0 height 0
checkbox input "false"
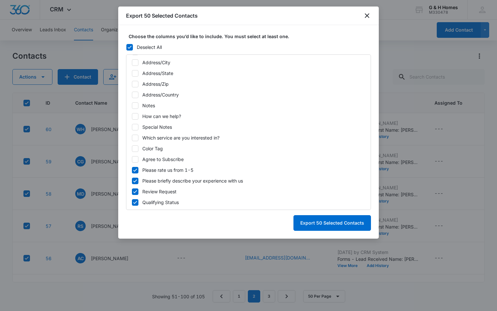
click at [135, 170] on icon at bounding box center [135, 170] width 6 height 6
click at [132, 170] on input "Please rate us from 1-5" at bounding box center [132, 170] width 0 height 0
checkbox input "false"
click at [135, 182] on icon at bounding box center [135, 181] width 6 height 6
click at [132, 181] on input "Please briefly describe your experience with us" at bounding box center [132, 181] width 0 height 0
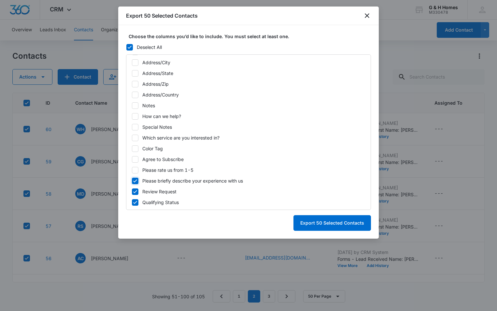
checkbox input "false"
click at [137, 193] on icon at bounding box center [135, 192] width 6 height 6
click at [132, 192] on input "Review Request" at bounding box center [132, 191] width 0 height 0
checkbox input "false"
click at [136, 201] on icon at bounding box center [135, 202] width 6 height 6
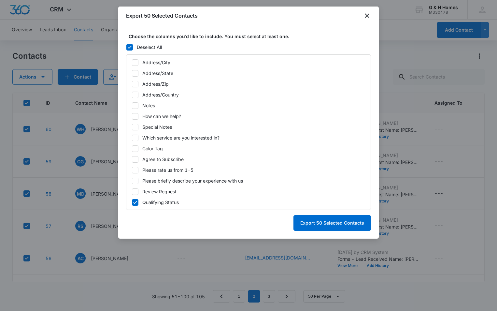
click at [132, 202] on input "Qualifying Status" at bounding box center [132, 202] width 0 height 0
checkbox input "false"
click at [330, 223] on button "Export 50 Selected Contacts" at bounding box center [333, 223] width 78 height 16
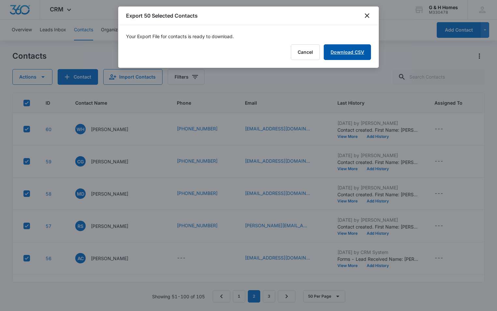
click at [350, 52] on link "Download CSV" at bounding box center [347, 52] width 47 height 16
click at [361, 50] on button "Finish" at bounding box center [357, 52] width 27 height 16
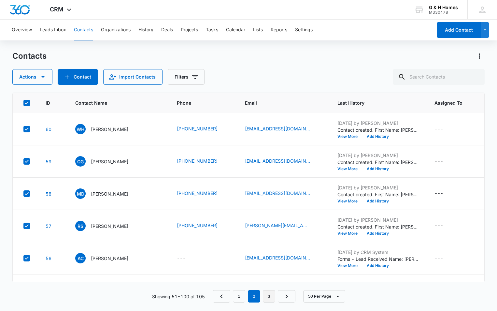
click at [266, 298] on link "3" at bounding box center [269, 296] width 12 height 12
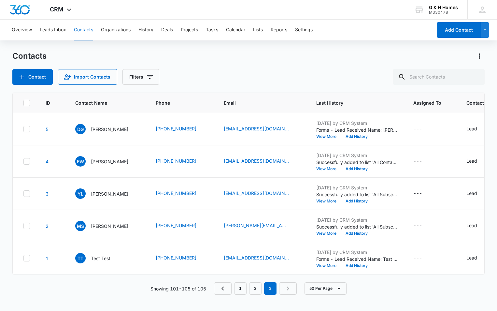
click at [26, 103] on icon at bounding box center [27, 103] width 6 height 6
click at [23, 103] on input "checkbox" at bounding box center [23, 103] width 0 height 0
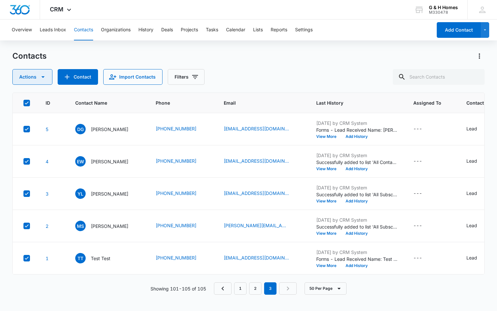
click at [45, 79] on icon "button" at bounding box center [43, 77] width 8 height 8
click at [27, 99] on div "Export" at bounding box center [35, 97] width 29 height 5
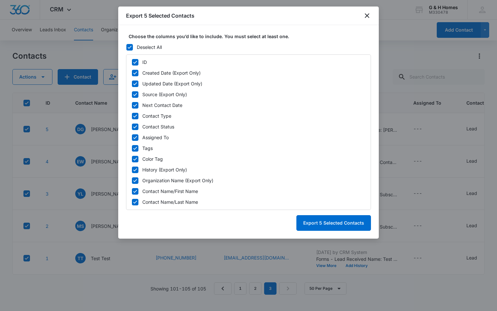
click at [135, 61] on icon at bounding box center [135, 62] width 6 height 6
click at [132, 62] on input "ID" at bounding box center [132, 62] width 0 height 0
checkbox input "false"
click at [135, 74] on icon at bounding box center [135, 73] width 6 height 6
click at [132, 73] on input "Created Date (Export Only)" at bounding box center [132, 73] width 0 height 0
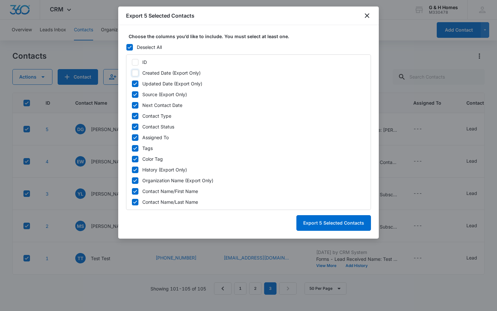
checkbox input "false"
click at [135, 84] on icon at bounding box center [135, 83] width 4 height 3
click at [132, 84] on input "Updated Date (Export Only)" at bounding box center [132, 83] width 0 height 0
checkbox input "false"
click at [135, 95] on icon at bounding box center [135, 95] width 6 height 6
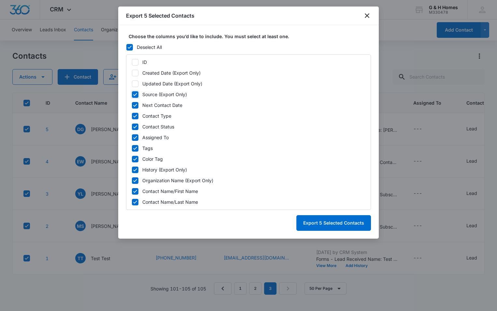
click at [132, 94] on input "Source (Export Only)" at bounding box center [132, 94] width 0 height 0
checkbox input "false"
click at [136, 107] on icon at bounding box center [135, 105] width 6 height 6
click at [132, 105] on input "Next Contact Date" at bounding box center [132, 105] width 0 height 0
checkbox input "false"
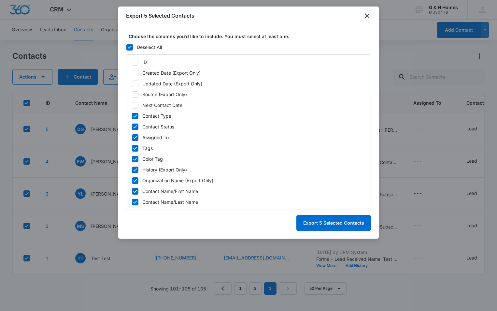
click at [136, 115] on icon at bounding box center [135, 115] width 4 height 3
click at [132, 116] on input "Contact Type" at bounding box center [132, 116] width 0 height 0
checkbox input "false"
click at [134, 94] on icon at bounding box center [135, 95] width 6 height 6
click at [132, 94] on input "Source (Export Only)" at bounding box center [132, 94] width 0 height 0
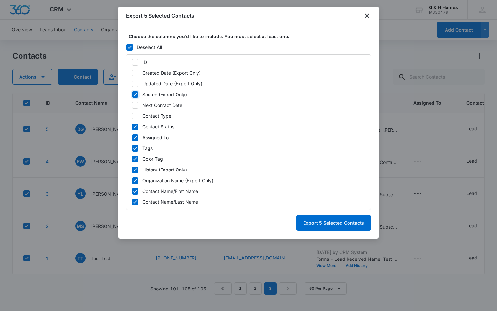
checkbox input "true"
click at [133, 127] on icon at bounding box center [135, 127] width 6 height 6
click at [132, 127] on input "Contact Status" at bounding box center [132, 126] width 0 height 0
checkbox input "false"
click at [134, 137] on icon at bounding box center [135, 138] width 6 height 6
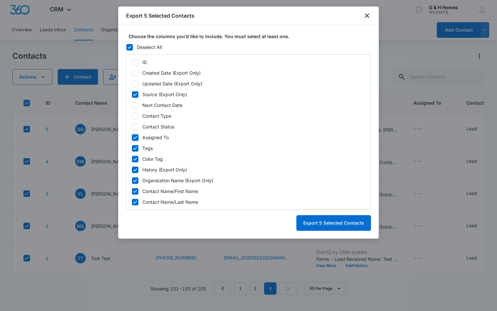
click at [132, 137] on input "Assigned To" at bounding box center [132, 137] width 0 height 0
checkbox input "false"
click at [134, 147] on icon at bounding box center [135, 148] width 6 height 6
click at [132, 148] on input "Tags" at bounding box center [132, 148] width 0 height 0
checkbox input "false"
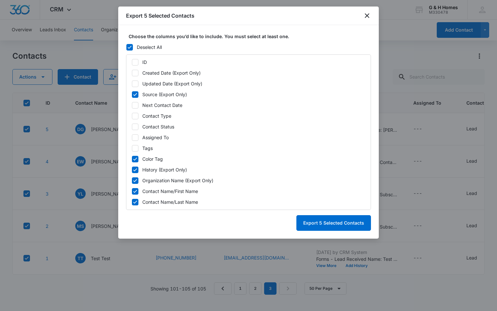
click at [136, 159] on icon at bounding box center [135, 159] width 6 height 6
click at [132, 159] on input "Color Tag" at bounding box center [132, 159] width 0 height 0
checkbox input "false"
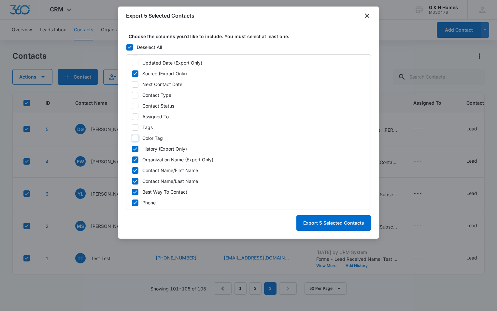
scroll to position [33, 0]
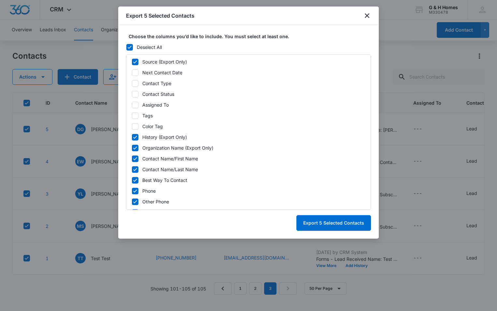
click at [138, 146] on icon at bounding box center [135, 148] width 6 height 6
click at [132, 148] on input "Organization Name (Export Only)" at bounding box center [132, 148] width 0 height 0
checkbox input "false"
click at [133, 131] on div "ID Created Date (Export Only) Updated Date (Export Only) Source (Export Only) N…" at bounding box center [248, 131] width 245 height 155
click at [135, 139] on icon at bounding box center [135, 137] width 6 height 6
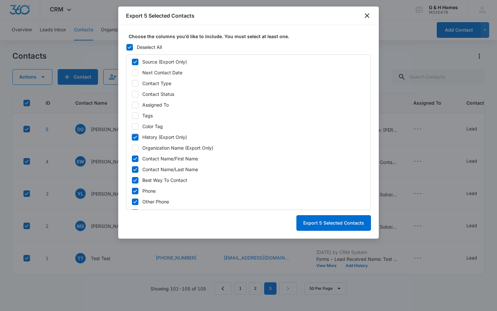
click at [132, 137] on input "History (Export Only)" at bounding box center [132, 137] width 0 height 0
checkbox input "false"
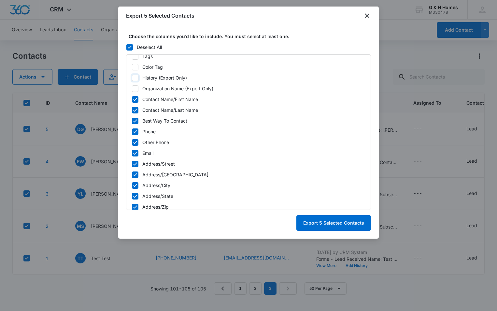
scroll to position [98, 0]
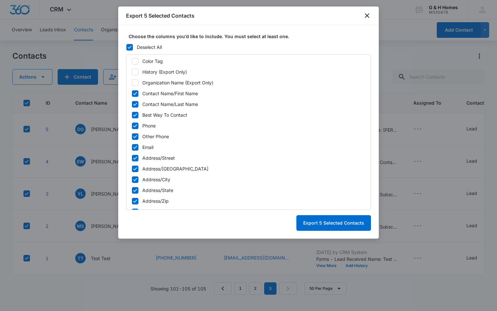
click at [136, 116] on icon at bounding box center [135, 115] width 6 height 6
click at [132, 115] on input "Best Way To Contact" at bounding box center [132, 115] width 0 height 0
checkbox input "false"
click at [136, 135] on icon at bounding box center [135, 137] width 6 height 6
click at [132, 136] on input "Other Phone" at bounding box center [132, 136] width 0 height 0
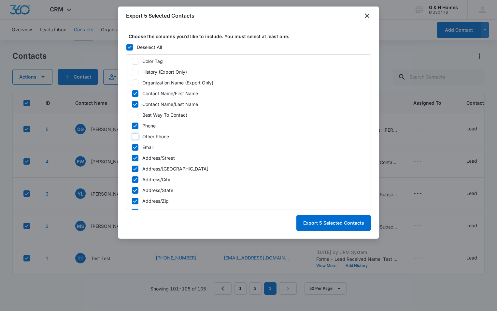
checkbox input "false"
click at [134, 159] on icon at bounding box center [135, 157] width 4 height 3
click at [132, 158] on input "Address/Street" at bounding box center [132, 158] width 0 height 0
checkbox input "false"
click at [136, 168] on icon at bounding box center [135, 169] width 6 height 6
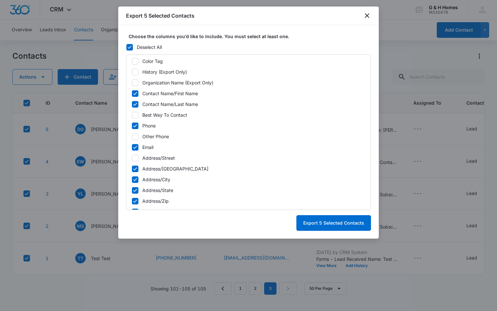
click at [132, 168] on input "Address/Street 2" at bounding box center [132, 168] width 0 height 0
checkbox input "false"
click at [136, 178] on icon at bounding box center [135, 180] width 6 height 6
click at [132, 179] on input "Address/City" at bounding box center [132, 179] width 0 height 0
click at [136, 190] on icon at bounding box center [135, 190] width 4 height 3
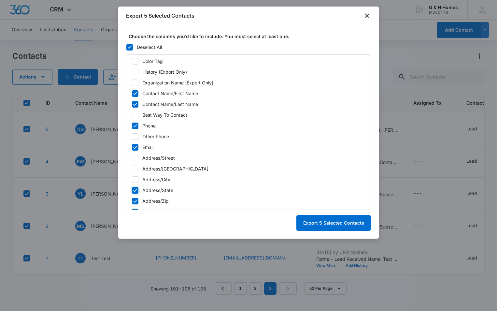
click at [132, 190] on input "Address/State" at bounding box center [132, 190] width 0 height 0
click at [136, 201] on icon at bounding box center [135, 200] width 4 height 3
click at [132, 201] on input "Address/Zip" at bounding box center [132, 201] width 0 height 0
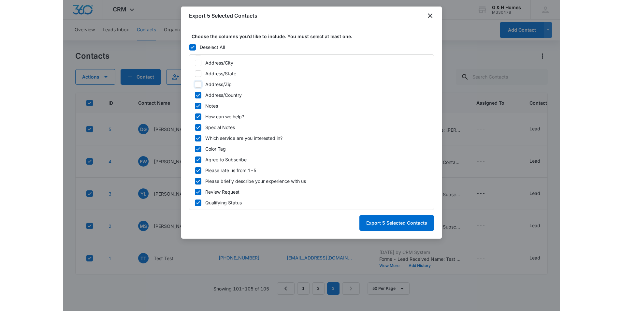
scroll to position [215, 0]
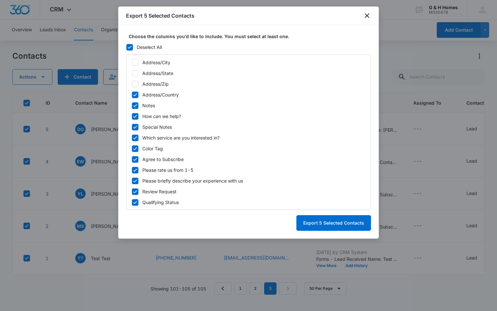
click at [137, 95] on icon at bounding box center [135, 95] width 6 height 6
click at [132, 95] on input "Address/Country" at bounding box center [132, 94] width 0 height 0
click at [134, 105] on icon at bounding box center [135, 106] width 6 height 6
click at [132, 105] on input "Notes" at bounding box center [132, 105] width 0 height 0
click at [135, 115] on icon at bounding box center [135, 116] width 6 height 6
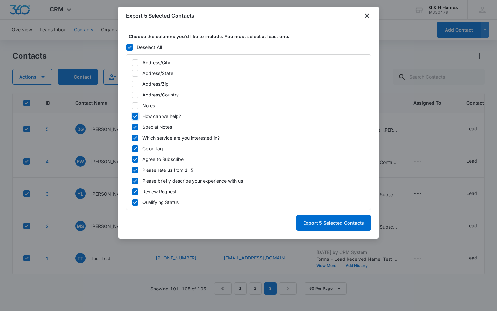
click at [132, 116] on input "How can we help?" at bounding box center [132, 116] width 0 height 0
click at [135, 126] on icon at bounding box center [135, 127] width 6 height 6
click at [132, 127] on input "Special Notes" at bounding box center [132, 127] width 0 height 0
click at [136, 138] on icon at bounding box center [135, 138] width 6 height 6
click at [132, 138] on input "Which service are you interested in?" at bounding box center [132, 138] width 0 height 0
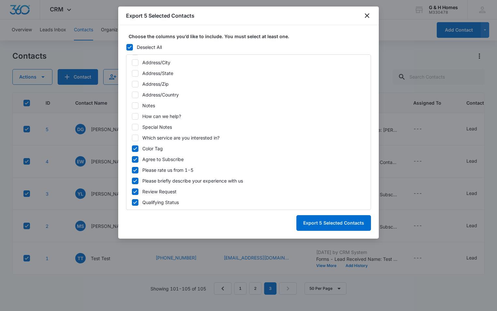
click at [136, 149] on icon at bounding box center [135, 149] width 6 height 6
click at [132, 149] on input "Color Tag" at bounding box center [132, 148] width 0 height 0
click at [135, 159] on icon at bounding box center [135, 159] width 6 height 6
click at [132, 159] on input "Agree to Subscribe" at bounding box center [132, 159] width 0 height 0
click at [135, 170] on icon at bounding box center [135, 170] width 6 height 6
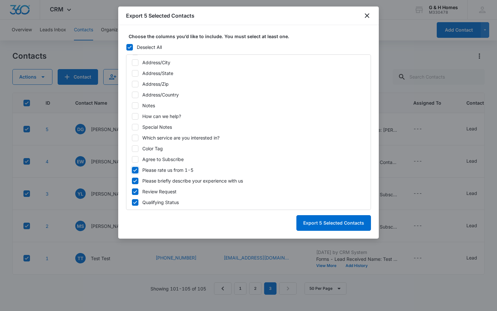
click at [132, 170] on input "Please rate us from 1-5" at bounding box center [132, 170] width 0 height 0
drag, startPoint x: 136, startPoint y: 181, endPoint x: 135, endPoint y: 184, distance: 3.6
click at [136, 181] on icon at bounding box center [135, 180] width 4 height 3
click at [132, 181] on input "Please briefly describe your experience with us" at bounding box center [132, 181] width 0 height 0
click at [135, 191] on icon at bounding box center [135, 192] width 6 height 6
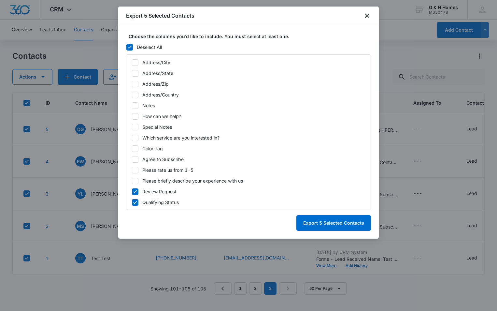
click at [132, 191] on input "Review Request" at bounding box center [132, 191] width 0 height 0
click at [137, 204] on icon at bounding box center [135, 202] width 6 height 6
click at [132, 202] on input "Qualifying Status" at bounding box center [132, 202] width 0 height 0
click at [342, 222] on button "Export 5 Selected Contacts" at bounding box center [334, 223] width 75 height 16
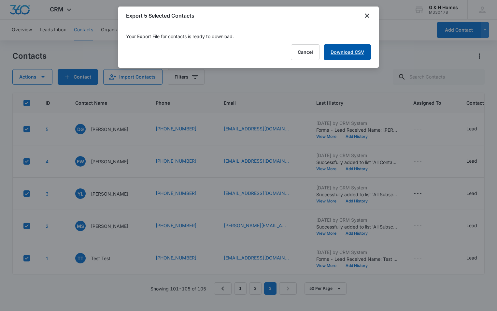
click at [354, 51] on link "Download CSV" at bounding box center [347, 52] width 47 height 16
click at [352, 57] on button "Finish" at bounding box center [357, 52] width 27 height 16
